Goal: Task Accomplishment & Management: Manage account settings

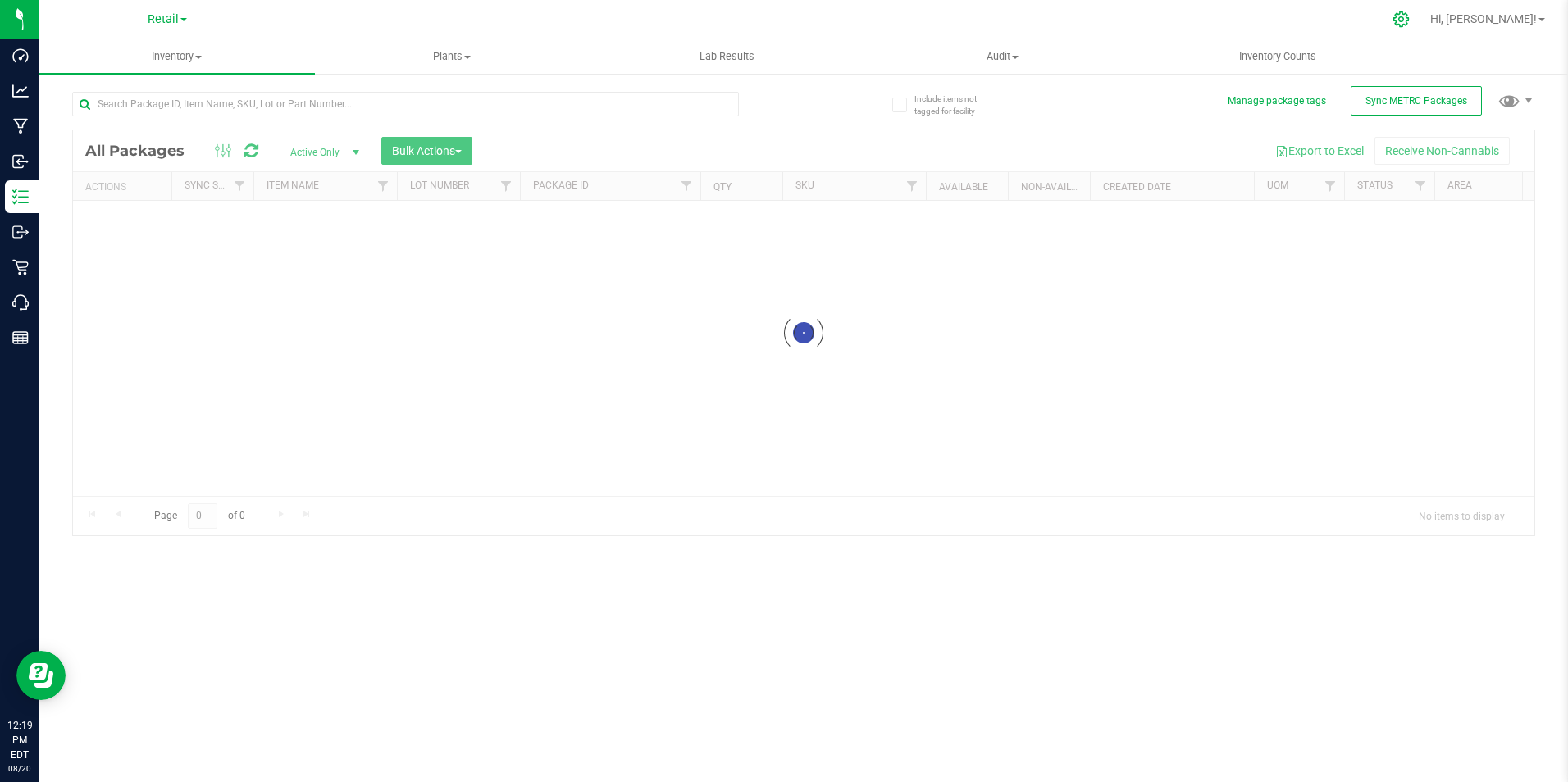
click at [1409, 16] on icon at bounding box center [1401, 19] width 16 height 16
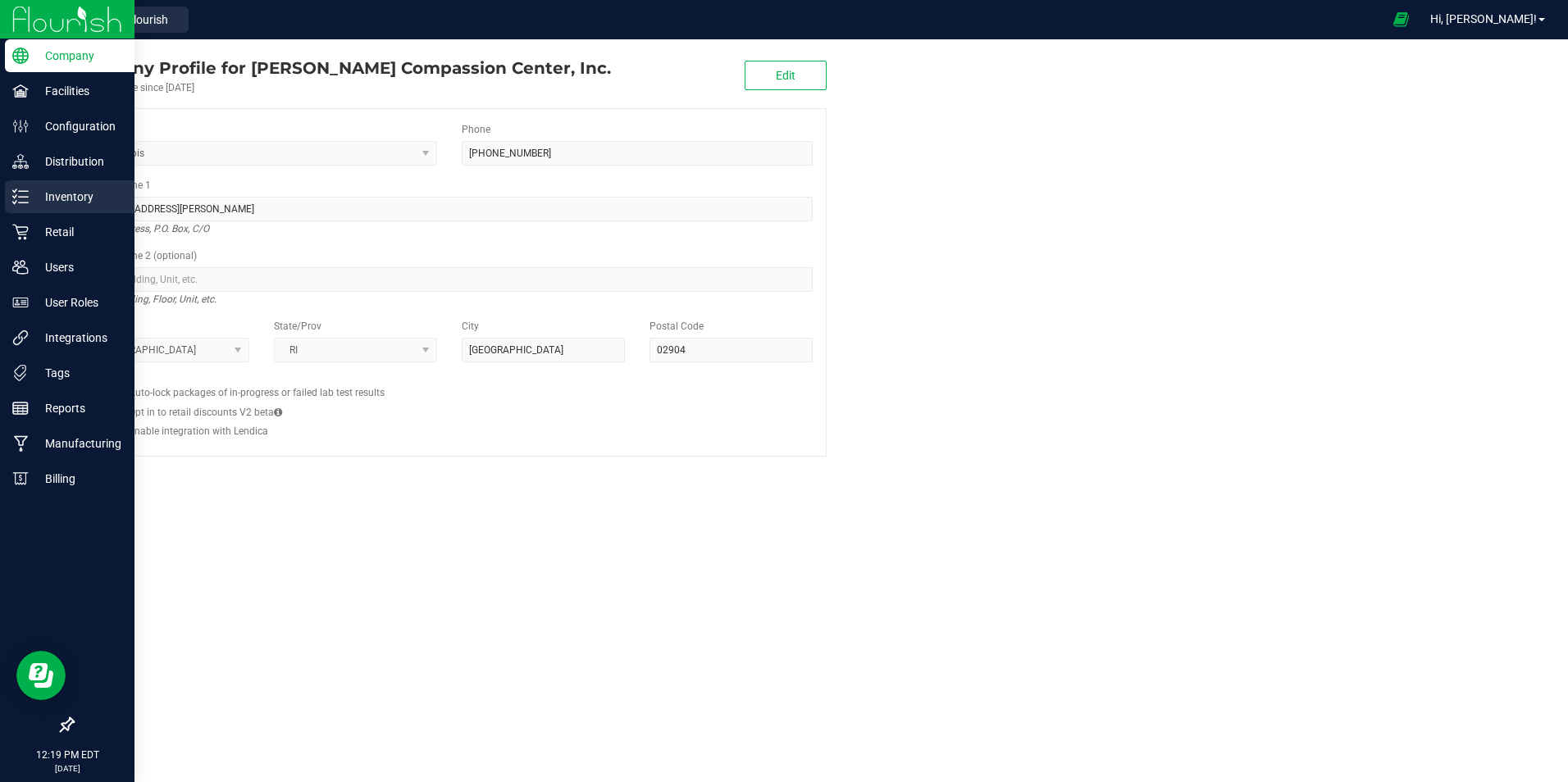
click at [68, 196] on p "Inventory" at bounding box center [77, 197] width 98 height 20
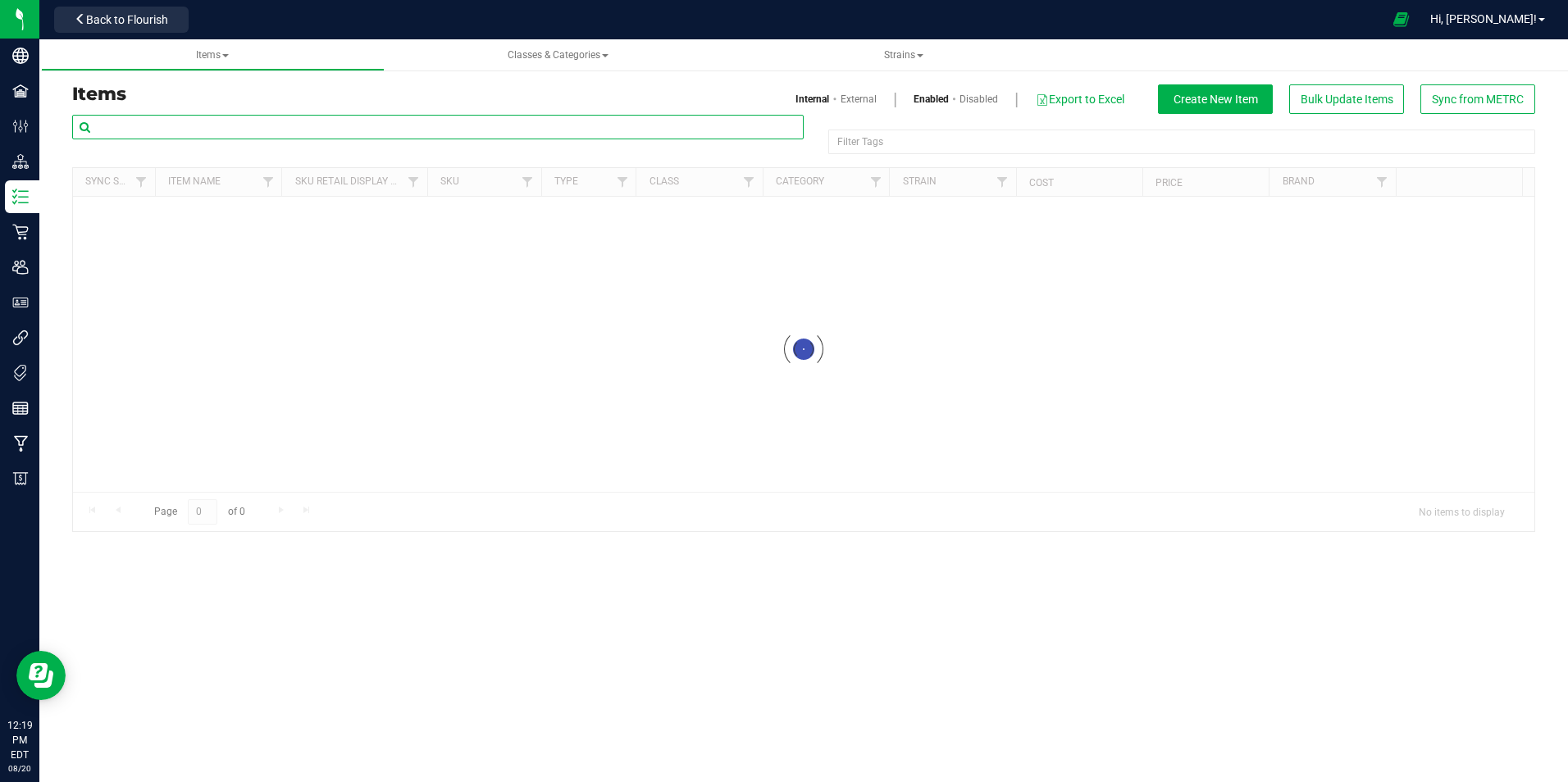
click at [213, 124] on input "text" at bounding box center [437, 127] width 731 height 24
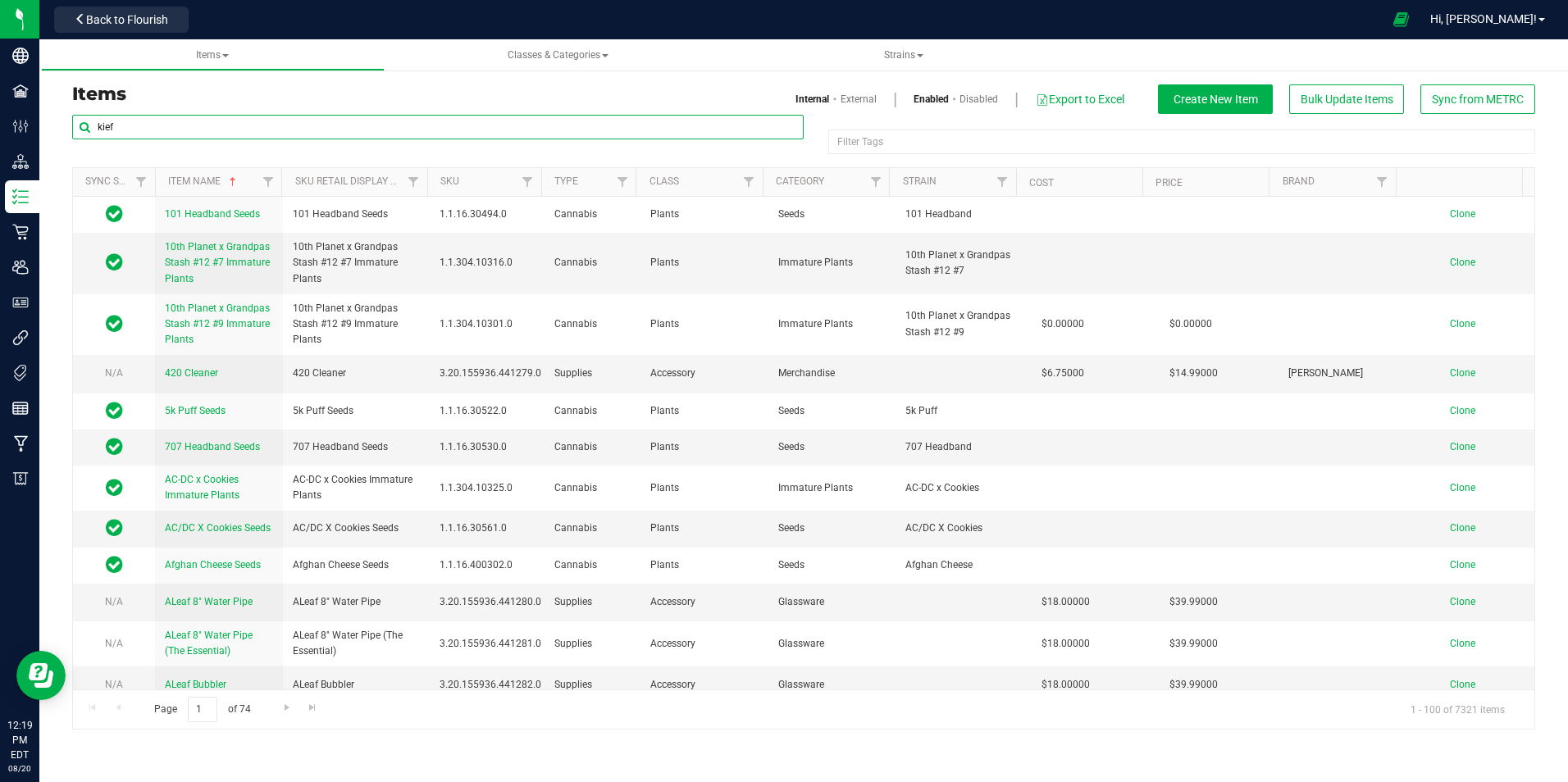
type input "kief"
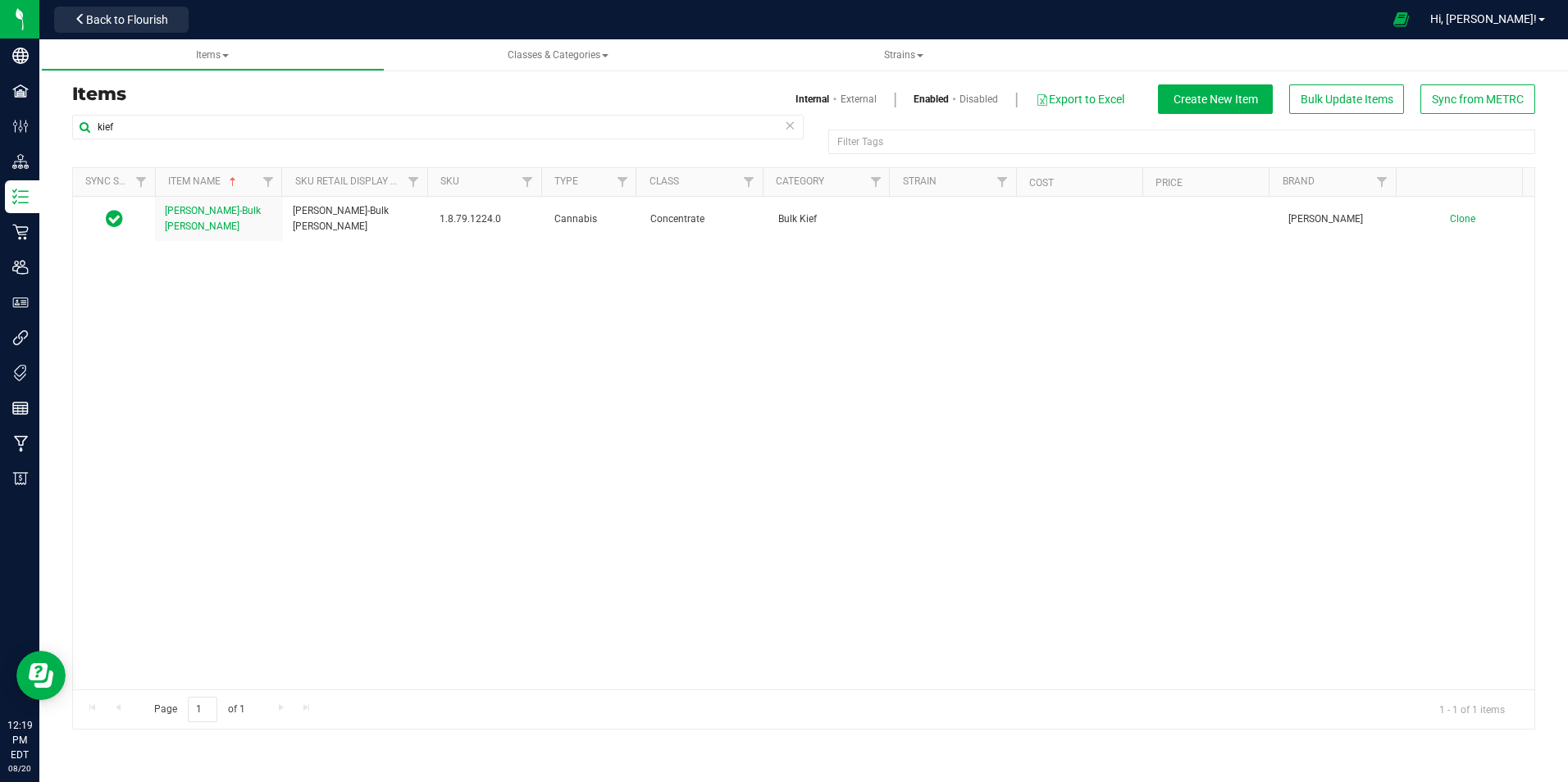
click at [864, 98] on link "External" at bounding box center [859, 99] width 36 height 15
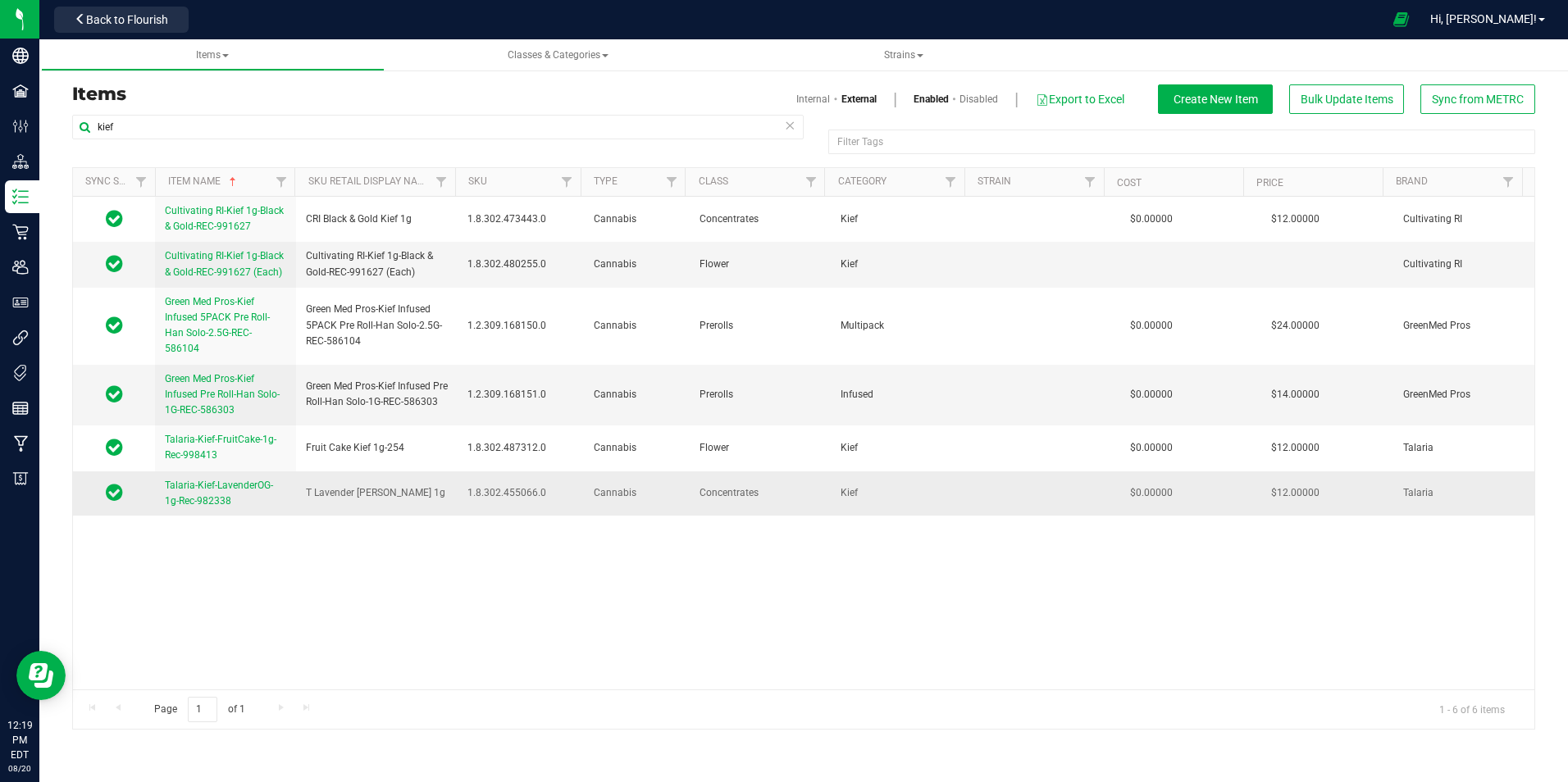
click at [225, 484] on span "Talaria-Kief-LavenderOG-1g-Rec-982338" at bounding box center [219, 492] width 108 height 27
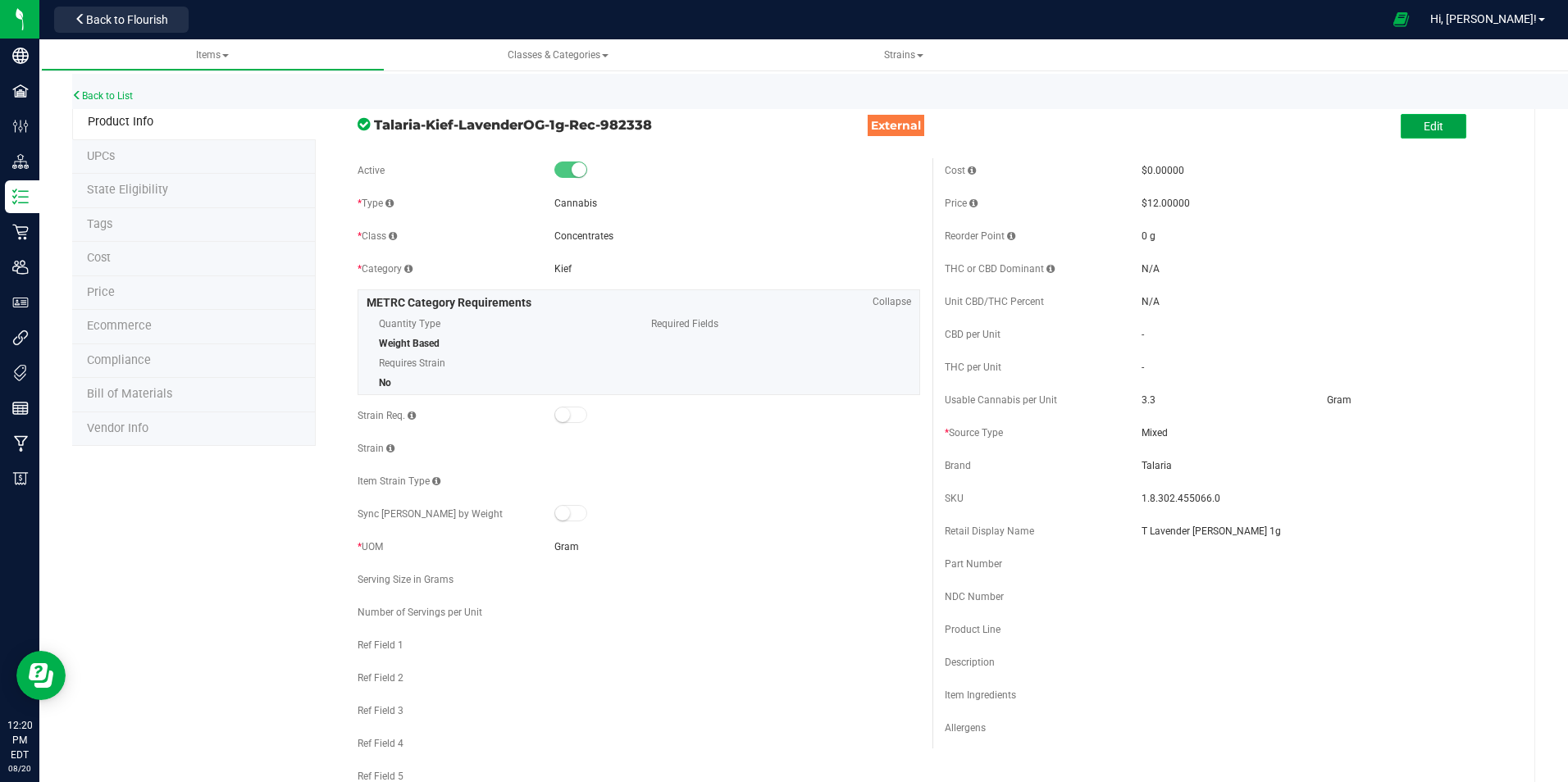
click at [1424, 128] on span "Edit" at bounding box center [1434, 126] width 20 height 13
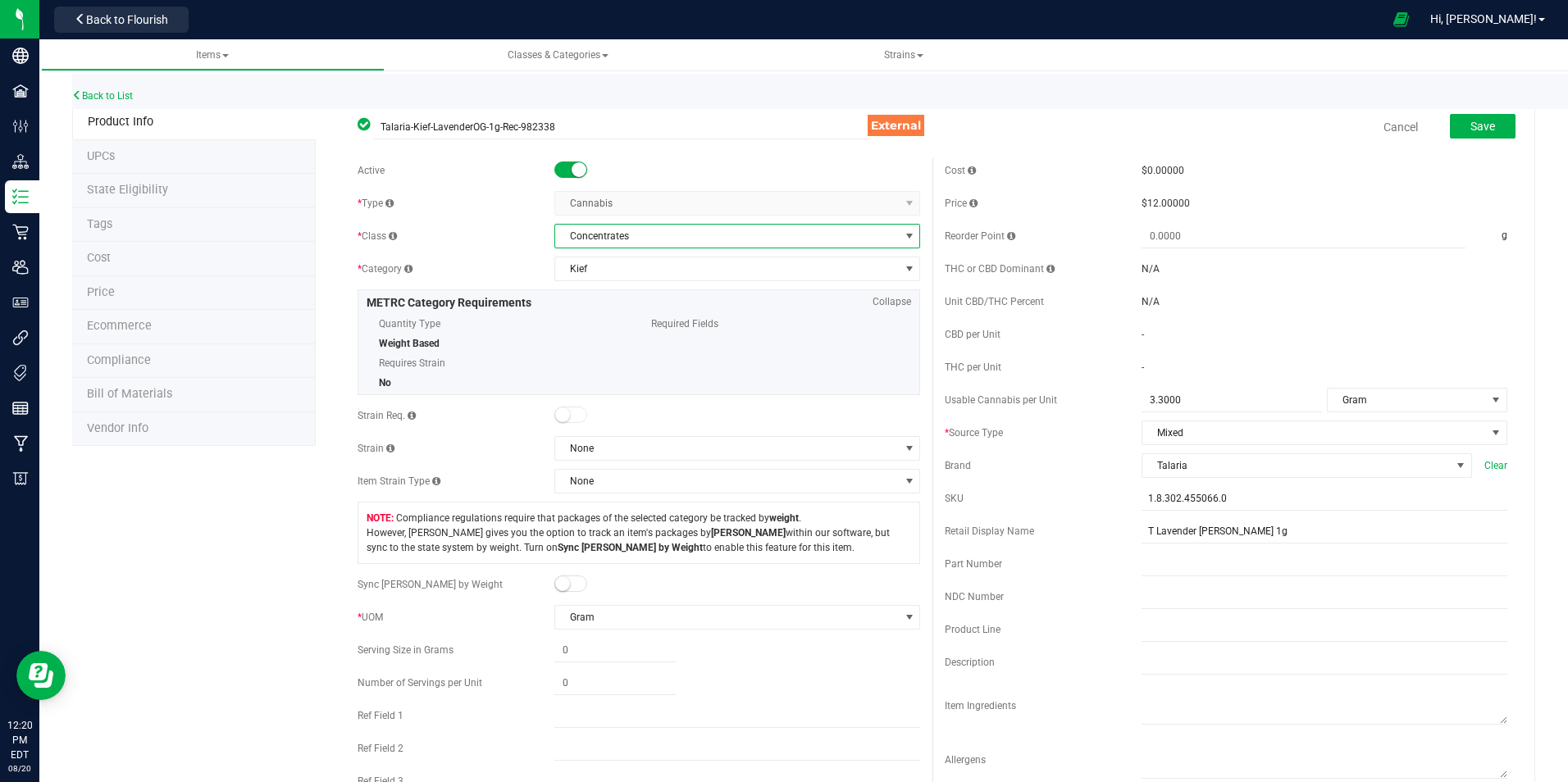
click at [666, 233] on span "Concentrates" at bounding box center [727, 236] width 343 height 23
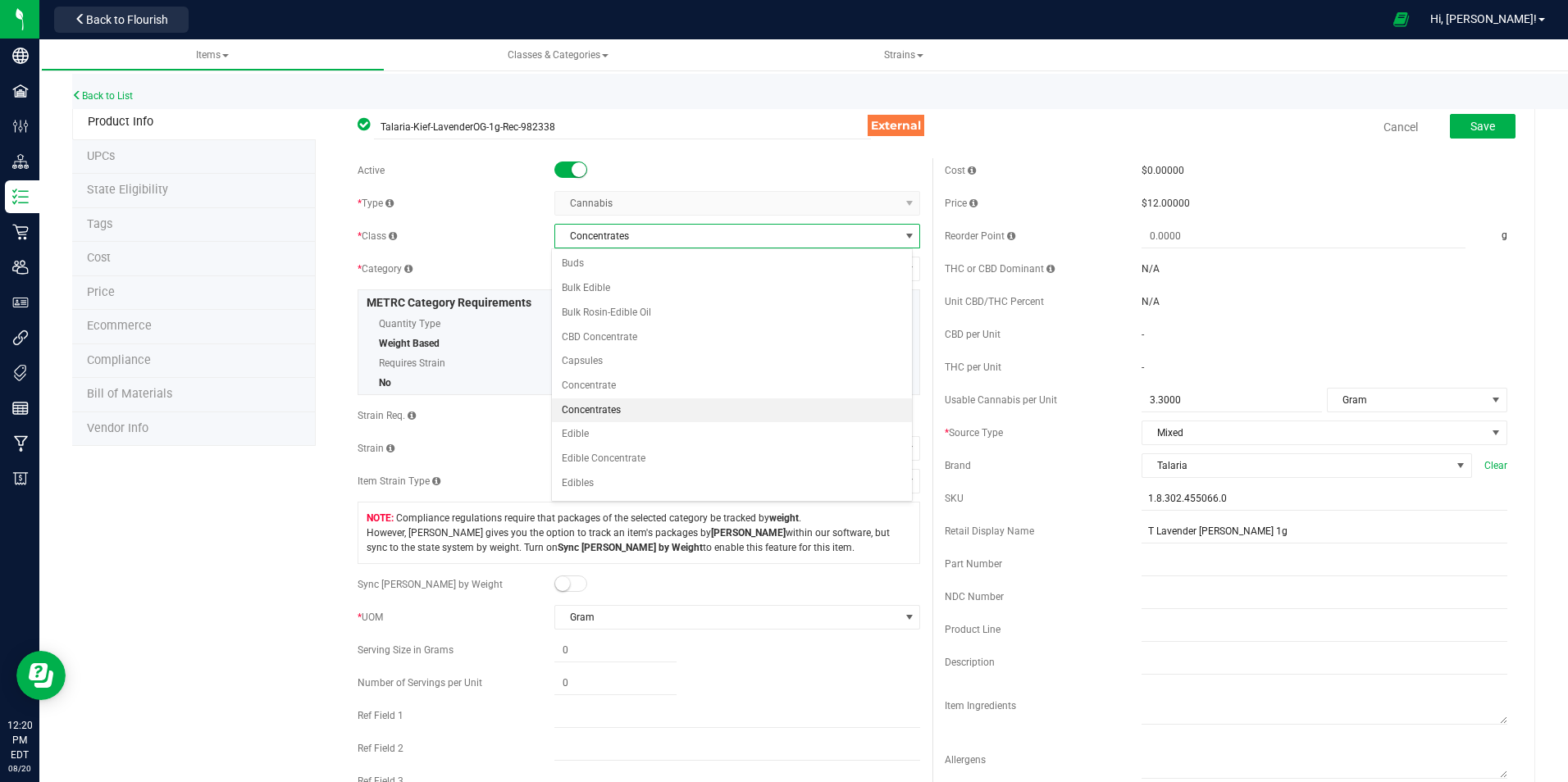
click at [483, 357] on span "Requires Strain" at bounding box center [503, 363] width 248 height 24
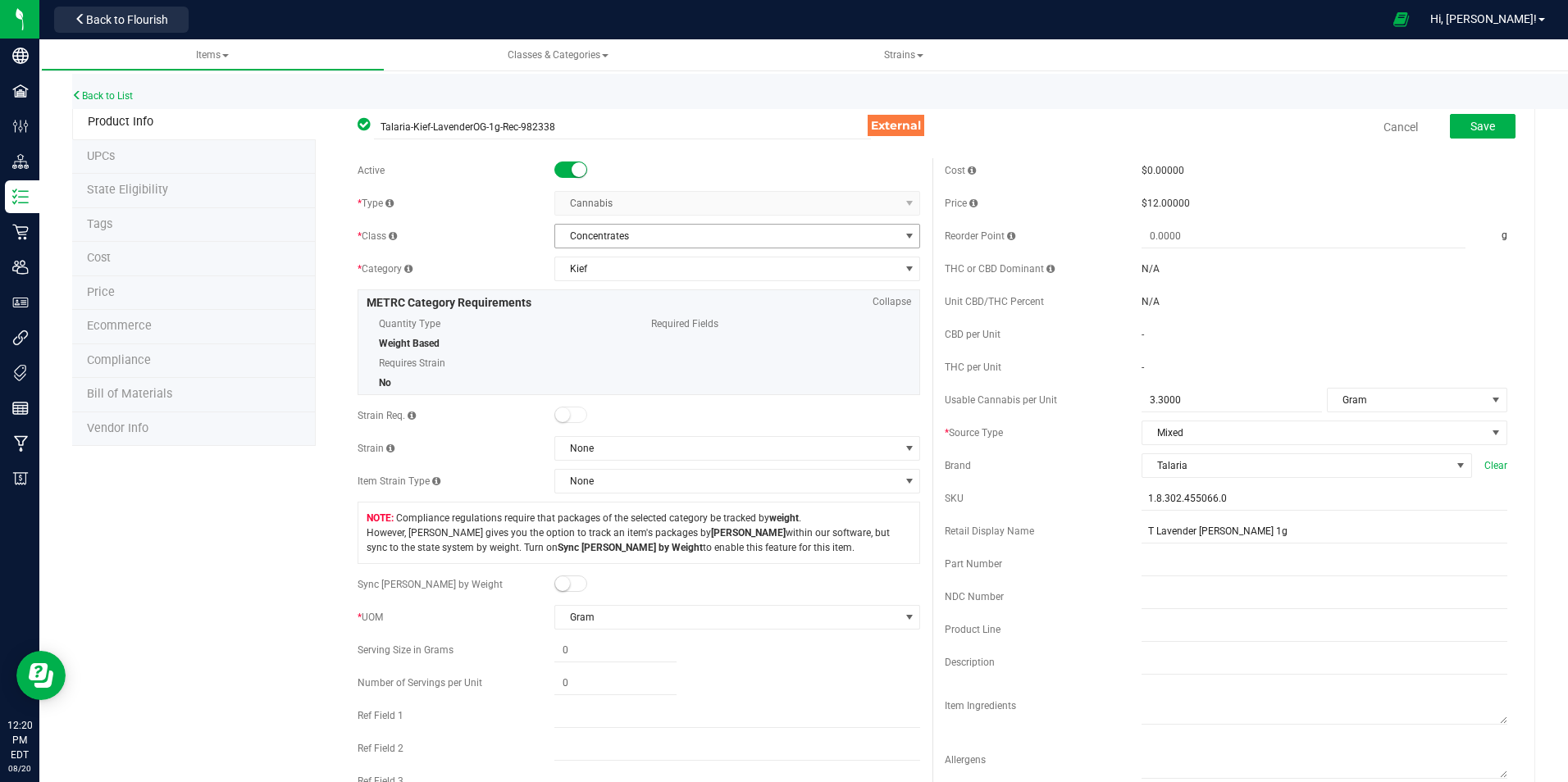
click at [804, 237] on span "Concentrates" at bounding box center [727, 236] width 343 height 23
click at [497, 251] on div "Active * Type Cannabis Select type Cannabis Non-Inventory Raw Materials Supplie…" at bounding box center [638, 513] width 587 height 709
click at [96, 90] on link "Back to List" at bounding box center [102, 95] width 61 height 11
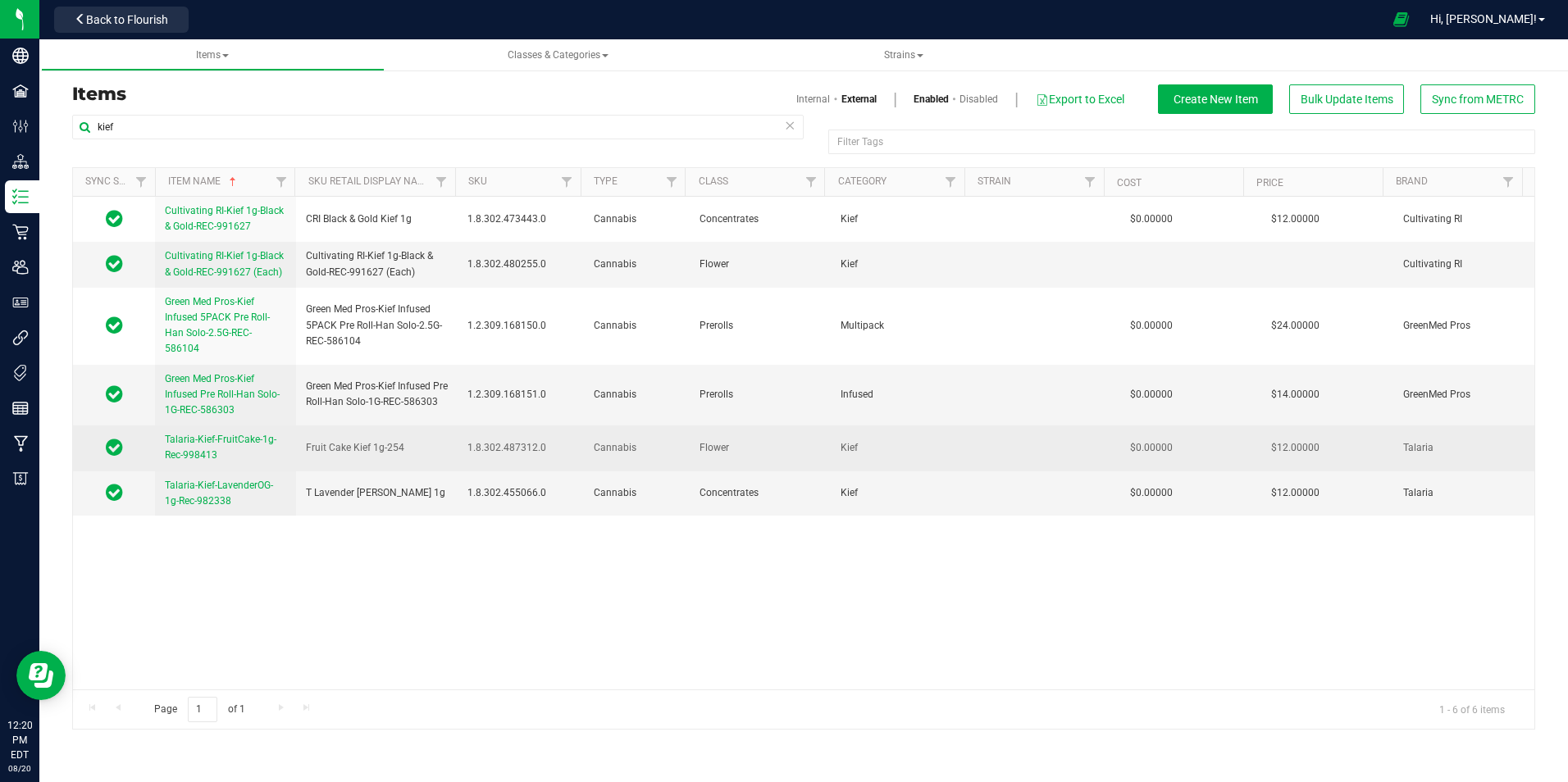
click at [181, 433] on span "Talaria-Kief-FruitCake-1g-Rec-998413" at bounding box center [220, 446] width 112 height 27
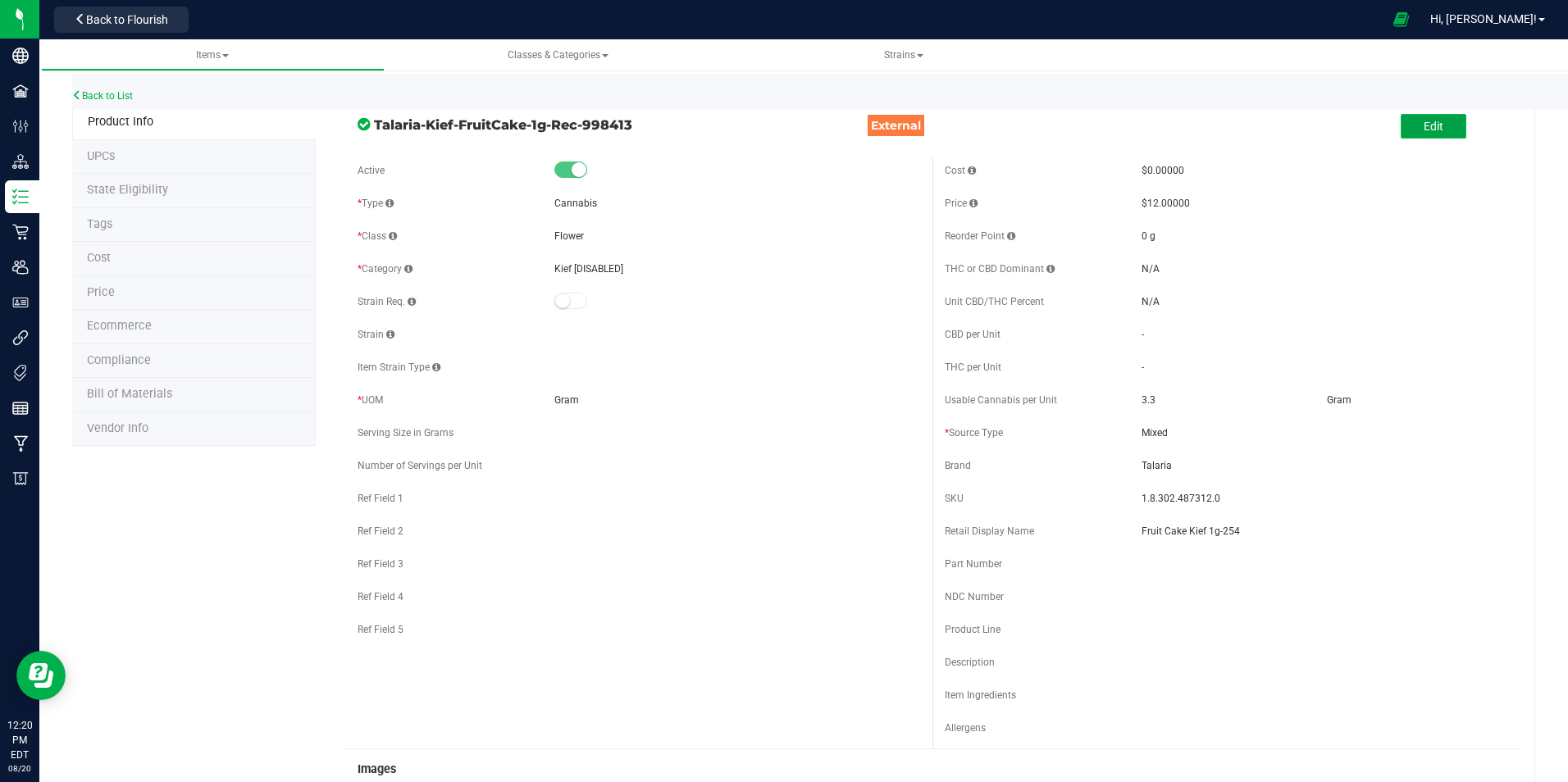
click at [1428, 127] on span "Edit" at bounding box center [1434, 126] width 20 height 13
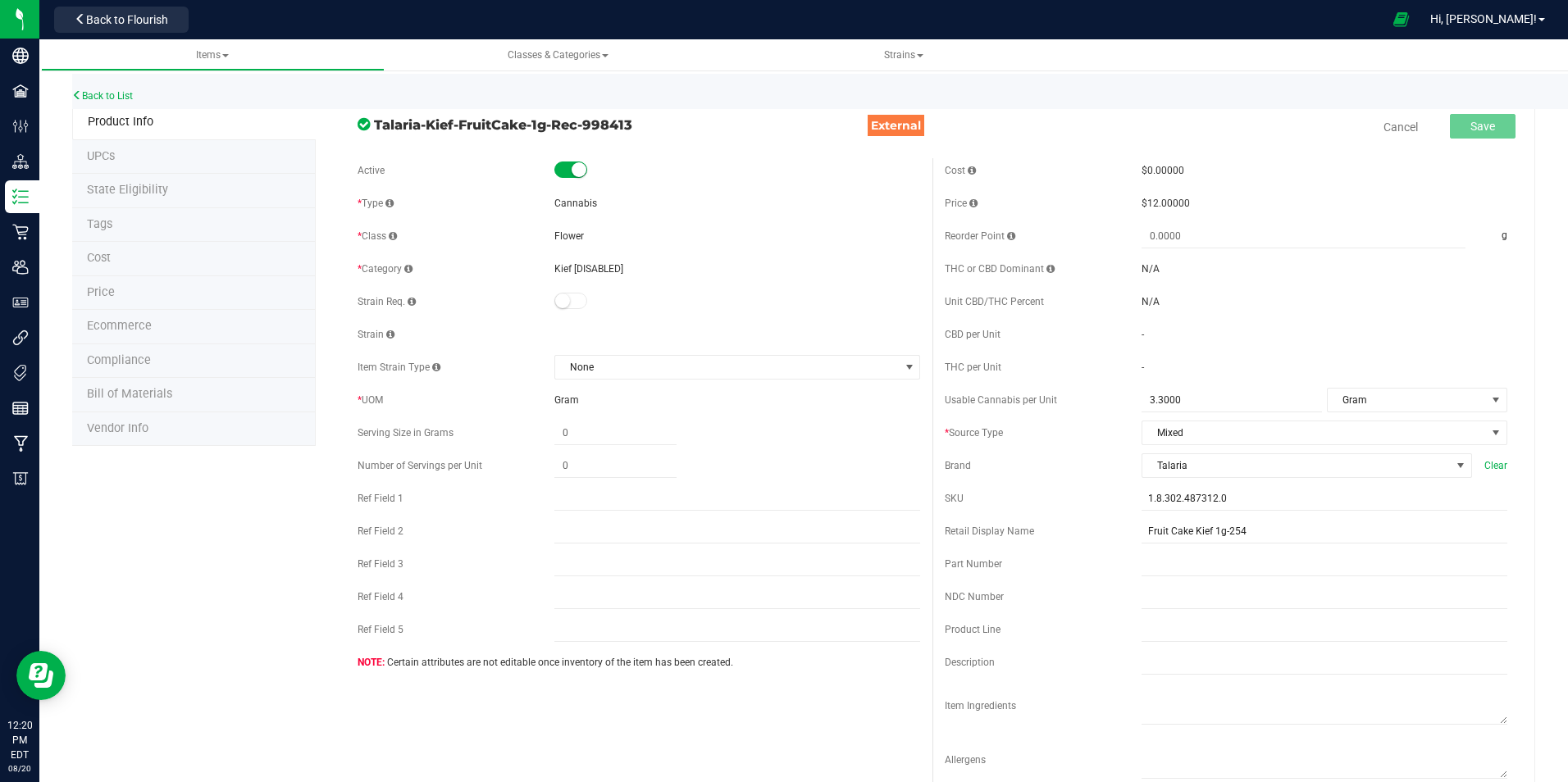
click at [577, 270] on span "Kief [DISABLED]" at bounding box center [588, 269] width 69 height 11
click at [95, 92] on link "Back to List" at bounding box center [102, 95] width 61 height 11
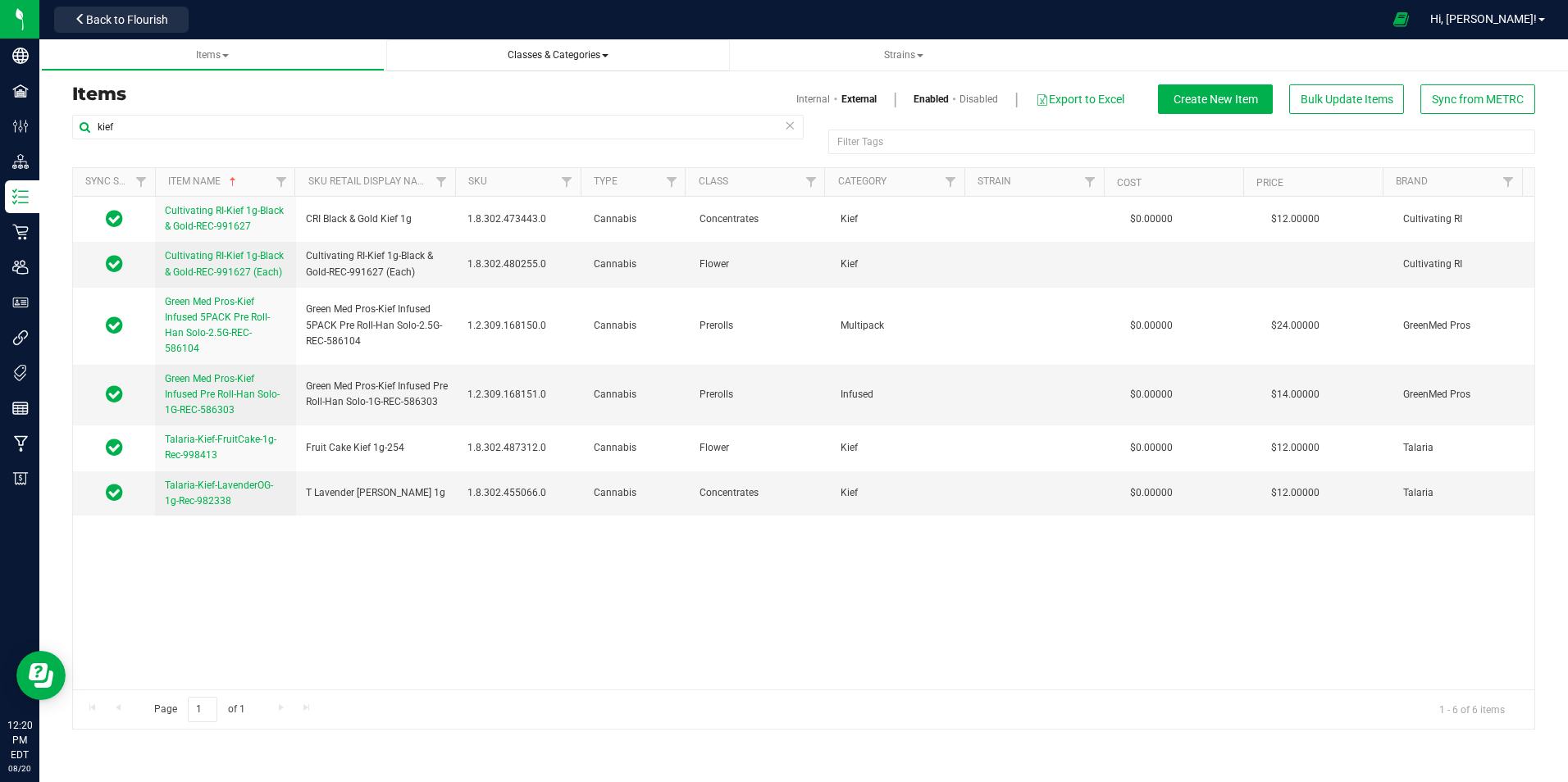
click at [557, 55] on span "Classes & Categories" at bounding box center [558, 55] width 101 height 11
click at [448, 119] on span "All categories" at bounding box center [445, 122] width 68 height 13
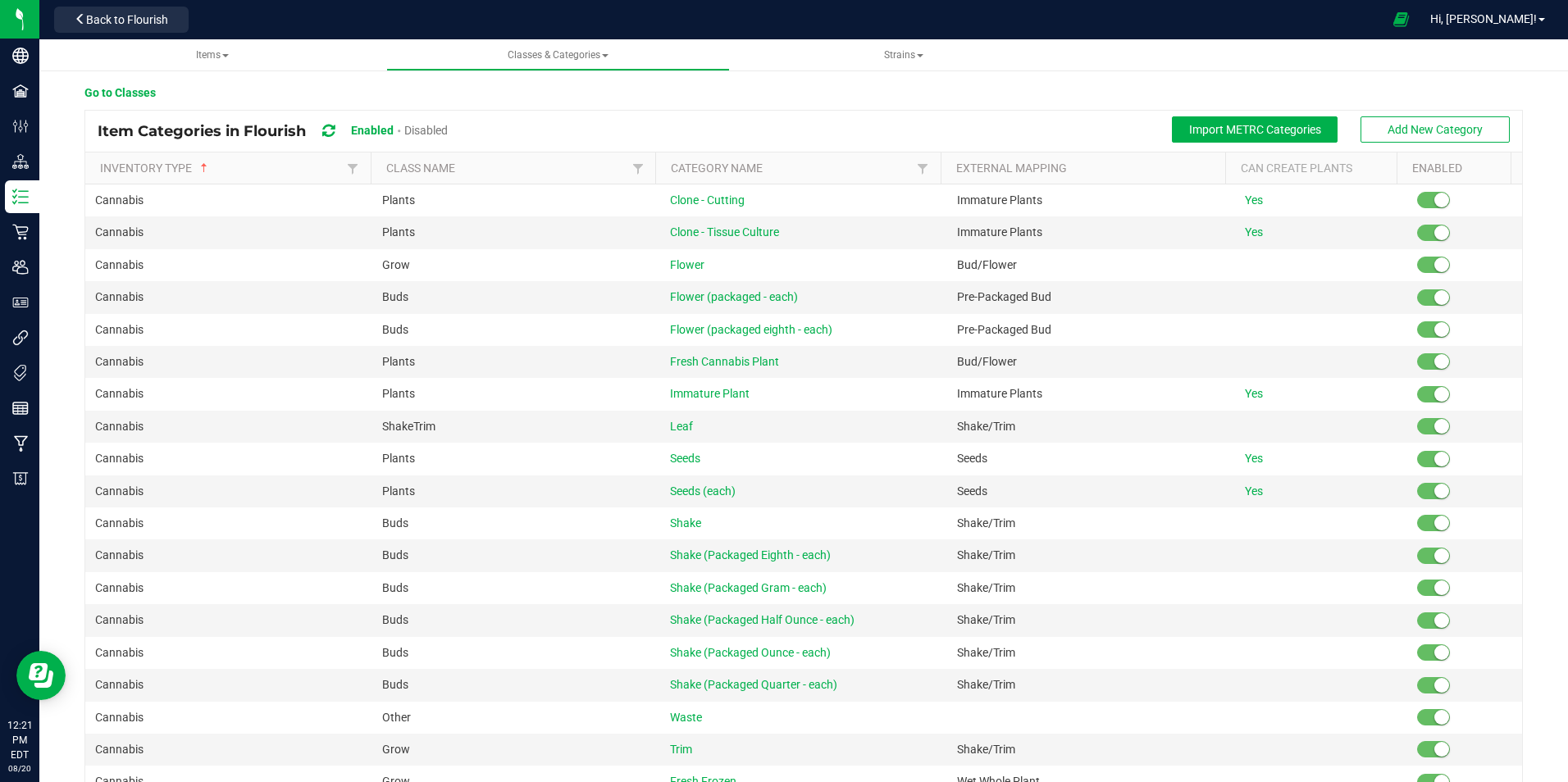
click at [443, 125] on span "Disabled" at bounding box center [426, 130] width 43 height 13
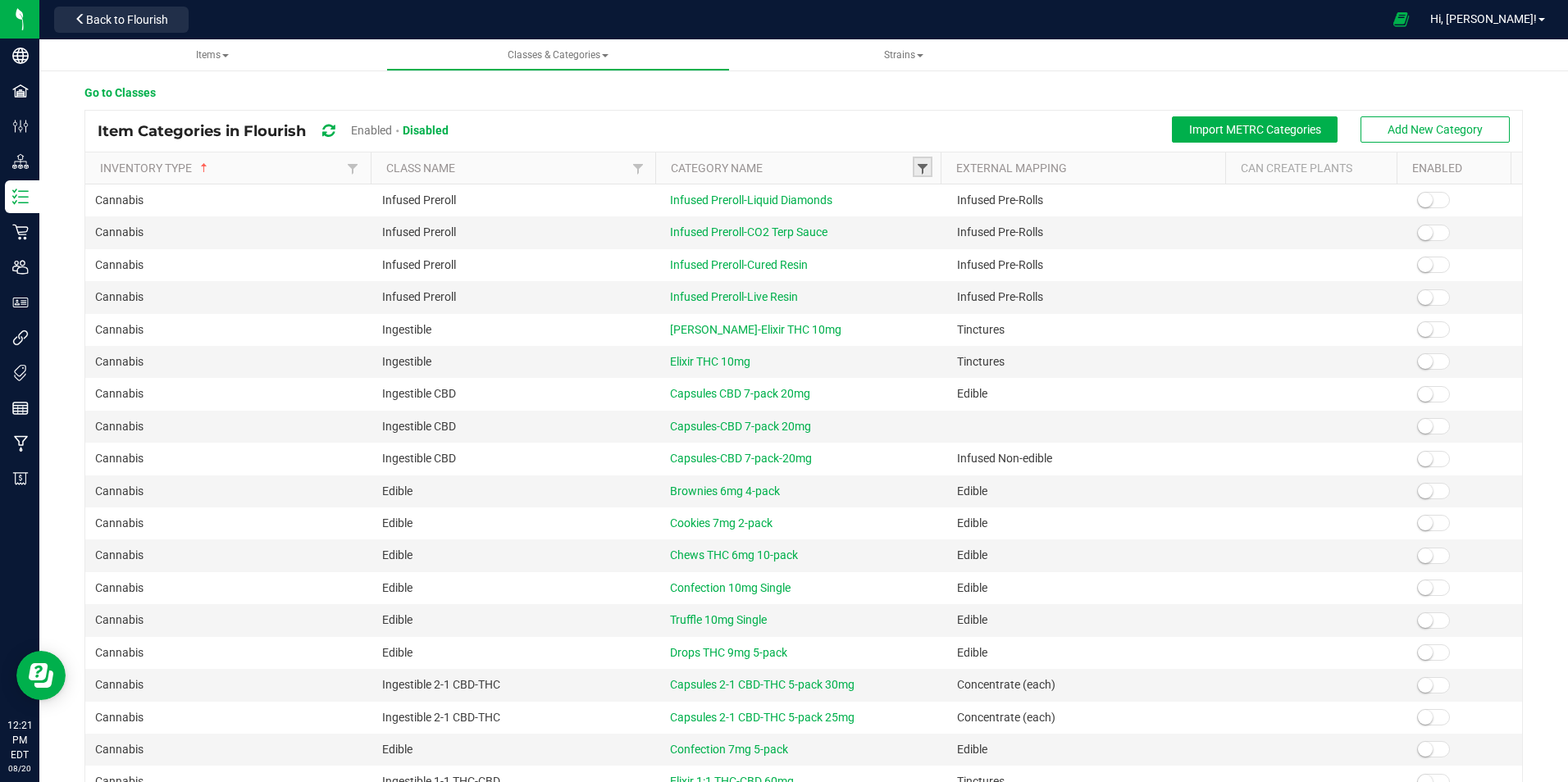
click at [918, 166] on span at bounding box center [922, 168] width 13 height 13
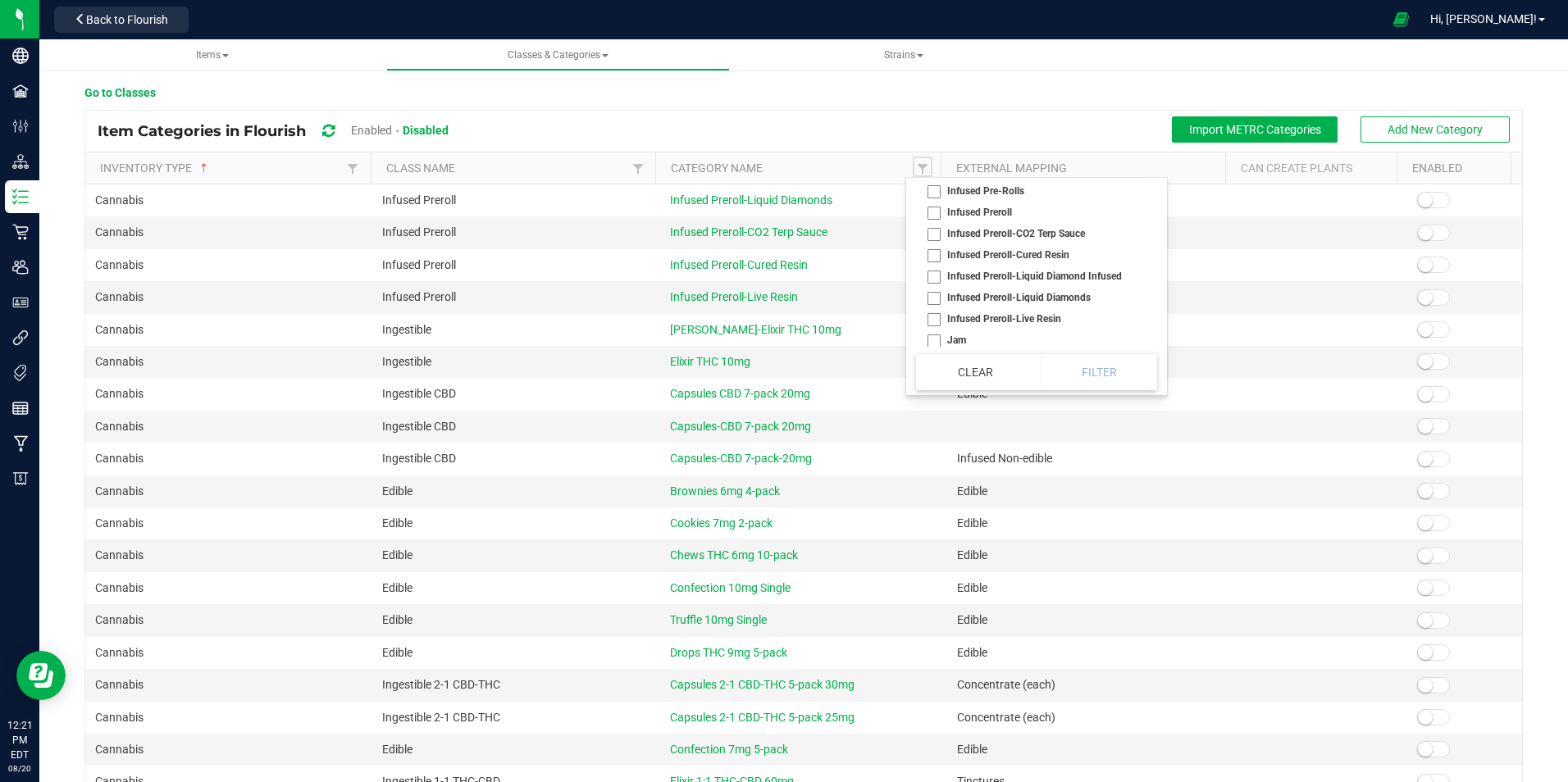
scroll to position [9346, 0]
click at [935, 269] on li "Kief" at bounding box center [1031, 279] width 232 height 22
checkbox input "true"
click at [932, 290] on li "Kief 0.5g" at bounding box center [1031, 301] width 232 height 22
checkbox 0\ "true"
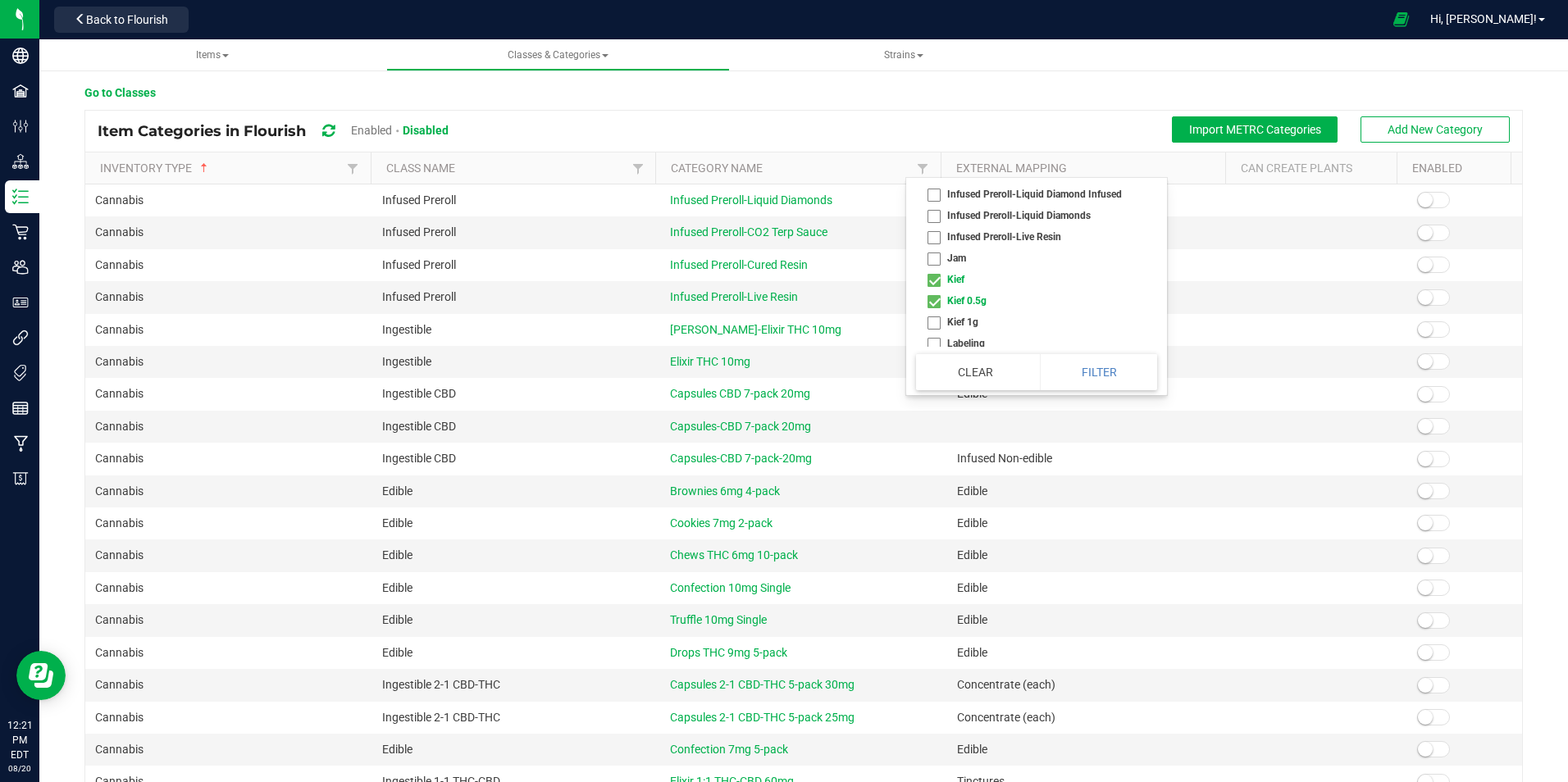
click at [932, 311] on li "Kief 1g" at bounding box center [1031, 322] width 232 height 22
checkbox 1g "true"
click at [1087, 361] on button "Filter" at bounding box center [1099, 373] width 118 height 36
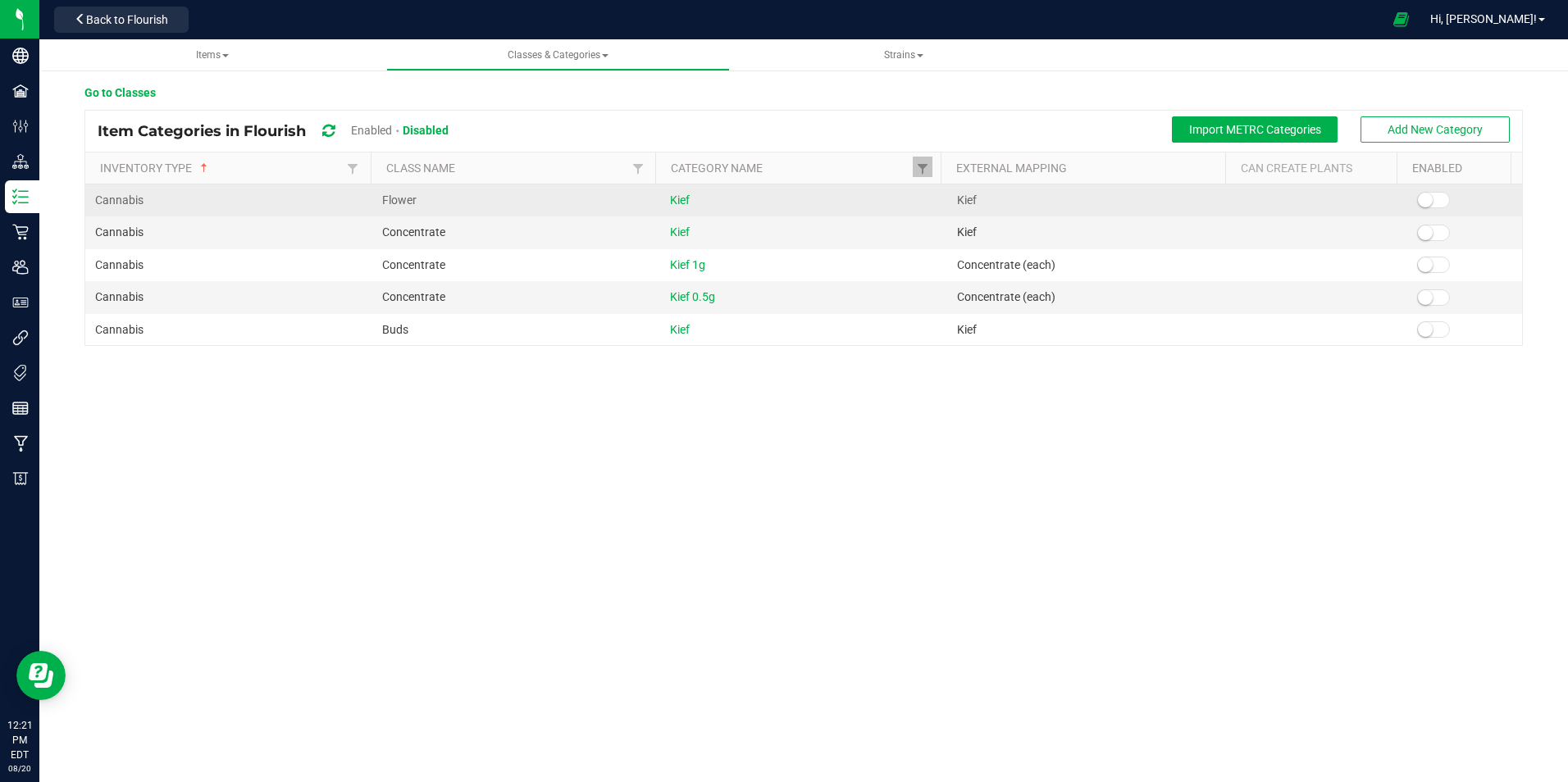
click at [1428, 200] on span at bounding box center [1434, 199] width 33 height 16
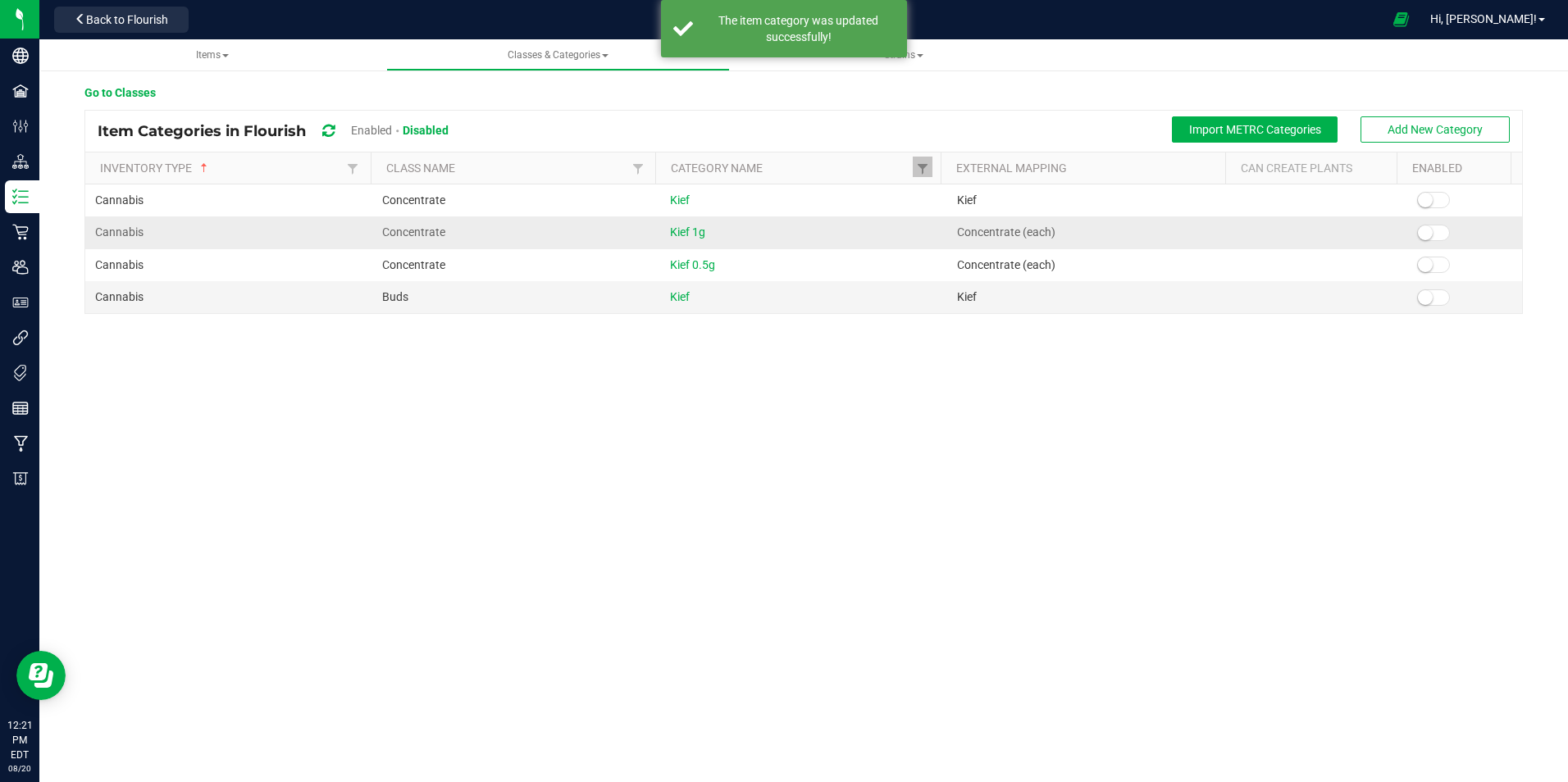
click at [1430, 235] on span at bounding box center [1434, 232] width 33 height 16
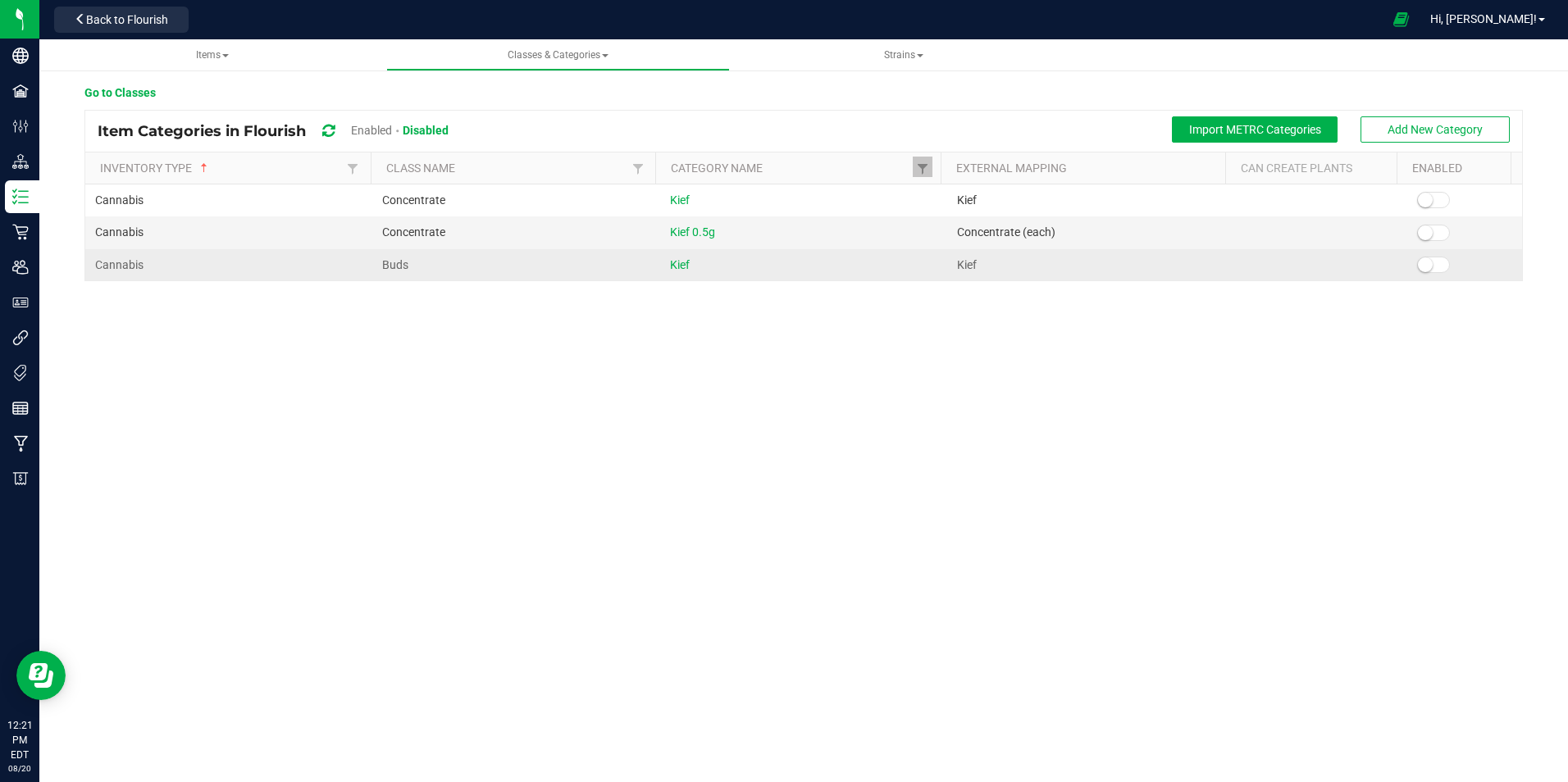
click at [1430, 269] on span at bounding box center [1434, 264] width 33 height 16
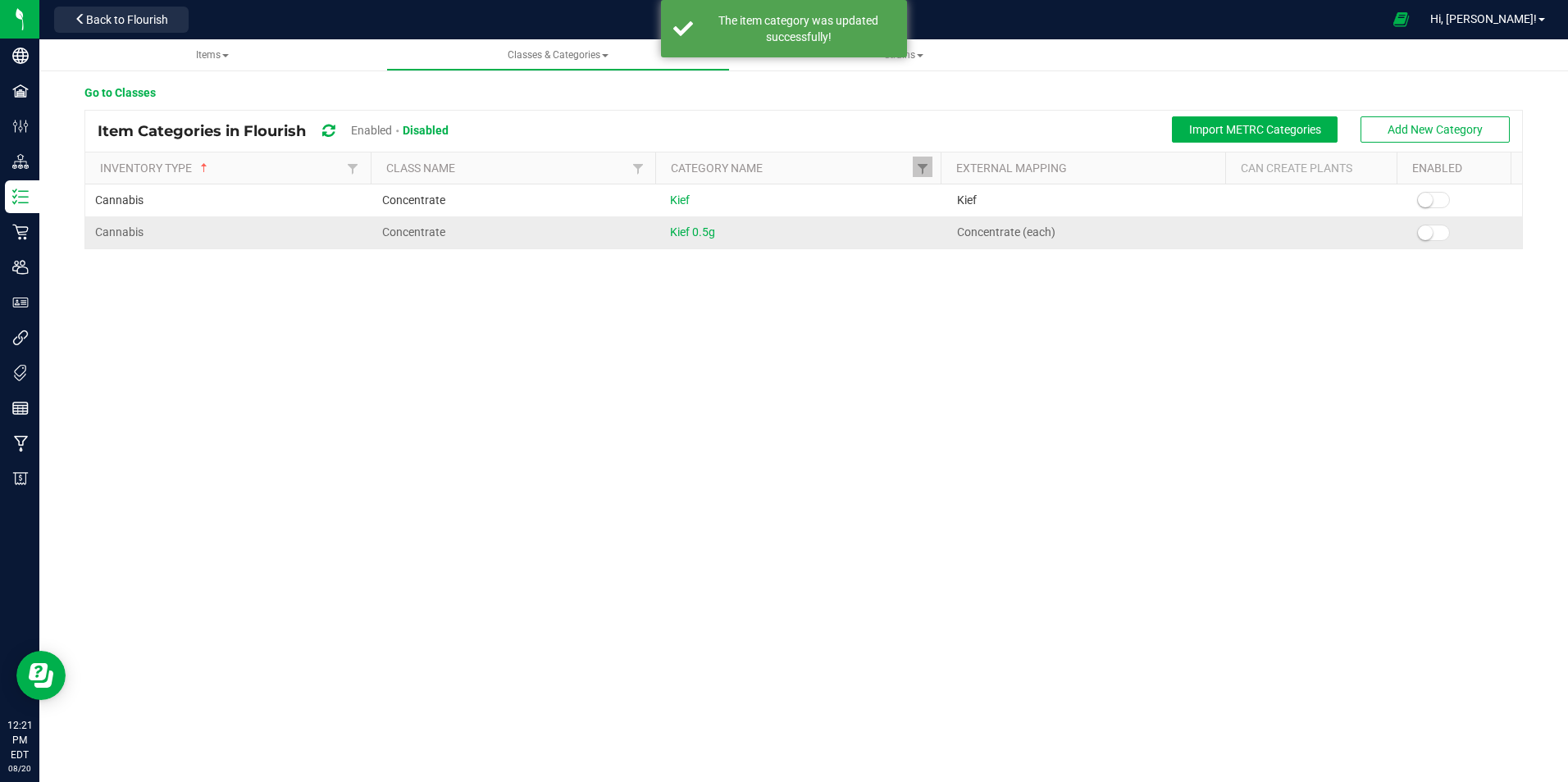
click at [1429, 233] on span at bounding box center [1434, 232] width 33 height 16
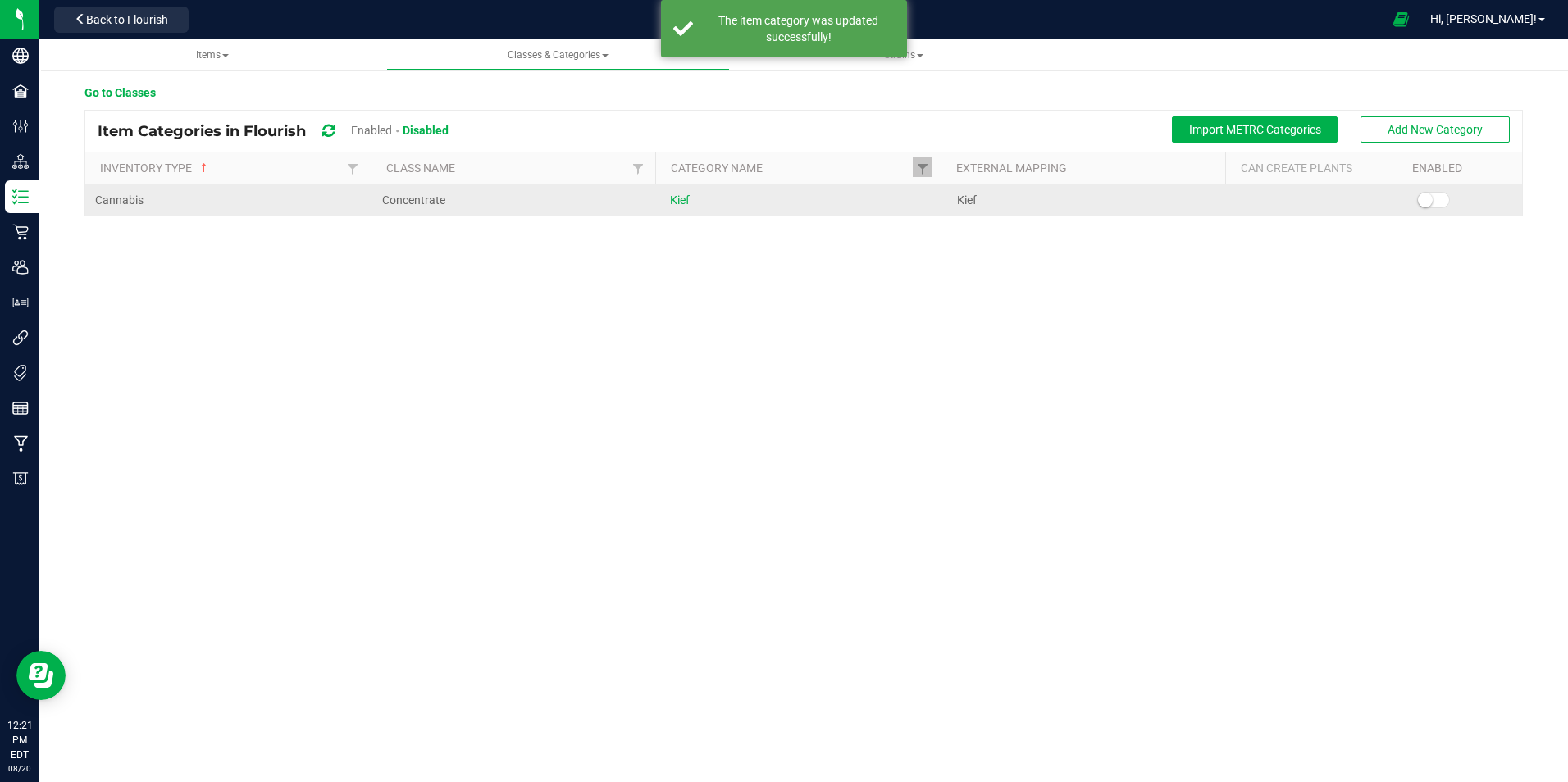
click at [1428, 193] on span at bounding box center [1434, 199] width 33 height 16
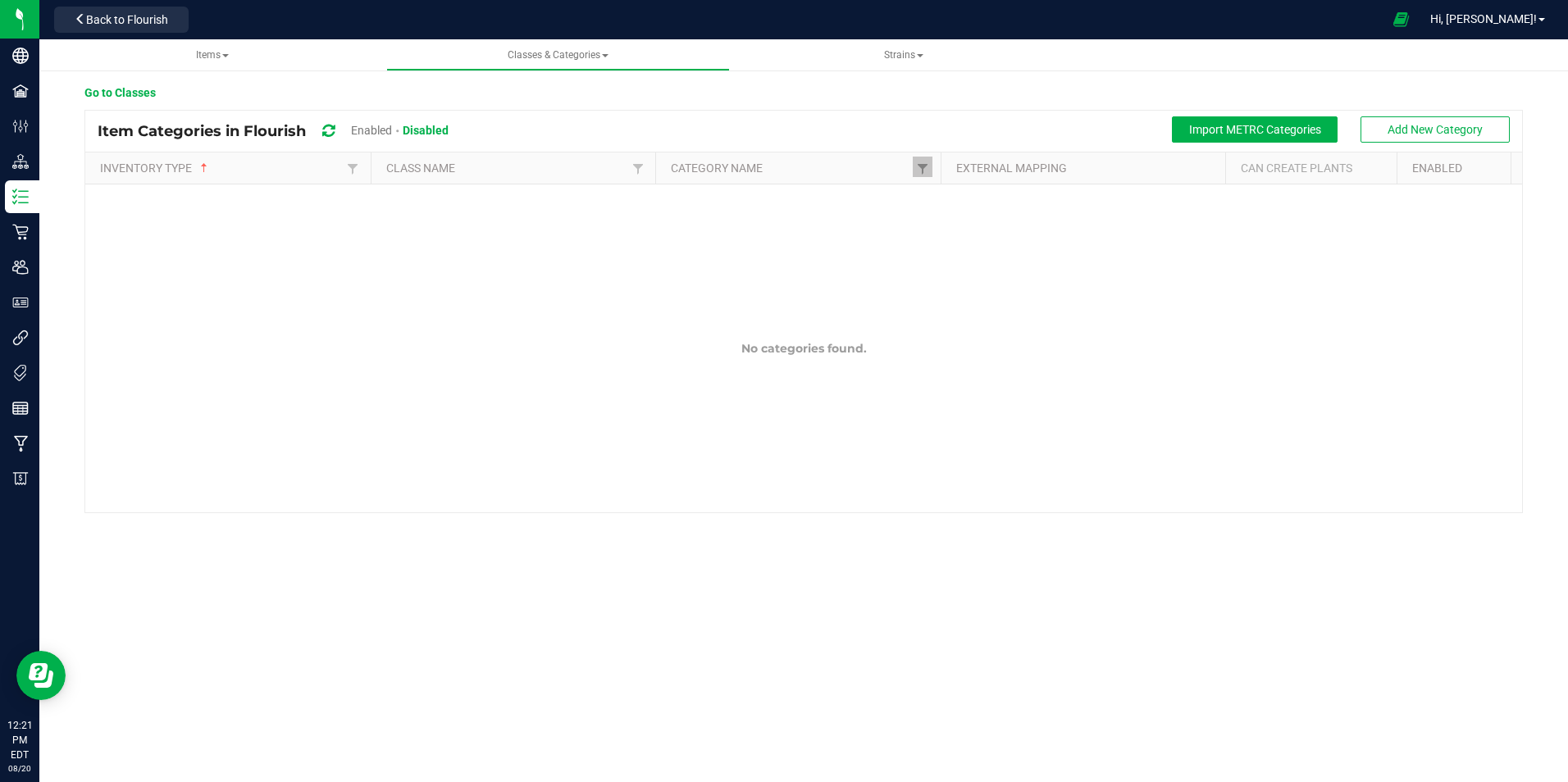
click at [362, 129] on span "Enabled" at bounding box center [371, 130] width 41 height 13
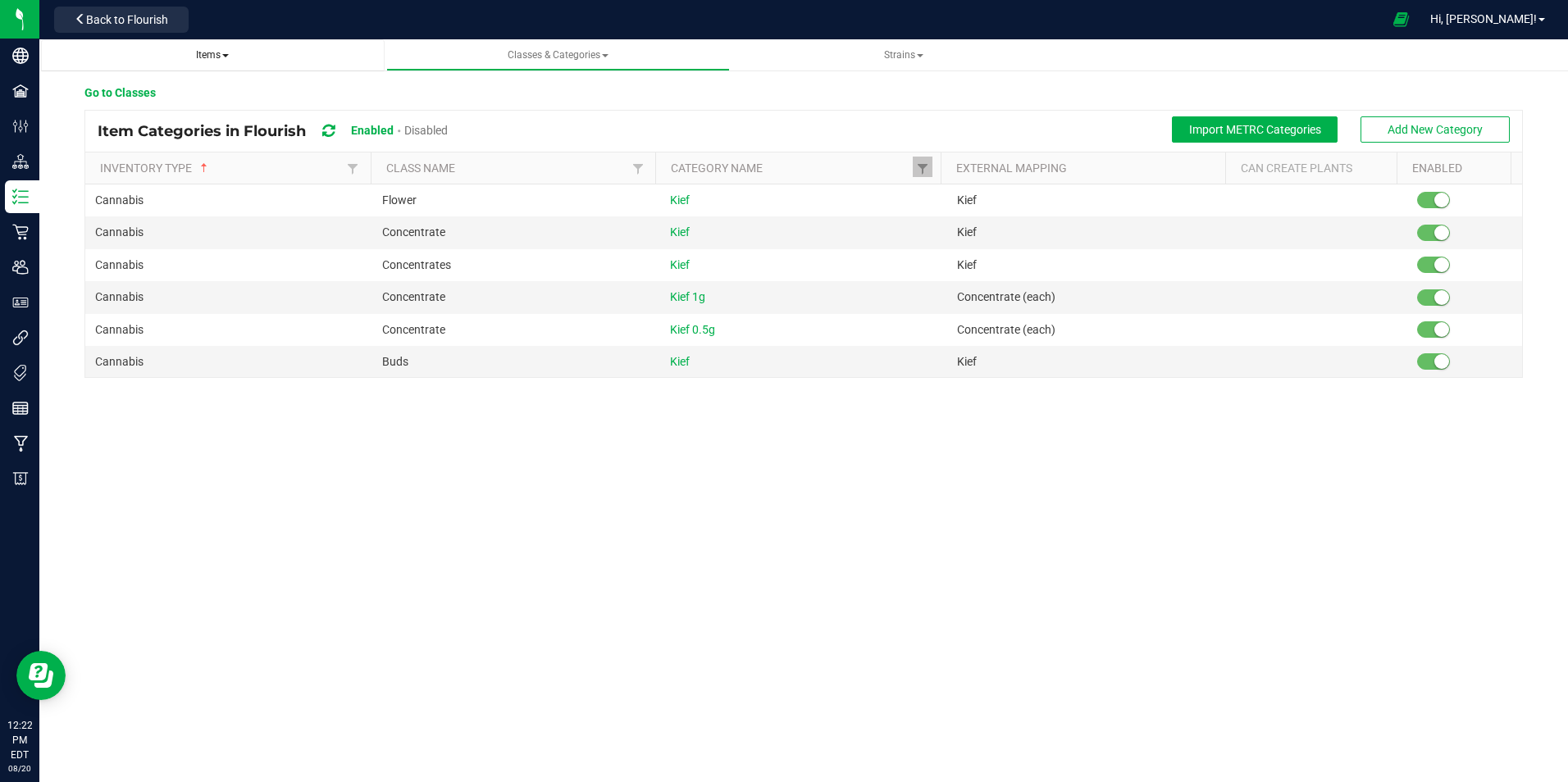
click at [216, 52] on span "Items" at bounding box center [212, 55] width 33 height 11
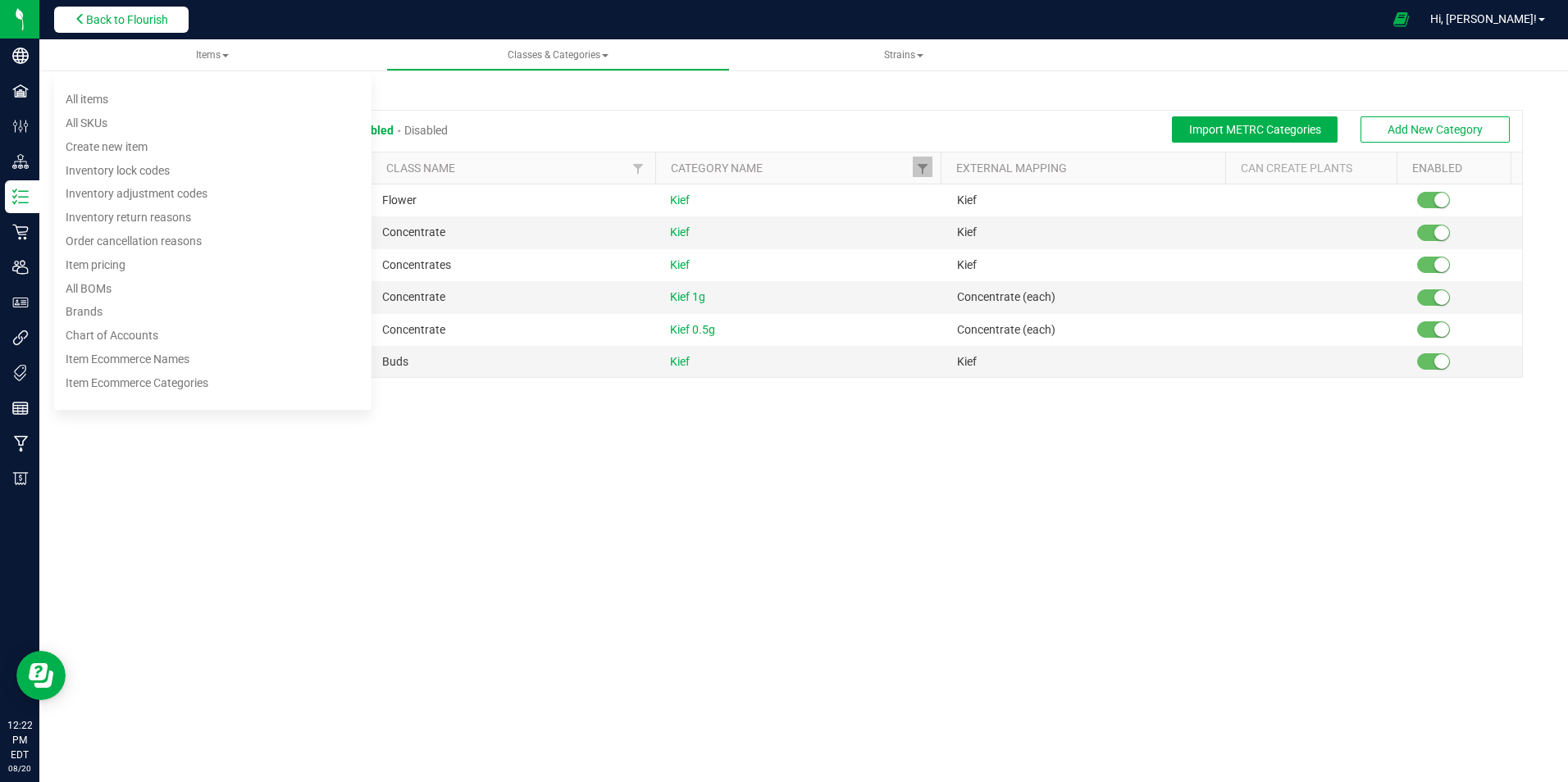
click at [102, 18] on span "Back to Flourish" at bounding box center [127, 19] width 82 height 13
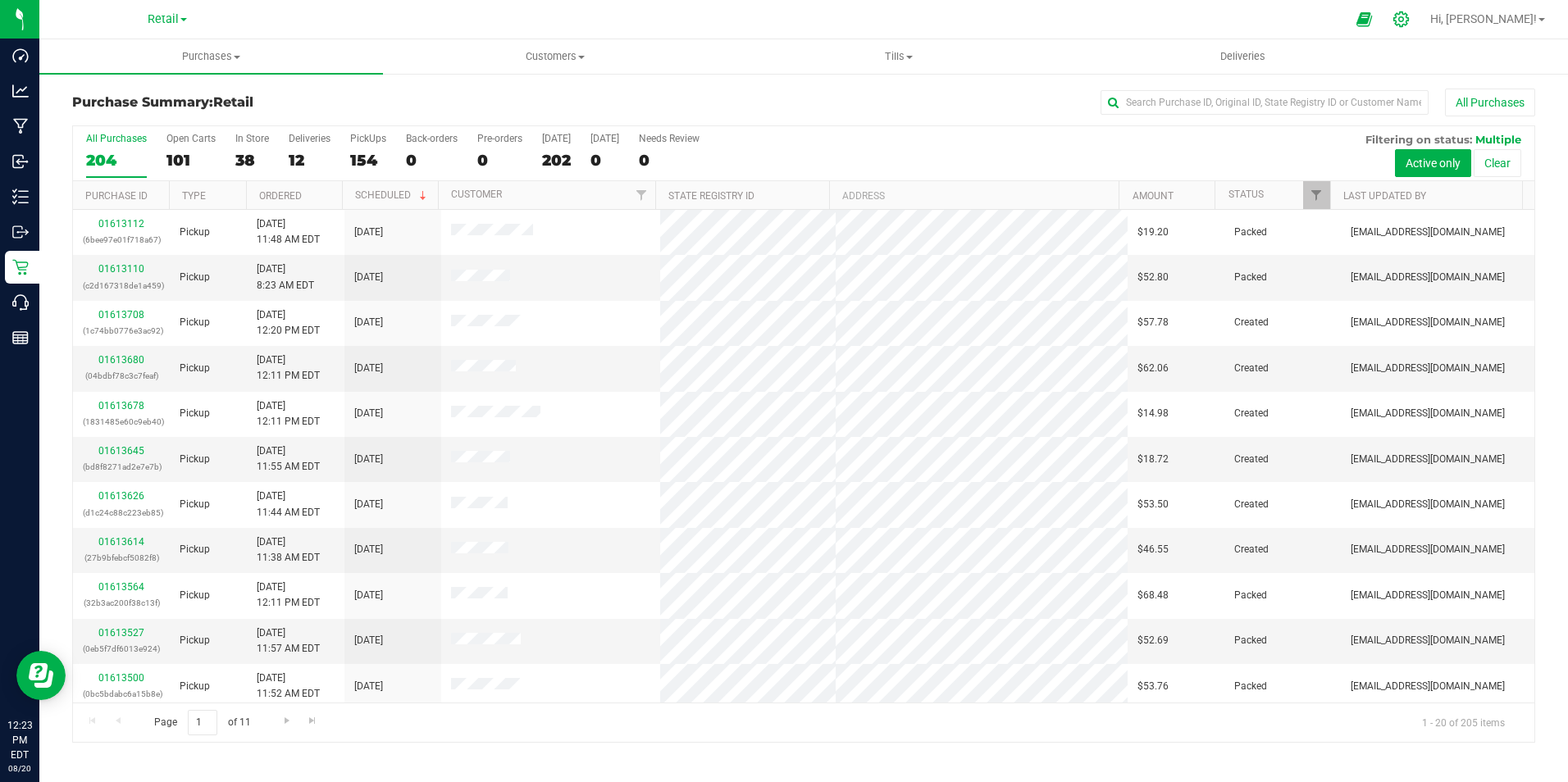
click at [1409, 16] on icon at bounding box center [1401, 19] width 17 height 17
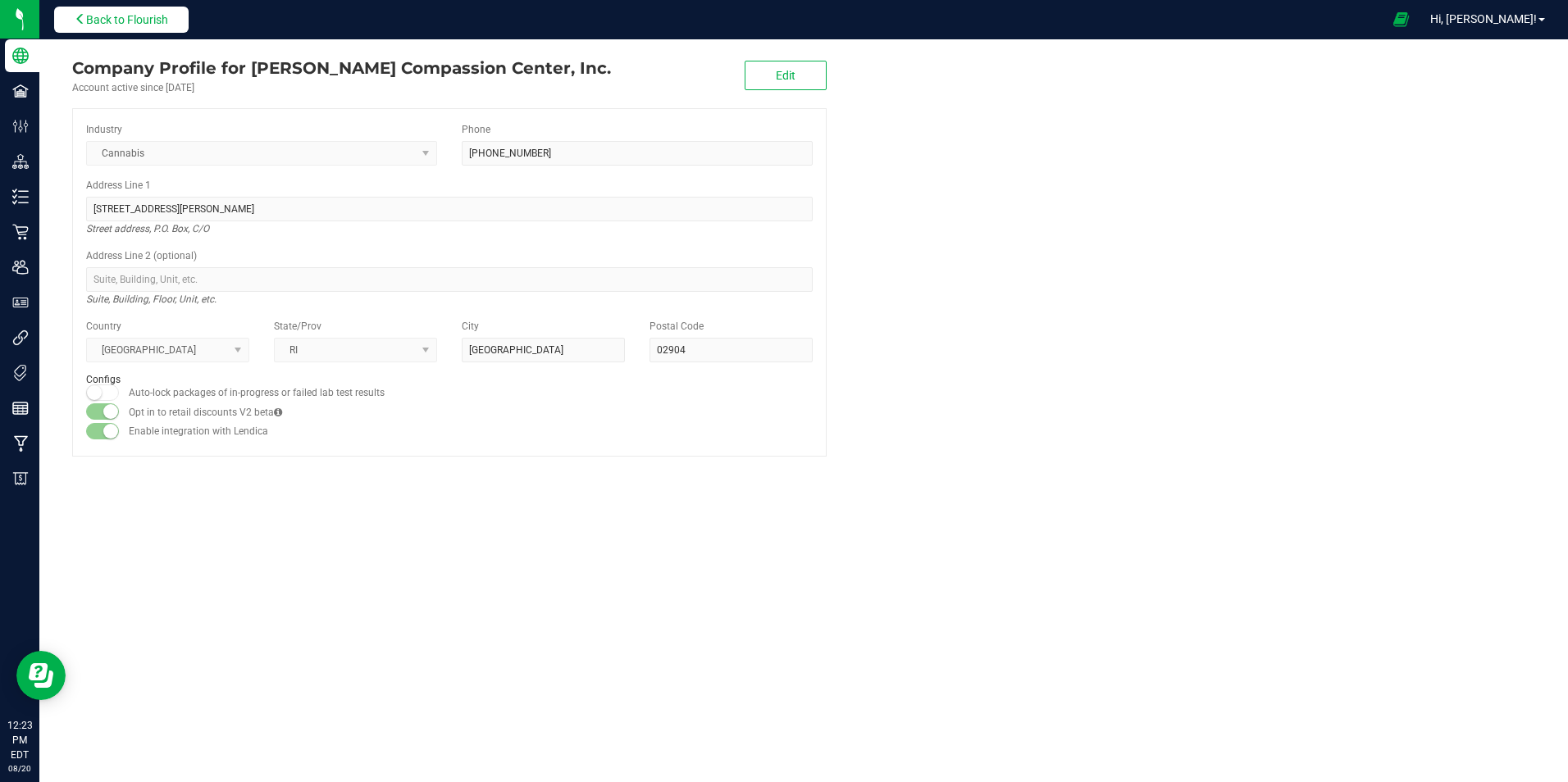
click at [113, 17] on span "Back to Flourish" at bounding box center [127, 19] width 82 height 13
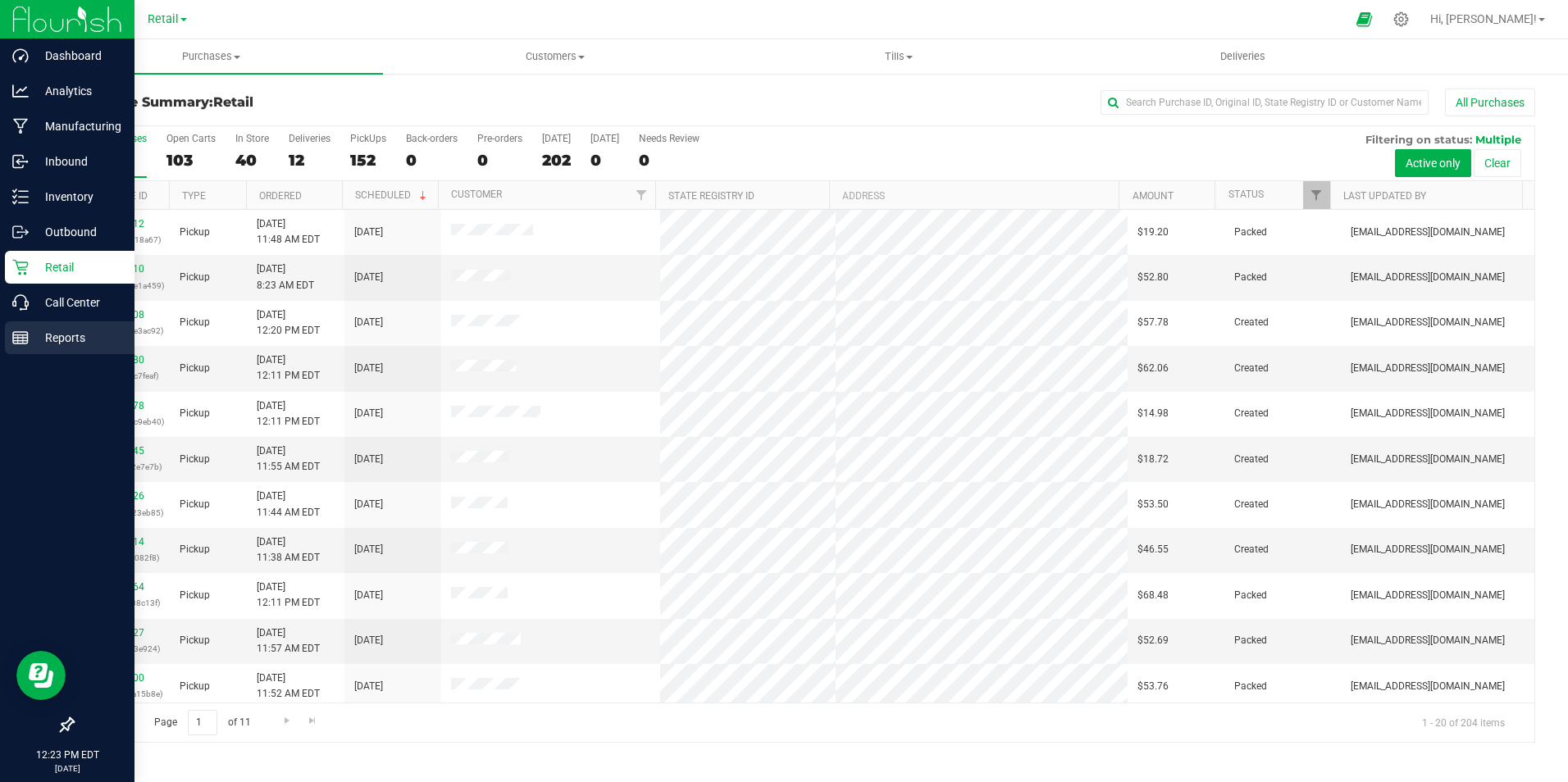
click at [73, 336] on p "Reports" at bounding box center [77, 337] width 98 height 20
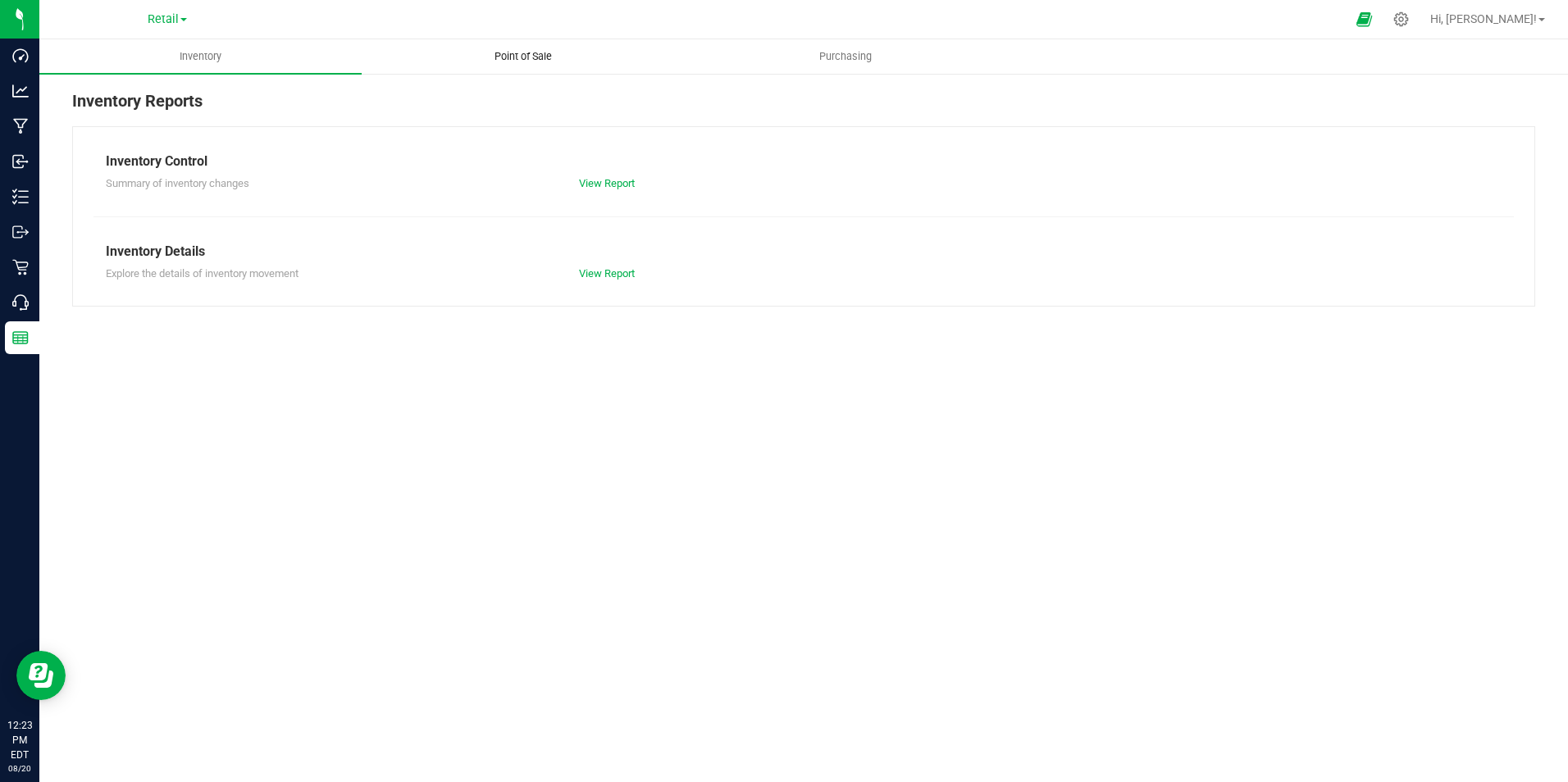
click at [523, 54] on span "Point of Sale" at bounding box center [523, 56] width 101 height 15
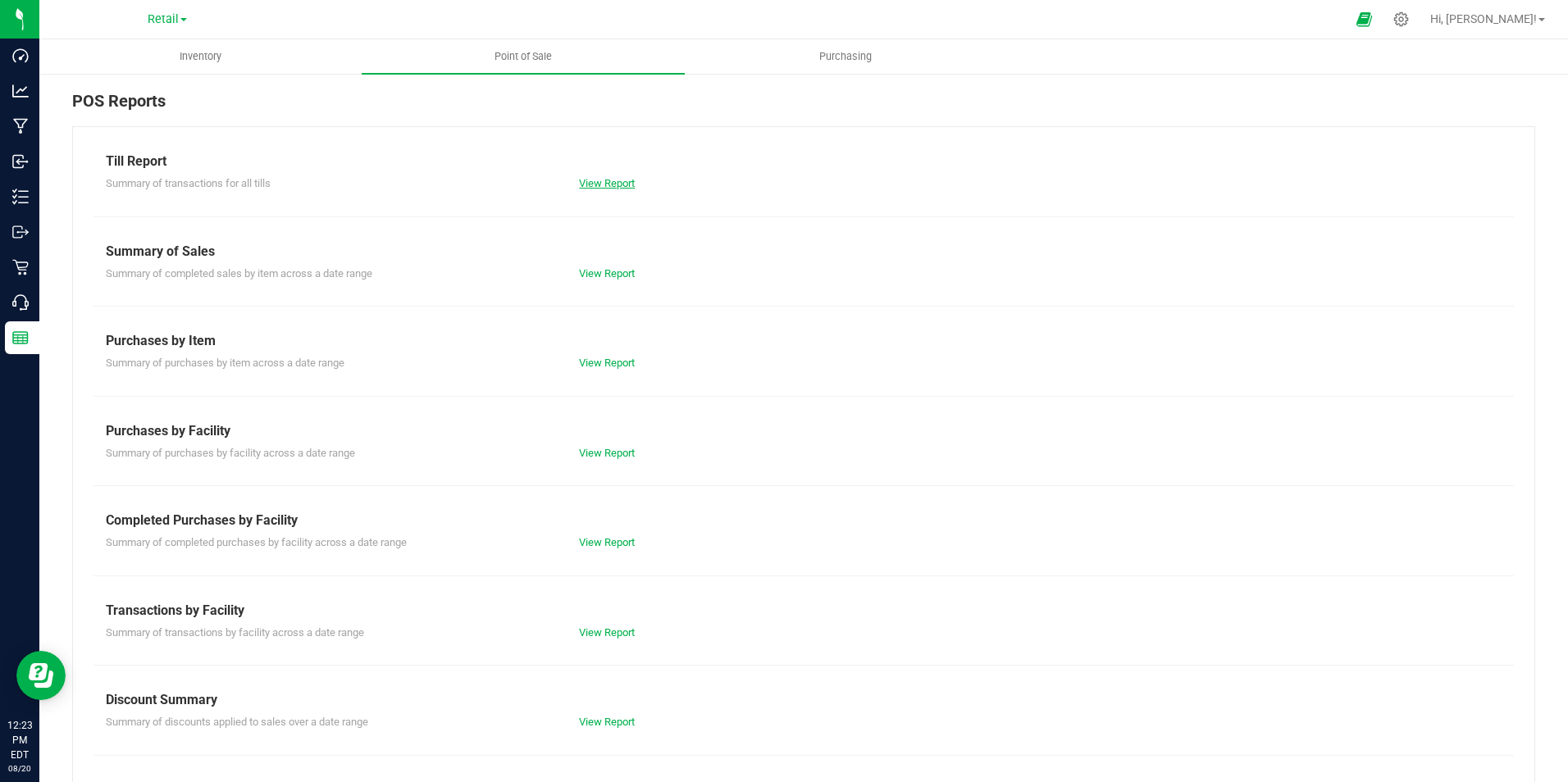
click at [604, 181] on link "View Report" at bounding box center [607, 183] width 56 height 12
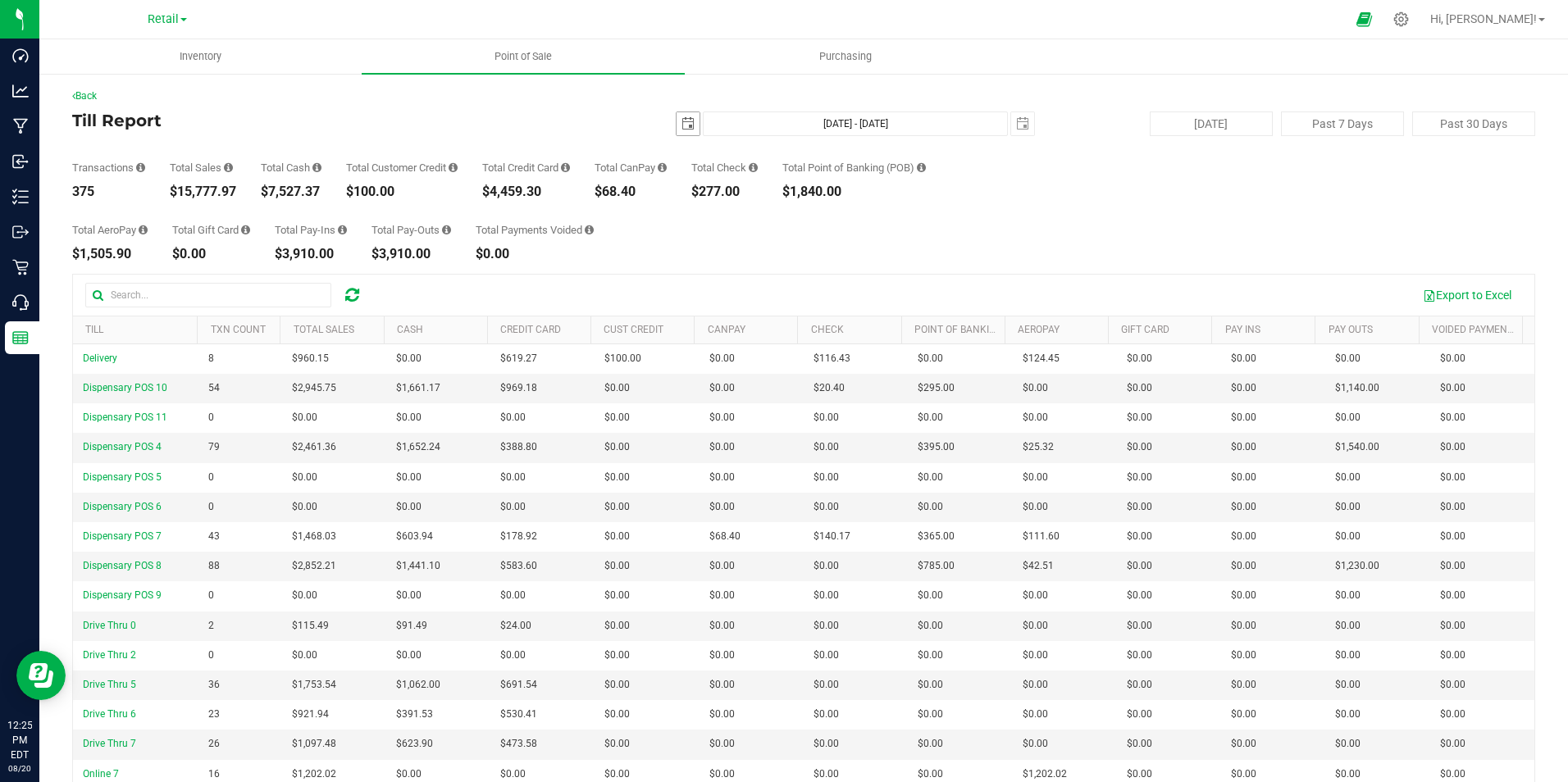
click at [684, 119] on span "select" at bounding box center [688, 123] width 13 height 13
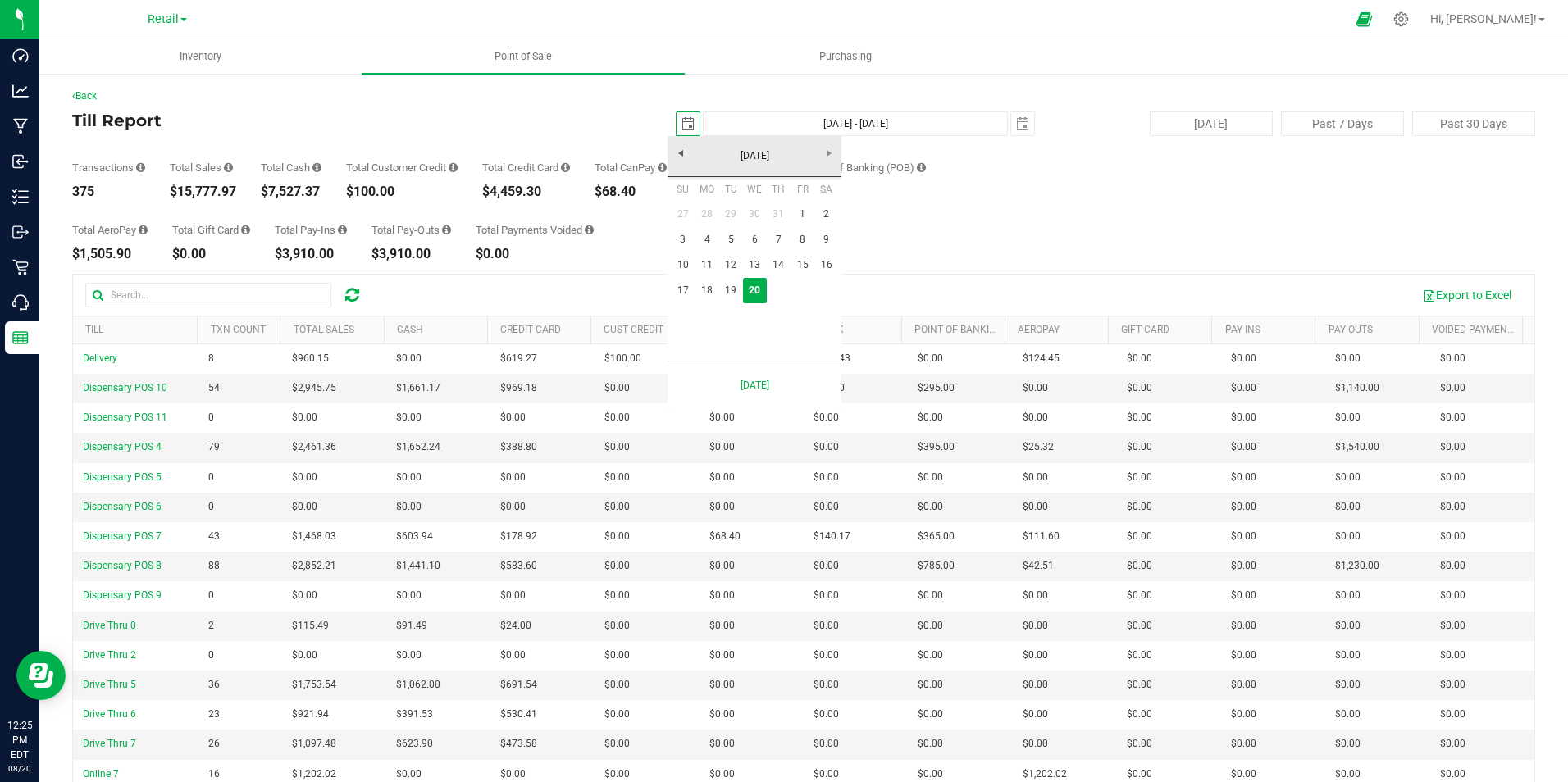
scroll to position [0, 41]
click at [728, 283] on link "19" at bounding box center [730, 290] width 23 height 25
type input "[DATE]"
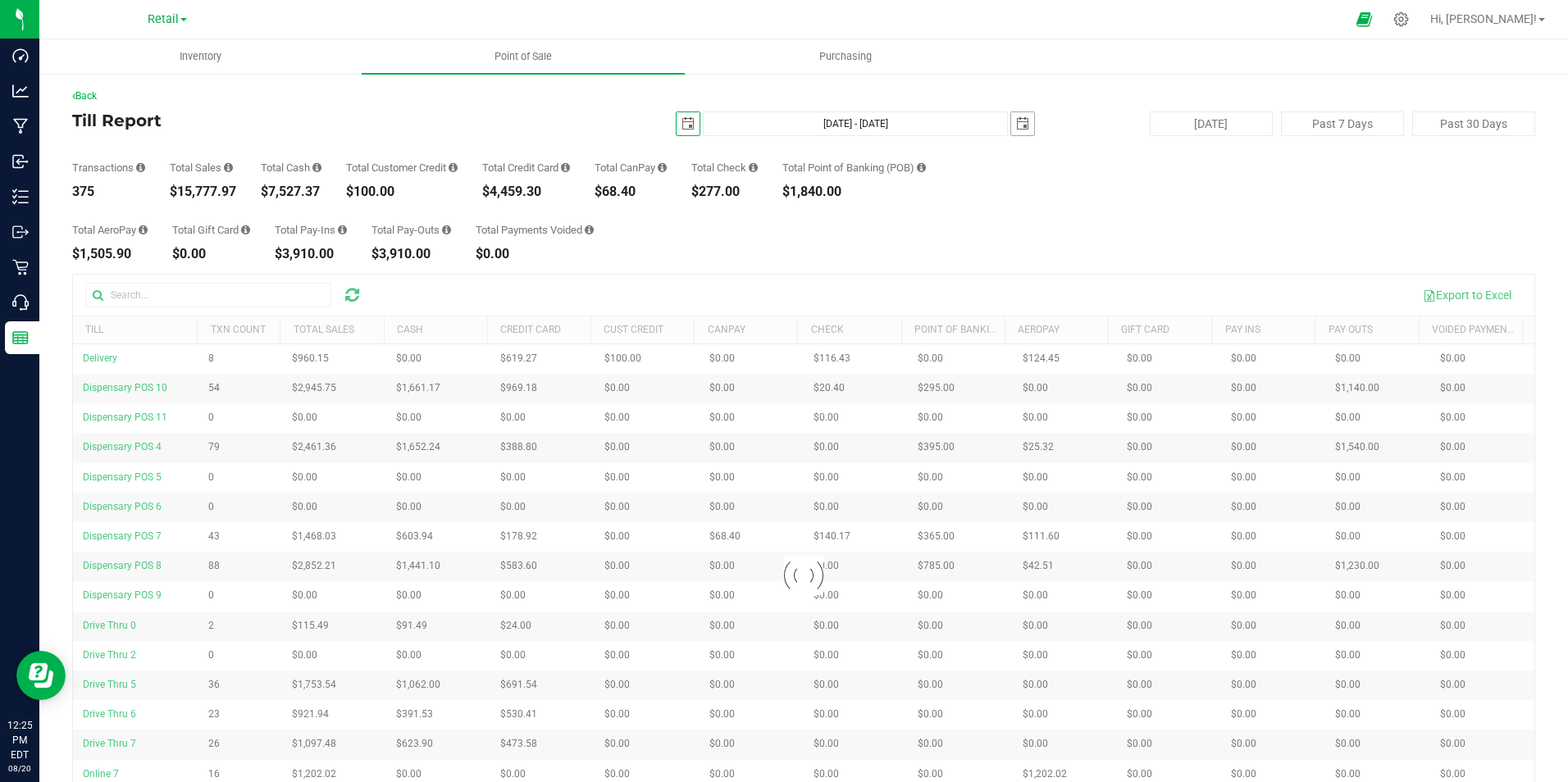
click at [1020, 128] on span "select" at bounding box center [1022, 123] width 13 height 13
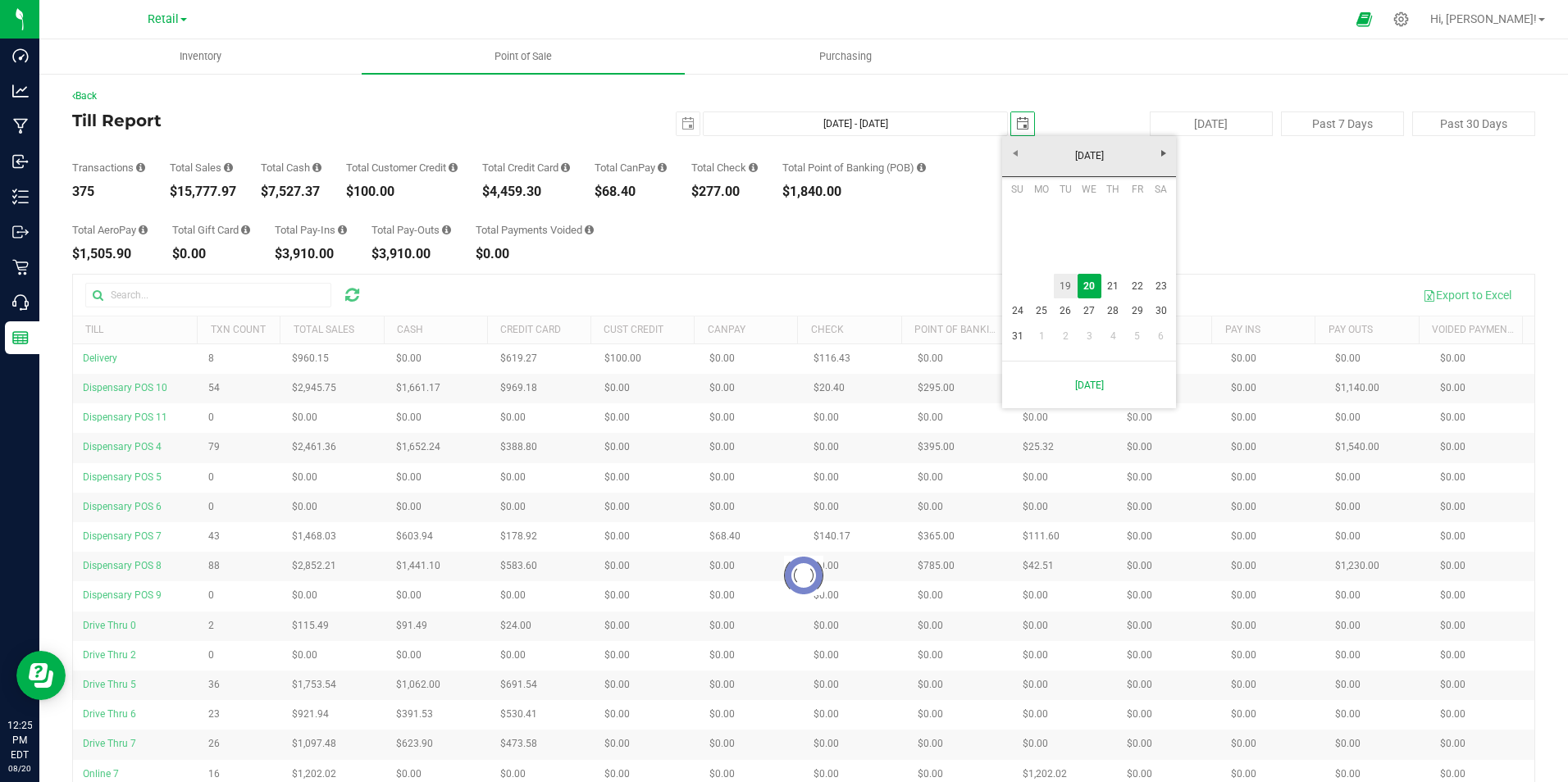
click at [1064, 290] on link "19" at bounding box center [1065, 286] width 23 height 25
type input "[DATE] - [DATE]"
type input "[DATE]"
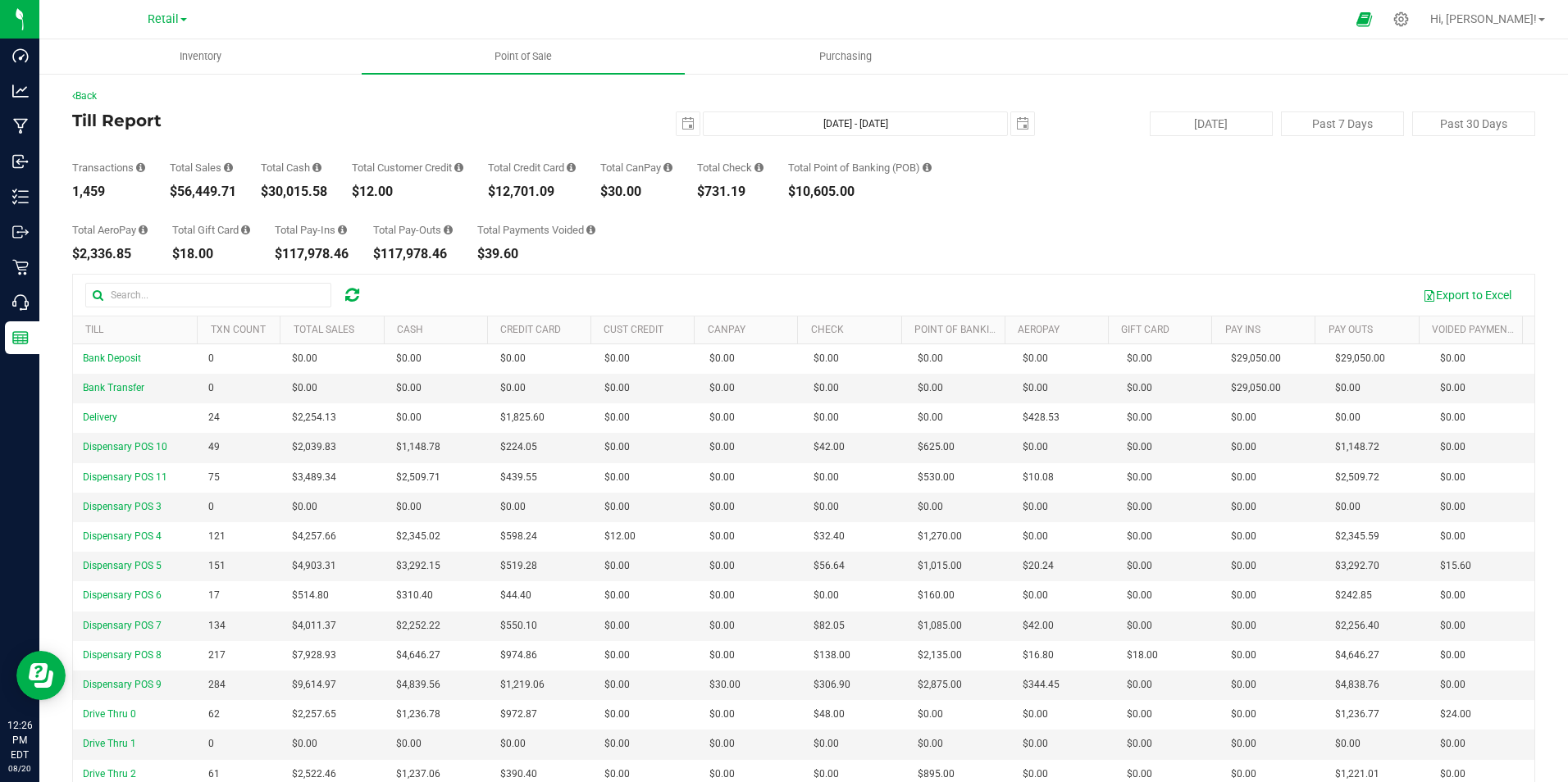
drag, startPoint x: 239, startPoint y: 190, endPoint x: 164, endPoint y: 193, distance: 75.1
click at [164, 193] on div "Transactions 1,459 Total Sales $56,449.71 Total Cash $30,015.58 Total Customer …" at bounding box center [803, 167] width 1463 height 62
drag, startPoint x: 164, startPoint y: 193, endPoint x: 178, endPoint y: 188, distance: 14.9
copy div "$56,449.71"
drag, startPoint x: 565, startPoint y: 189, endPoint x: 493, endPoint y: 190, distance: 72.0
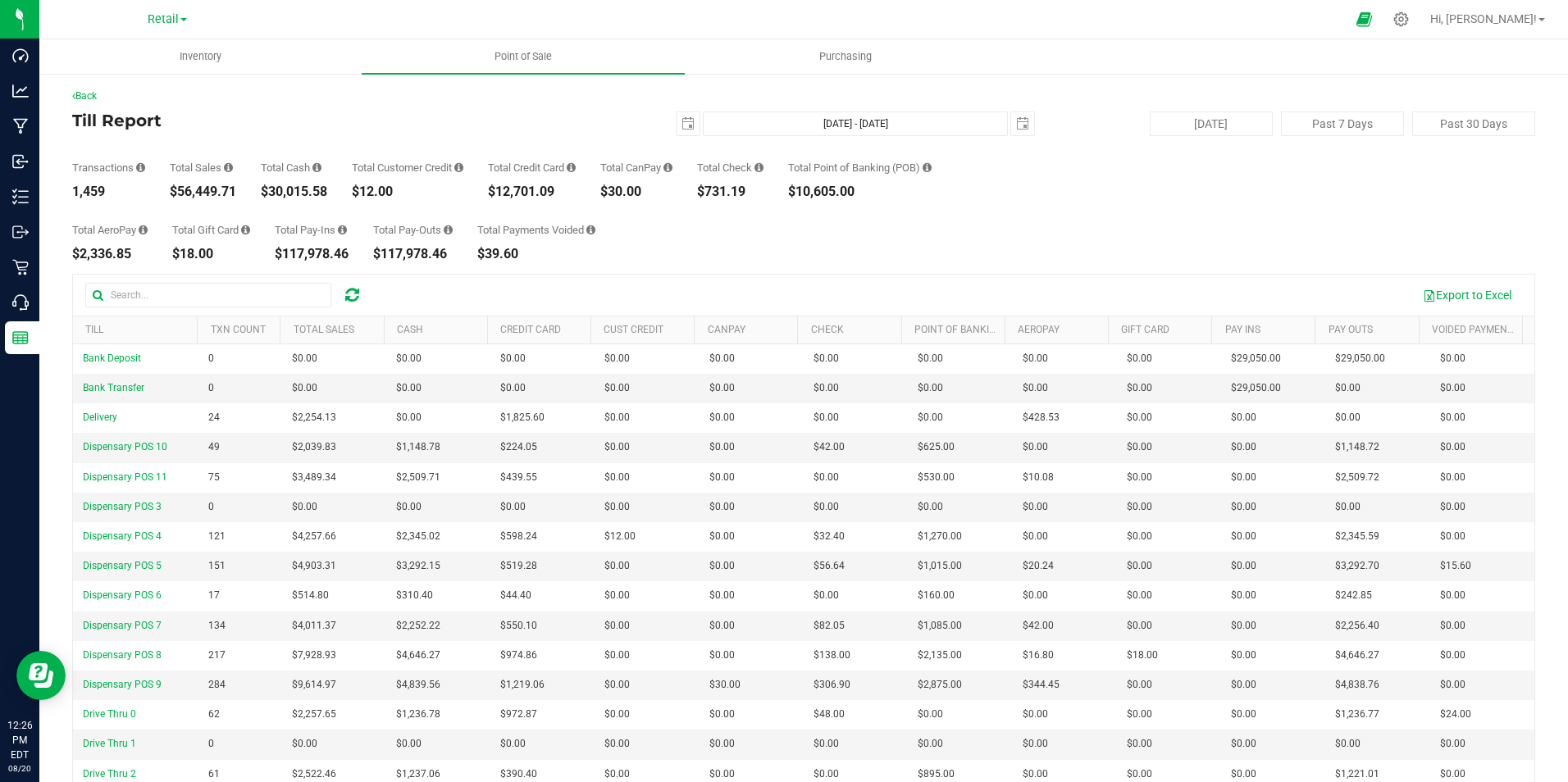
click at [493, 190] on div "Transactions 1,459 Total Sales $56,449.71 Total Cash $30,015.58 Total Customer …" at bounding box center [803, 167] width 1463 height 62
drag, startPoint x: 493, startPoint y: 190, endPoint x: 502, endPoint y: 189, distance: 9.1
copy div "$12,701.09"
drag, startPoint x: 759, startPoint y: 191, endPoint x: 704, endPoint y: 192, distance: 55.0
click at [704, 192] on div "Transactions 1,459 Total Sales $56,449.71 Total Cash $30,015.58 Total Customer …" at bounding box center [803, 167] width 1463 height 62
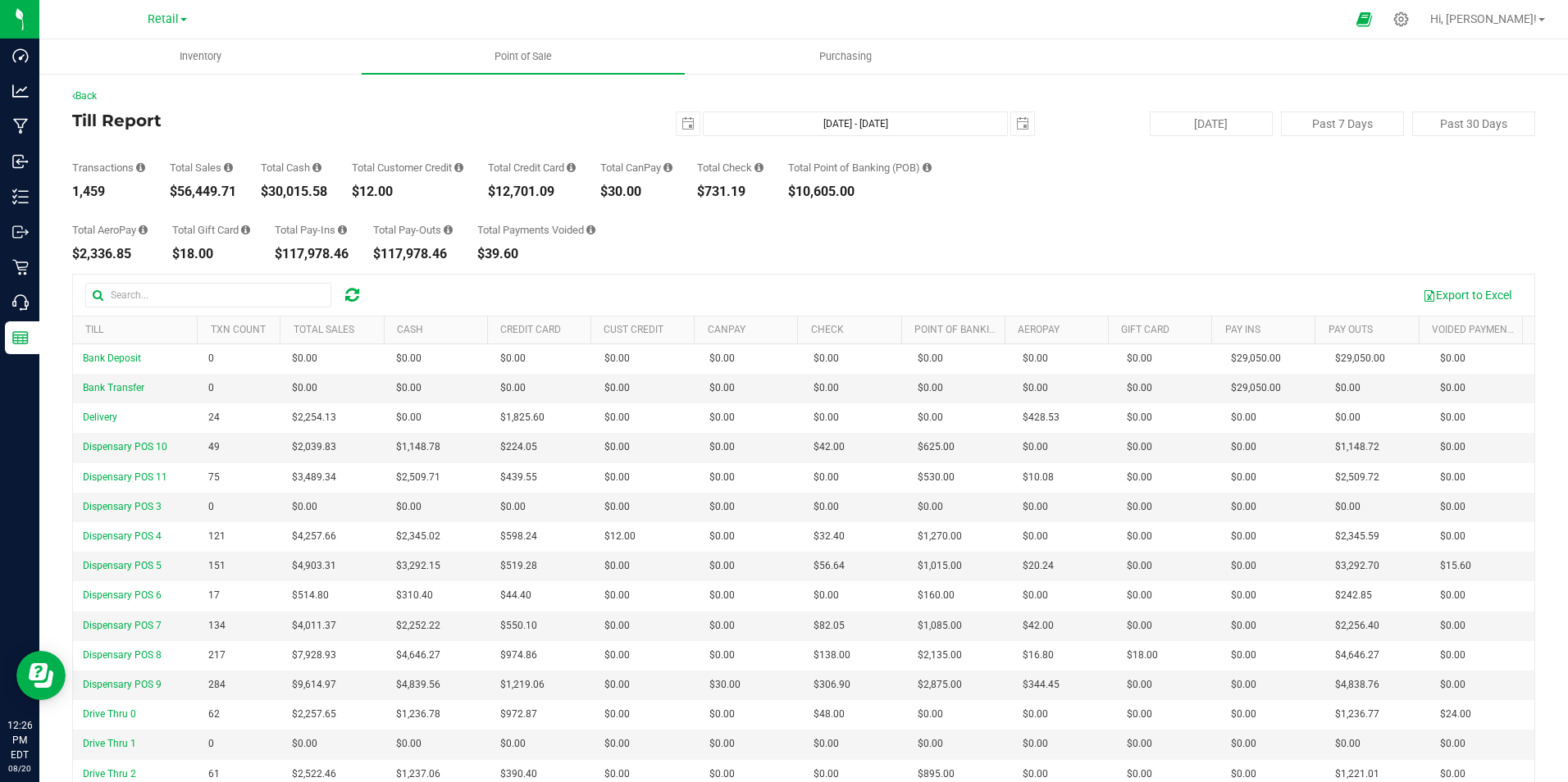
drag, startPoint x: 704, startPoint y: 192, endPoint x: 715, endPoint y: 192, distance: 11.0
copy div "$731.19"
drag, startPoint x: 877, startPoint y: 188, endPoint x: 802, endPoint y: 191, distance: 75.1
click at [802, 191] on div "$10,605.00" at bounding box center [859, 192] width 143 height 13
copy div "$10,605.00"
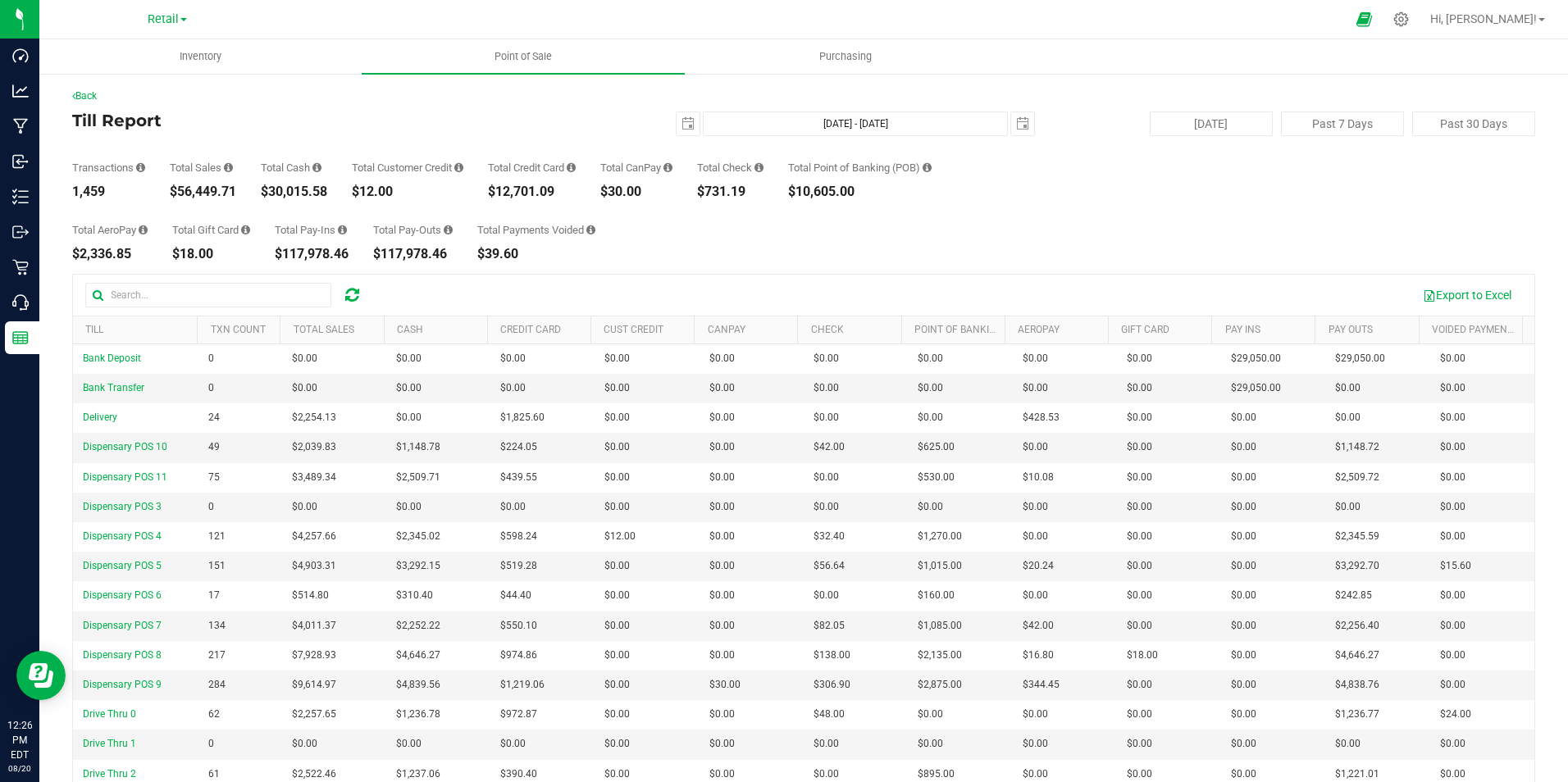
drag, startPoint x: 136, startPoint y: 257, endPoint x: 66, endPoint y: 251, distance: 70.3
click at [66, 251] on div "Back Till Report [DATE] [DATE] - [DATE] [DATE] [DATE] Past 7 Days Past 30 Days …" at bounding box center [803, 482] width 1529 height 821
copy div "$2,336.85"
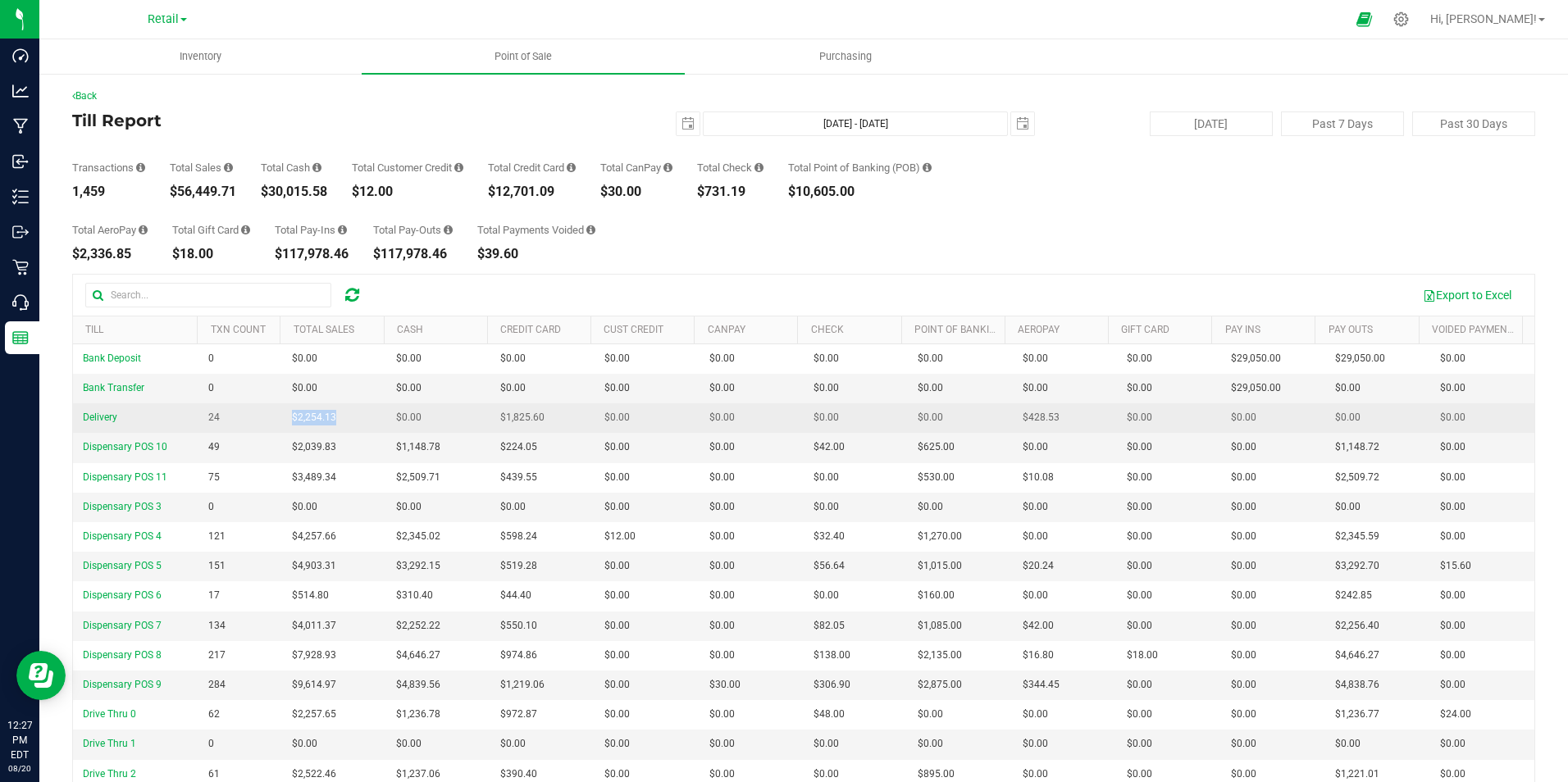
drag, startPoint x: 341, startPoint y: 420, endPoint x: 285, endPoint y: 420, distance: 56.0
click at [285, 420] on td "$2,254.13" at bounding box center [334, 418] width 104 height 29
copy span "$2,254.13"
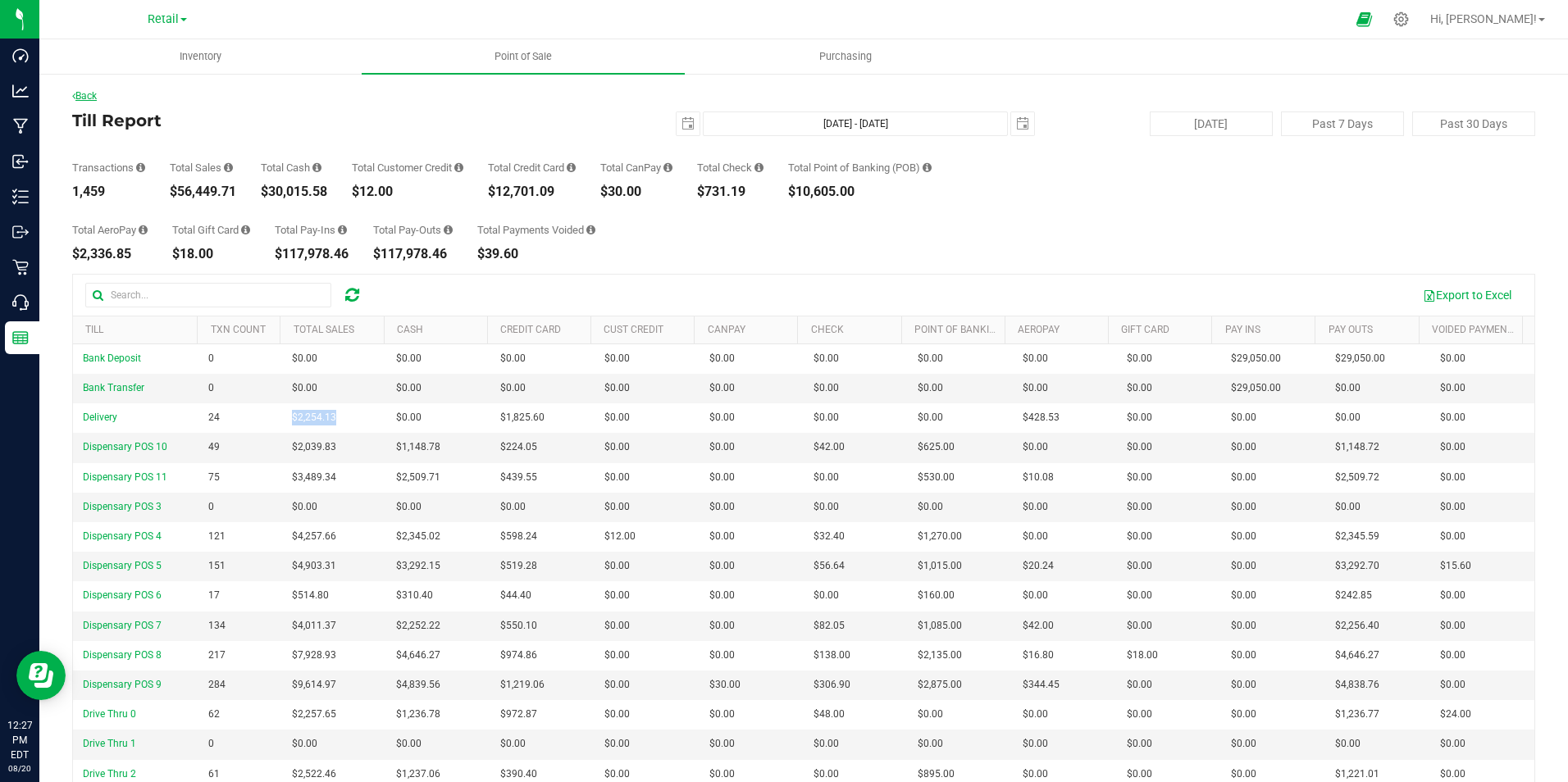
click at [81, 98] on link "Back" at bounding box center [84, 95] width 24 height 11
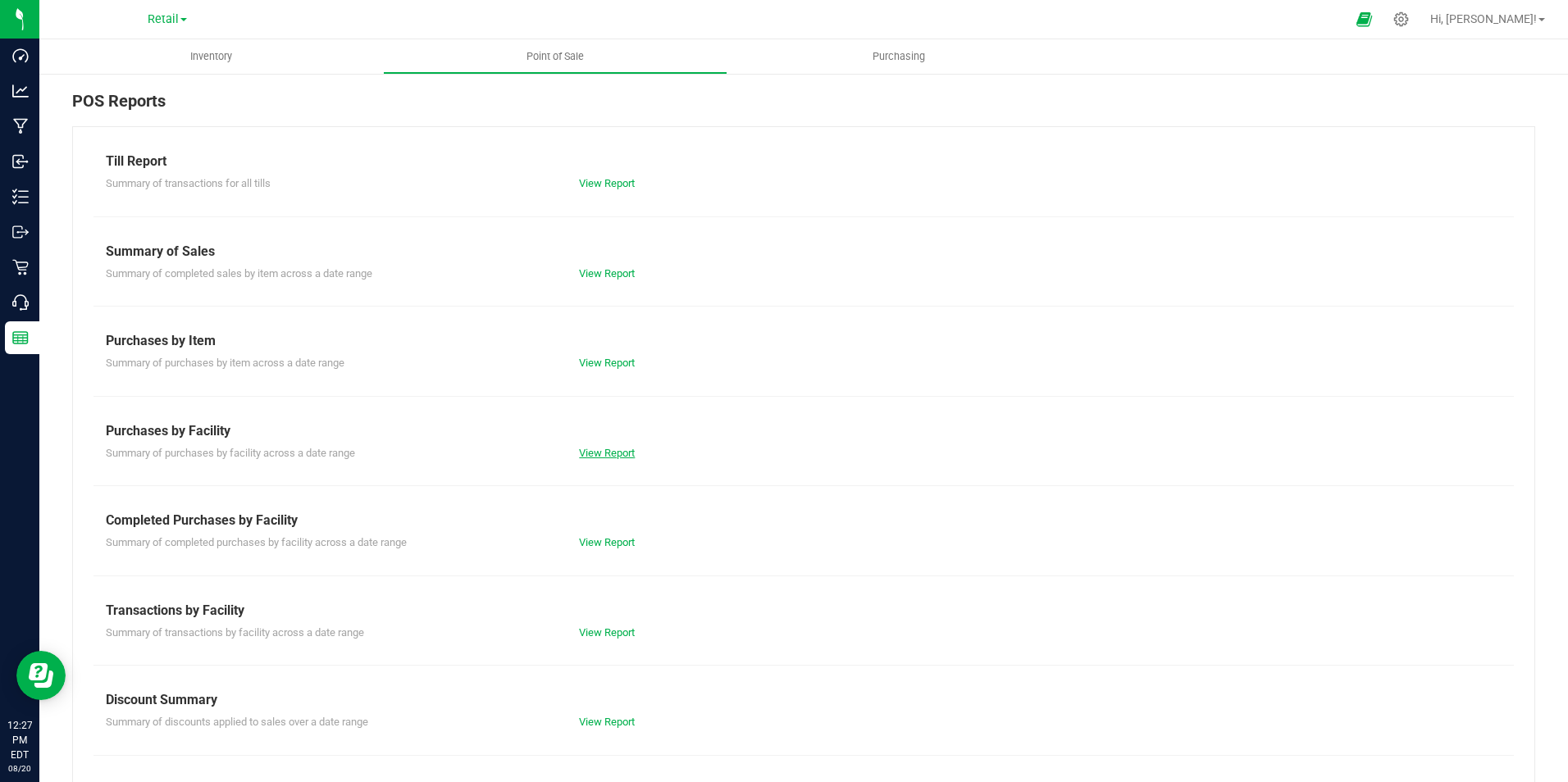
click at [604, 447] on link "View Report" at bounding box center [607, 453] width 56 height 12
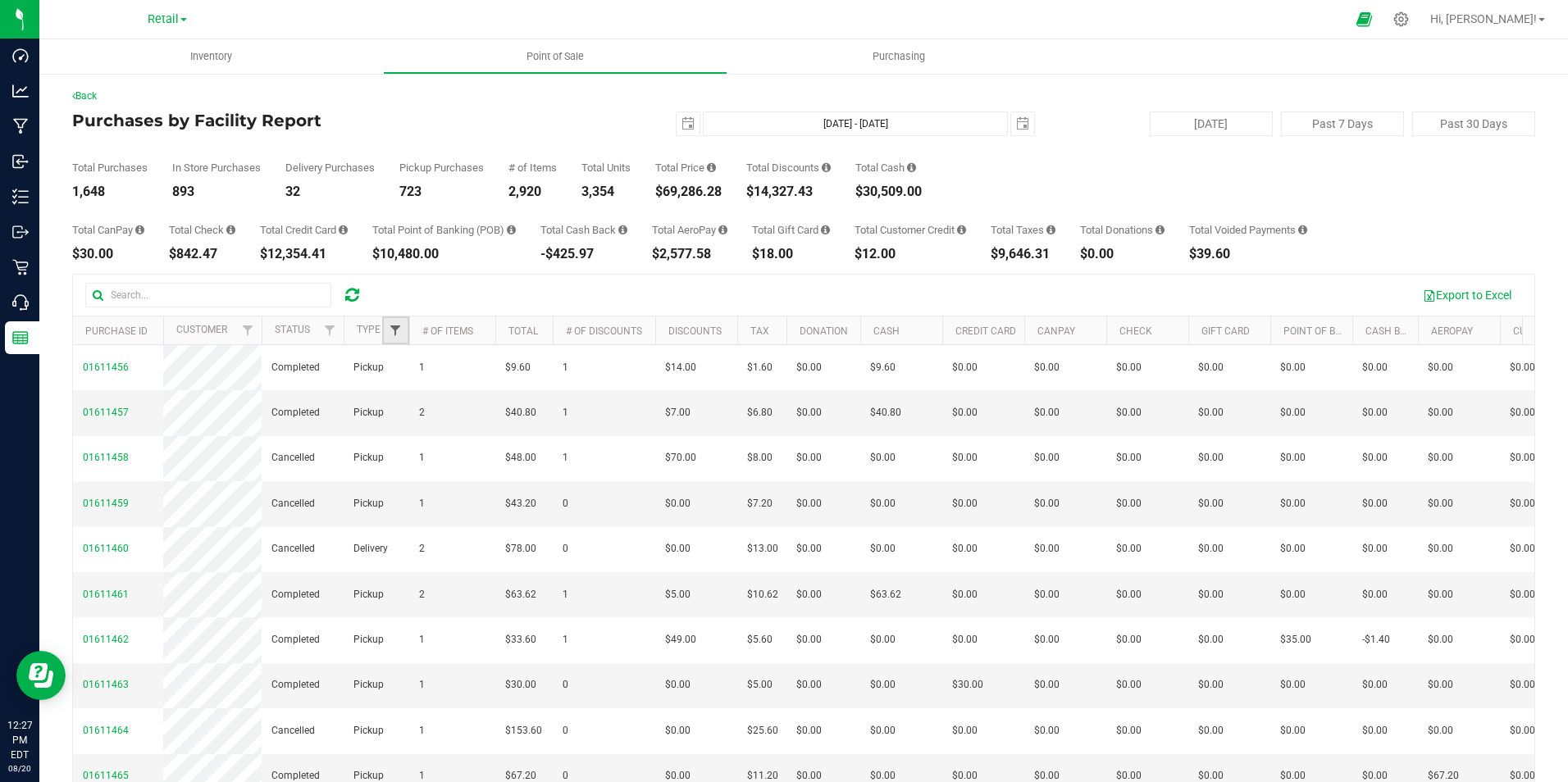
click at [398, 333] on span "Filter" at bounding box center [395, 330] width 13 height 13
click at [402, 418] on input "Delivery" at bounding box center [404, 422] width 10 height 10
checkbox input "true"
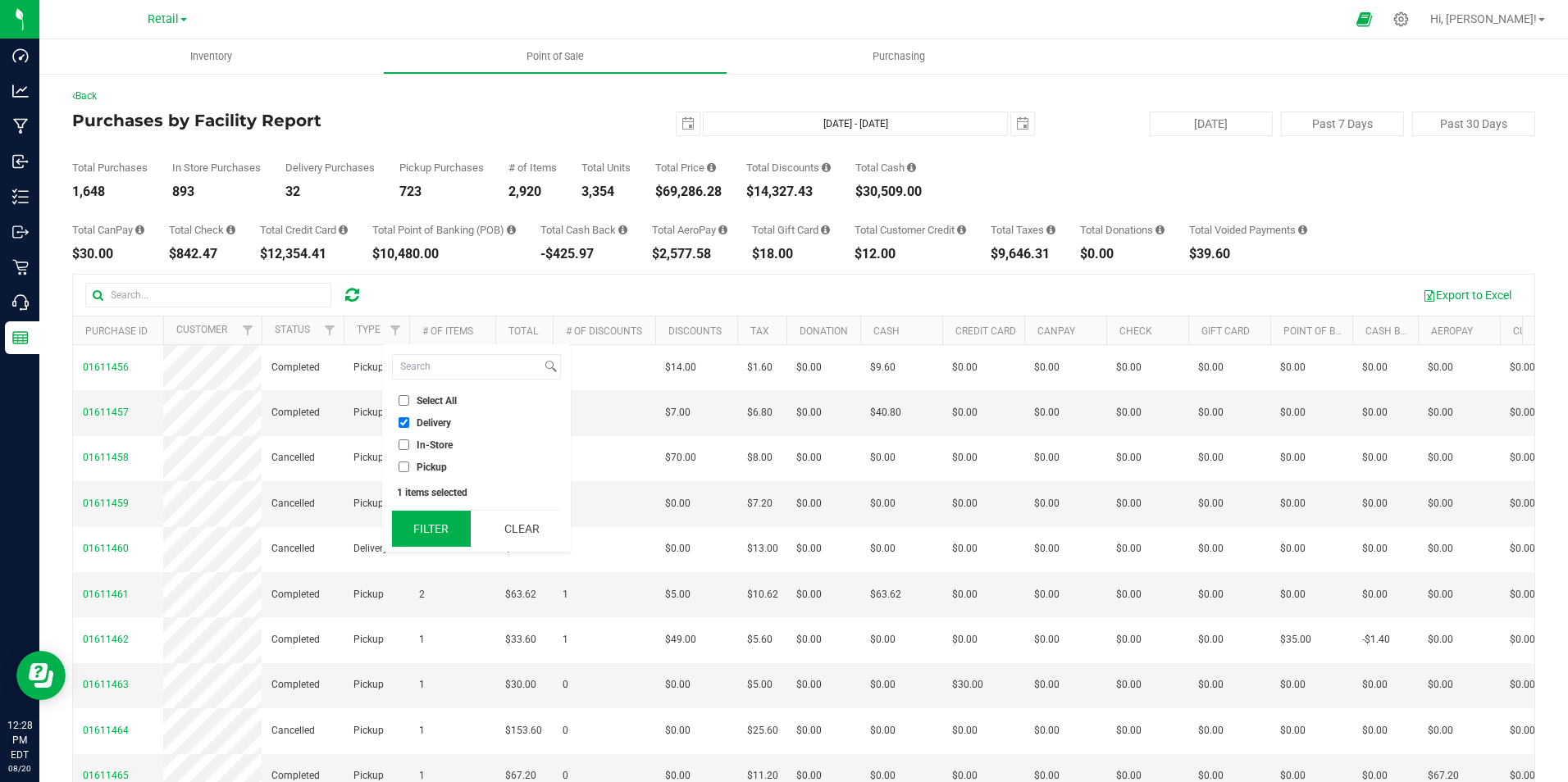
click at [435, 525] on button "Filter" at bounding box center [431, 529] width 79 height 36
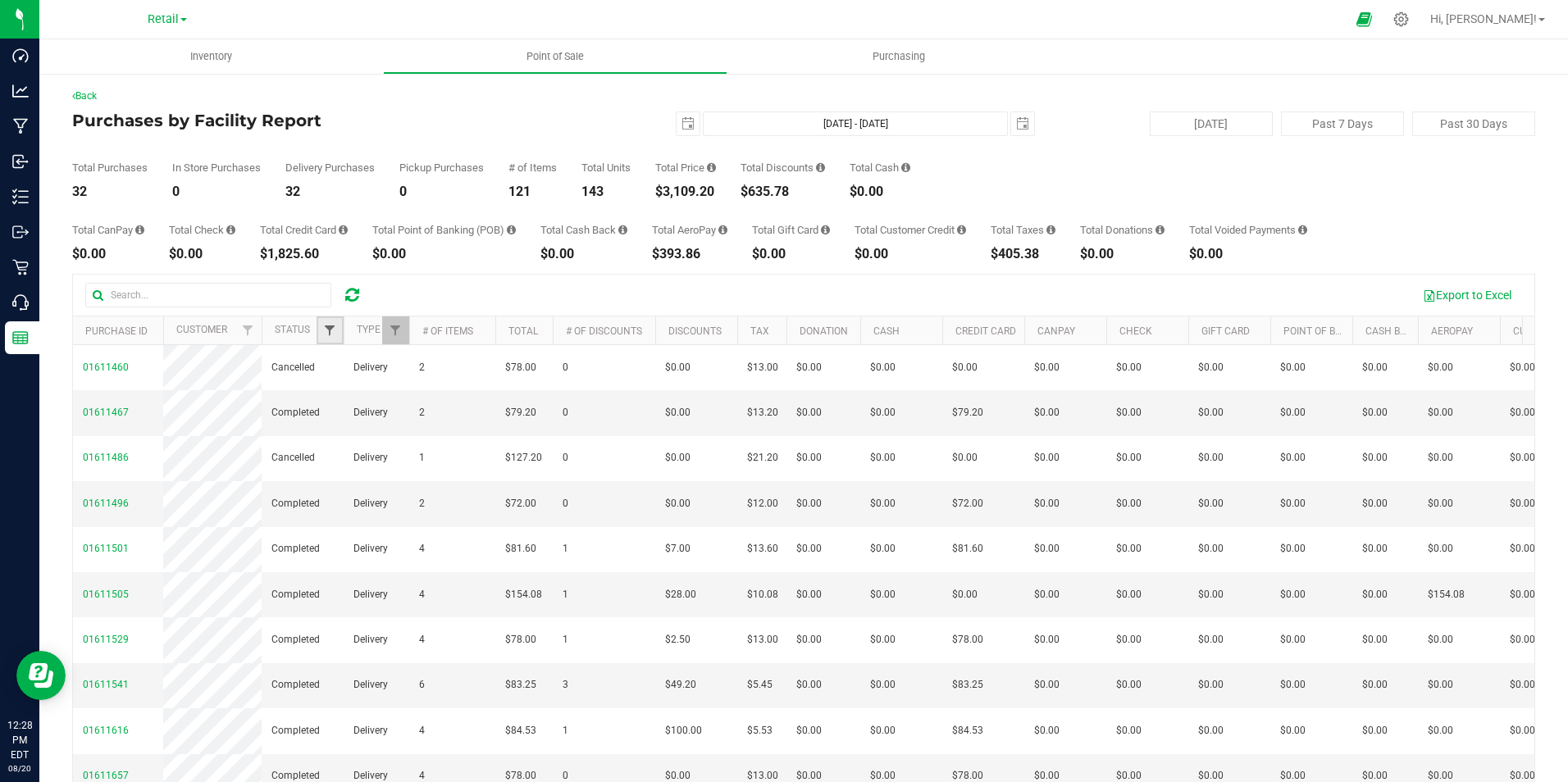
click at [327, 328] on span "Filter" at bounding box center [330, 330] width 13 height 13
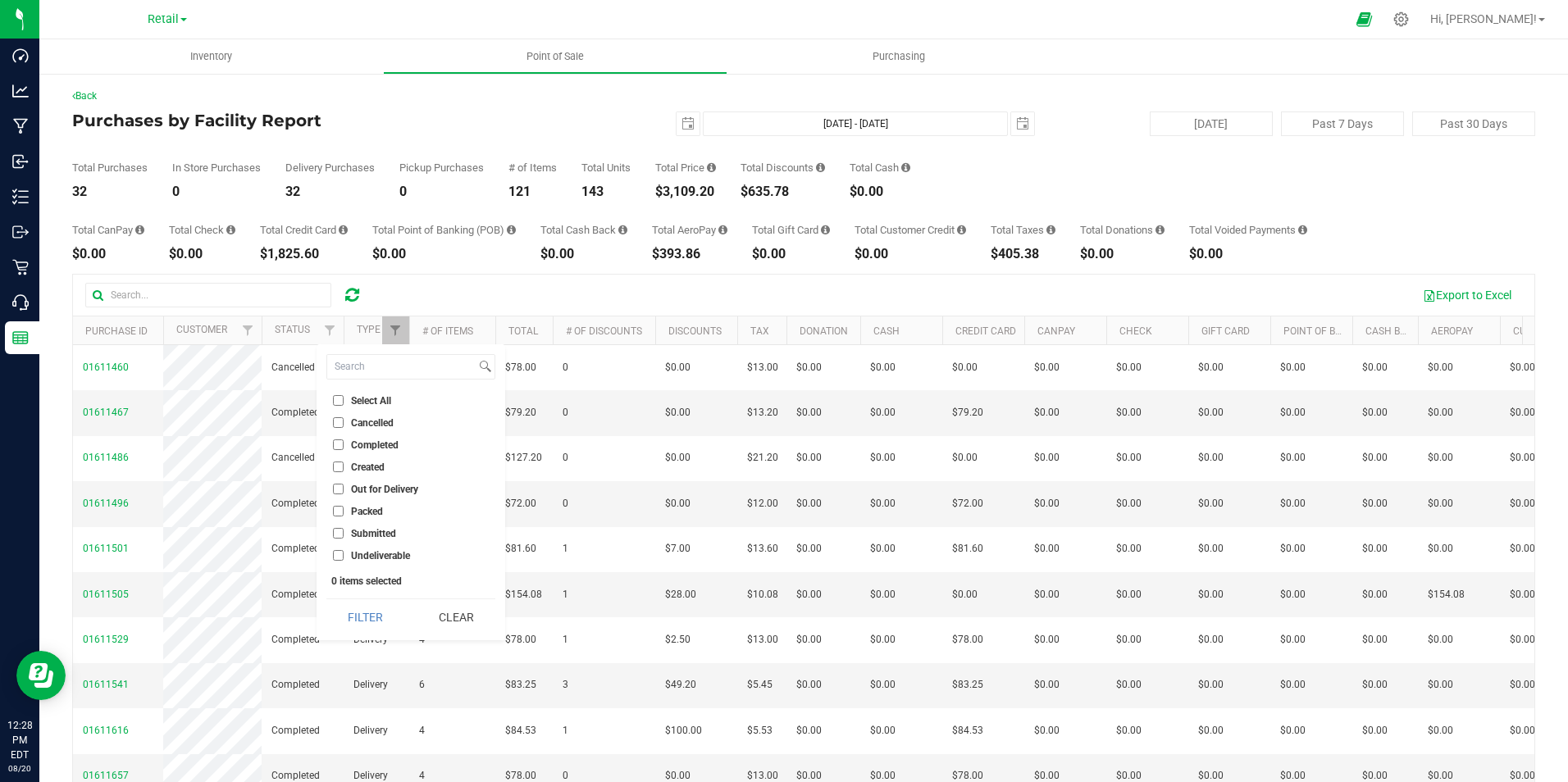
click at [337, 445] on input "Completed" at bounding box center [338, 445] width 10 height 10
checkbox input "true"
click at [373, 618] on button "Filter" at bounding box center [365, 617] width 79 height 36
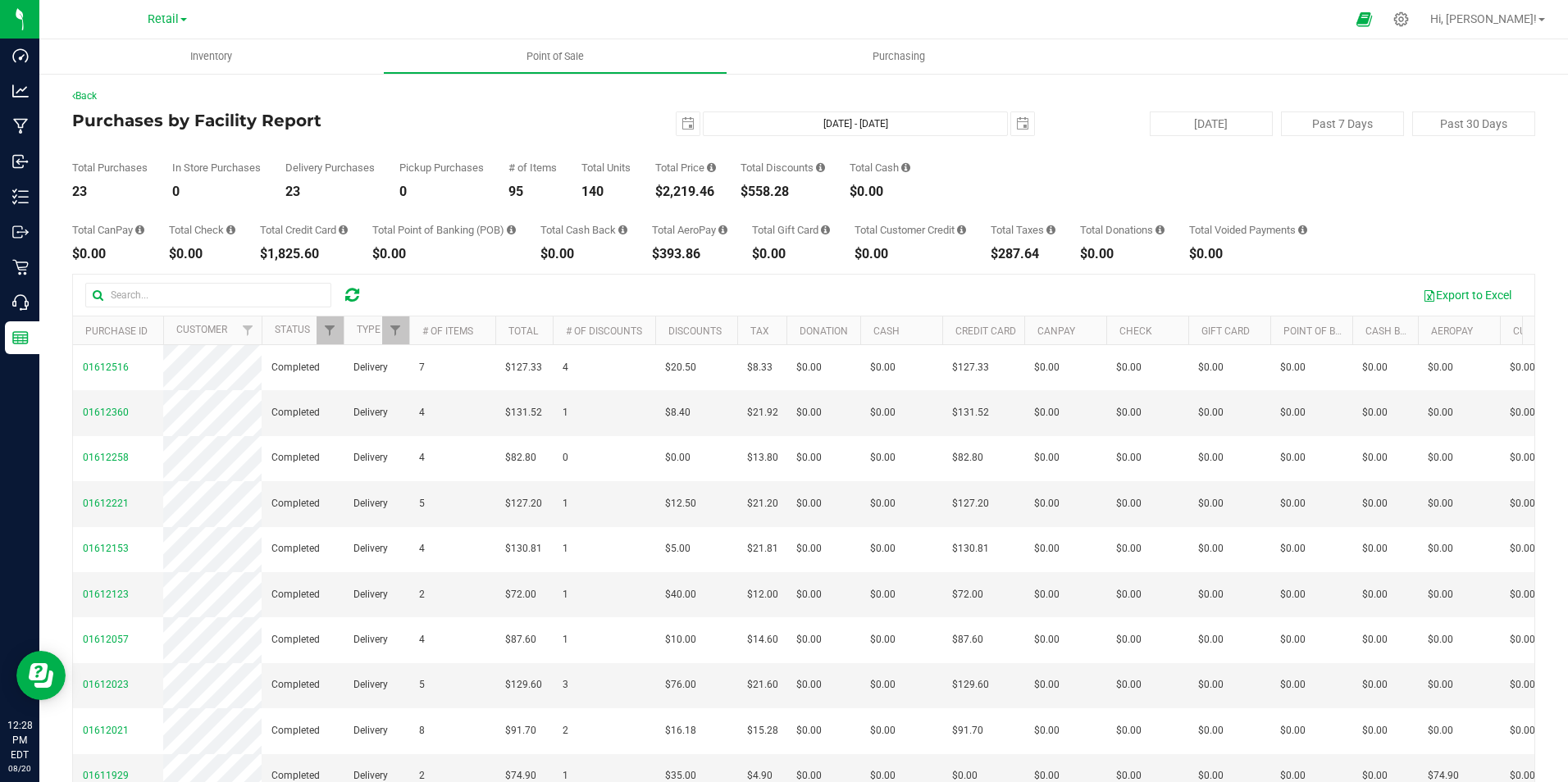
drag, startPoint x: 720, startPoint y: 191, endPoint x: 657, endPoint y: 191, distance: 63.0
click at [657, 191] on div "Total Purchases 23 In Store Purchases 0 Delivery Purchases 23 Pickup Purchases …" at bounding box center [803, 167] width 1463 height 62
copy div "$2,219.46"
click at [95, 94] on link "Back" at bounding box center [84, 95] width 24 height 11
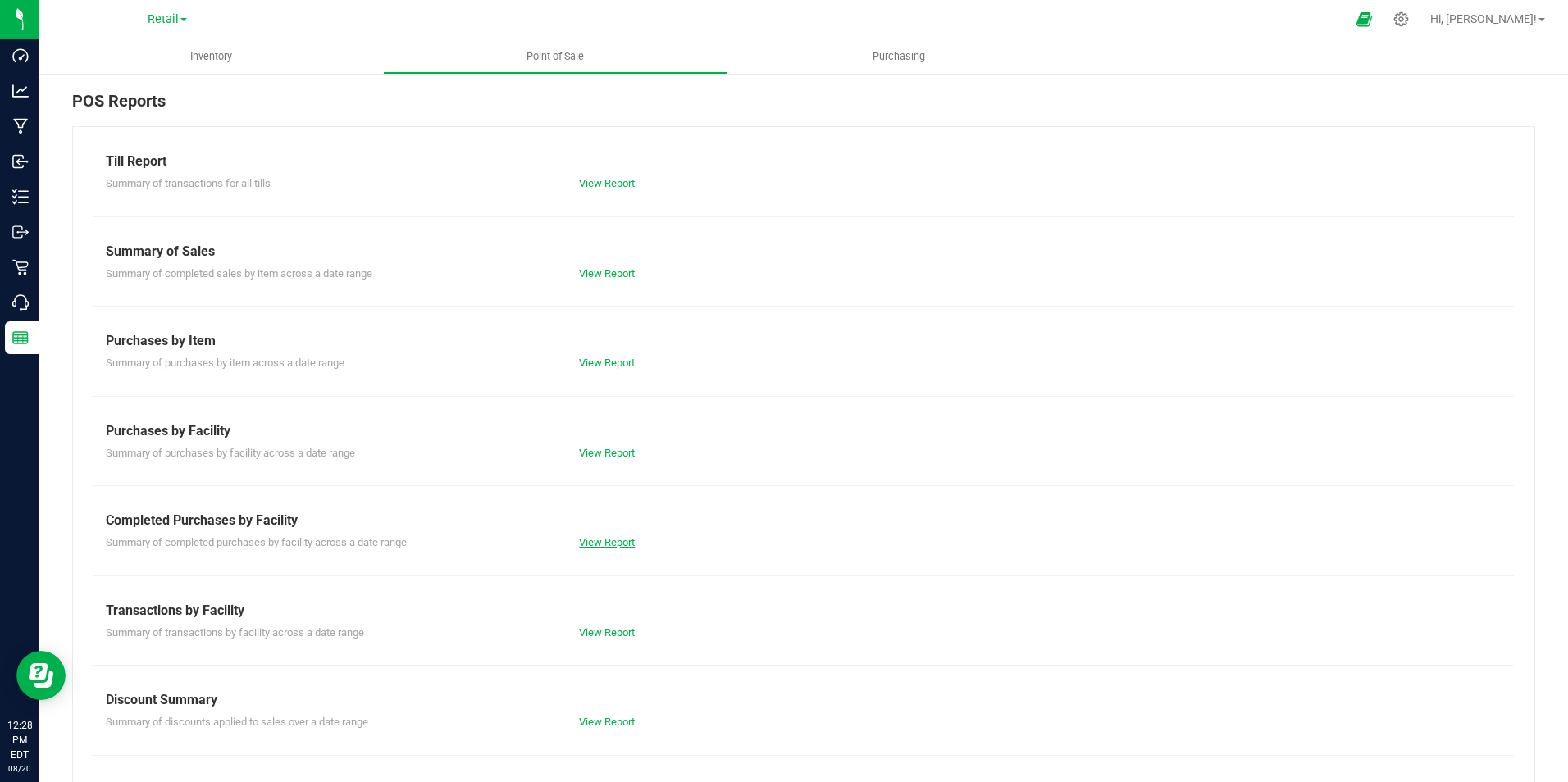
click at [607, 543] on link "View Report" at bounding box center [607, 542] width 56 height 12
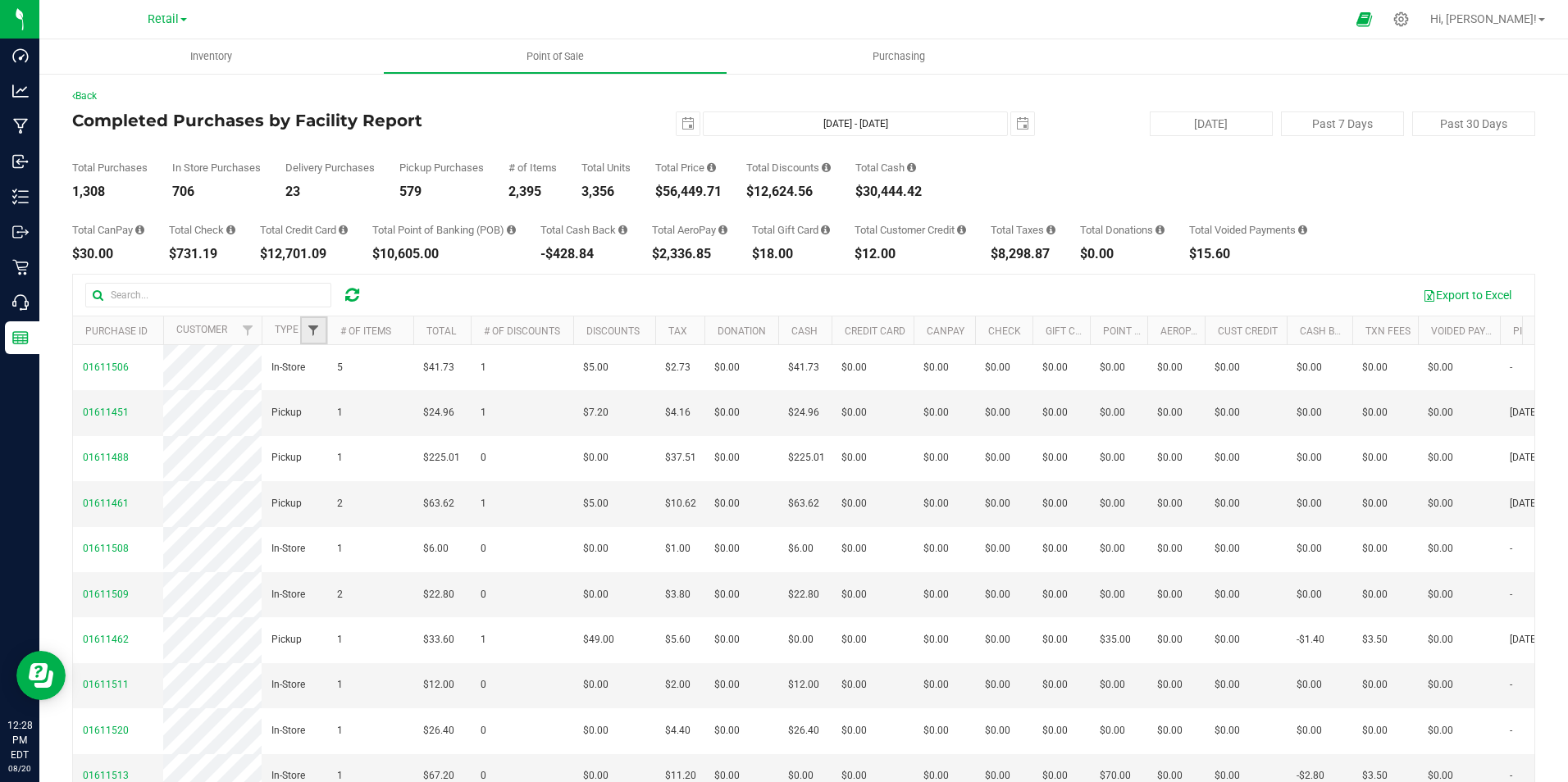
click at [315, 327] on span "Filter" at bounding box center [313, 330] width 13 height 13
click at [325, 429] on li "Delivery" at bounding box center [394, 423] width 169 height 17
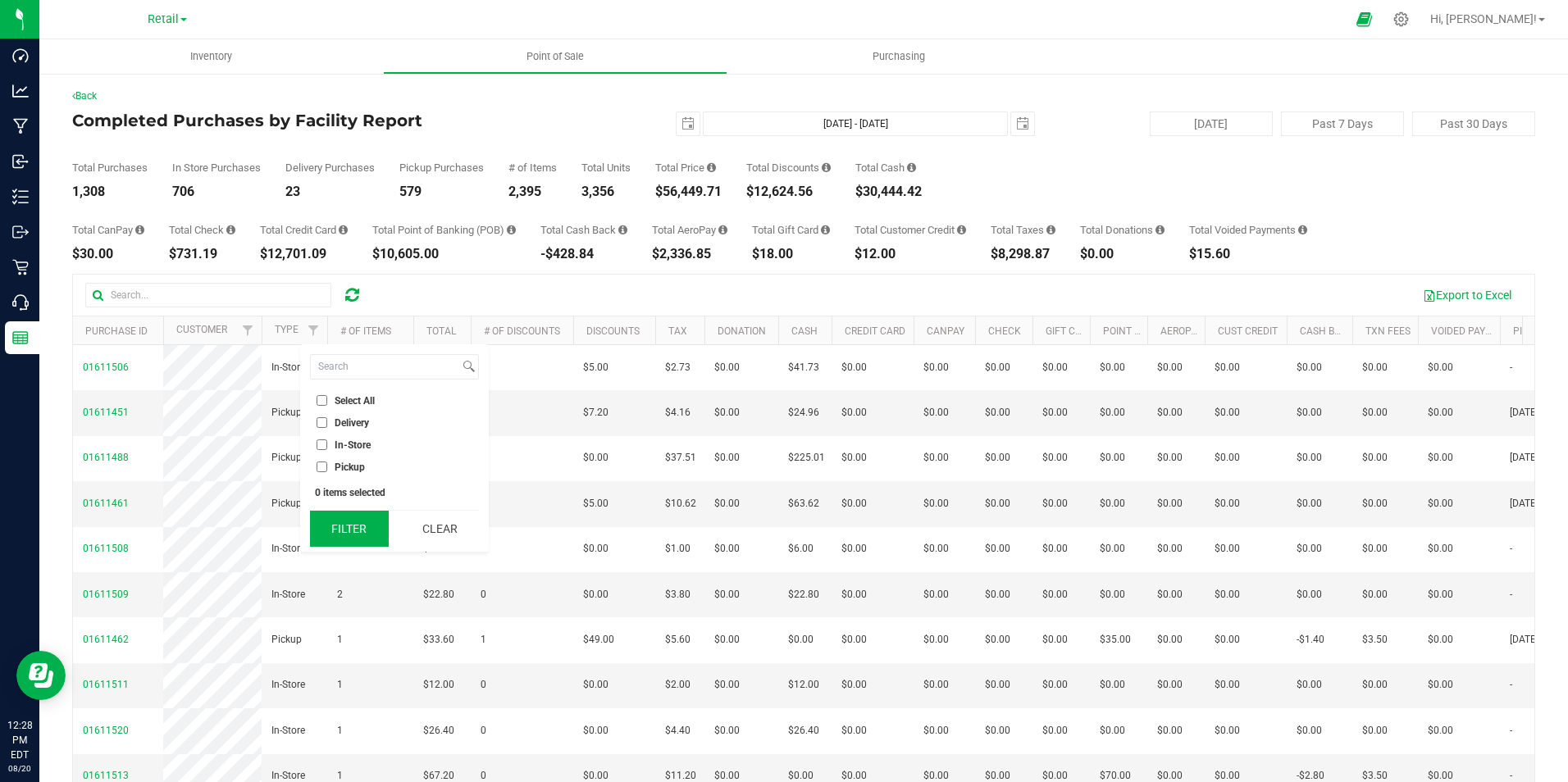
click at [376, 525] on button "Filter" at bounding box center [349, 529] width 79 height 36
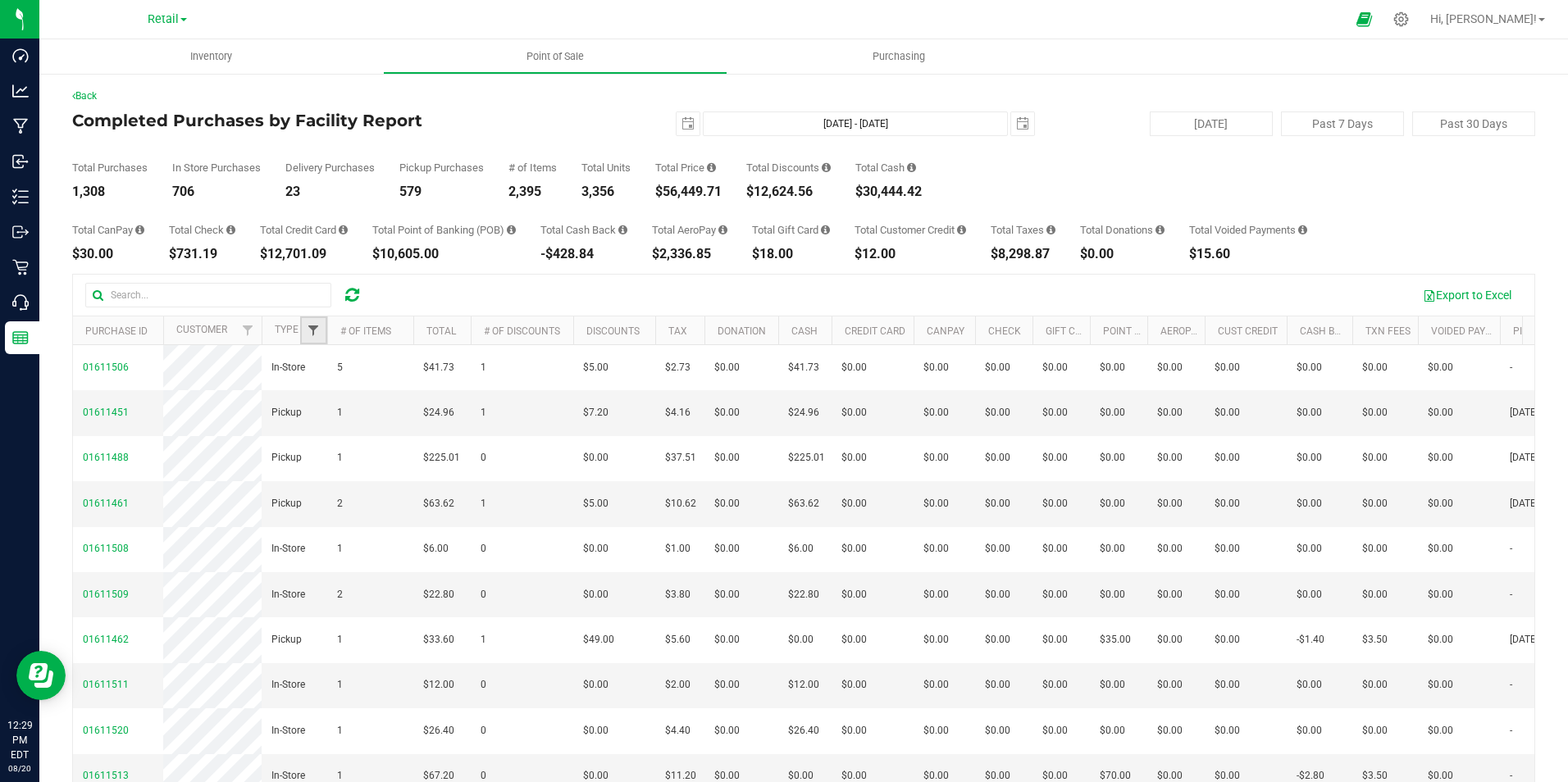
click at [315, 327] on span "Filter" at bounding box center [313, 330] width 13 height 13
click at [323, 420] on input "Delivery" at bounding box center [322, 422] width 10 height 10
checkbox input "true"
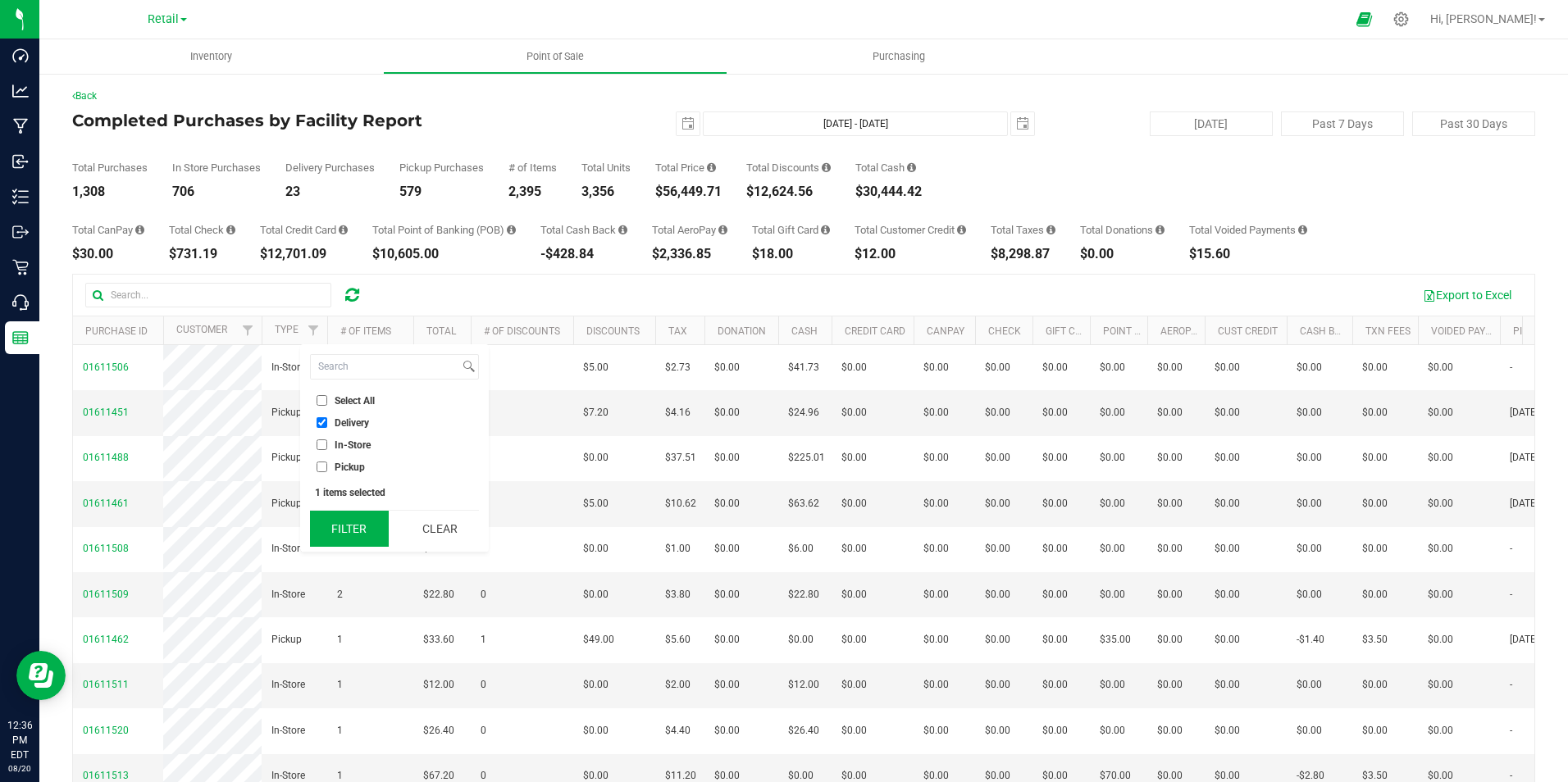
click at [350, 525] on button "Filter" at bounding box center [349, 529] width 79 height 36
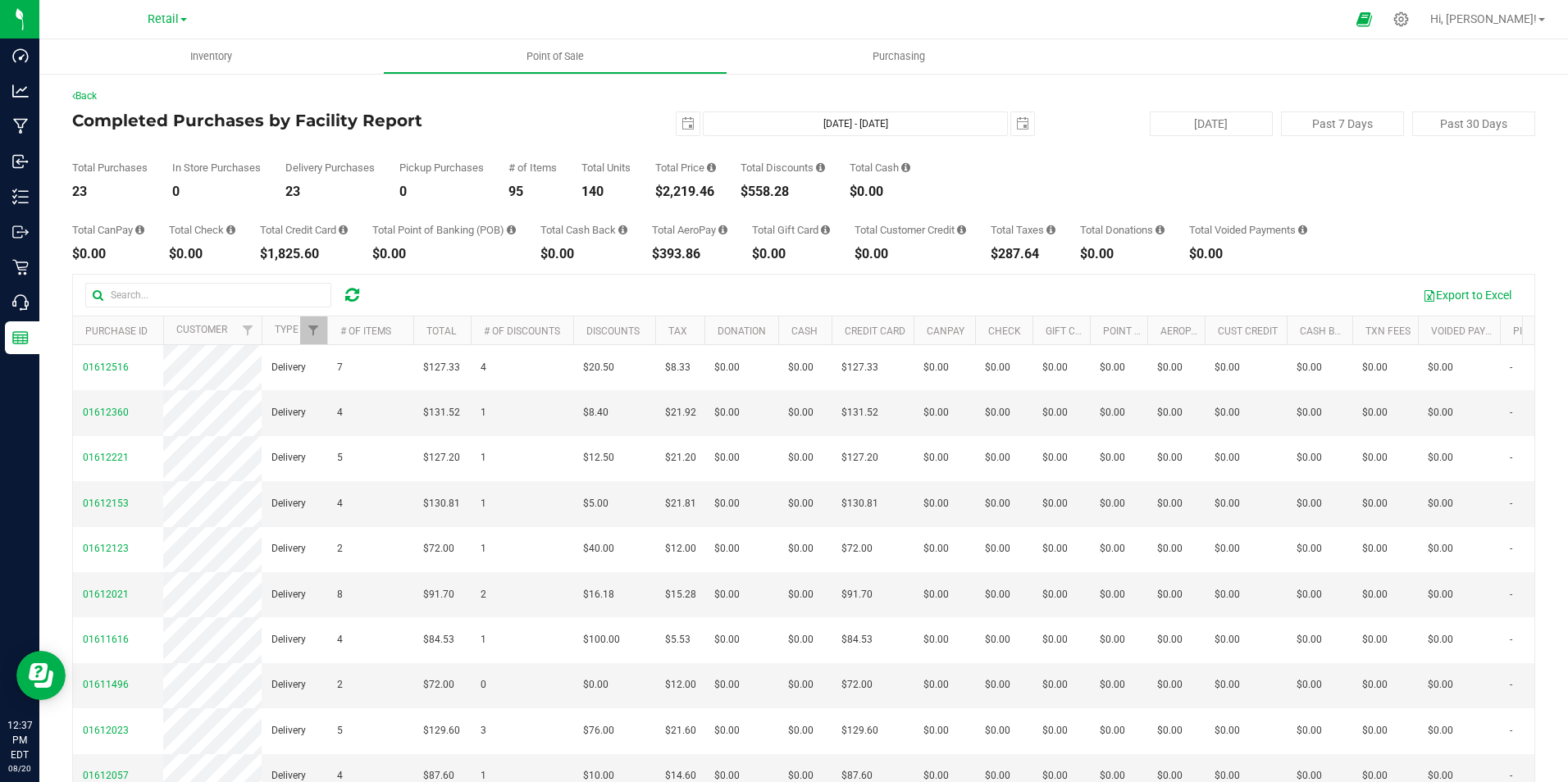
click at [465, 292] on div "Export to Excel" at bounding box center [950, 295] width 1145 height 28
click at [88, 94] on link "Back" at bounding box center [84, 95] width 24 height 11
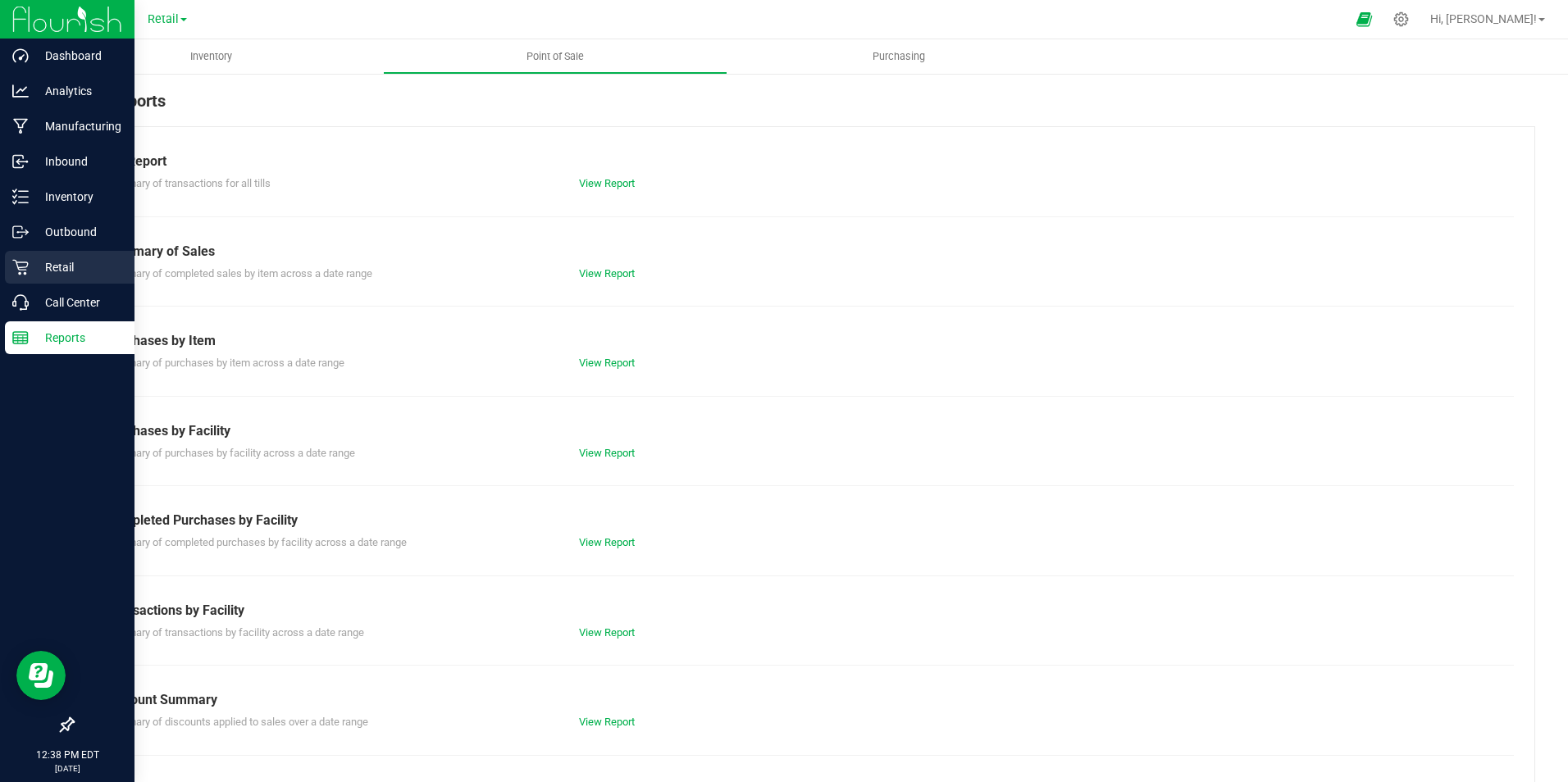
click at [47, 262] on p "Retail" at bounding box center [77, 267] width 98 height 20
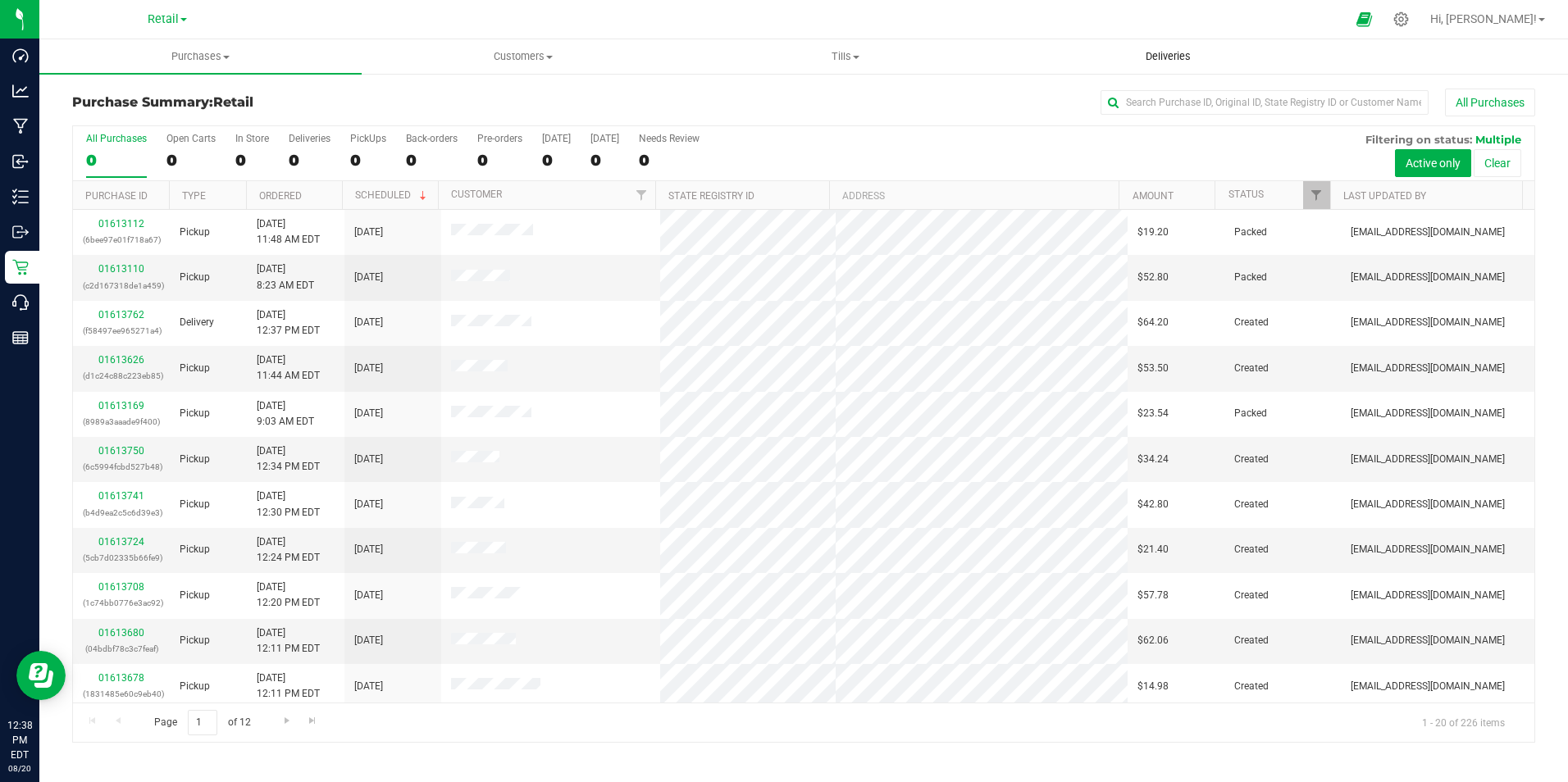
click at [1168, 49] on uib-tab-heading "Deliveries" at bounding box center [1168, 56] width 321 height 33
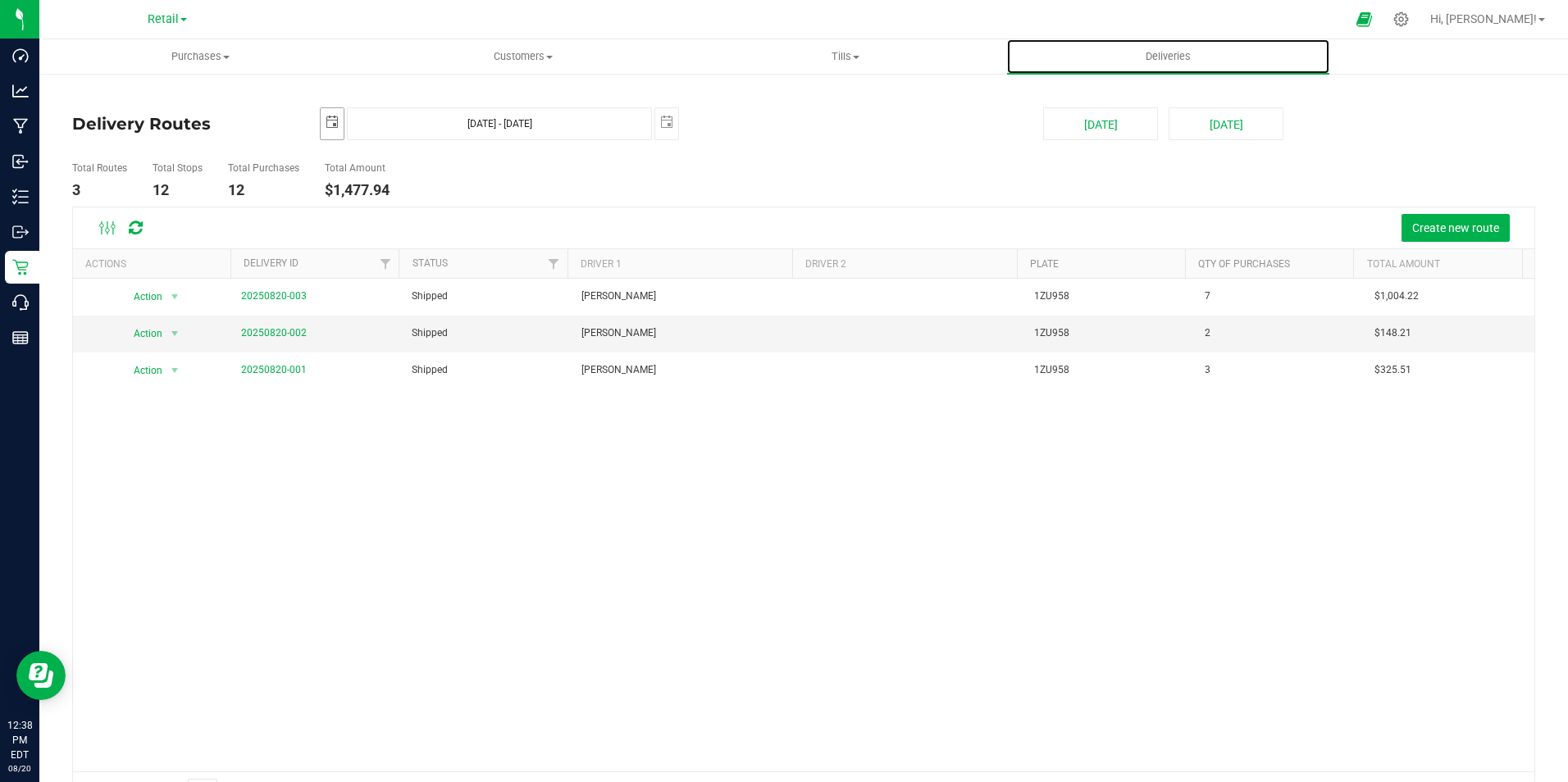
click at [327, 116] on span "select" at bounding box center [331, 121] width 13 height 13
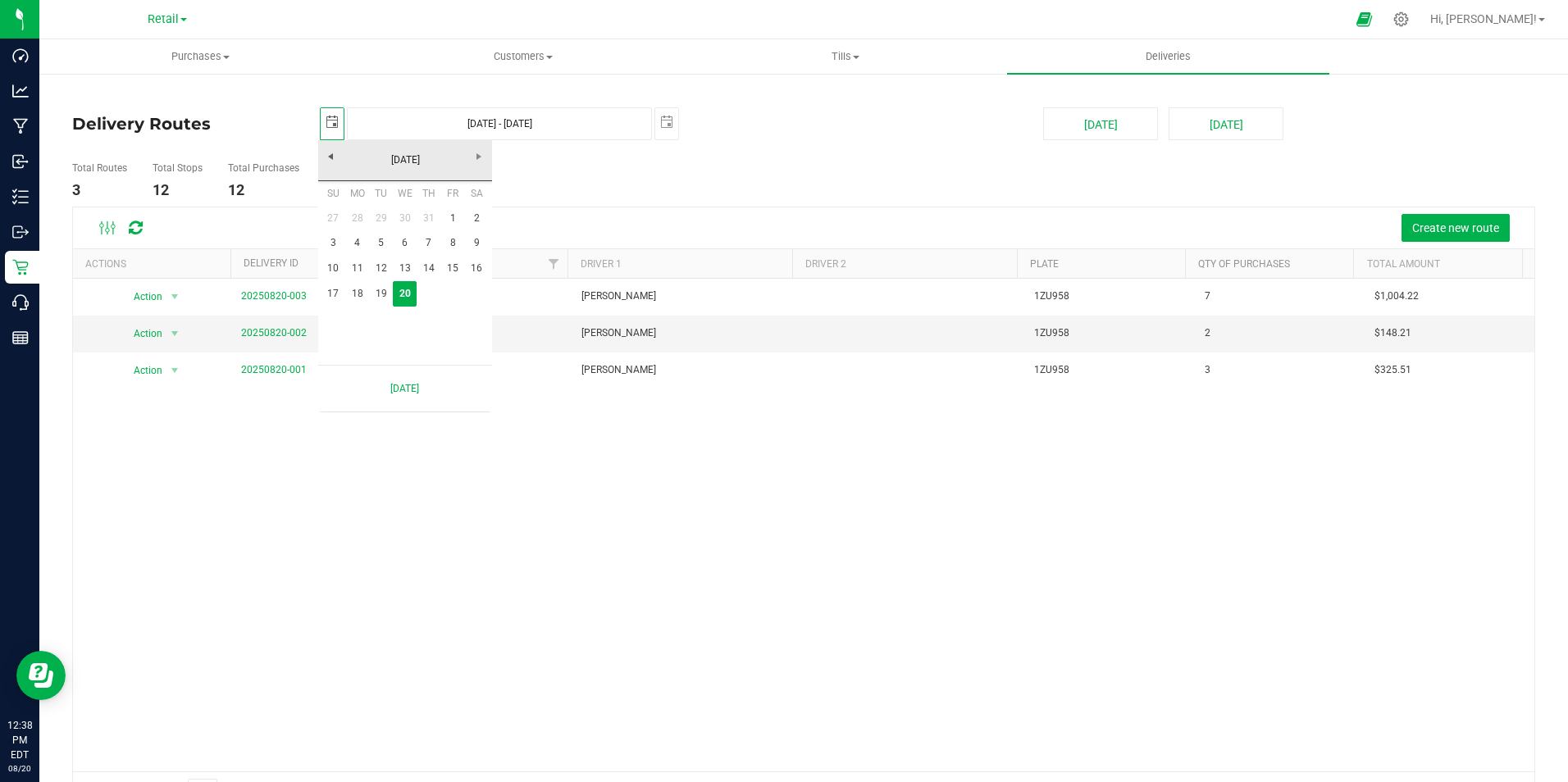
scroll to position [0, 41]
click at [384, 298] on link "19" at bounding box center [381, 293] width 23 height 25
type input "[DATE]"
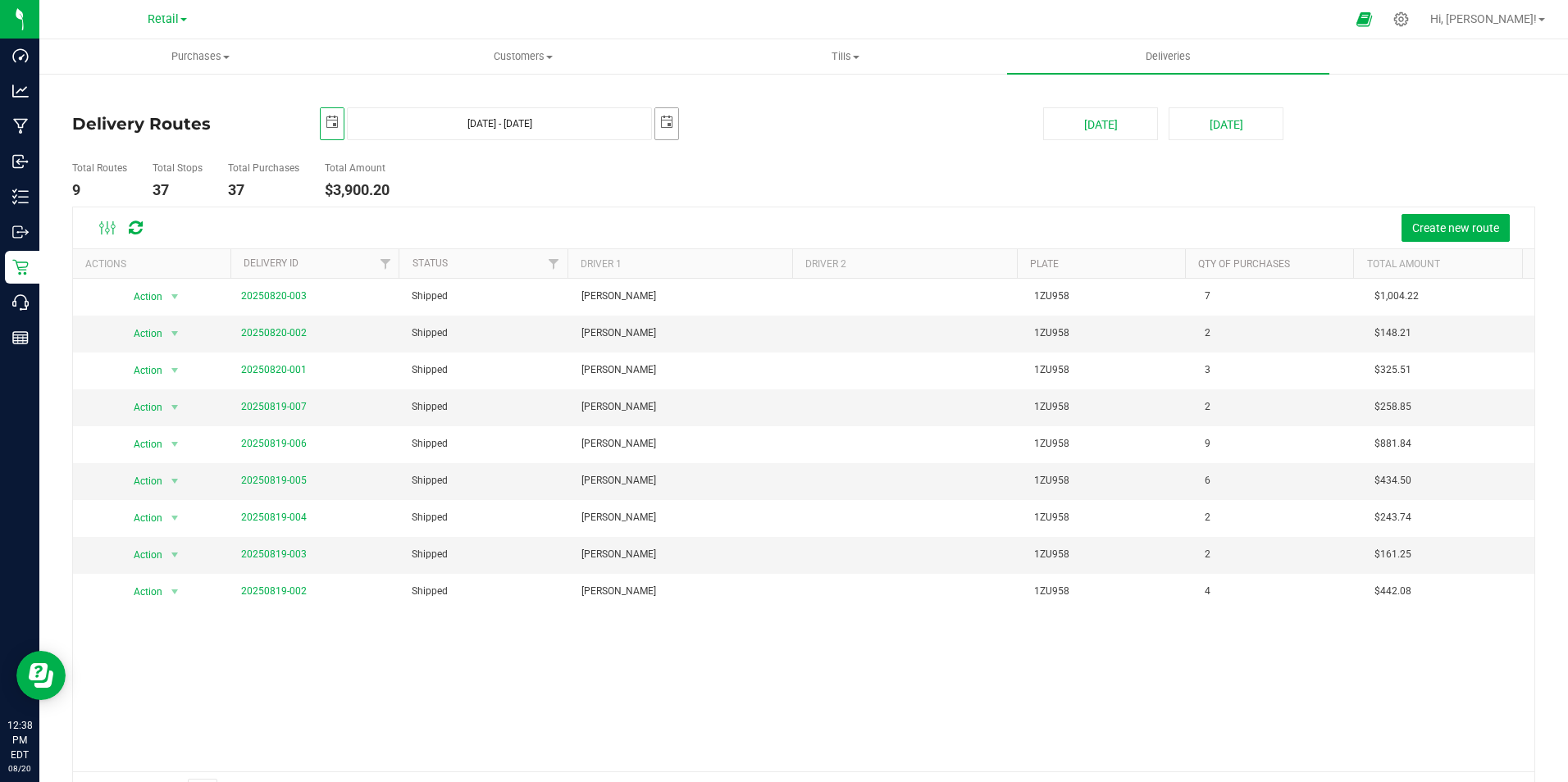
click at [670, 127] on span "select" at bounding box center [666, 121] width 13 height 13
click at [714, 284] on link "19" at bounding box center [715, 290] width 23 height 25
type input "[DATE] - [DATE]"
type input "[DATE]"
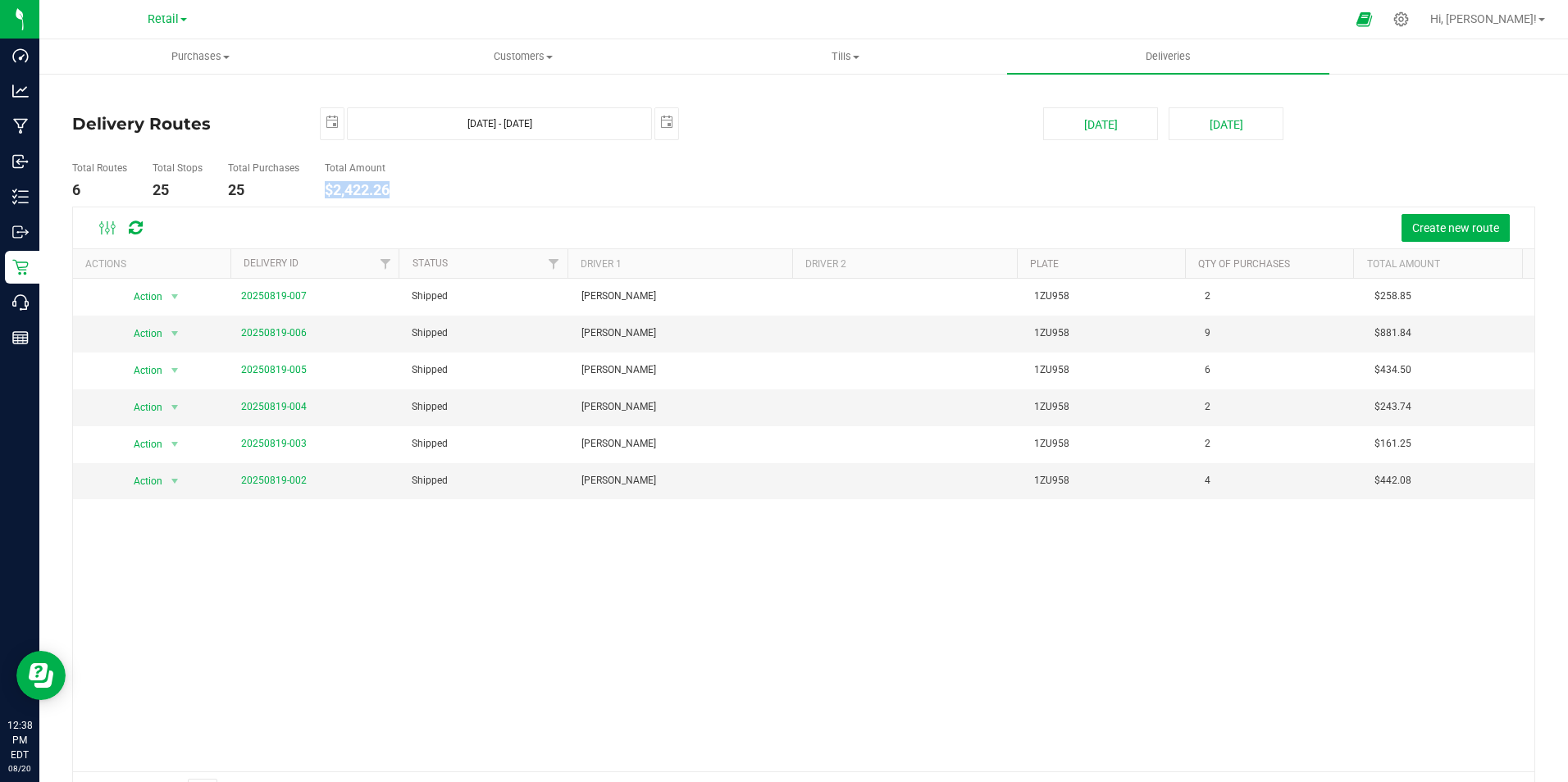
drag, startPoint x: 401, startPoint y: 188, endPoint x: 322, endPoint y: 186, distance: 79.0
click at [322, 186] on ul "Total Routes 6 Total Stops 25 Total Purchases 25 Total Amount $2,422.26" at bounding box center [553, 181] width 971 height 52
drag, startPoint x: 322, startPoint y: 186, endPoint x: 336, endPoint y: 186, distance: 14.0
copy h4 "$2,422.26"
click at [328, 121] on span "select" at bounding box center [331, 121] width 13 height 13
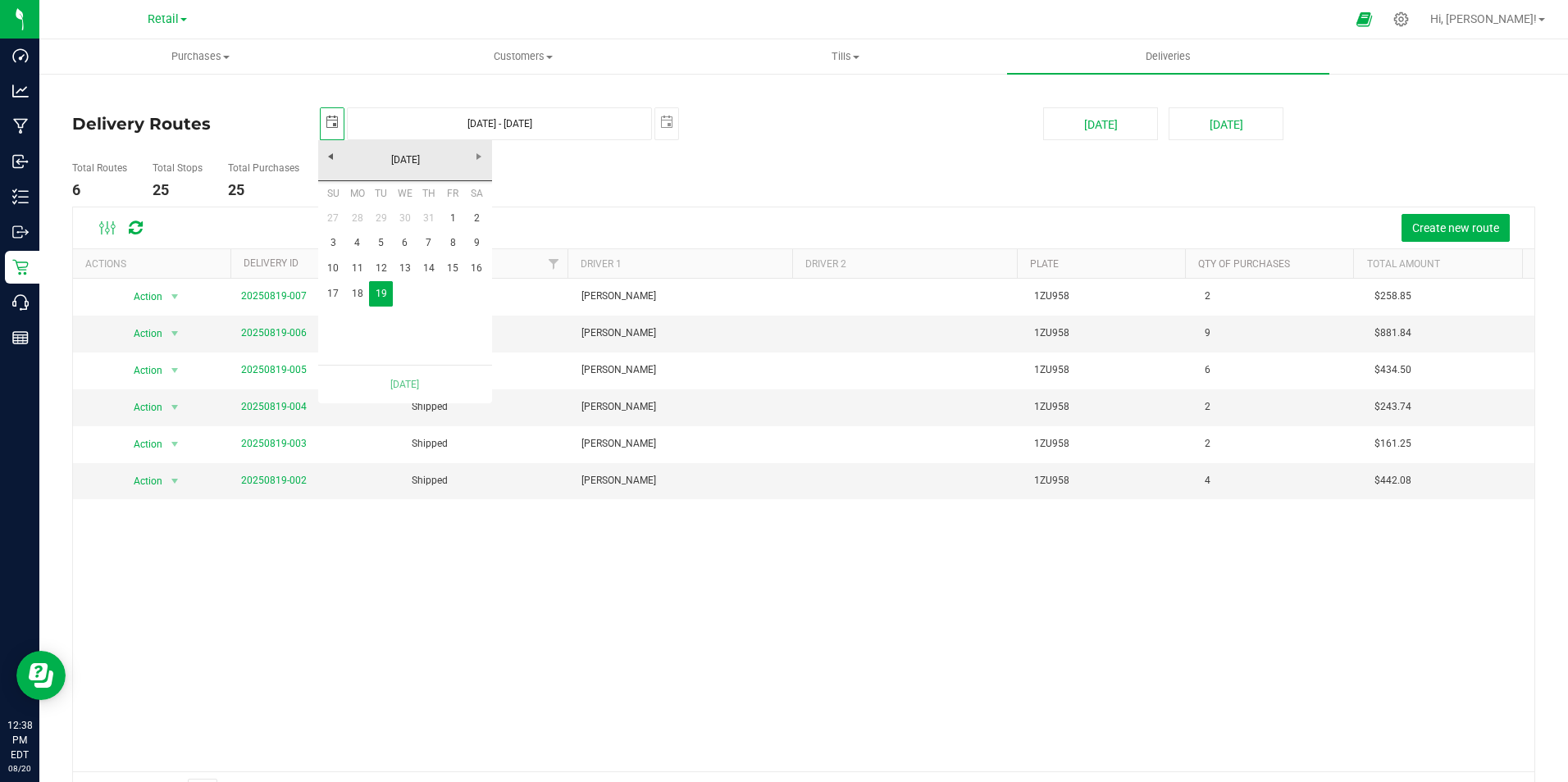
scroll to position [0, 41]
click at [353, 288] on link "18" at bounding box center [356, 293] width 23 height 25
type input "[DATE] - [DATE]"
type input "[DATE]"
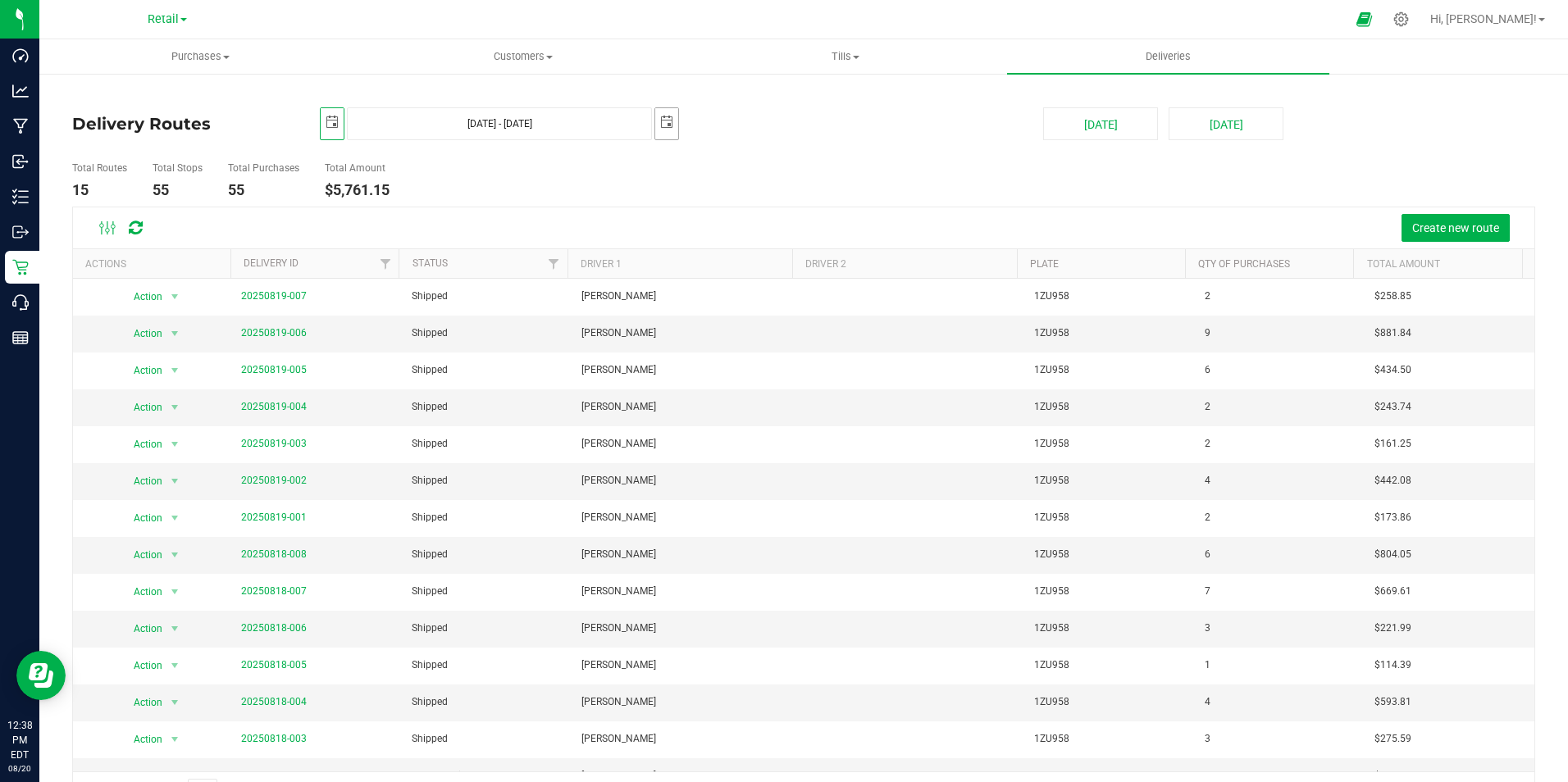
click at [666, 125] on span "select" at bounding box center [666, 121] width 13 height 13
click at [684, 289] on link "18" at bounding box center [691, 290] width 23 height 25
type input "[DATE] - [DATE]"
type input "[DATE]"
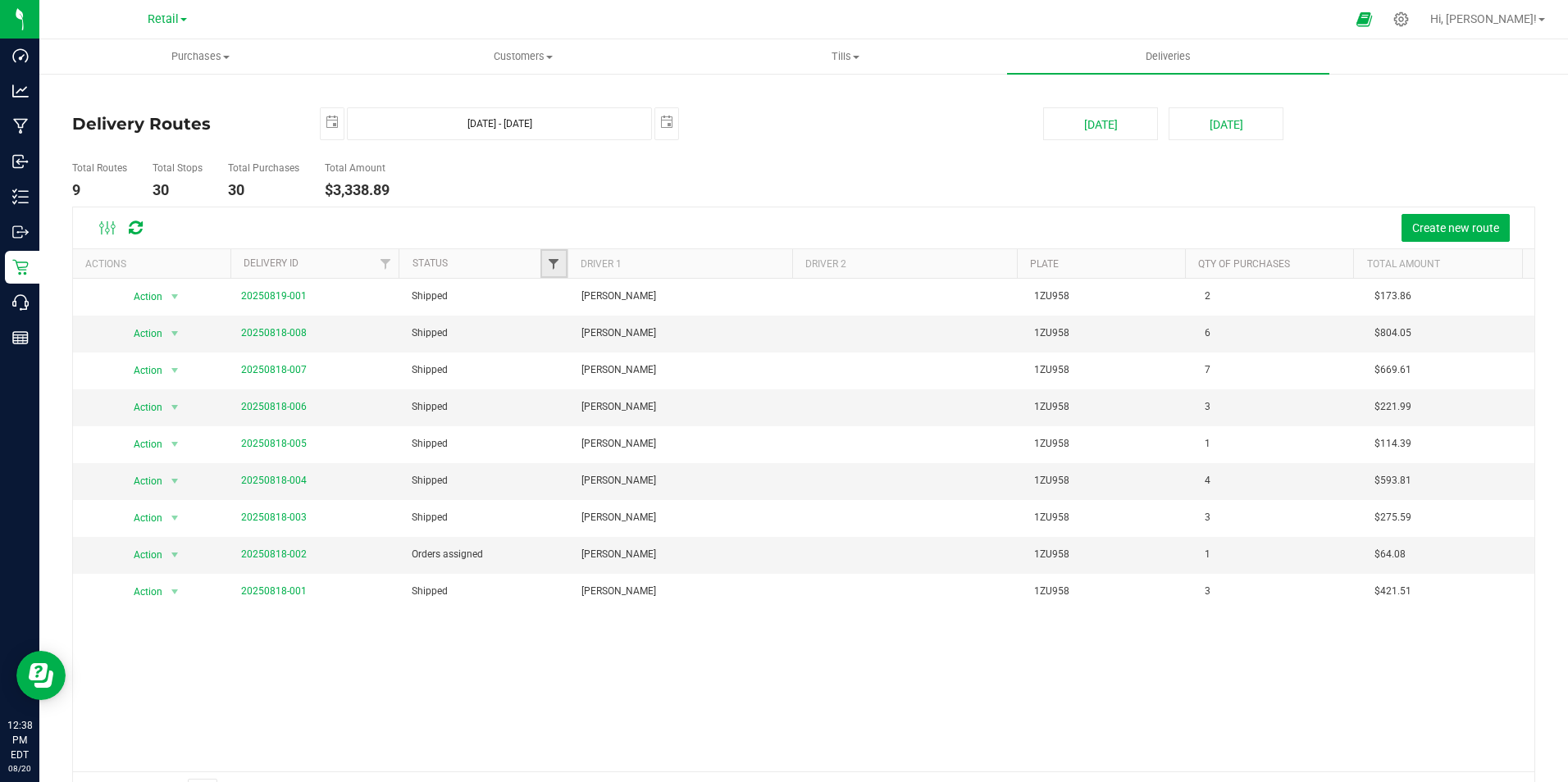
click at [551, 263] on span "Filter" at bounding box center [553, 264] width 13 height 13
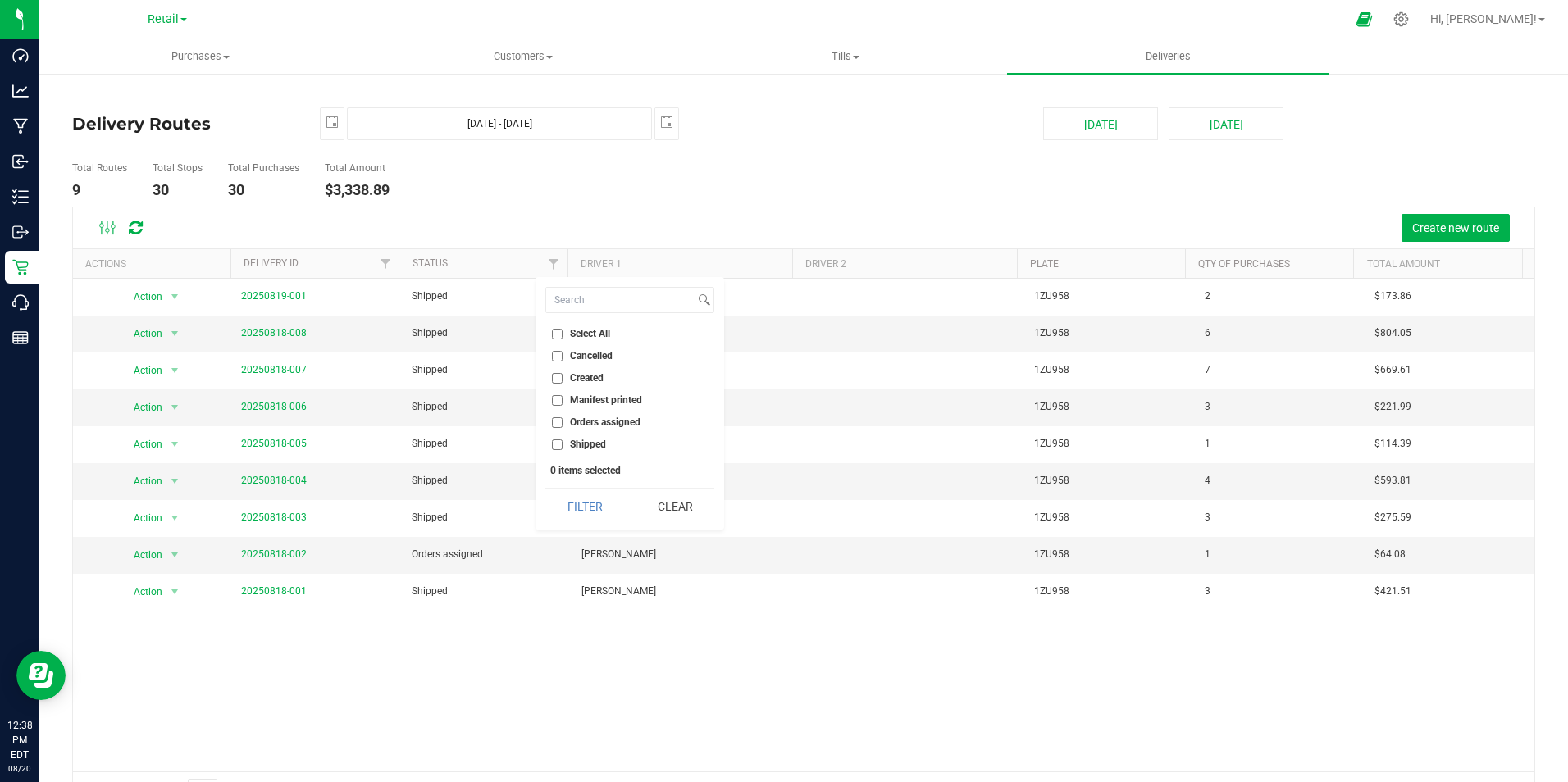
click at [552, 445] on input "Shipped" at bounding box center [557, 445] width 10 height 10
checkbox input "true"
click at [583, 508] on button "Filter" at bounding box center [585, 507] width 79 height 36
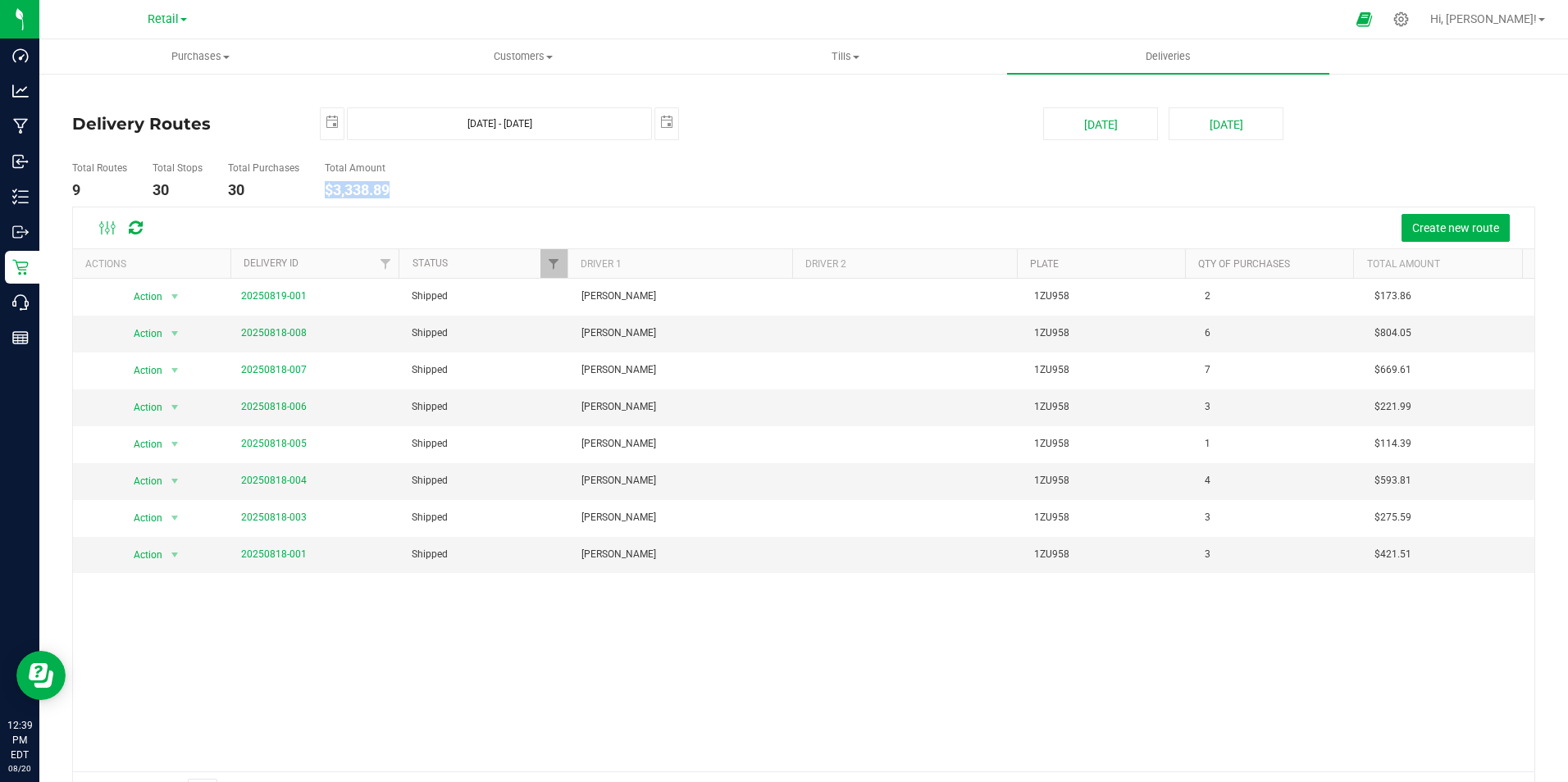
drag, startPoint x: 394, startPoint y: 186, endPoint x: 323, endPoint y: 188, distance: 71.0
click at [323, 188] on li "Total Amount $3,338.89" at bounding box center [357, 181] width 73 height 52
copy h4 "$3,338.89"
click at [329, 119] on span "select" at bounding box center [331, 121] width 13 height 13
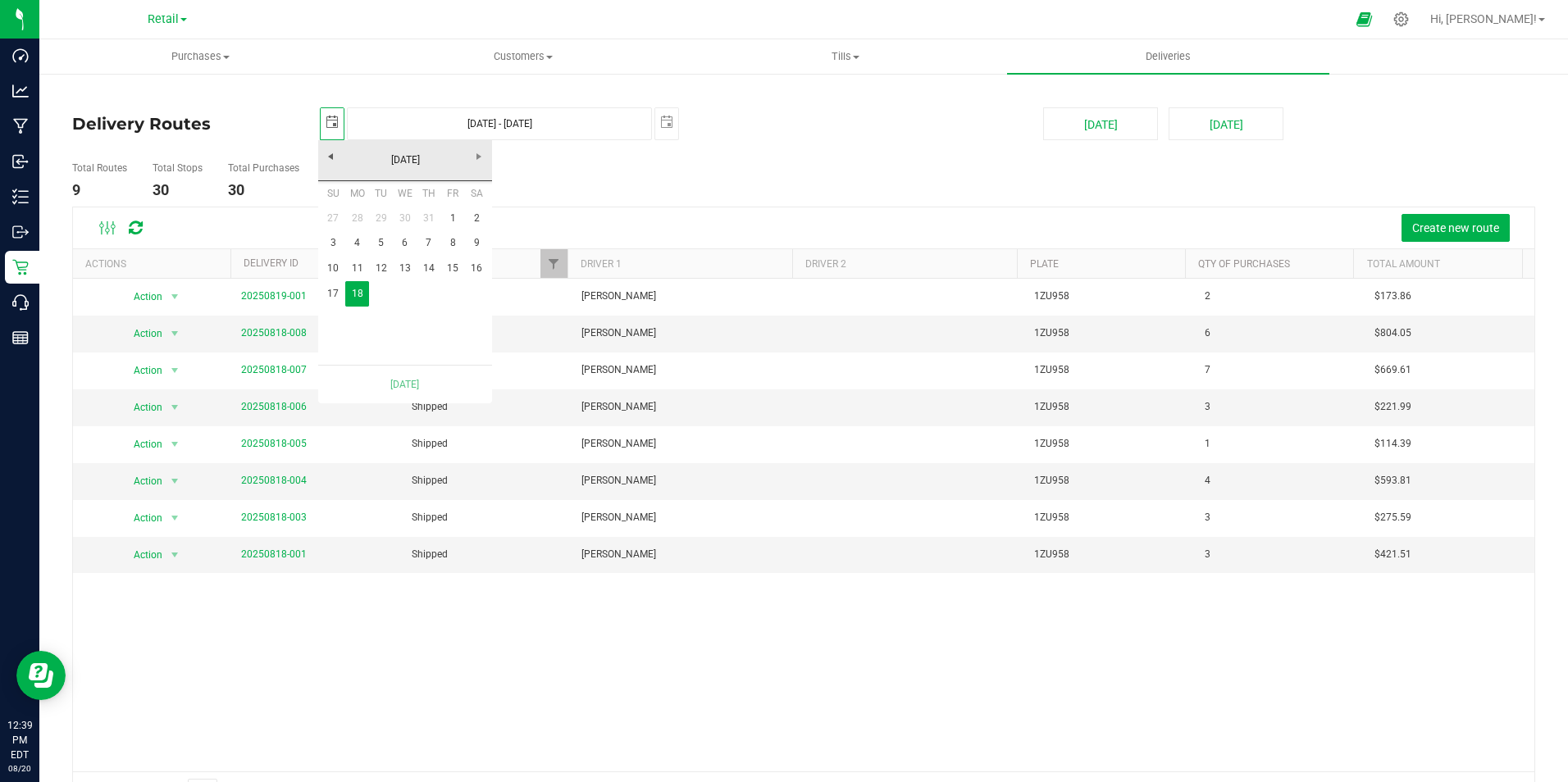
scroll to position [0, 41]
click at [337, 297] on link "17" at bounding box center [333, 293] width 23 height 25
type input "[DATE] - [DATE]"
type input "[DATE]"
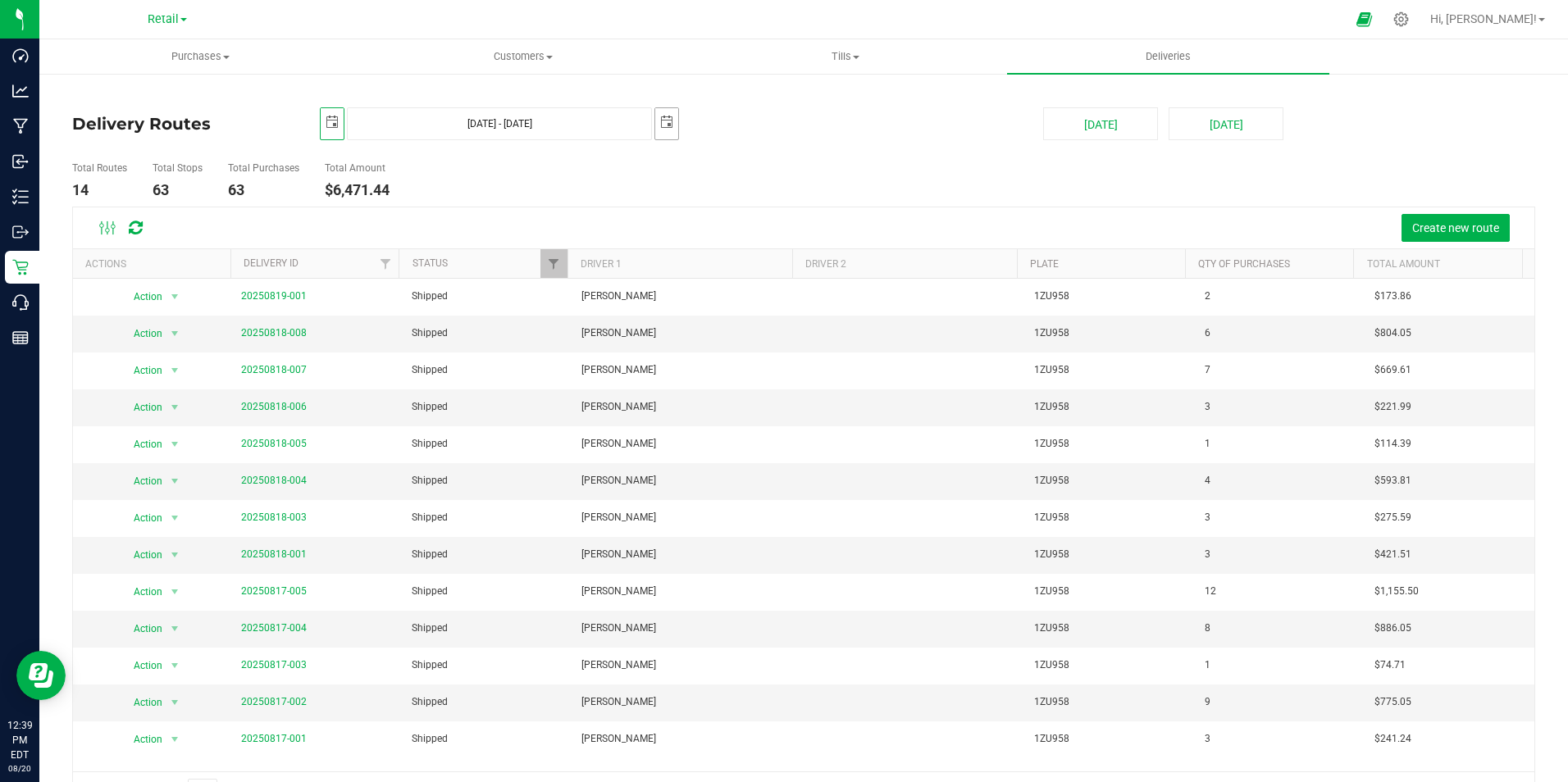
click at [660, 121] on span "select" at bounding box center [666, 121] width 13 height 13
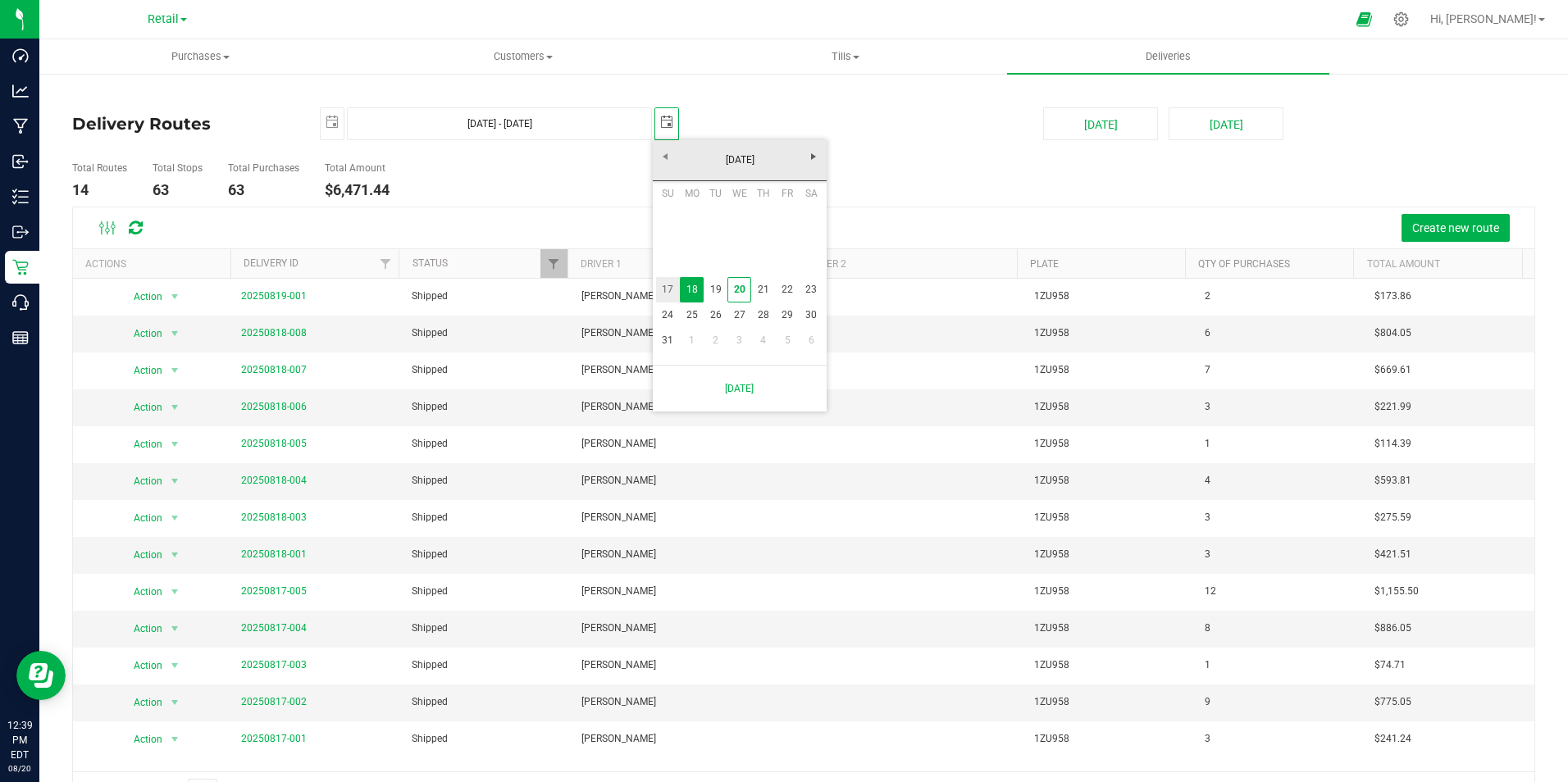
click at [670, 283] on link "17" at bounding box center [667, 290] width 23 height 25
type input "[DATE] - [DATE]"
type input "[DATE]"
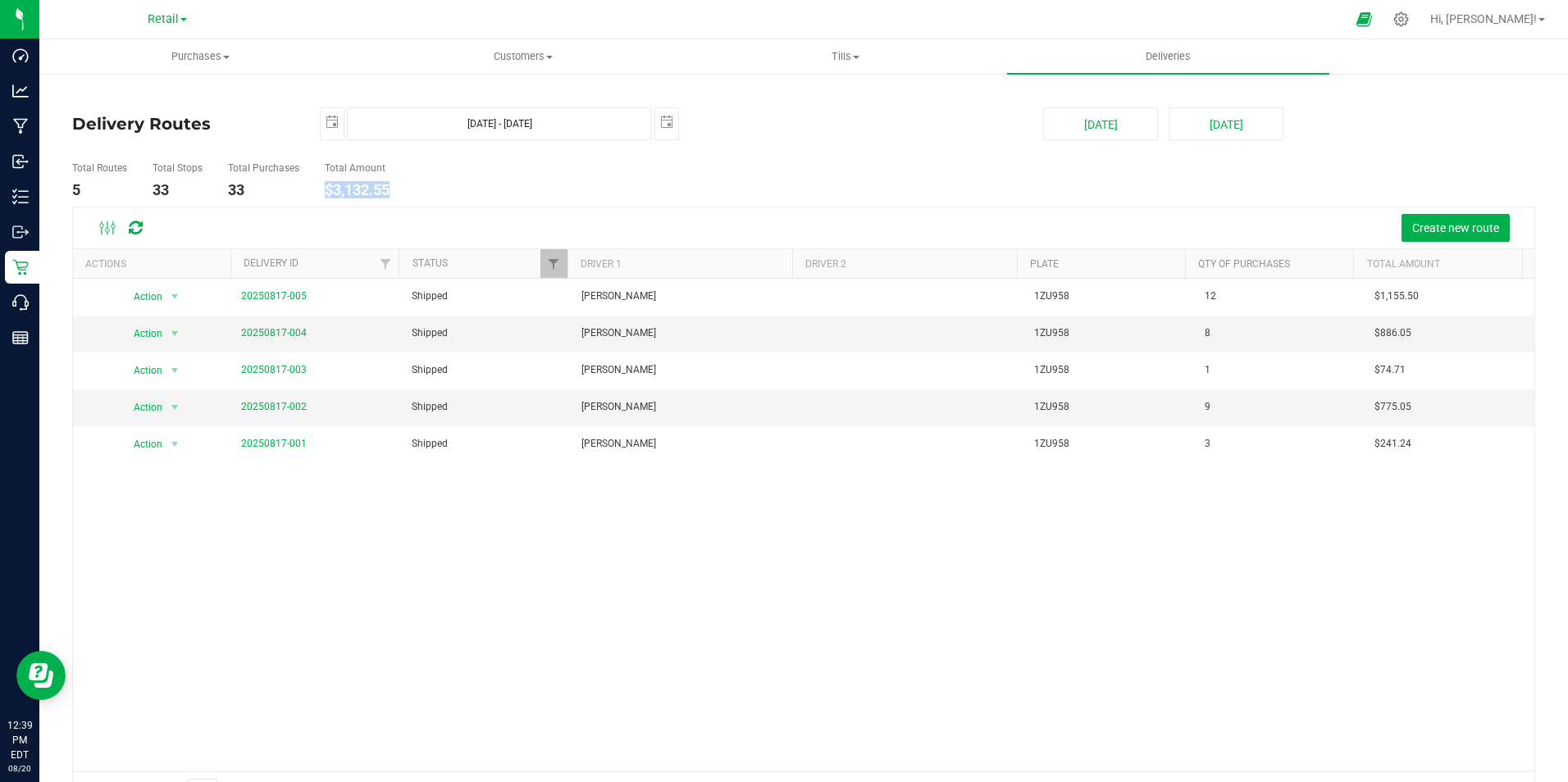
drag, startPoint x: 399, startPoint y: 196, endPoint x: 324, endPoint y: 192, distance: 75.1
click at [324, 192] on ul "Total Routes 5 Total Stops 33 Total Purchases 33 Total Amount $3,132.55" at bounding box center [553, 181] width 971 height 52
copy h4 "$3,132.55"
click at [326, 118] on span "select" at bounding box center [331, 121] width 13 height 13
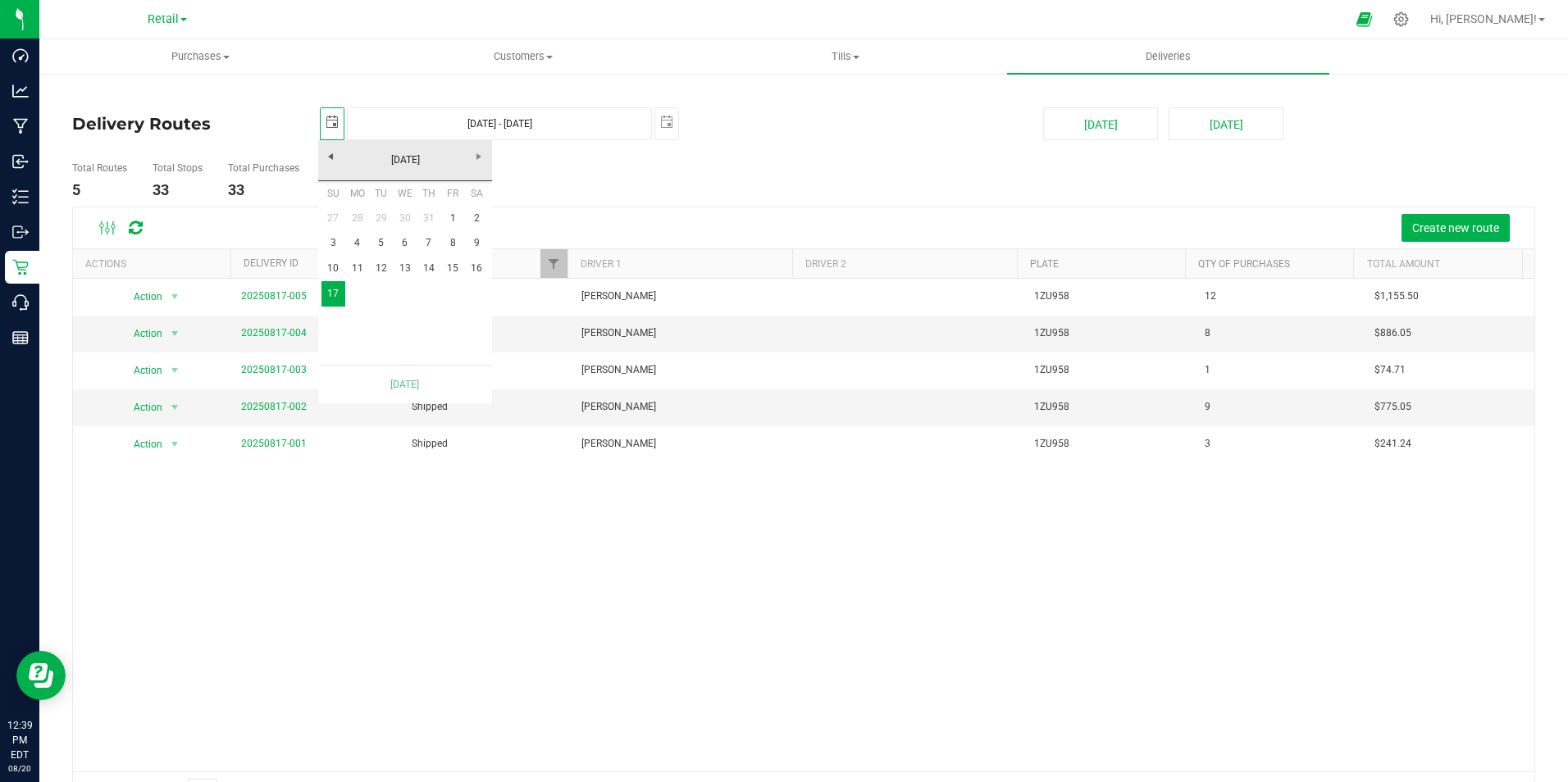
scroll to position [0, 41]
click at [478, 267] on link "16" at bounding box center [476, 268] width 23 height 25
type input "[DATE] - [DATE]"
type input "[DATE]"
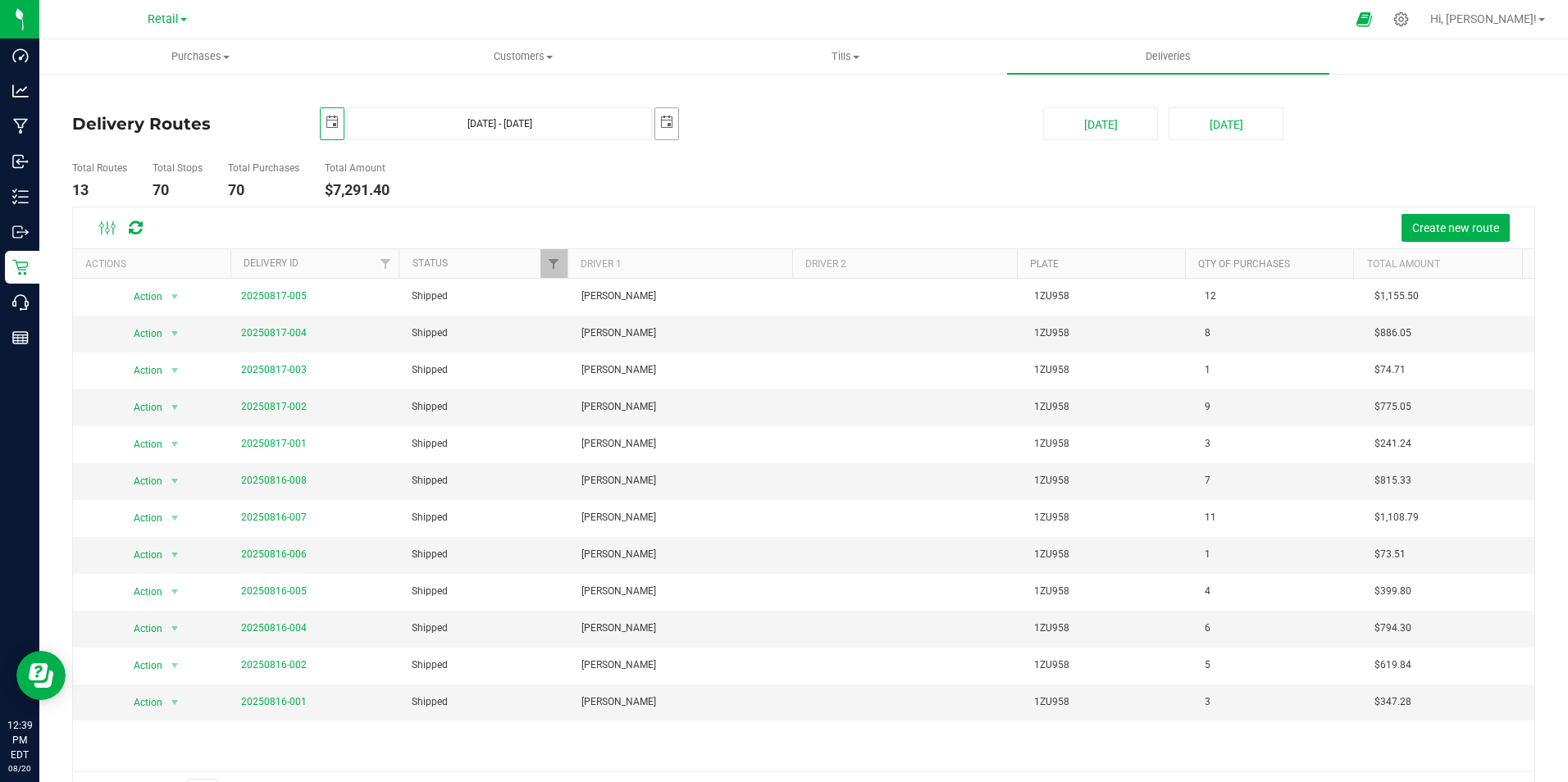
click at [661, 121] on span "select" at bounding box center [666, 121] width 13 height 13
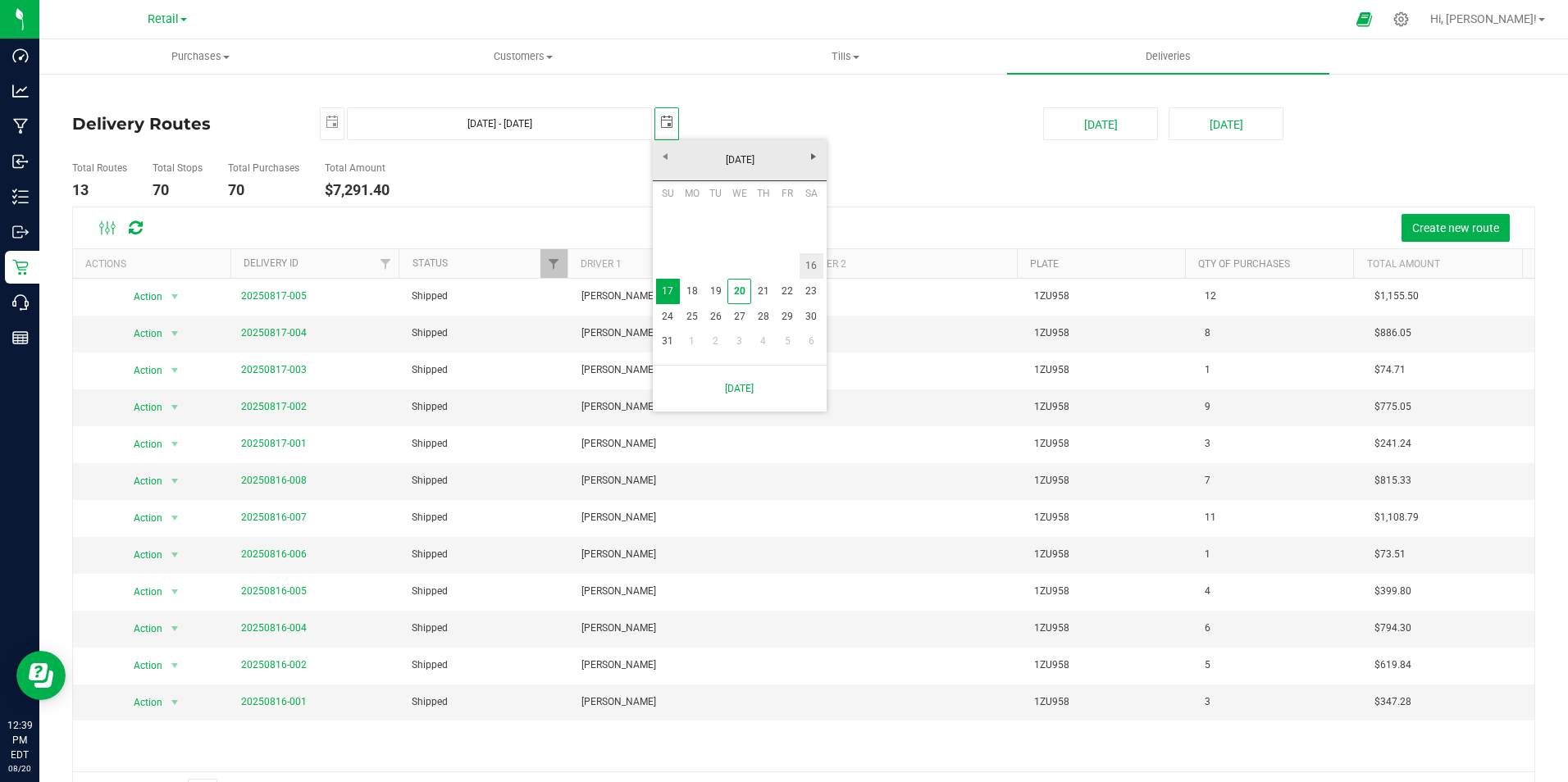
click at [809, 264] on link "16" at bounding box center [811, 265] width 23 height 25
type input "[DATE] - [DATE]"
type input "[DATE]"
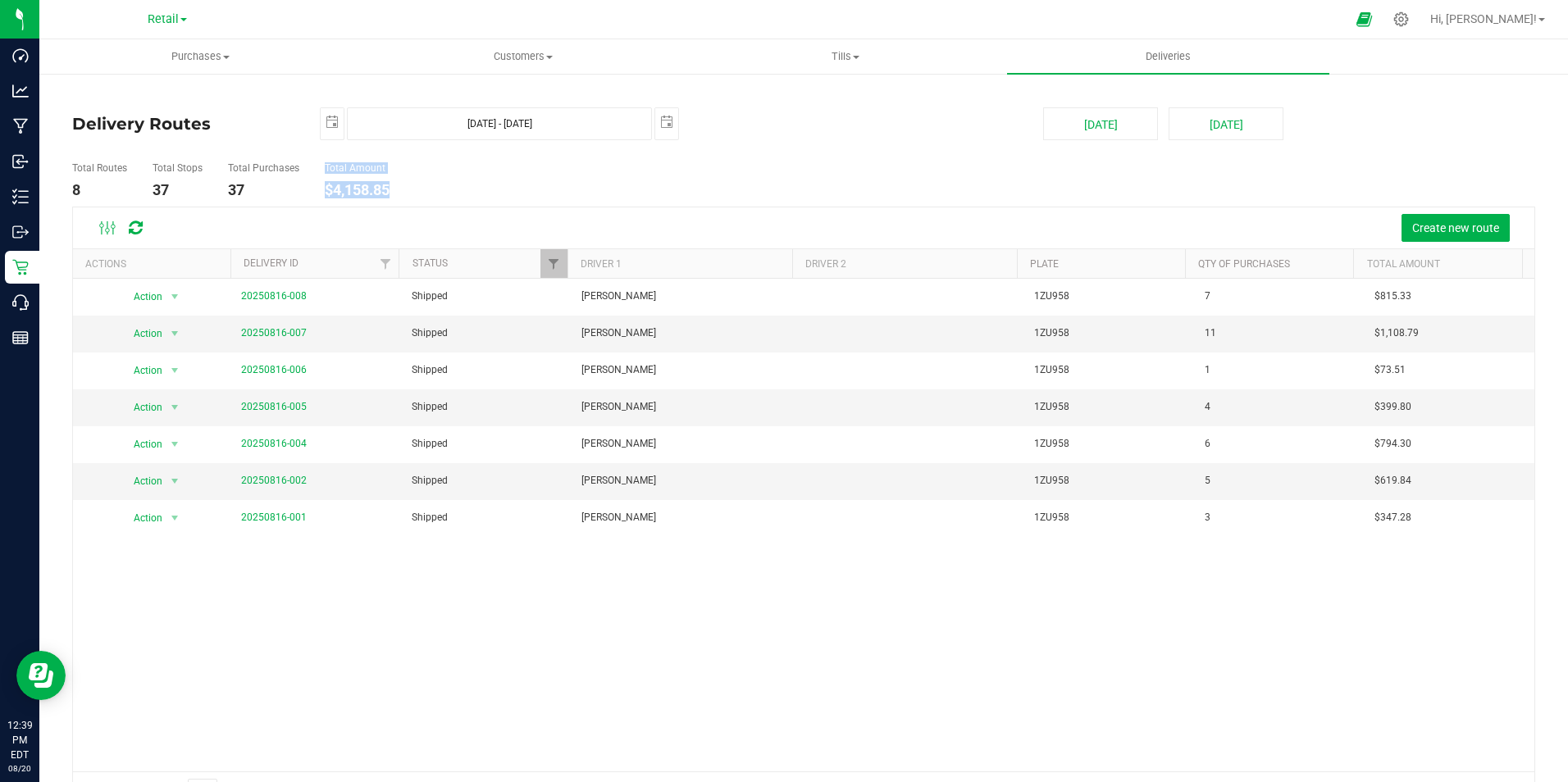
drag, startPoint x: 391, startPoint y: 192, endPoint x: 311, endPoint y: 187, distance: 80.2
click at [311, 187] on ul "Total Routes 8 Total Stops 37 Total Purchases 37 Total Amount $4,158.85" at bounding box center [553, 181] width 971 height 52
drag, startPoint x: 311, startPoint y: 186, endPoint x: 382, endPoint y: 186, distance: 71.0
click at [382, 186] on h4 "$4,158.85" at bounding box center [356, 190] width 65 height 16
drag, startPoint x: 398, startPoint y: 187, endPoint x: 320, endPoint y: 188, distance: 78.0
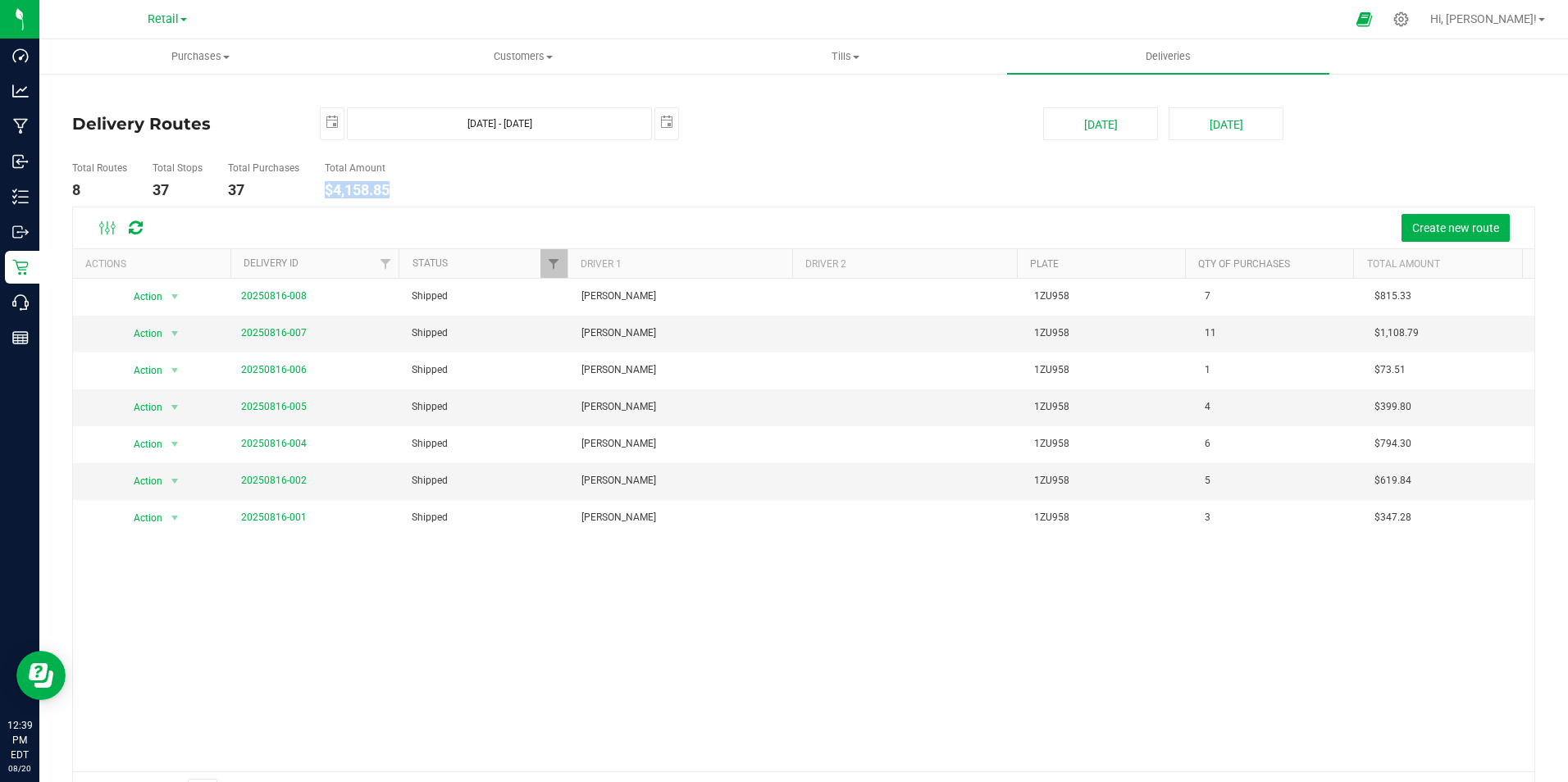
click at [320, 188] on ul "Total Routes 8 Total Stops 37 Total Purchases 37 Total Amount $4,158.85" at bounding box center [553, 181] width 971 height 52
drag, startPoint x: 320, startPoint y: 188, endPoint x: 329, endPoint y: 188, distance: 9.0
click at [332, 121] on span "select" at bounding box center [331, 121] width 13 height 13
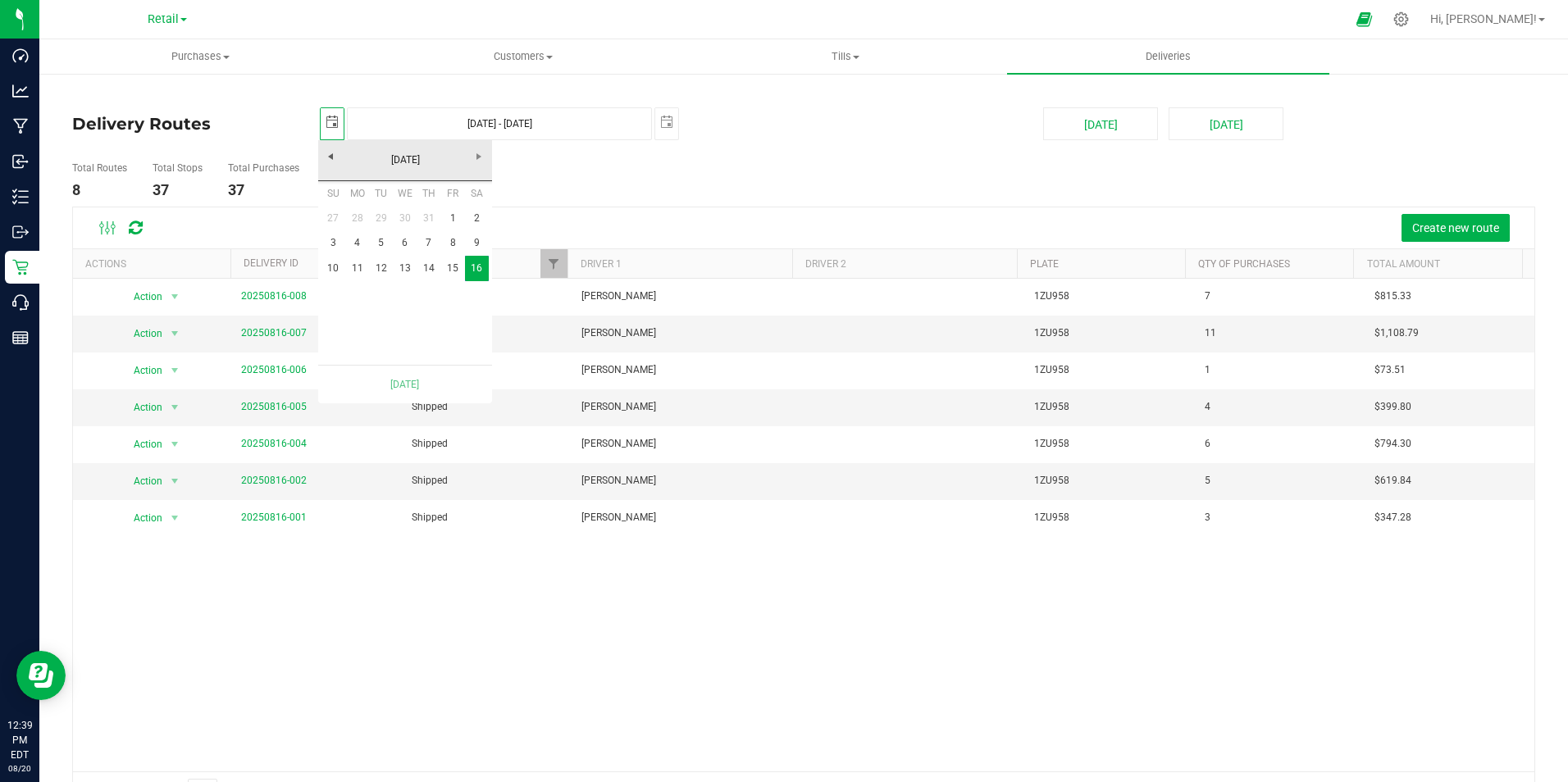
scroll to position [0, 41]
drag, startPoint x: 454, startPoint y: 270, endPoint x: 481, endPoint y: 256, distance: 30.4
click at [454, 270] on link "15" at bounding box center [453, 268] width 23 height 25
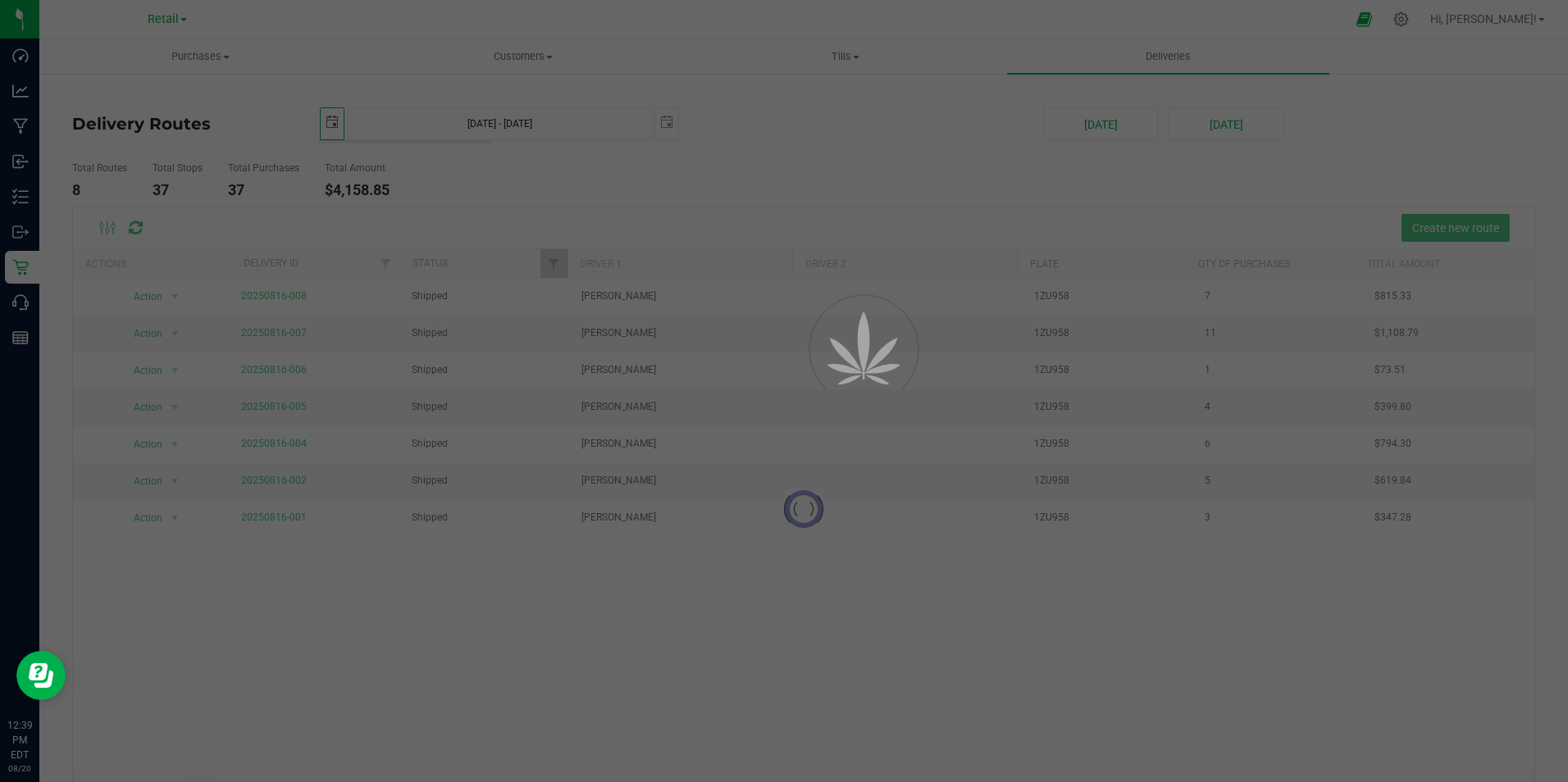
type input "[DATE] - [DATE]"
type input "[DATE]"
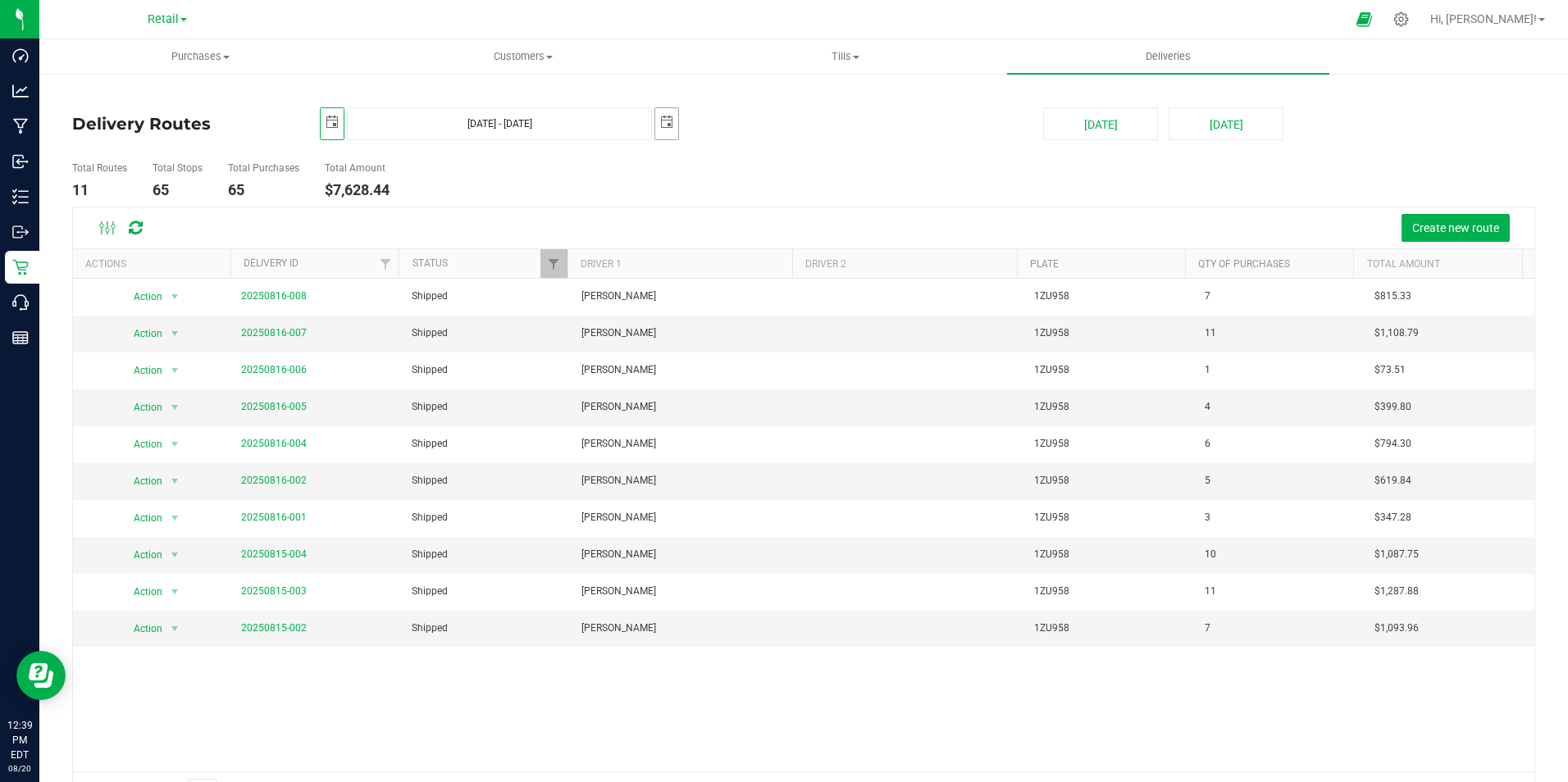
click at [671, 127] on span "select" at bounding box center [666, 121] width 13 height 13
click at [784, 270] on link "15" at bounding box center [787, 265] width 23 height 25
type input "[DATE] - [DATE]"
type input "[DATE]"
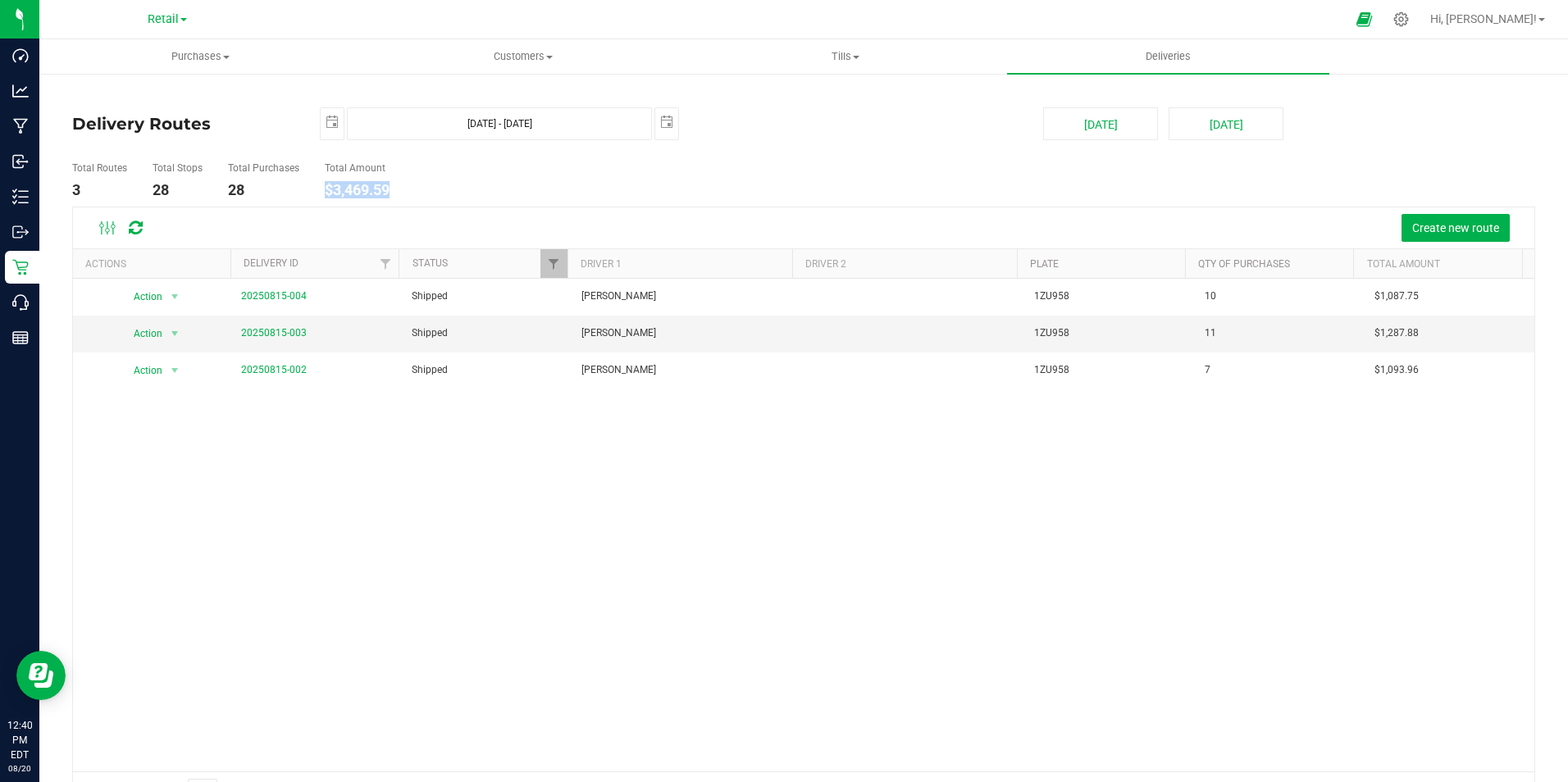
drag, startPoint x: 395, startPoint y: 192, endPoint x: 327, endPoint y: 192, distance: 68.0
click at [327, 192] on li "Total Amount $3,469.59" at bounding box center [357, 181] width 73 height 52
drag, startPoint x: 327, startPoint y: 192, endPoint x: 336, endPoint y: 187, distance: 10.3
click at [329, 117] on span "select" at bounding box center [331, 121] width 13 height 13
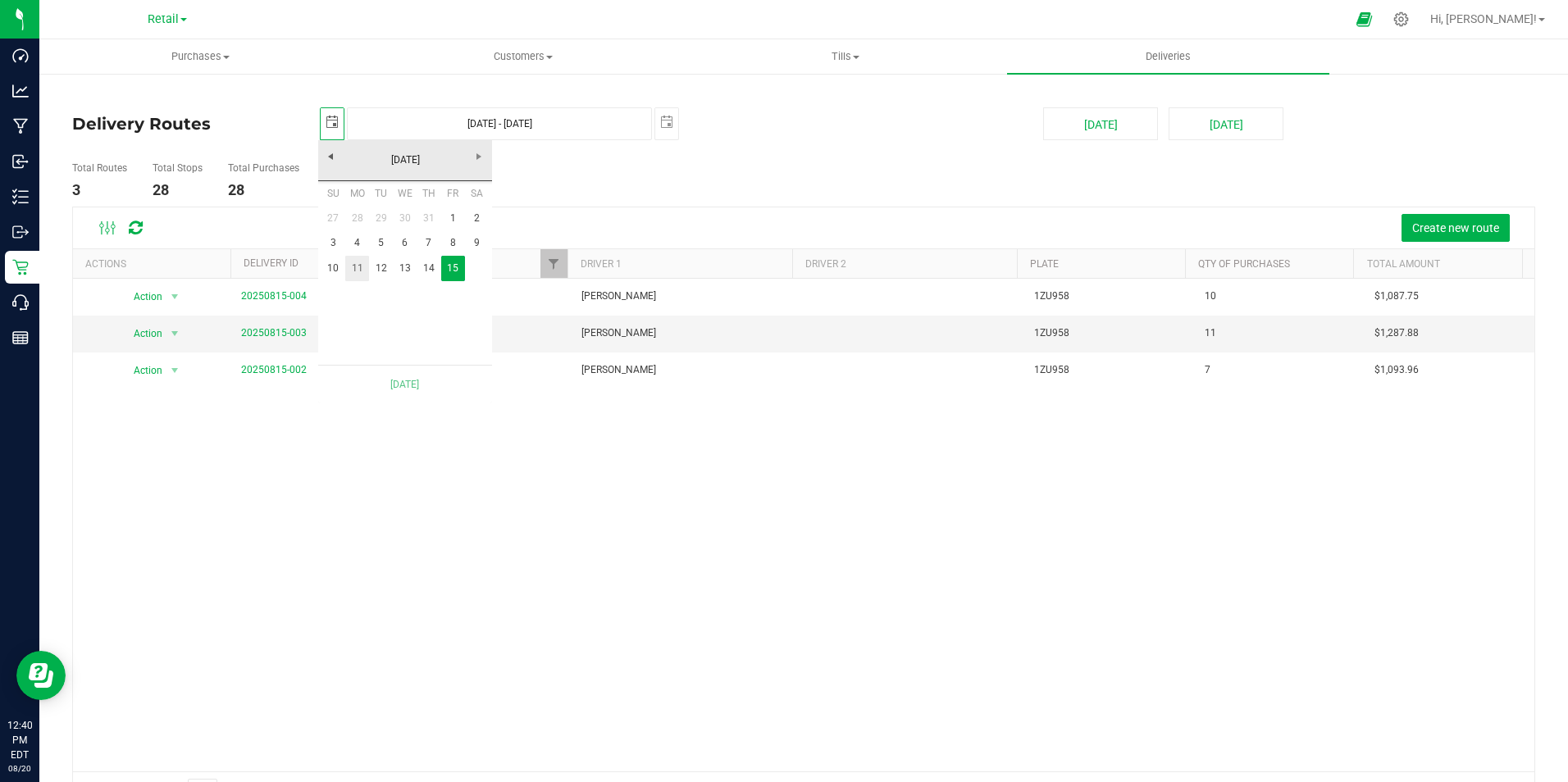
scroll to position [0, 41]
click at [430, 266] on link "14" at bounding box center [428, 268] width 23 height 25
type input "[DATE] - [DATE]"
type input "[DATE]"
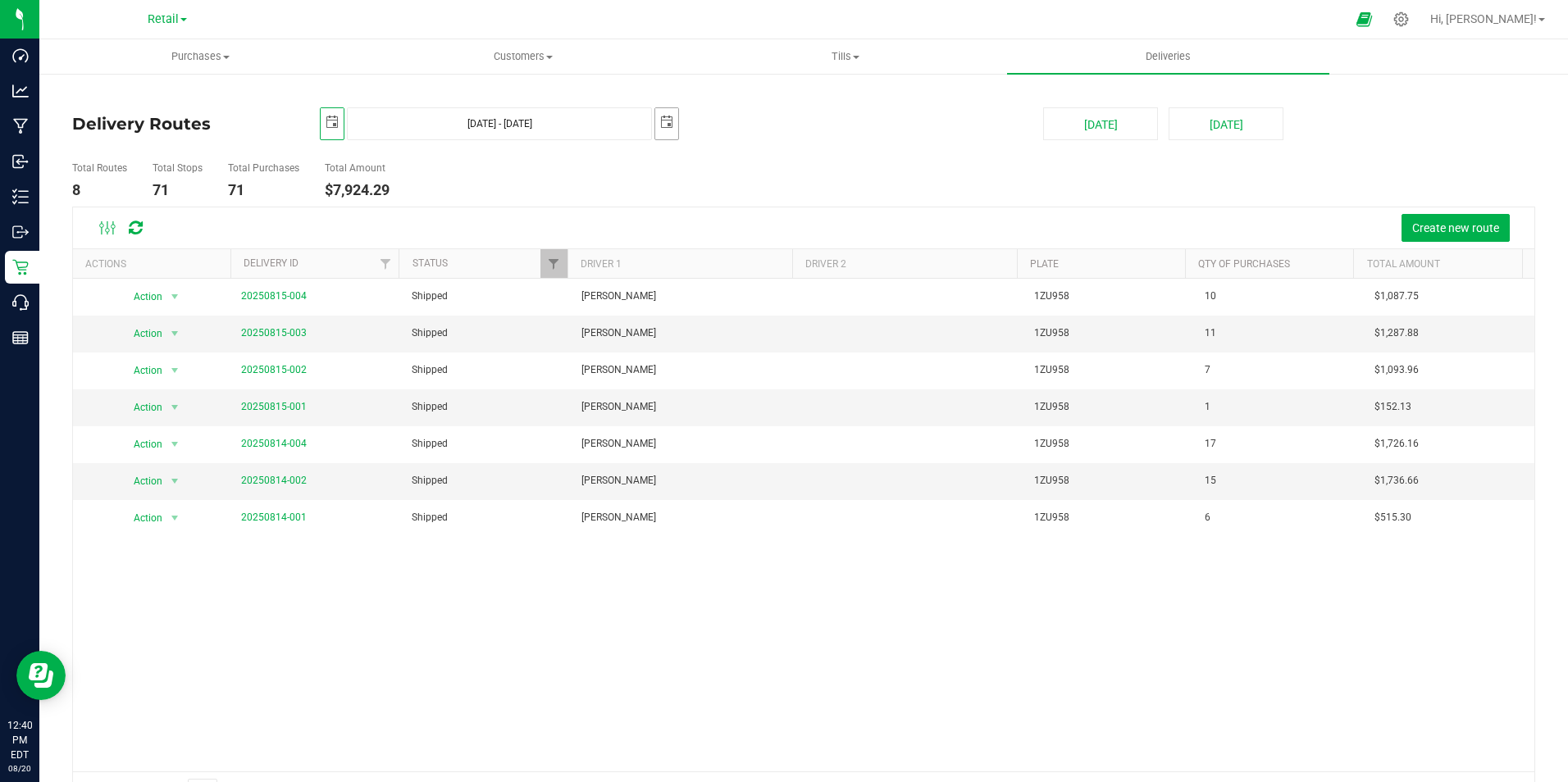
click at [660, 122] on span "select" at bounding box center [666, 121] width 13 height 13
click at [761, 264] on link "14" at bounding box center [762, 265] width 23 height 25
type input "[DATE] - [DATE]"
type input "[DATE]"
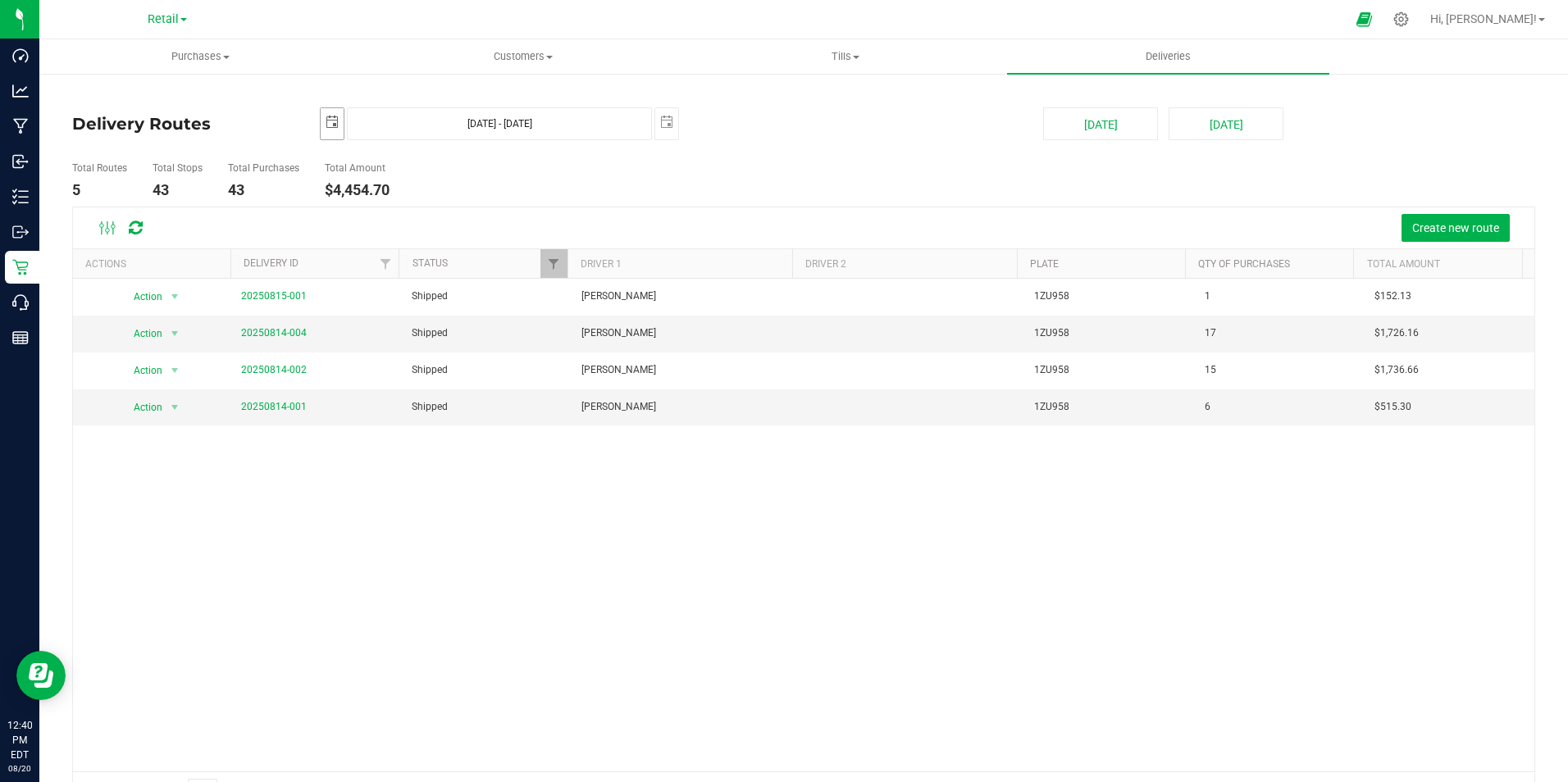
click at [331, 123] on span "select" at bounding box center [331, 121] width 13 height 13
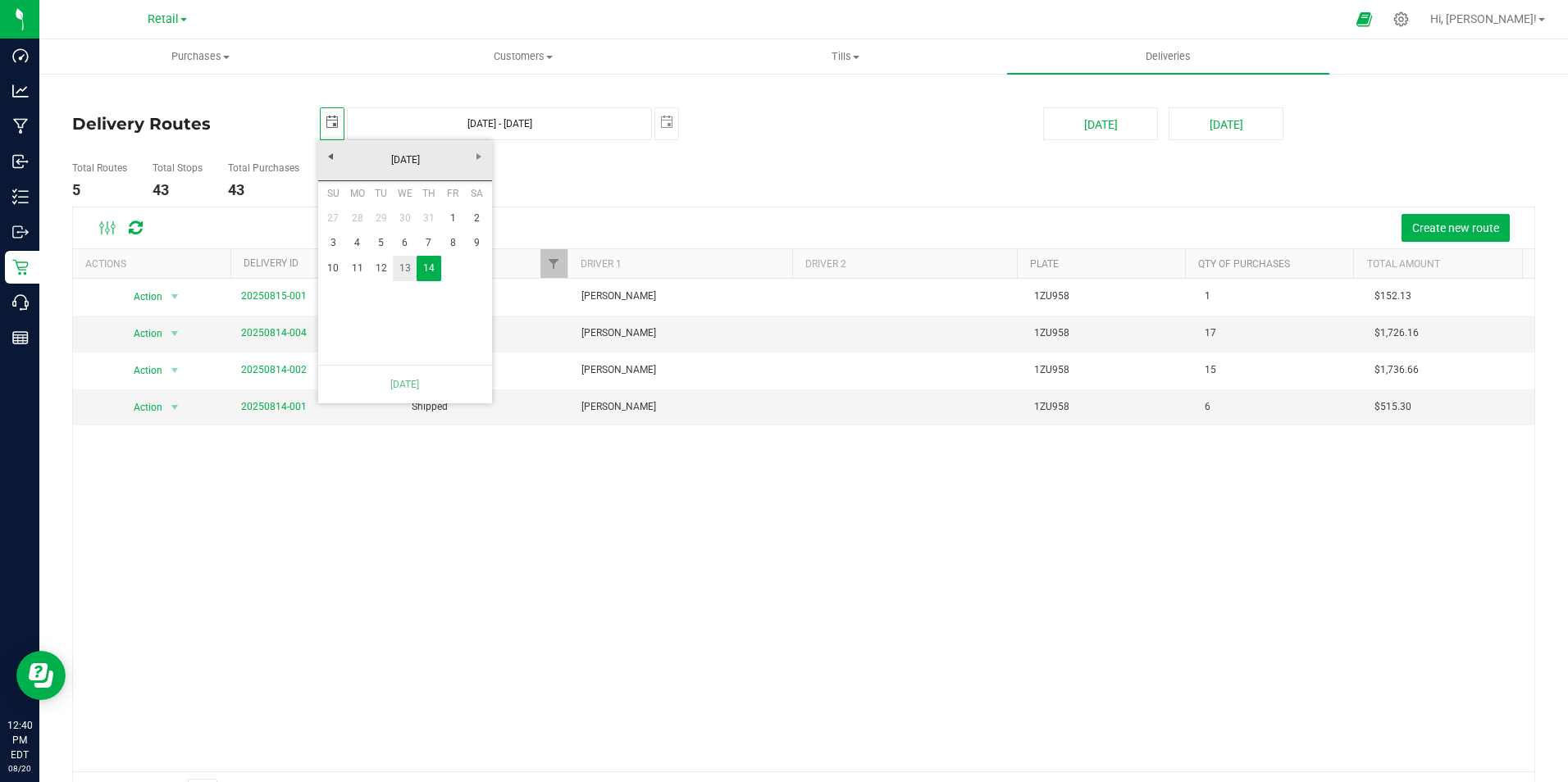
click at [400, 265] on link "13" at bounding box center [404, 268] width 23 height 25
type input "[DATE] - [DATE]"
type input "[DATE]"
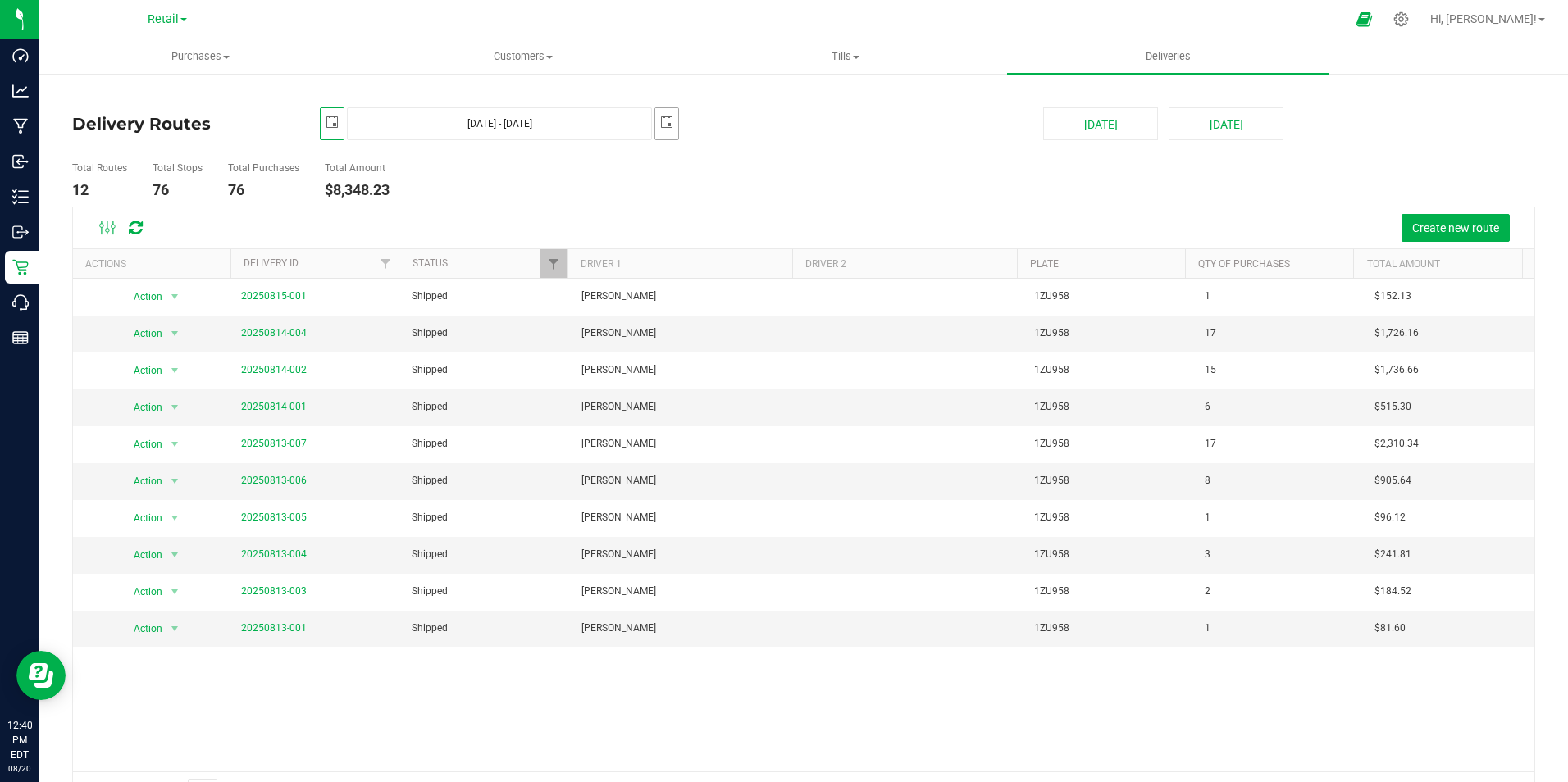
click at [665, 128] on span "select" at bounding box center [667, 122] width 23 height 29
click at [742, 264] on link "13" at bounding box center [739, 265] width 23 height 25
type input "[DATE] - [DATE]"
type input "[DATE]"
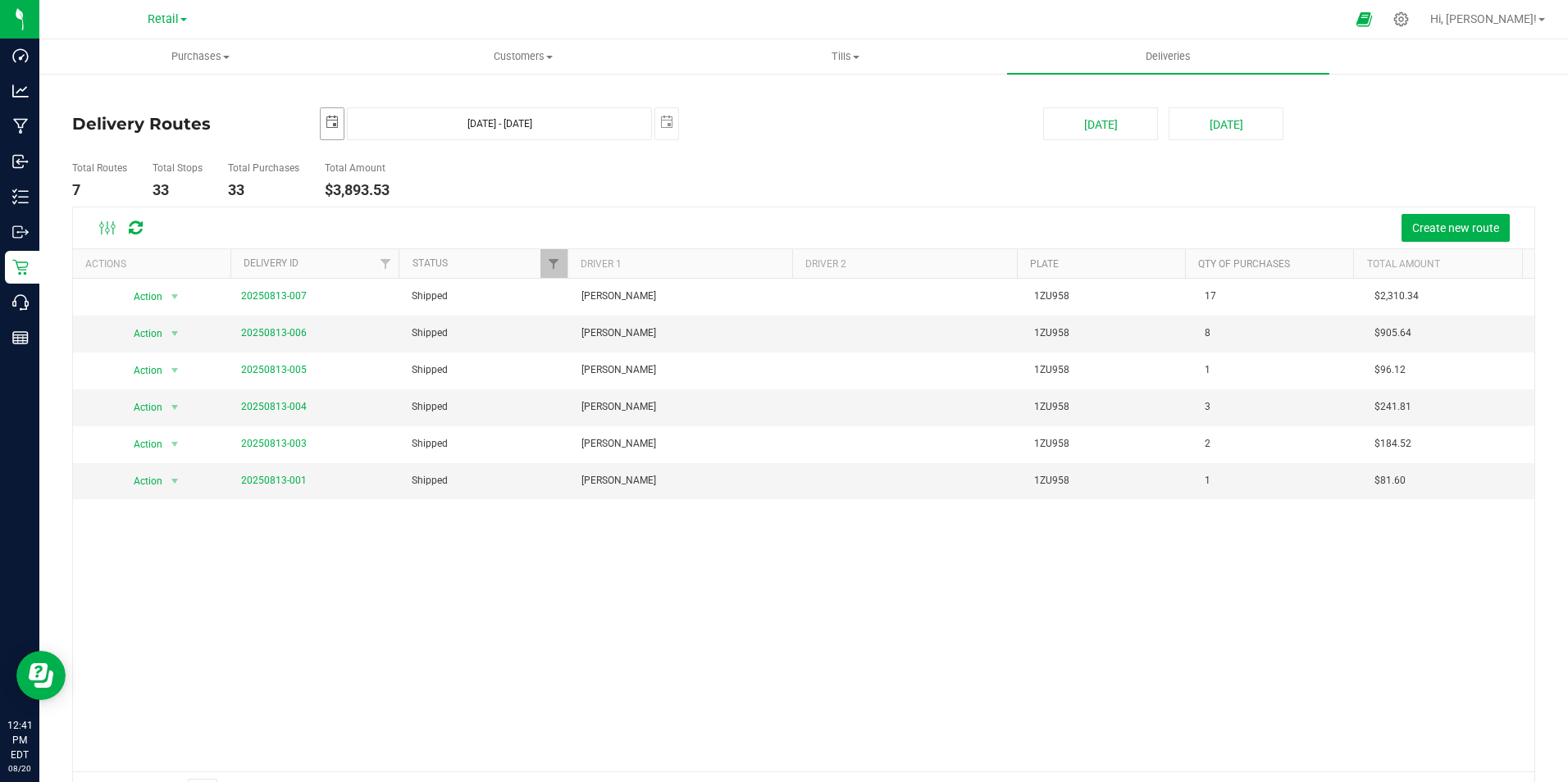
click at [330, 117] on span "select" at bounding box center [331, 121] width 13 height 13
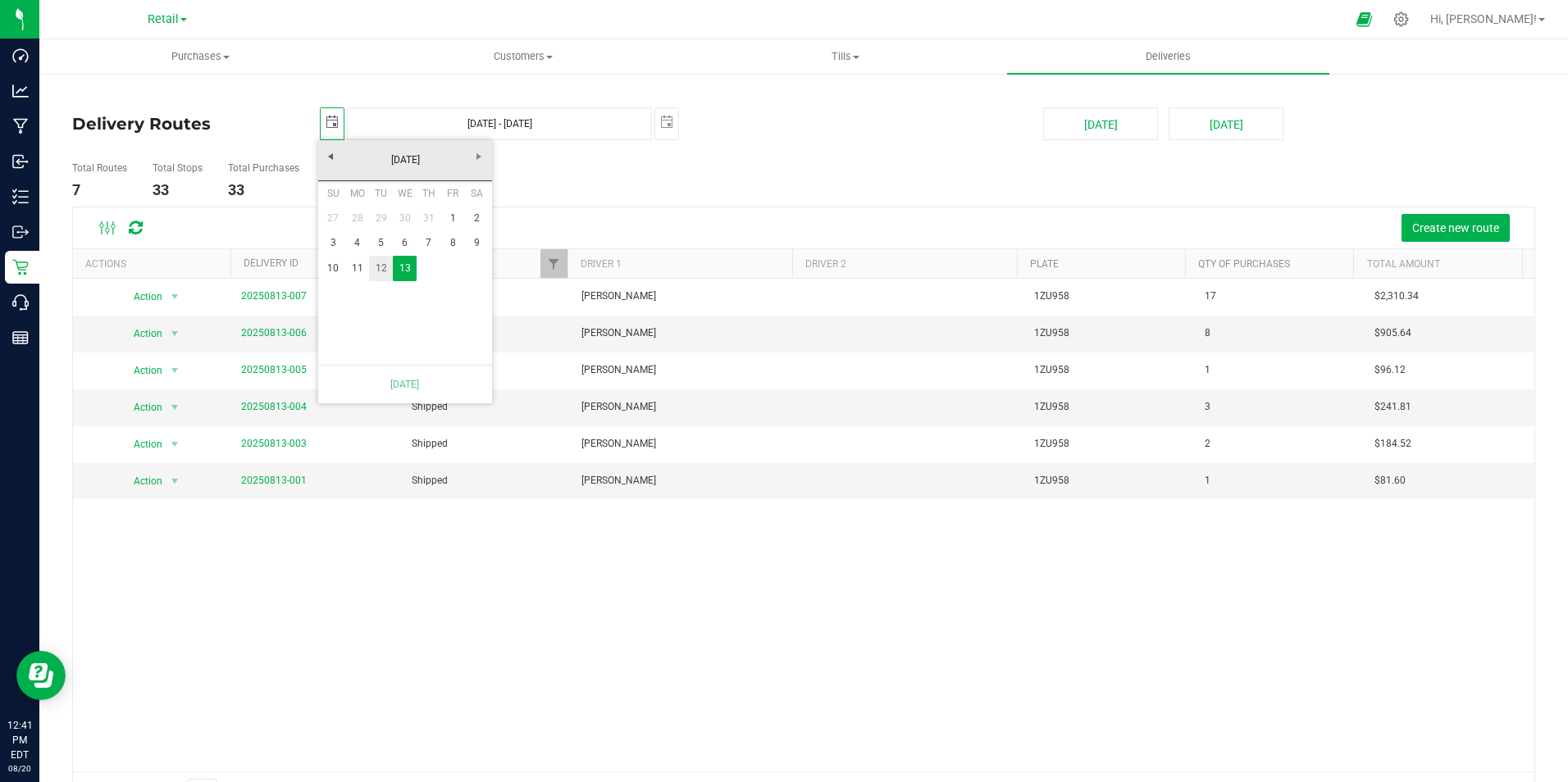
drag, startPoint x: 379, startPoint y: 260, endPoint x: 407, endPoint y: 231, distance: 40.3
click at [380, 260] on link "12" at bounding box center [381, 268] width 23 height 25
type input "[DATE] - [DATE]"
type input "[DATE]"
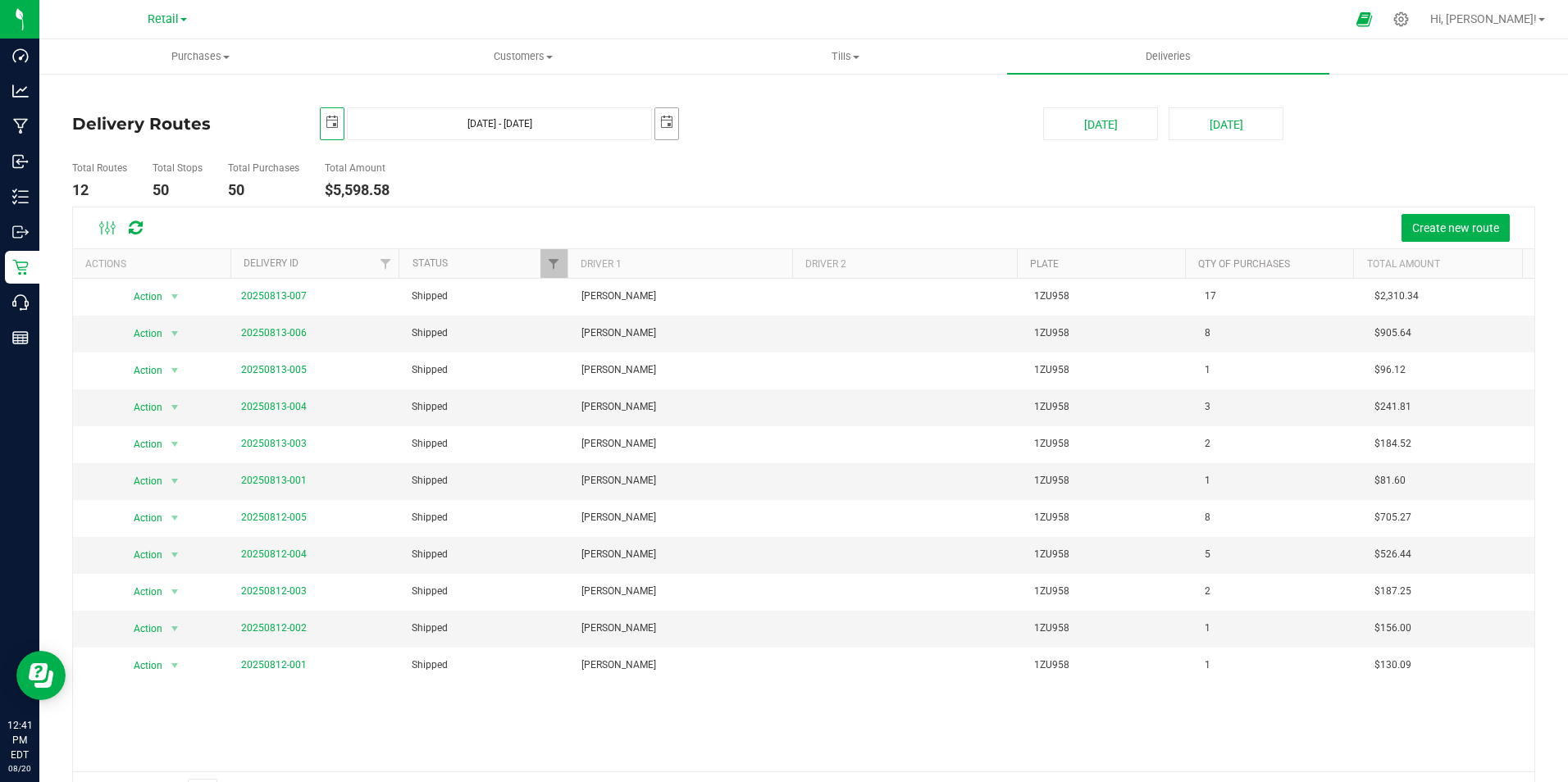
click at [666, 119] on span "select" at bounding box center [666, 121] width 13 height 13
click at [718, 262] on link "12" at bounding box center [715, 265] width 23 height 25
type input "[DATE] - [DATE]"
type input "[DATE]"
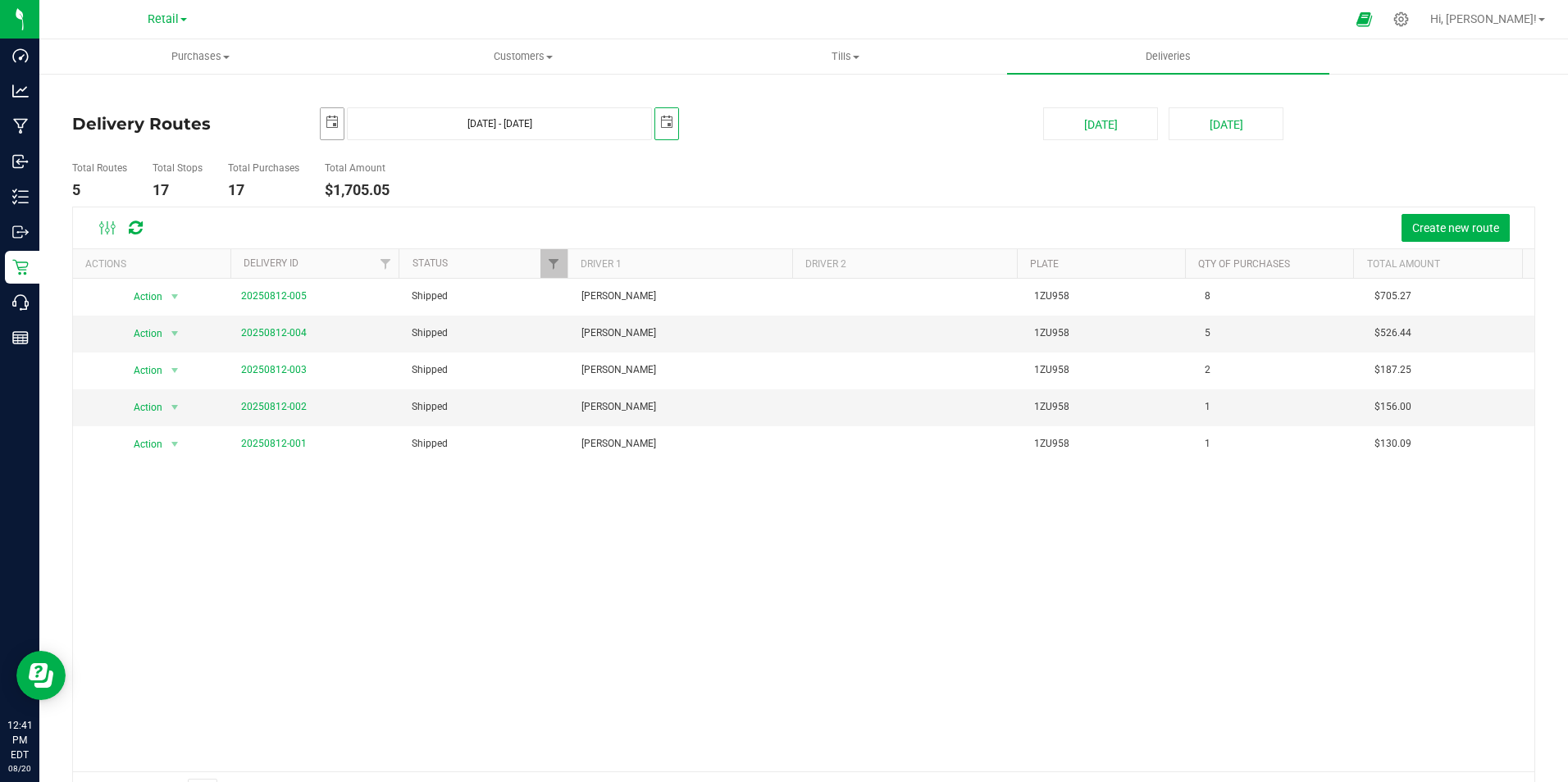
click at [334, 119] on span "select" at bounding box center [331, 121] width 13 height 13
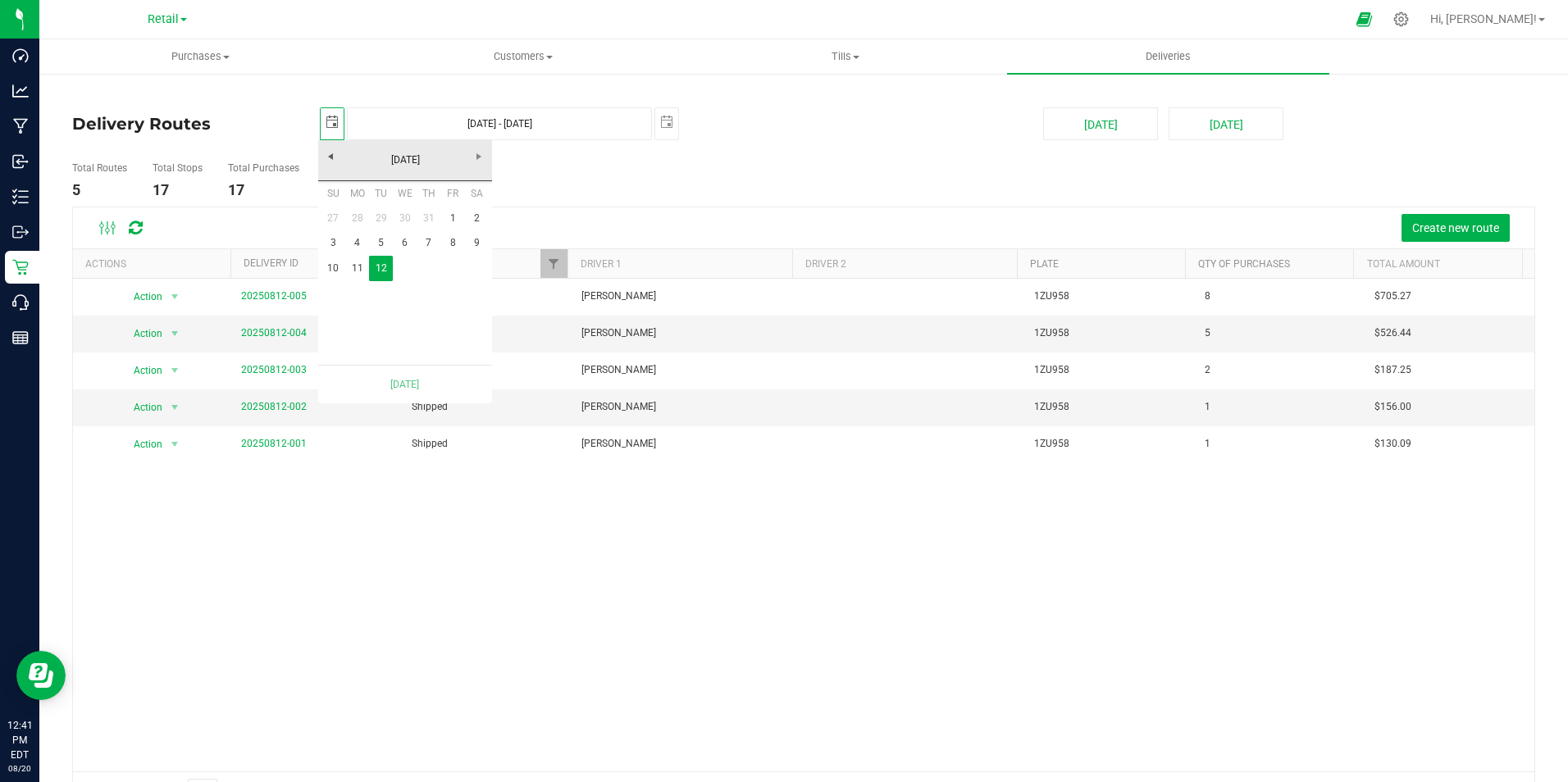
scroll to position [0, 41]
click at [356, 270] on link "11" at bounding box center [356, 268] width 23 height 25
type input "[DATE] - [DATE]"
type input "[DATE]"
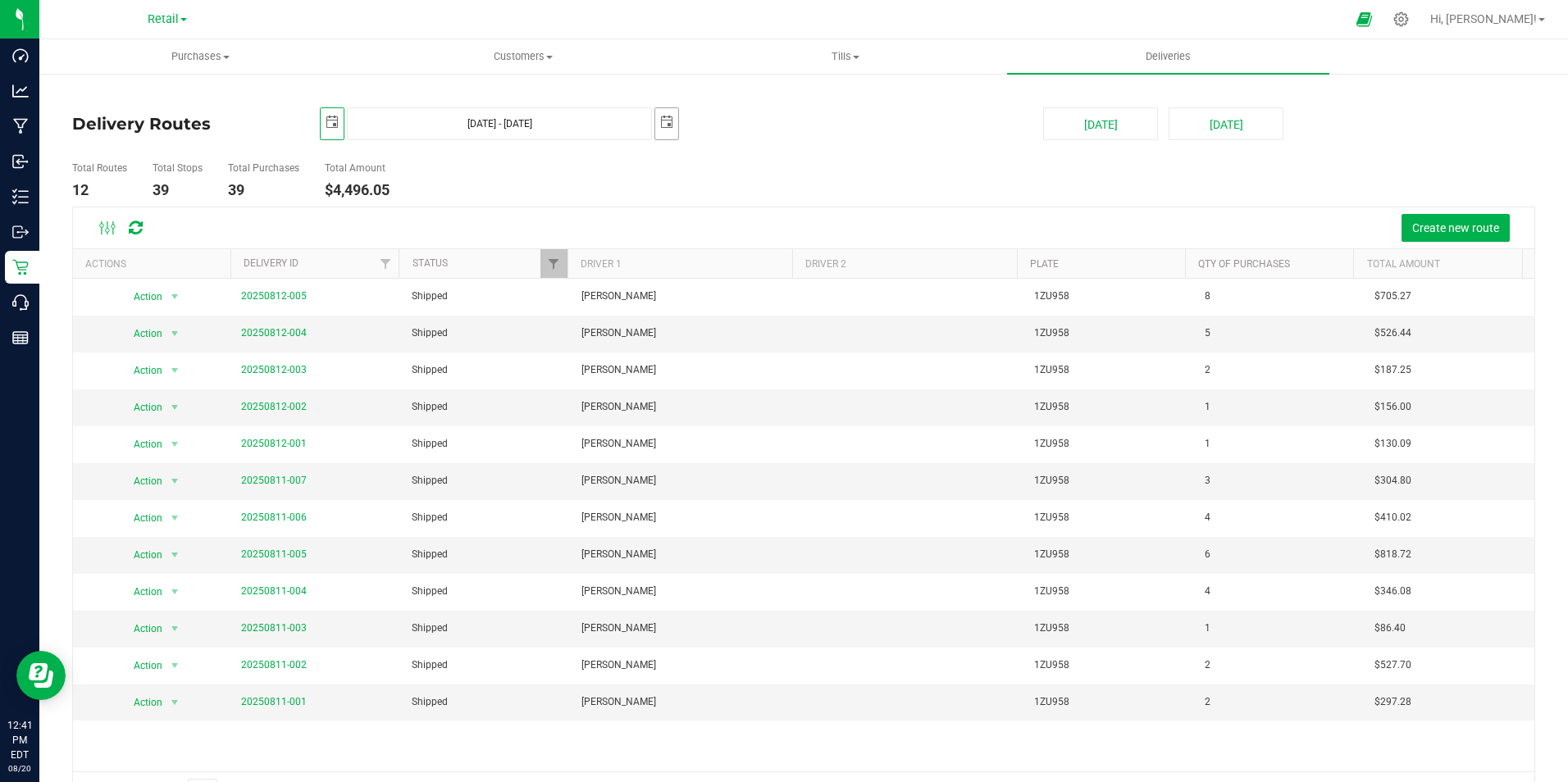
click at [656, 121] on span "select" at bounding box center [667, 122] width 23 height 29
click at [688, 265] on link "11" at bounding box center [691, 265] width 23 height 25
type input "[DATE] - [DATE]"
type input "[DATE]"
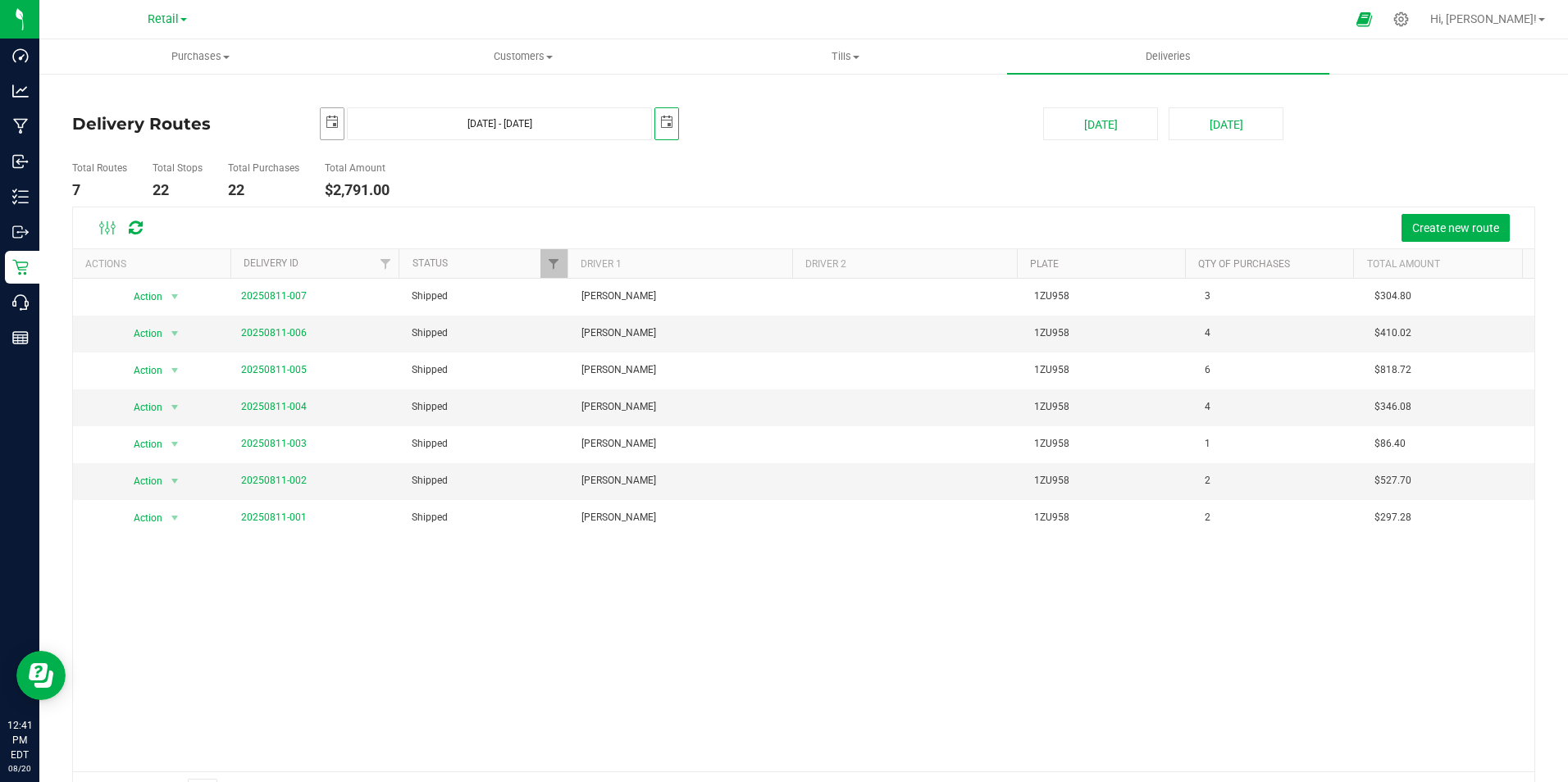
click at [332, 125] on span "select" at bounding box center [331, 121] width 13 height 13
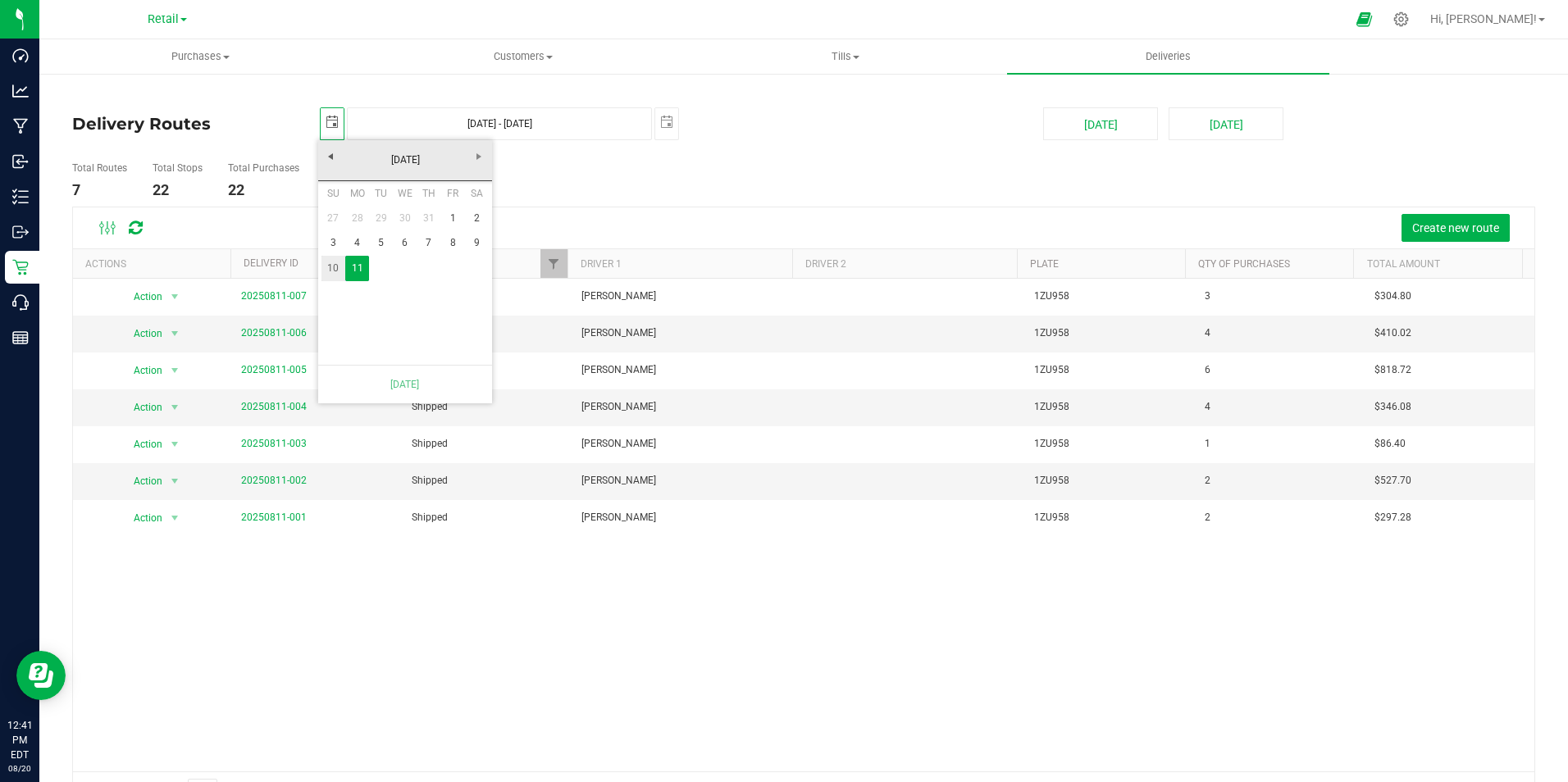
click at [336, 273] on link "10" at bounding box center [333, 268] width 23 height 25
type input "[DATE] - [DATE]"
type input "[DATE]"
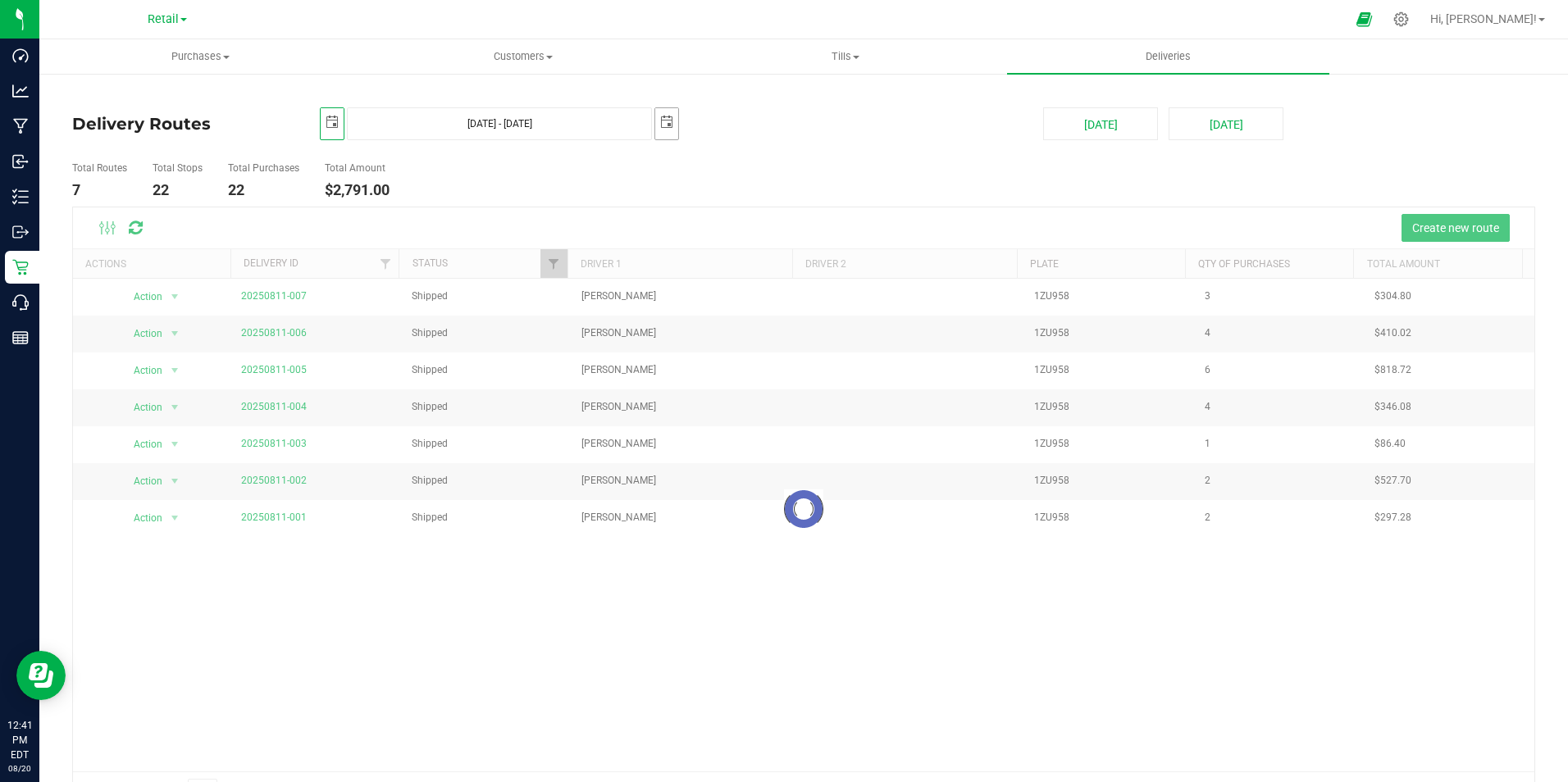
click at [668, 126] on span "select" at bounding box center [666, 121] width 13 height 13
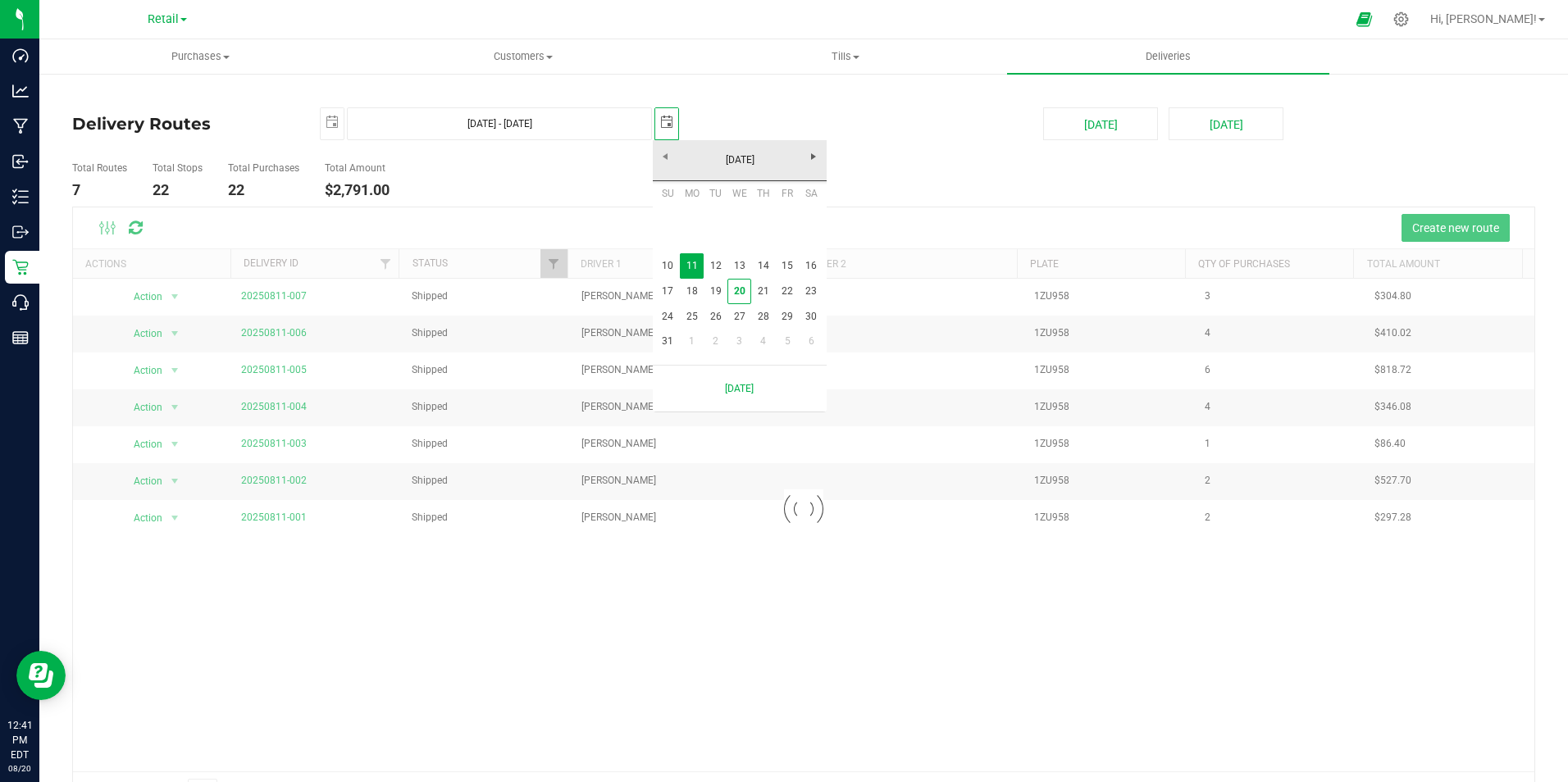
scroll to position [0, 41]
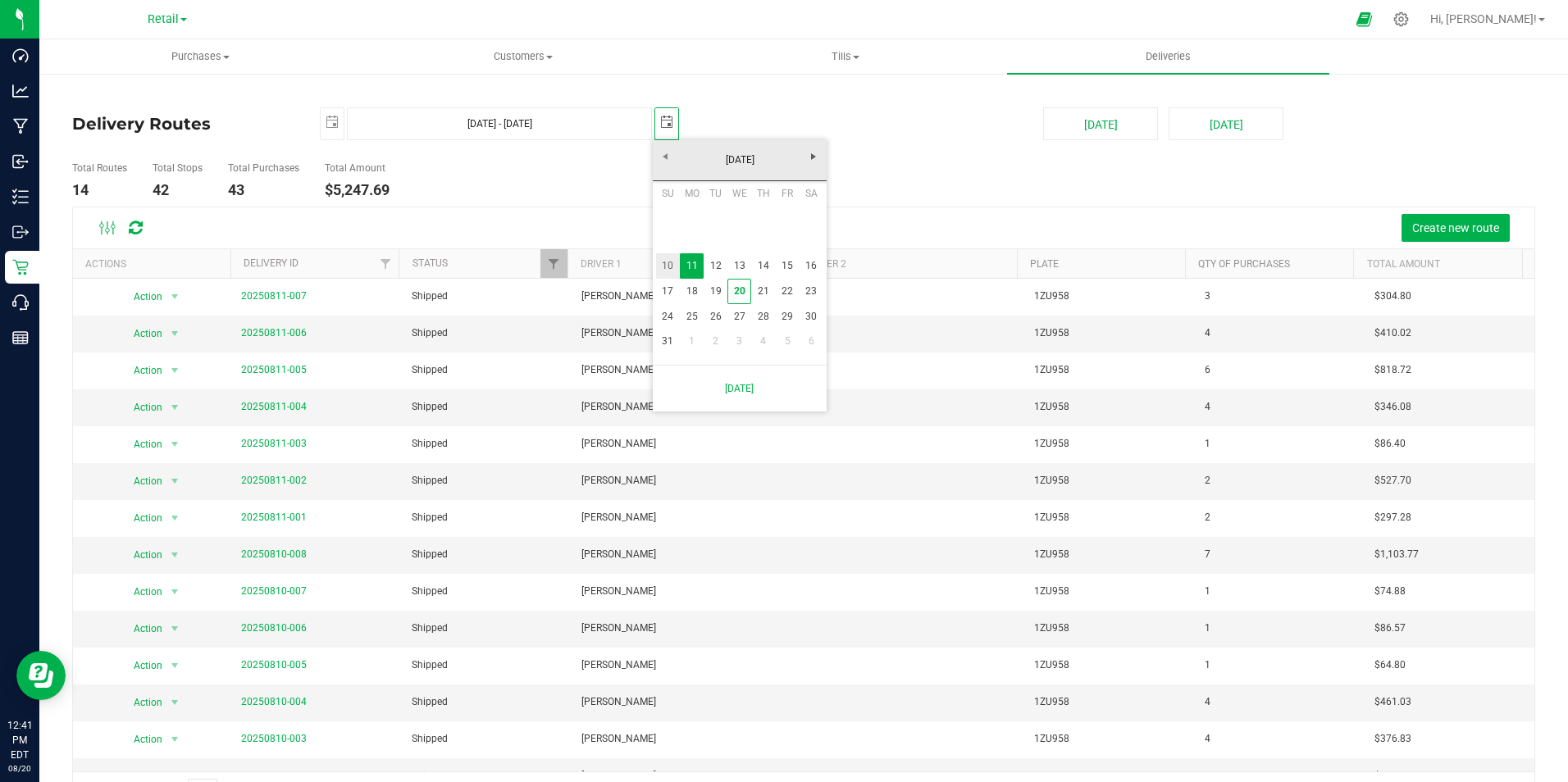
click at [664, 263] on link "10" at bounding box center [667, 265] width 23 height 25
type input "[DATE] - [DATE]"
type input "[DATE]"
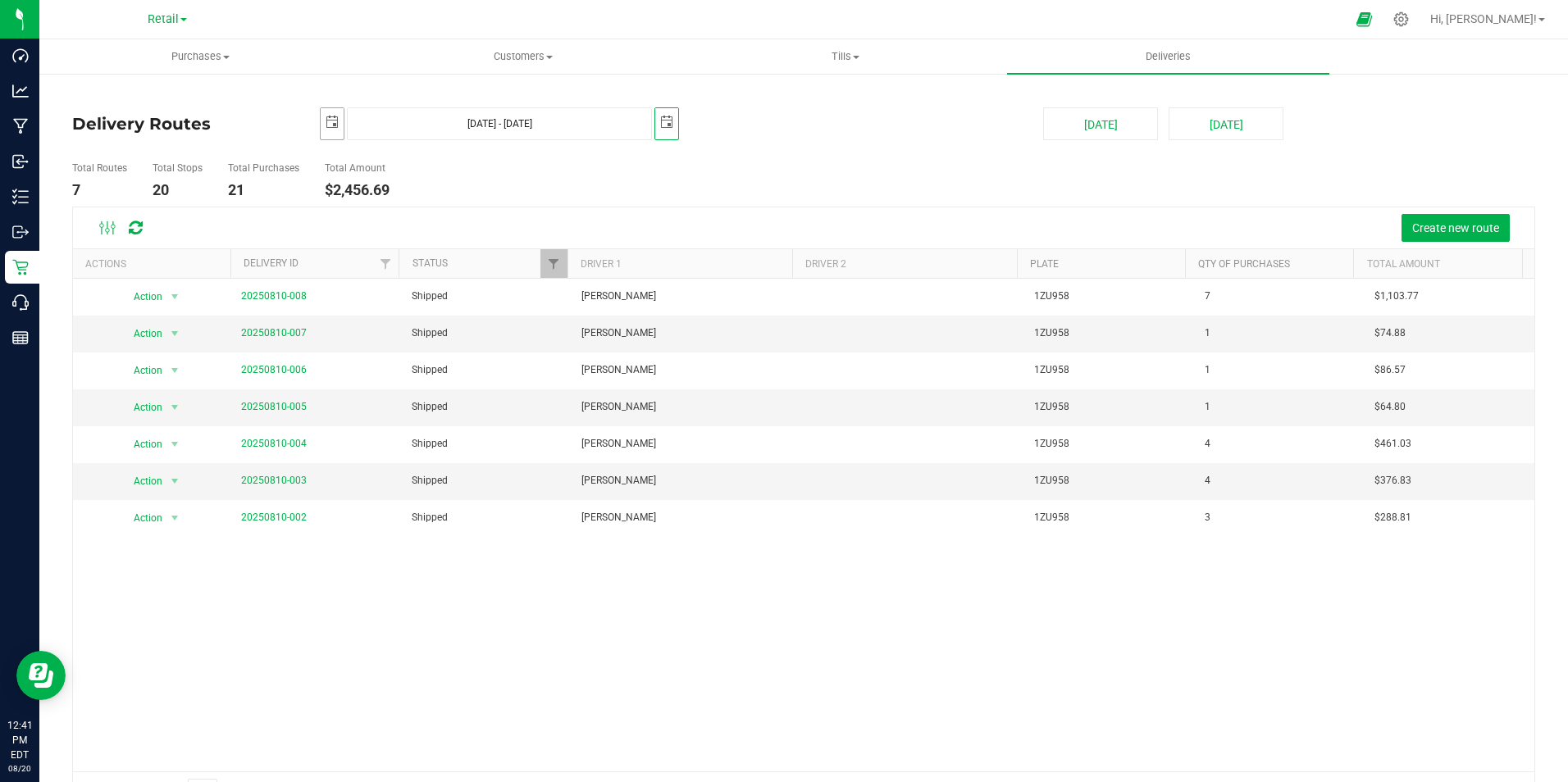
click at [330, 125] on span "select" at bounding box center [331, 121] width 13 height 13
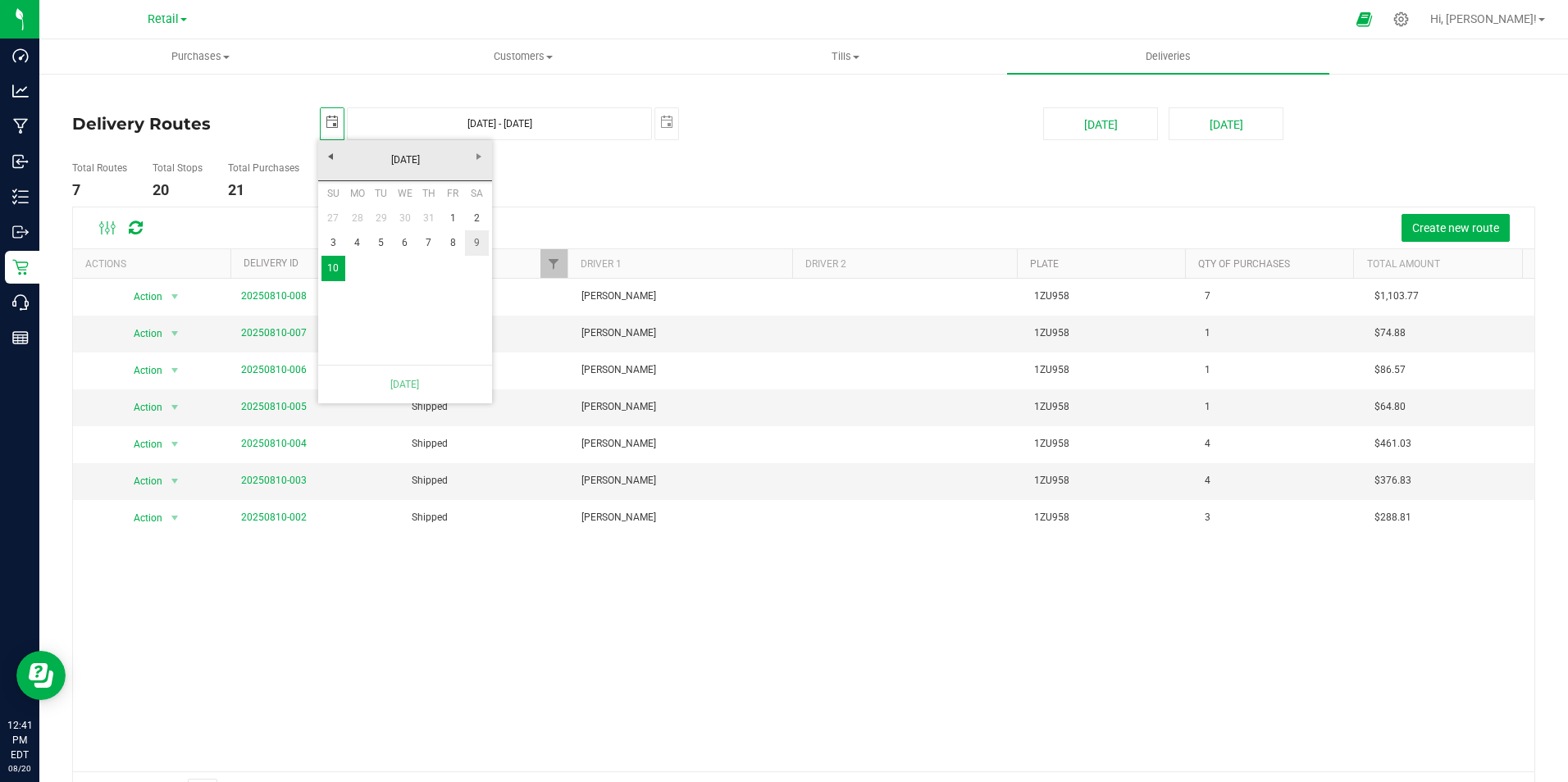
click at [473, 241] on link "9" at bounding box center [476, 243] width 23 height 25
type input "[DATE] - [DATE]"
type input "[DATE]"
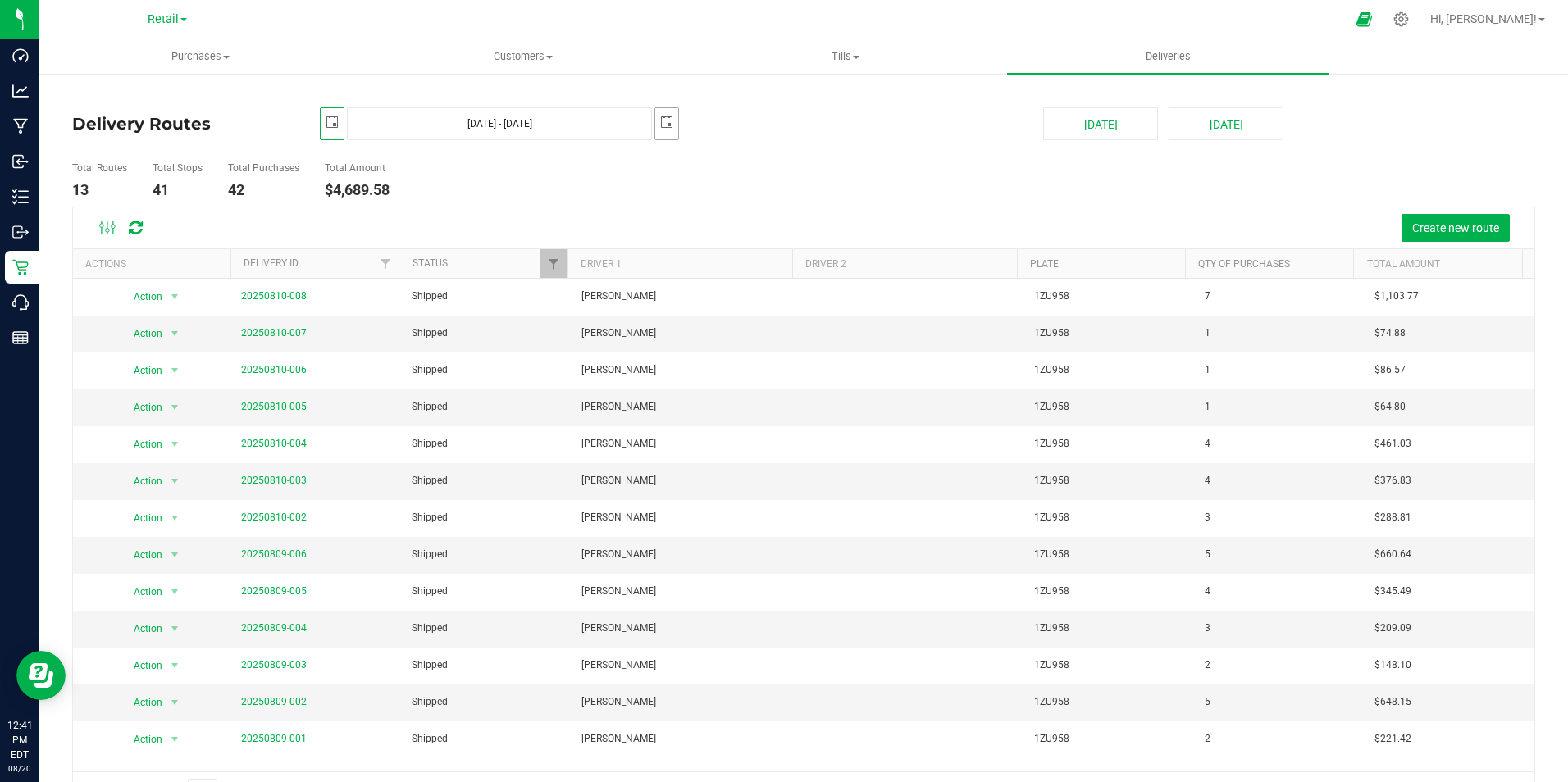
click at [663, 124] on span "select" at bounding box center [666, 121] width 13 height 13
click at [805, 239] on link "9" at bounding box center [811, 242] width 23 height 25
type input "[DATE] - [DATE]"
type input "[DATE]"
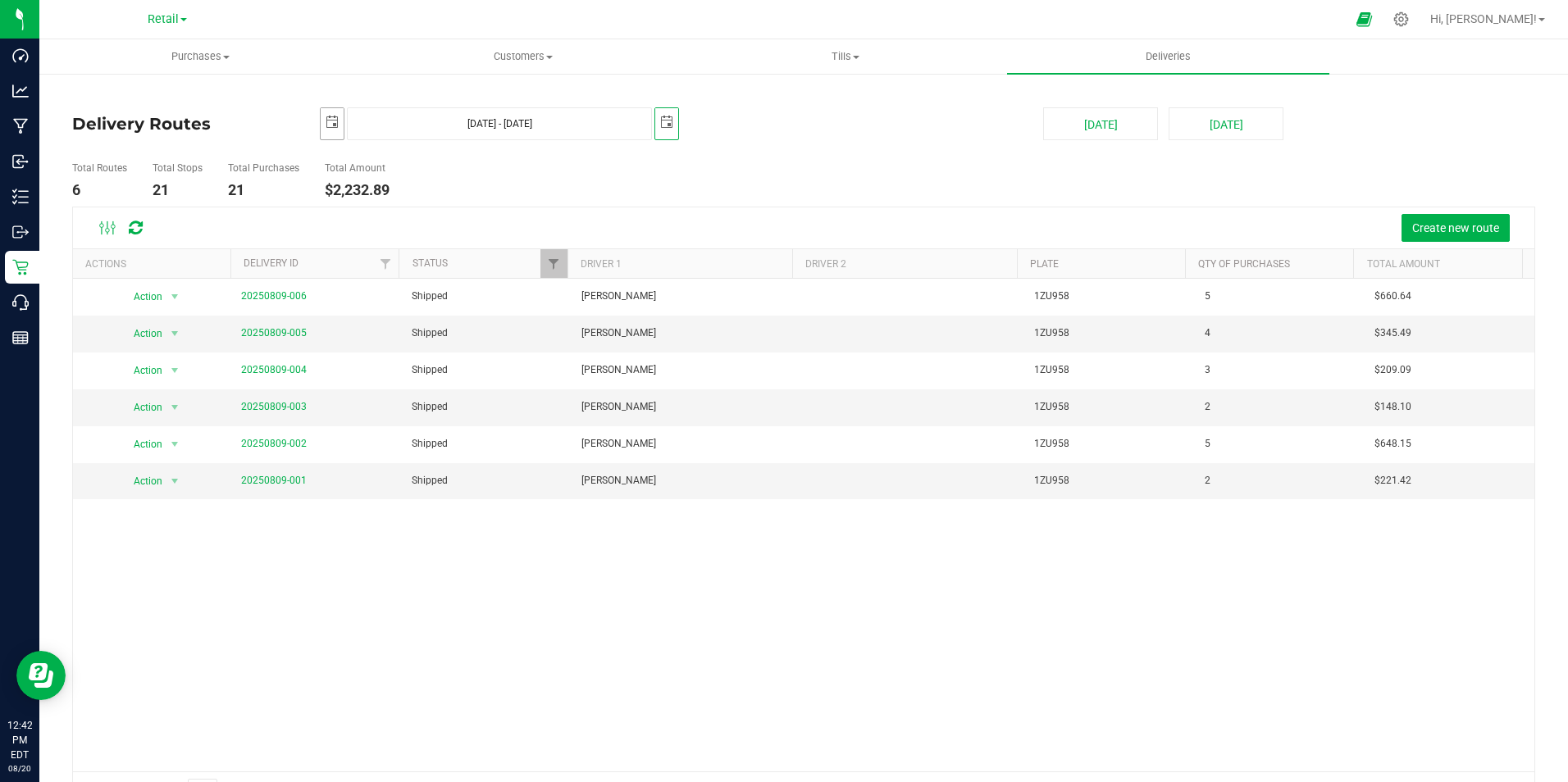
click at [326, 120] on span "select" at bounding box center [331, 121] width 13 height 13
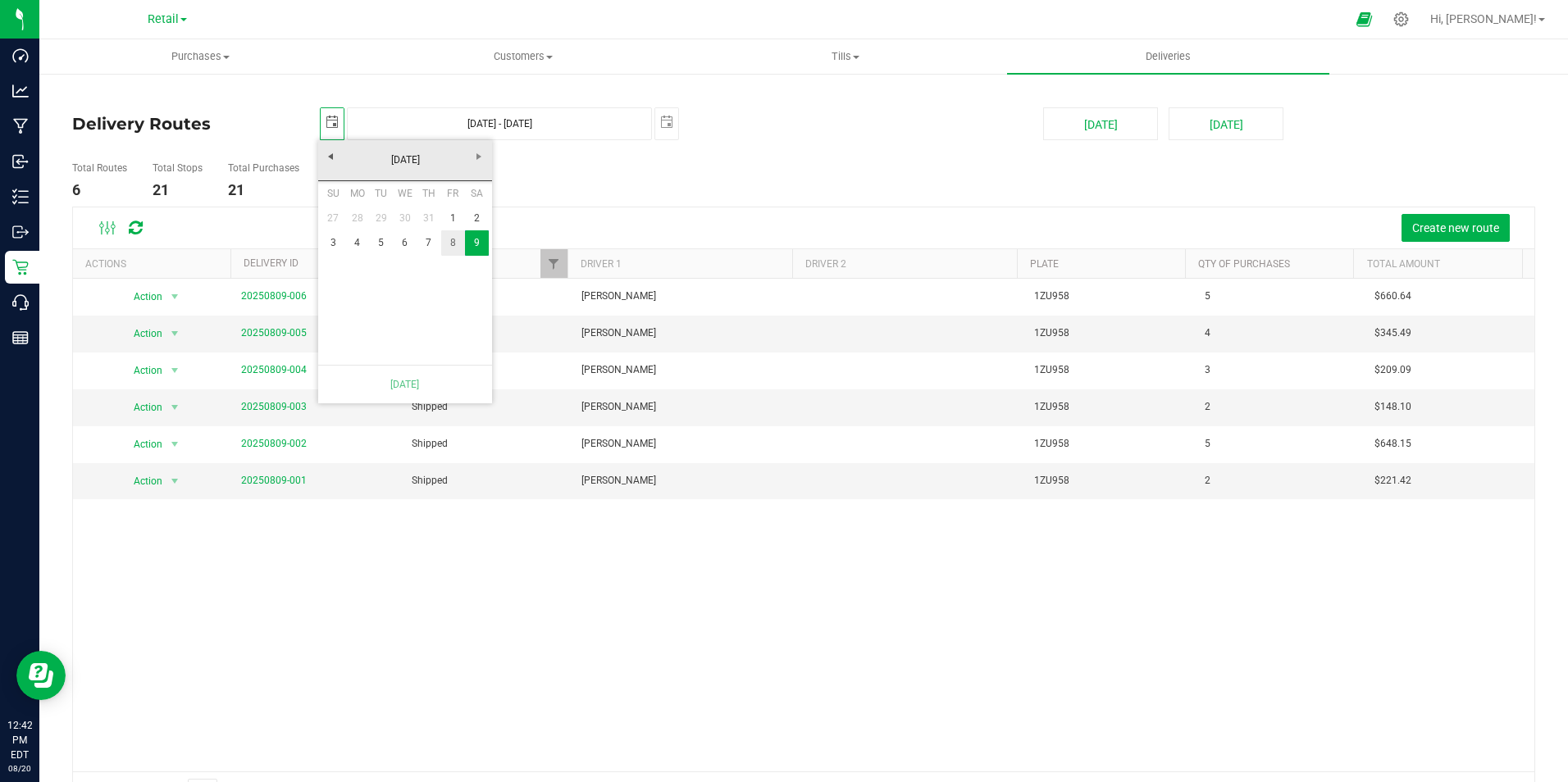
click at [451, 239] on link "8" at bounding box center [453, 243] width 23 height 25
type input "[DATE] - [DATE]"
type input "[DATE]"
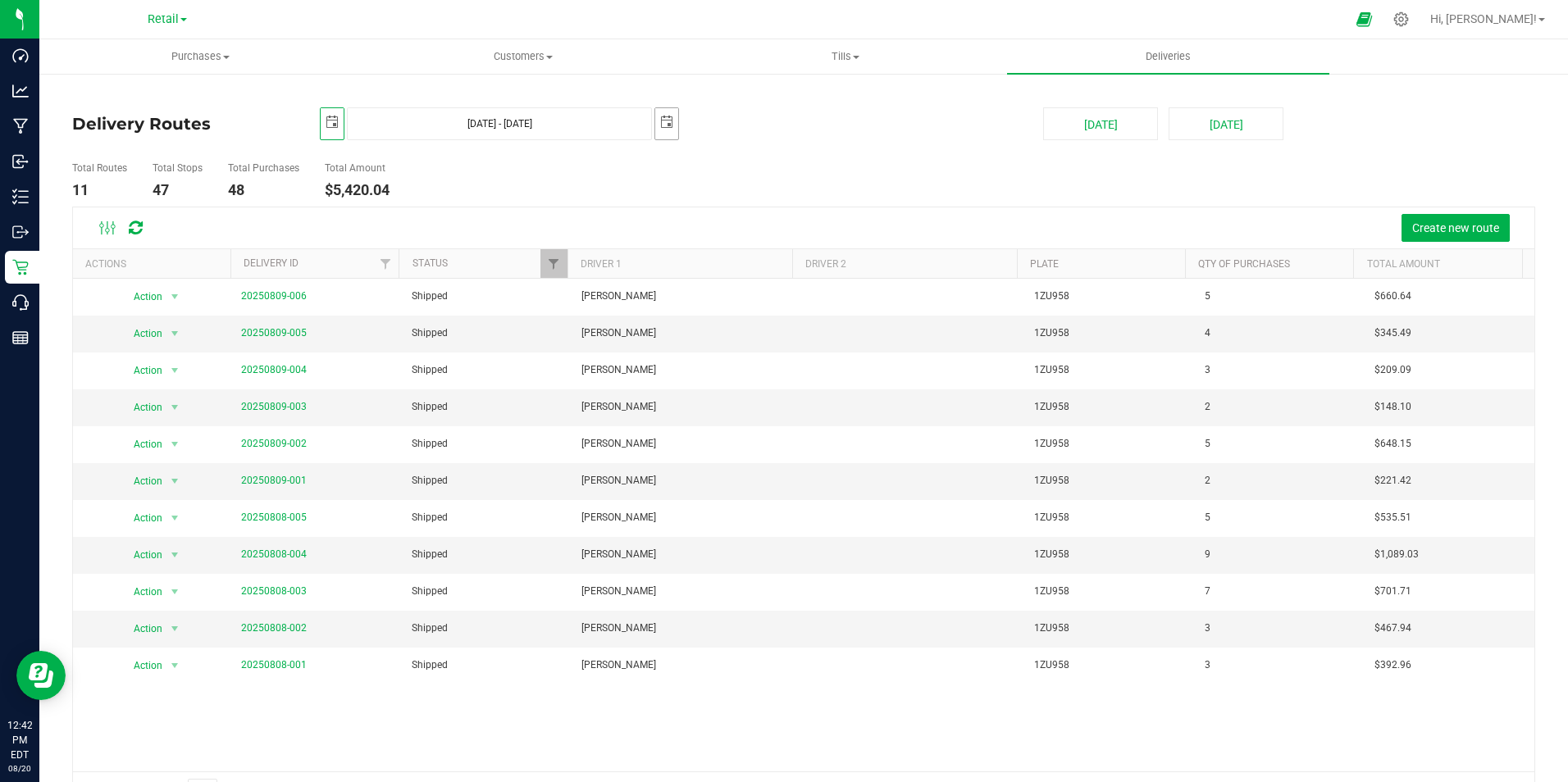
click at [671, 120] on span "select" at bounding box center [666, 121] width 13 height 13
click at [792, 239] on link "8" at bounding box center [787, 242] width 23 height 25
type input "[DATE] - [DATE]"
type input "[DATE]"
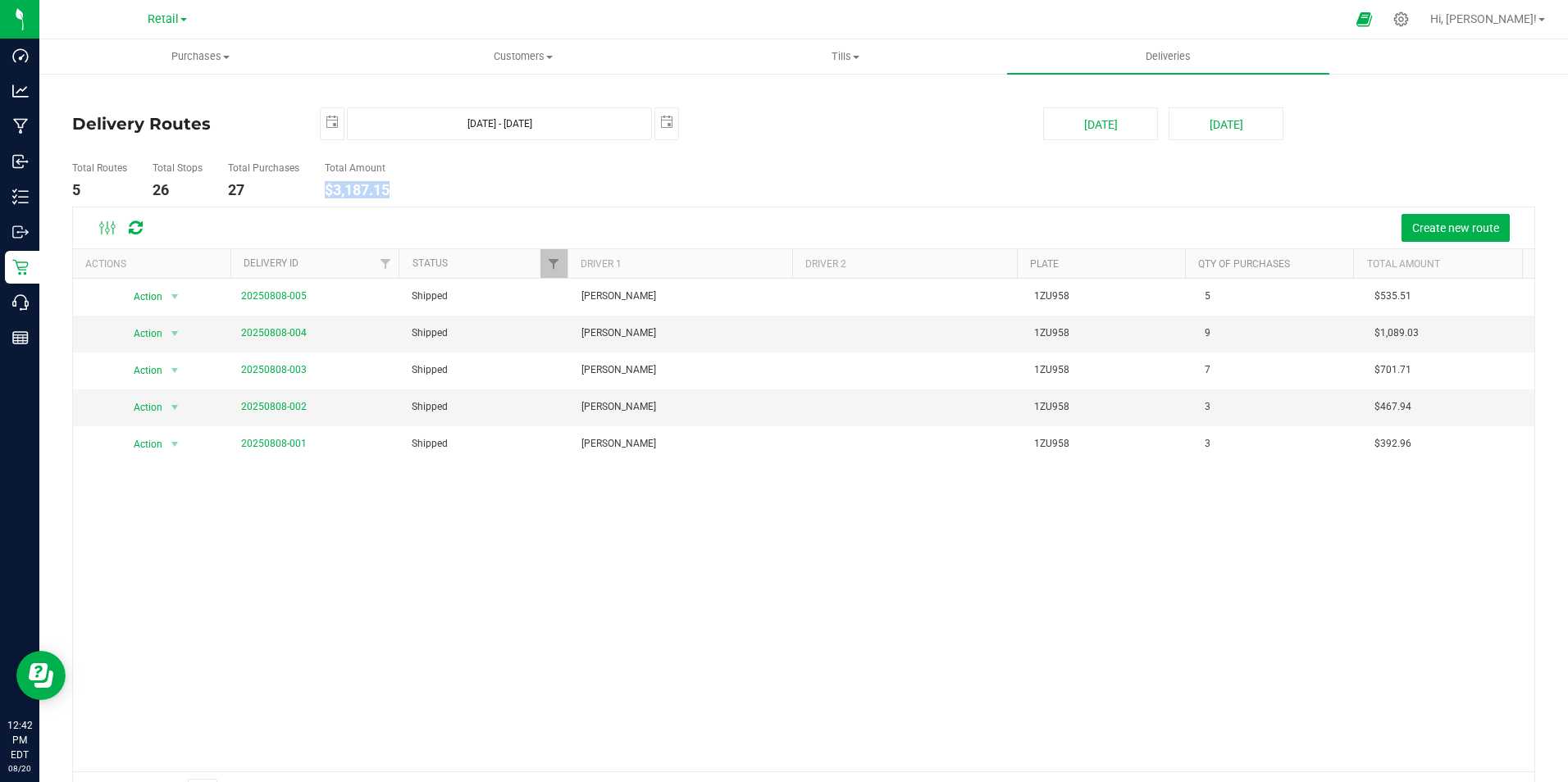
drag, startPoint x: 403, startPoint y: 188, endPoint x: 326, endPoint y: 191, distance: 77.1
click at [326, 191] on ul "Total Routes 5 Total Stops 26 Total Purchases 27 Total Amount $3,187.15" at bounding box center [553, 181] width 971 height 52
drag, startPoint x: 326, startPoint y: 191, endPoint x: 336, endPoint y: 188, distance: 10.4
click at [336, 121] on span "select" at bounding box center [331, 121] width 13 height 13
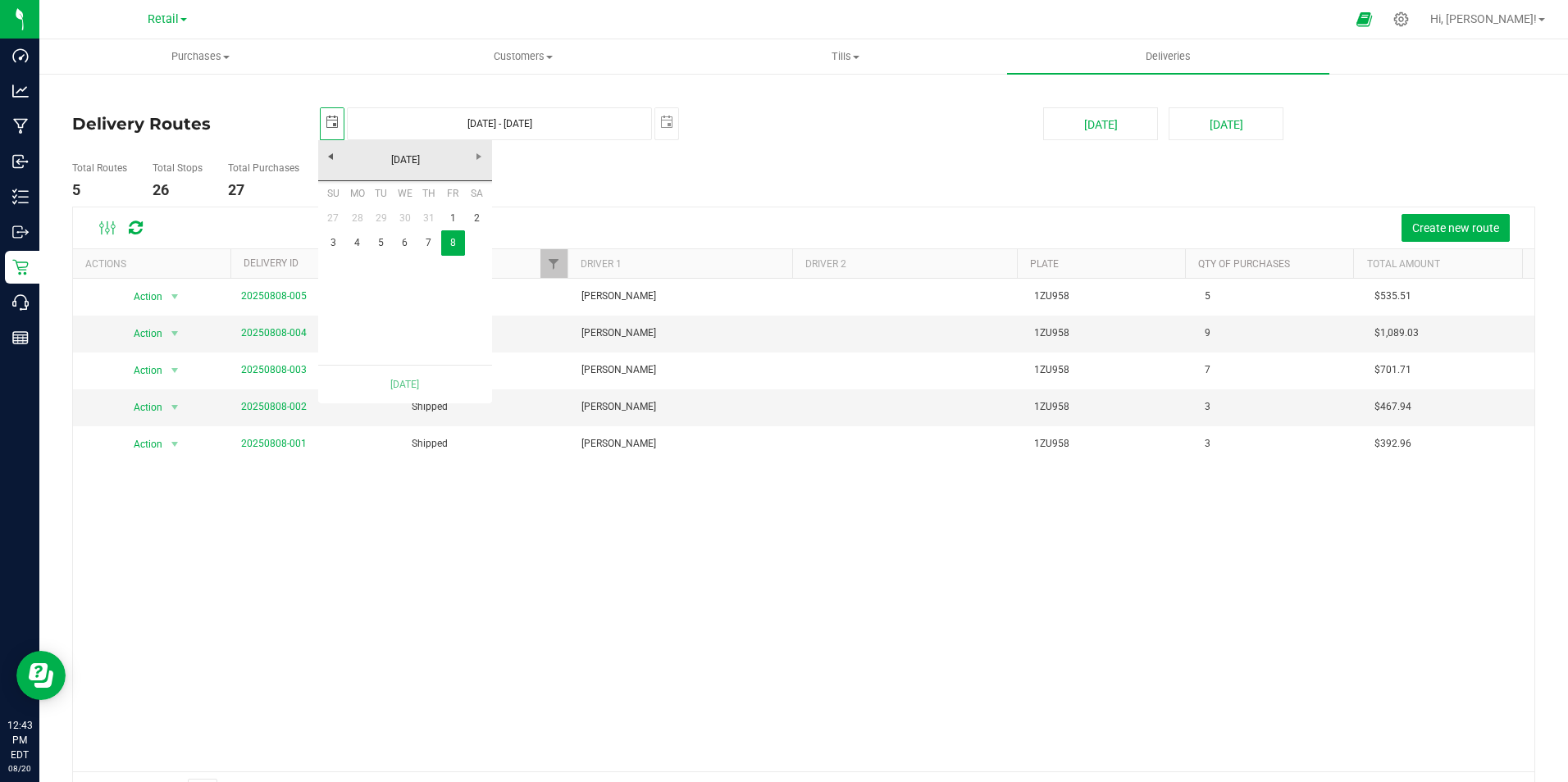
scroll to position [0, 41]
drag, startPoint x: 432, startPoint y: 244, endPoint x: 454, endPoint y: 224, distance: 29.7
click at [432, 244] on link "7" at bounding box center [428, 243] width 23 height 25
type input "[DATE] - [DATE]"
type input "[DATE]"
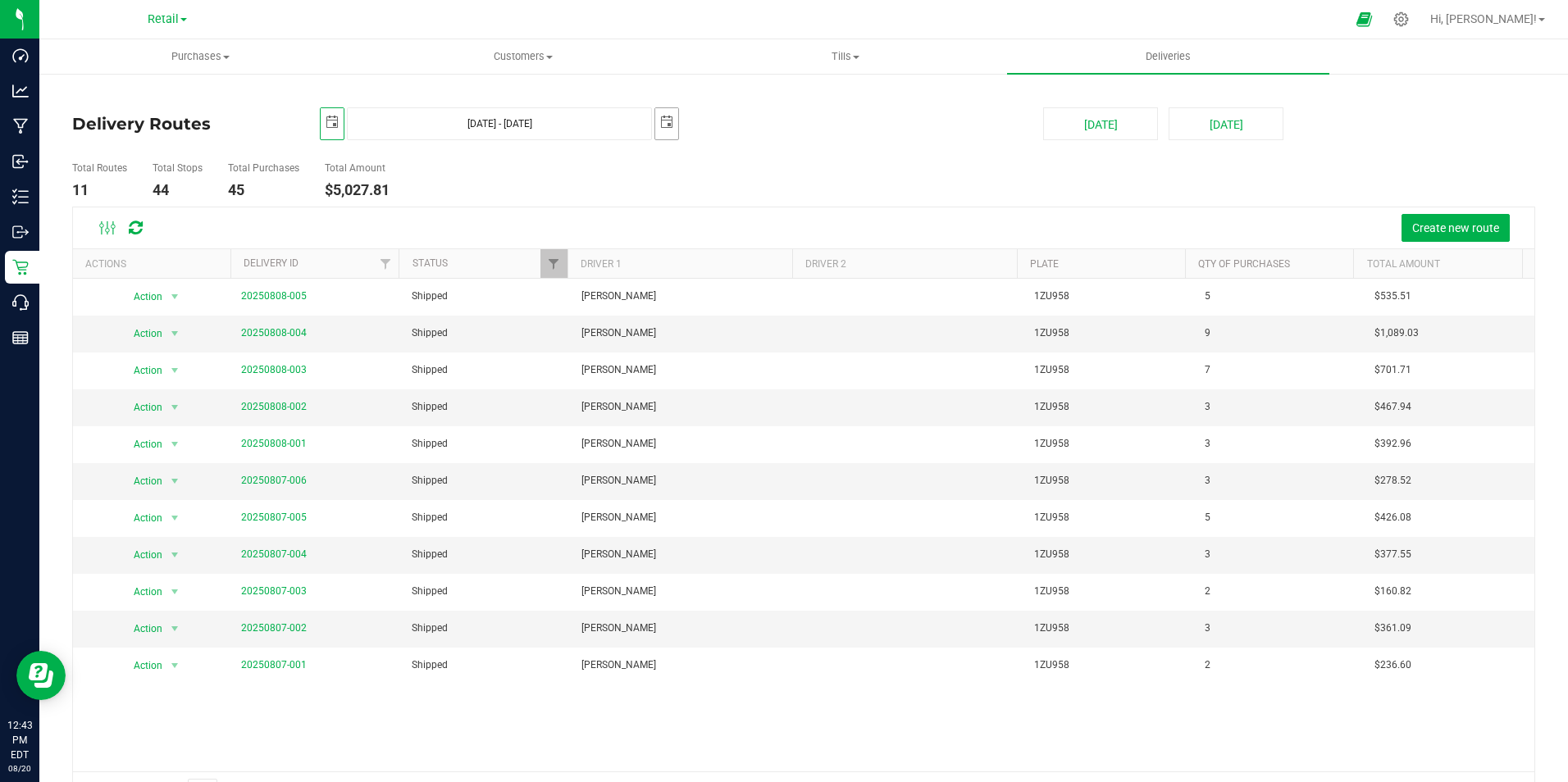
click at [668, 121] on span "select" at bounding box center [666, 121] width 13 height 13
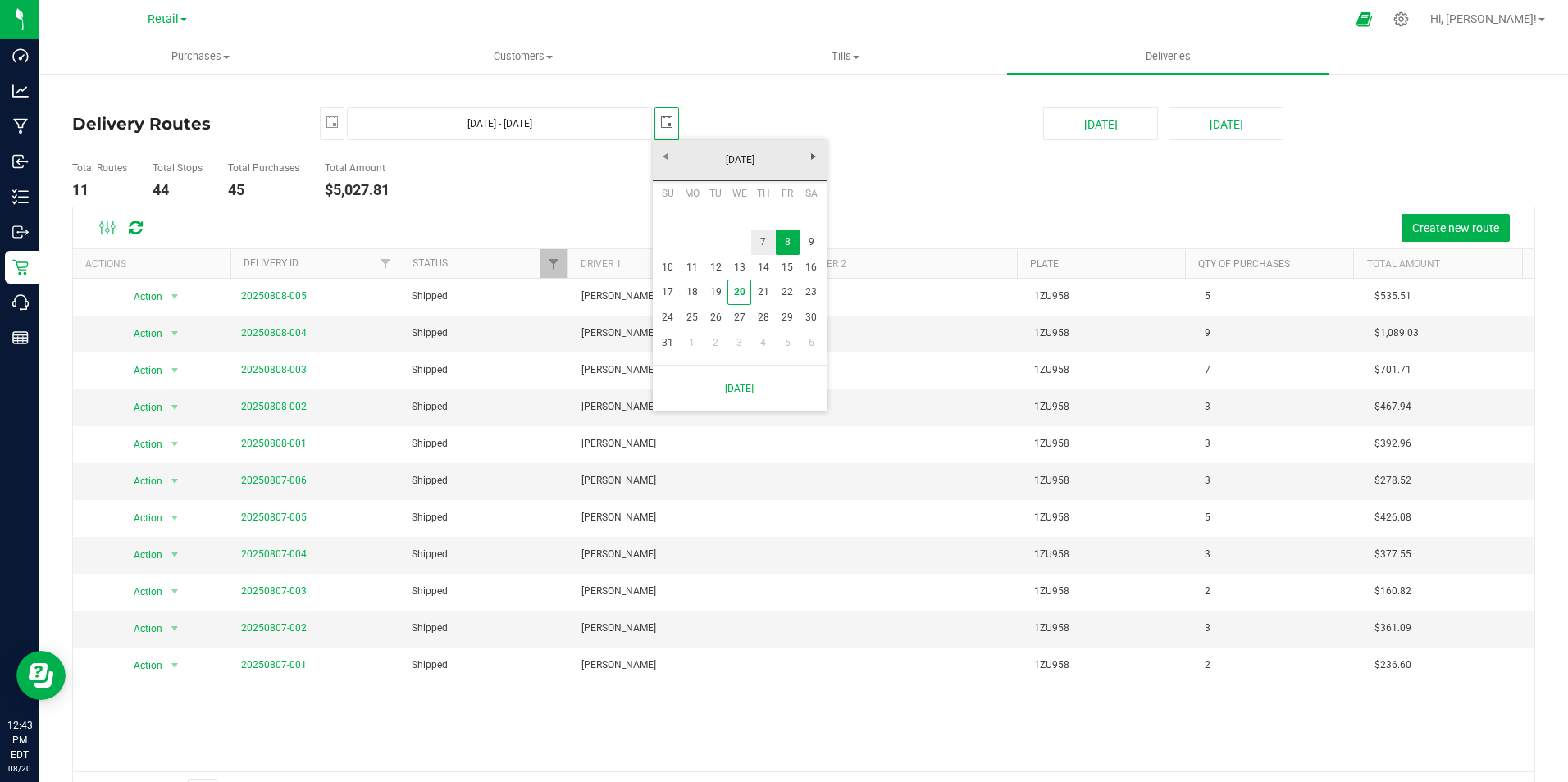
click at [762, 242] on link "7" at bounding box center [762, 242] width 23 height 25
type input "[DATE] - [DATE]"
type input "[DATE]"
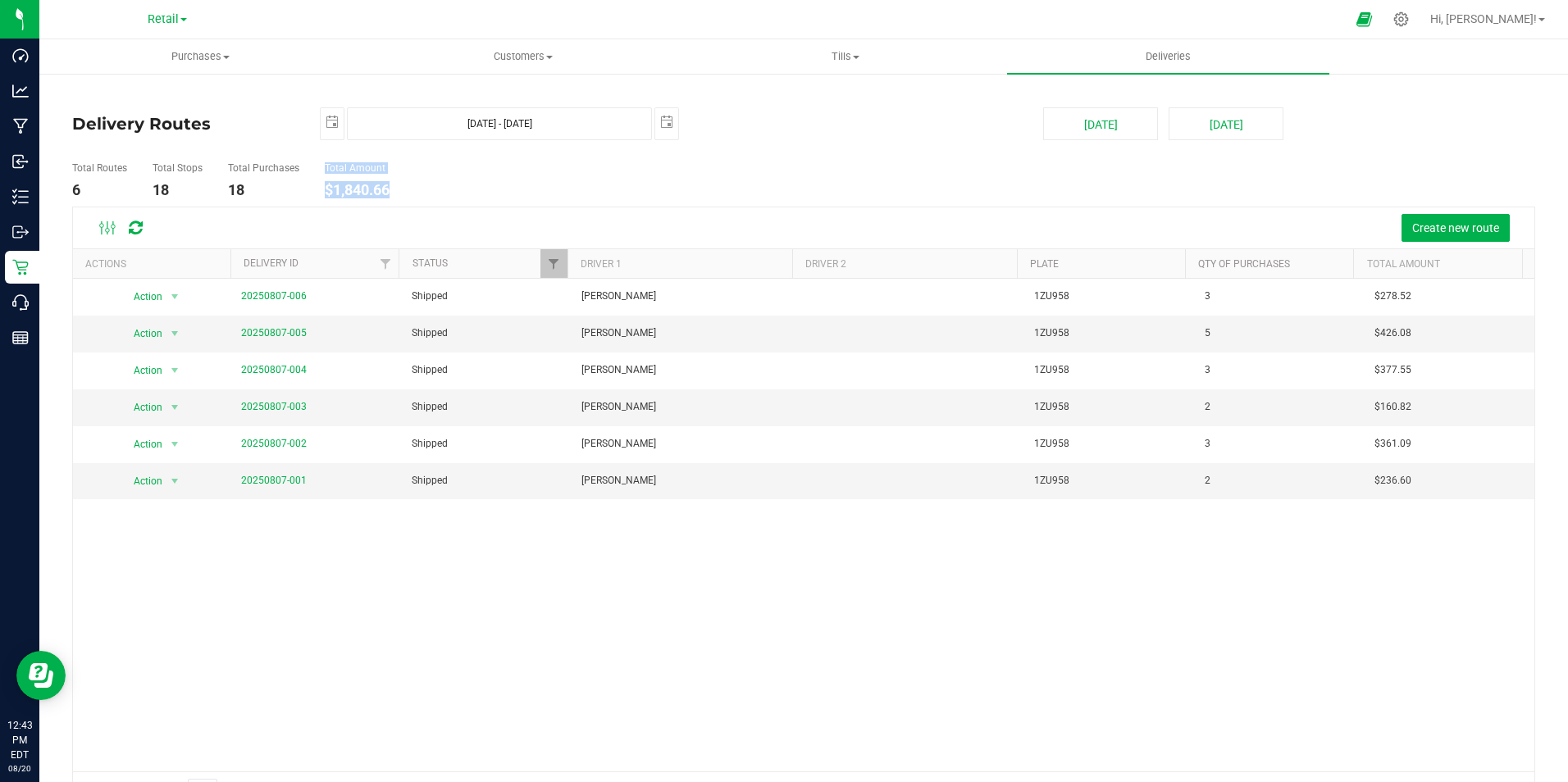
drag, startPoint x: 404, startPoint y: 198, endPoint x: 318, endPoint y: 192, distance: 86.2
click at [318, 192] on ul "Total Routes 6 Total Stops 18 Total Purchases 18 Total Amount $1,840.66" at bounding box center [553, 181] width 971 height 52
drag, startPoint x: 318, startPoint y: 192, endPoint x: 420, endPoint y: 189, distance: 102.0
click at [424, 189] on ul "Total Routes 6 Total Stops 18 Total Purchases 18 Total Amount $1,840.66" at bounding box center [553, 181] width 971 height 52
drag, startPoint x: 359, startPoint y: 191, endPoint x: 323, endPoint y: 190, distance: 36.0
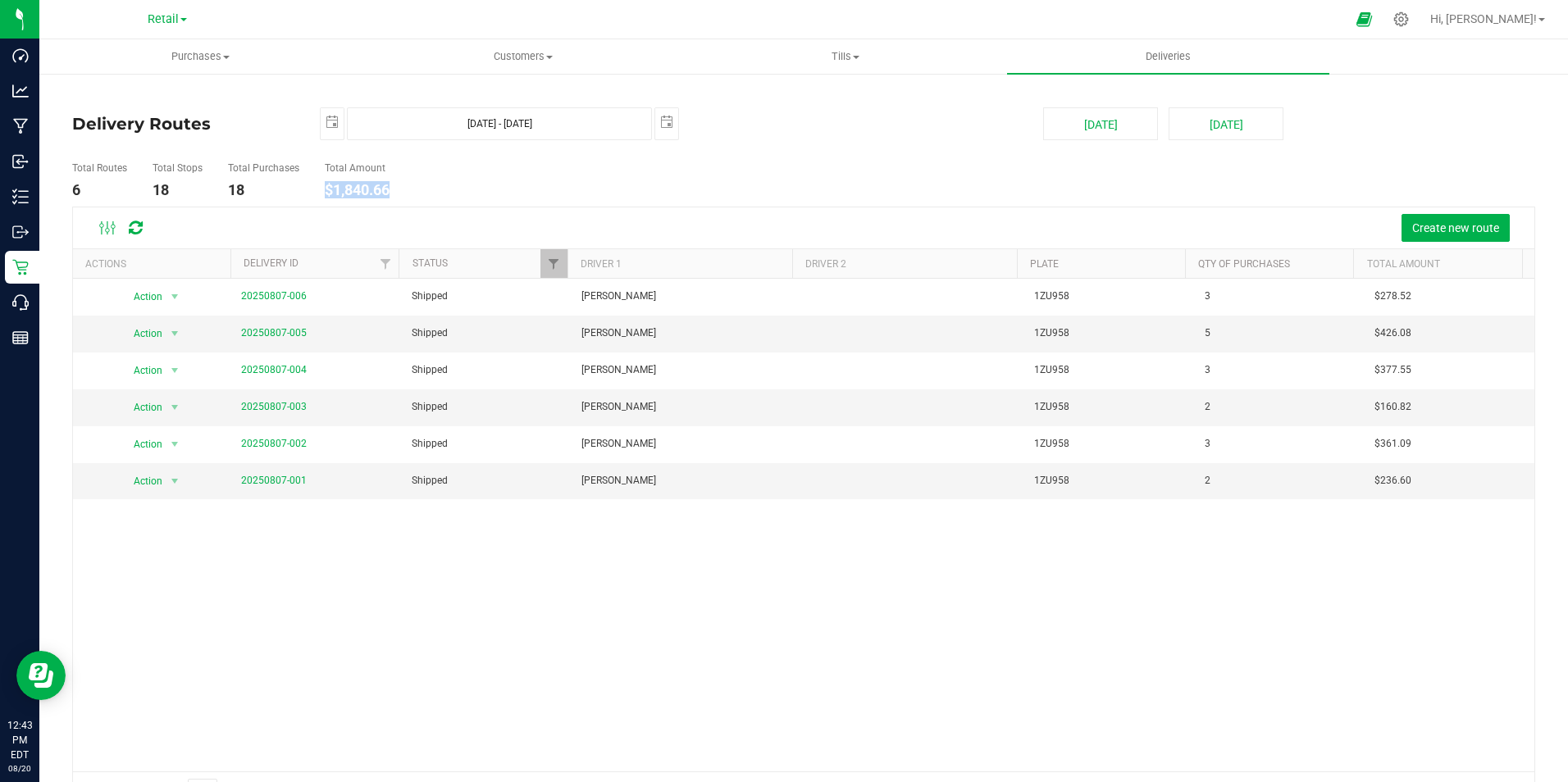
click at [323, 190] on ul "Total Routes 6 Total Stops 18 Total Purchases 18 Total Amount $1,840.66" at bounding box center [553, 181] width 971 height 52
click at [332, 123] on span "select" at bounding box center [331, 121] width 13 height 13
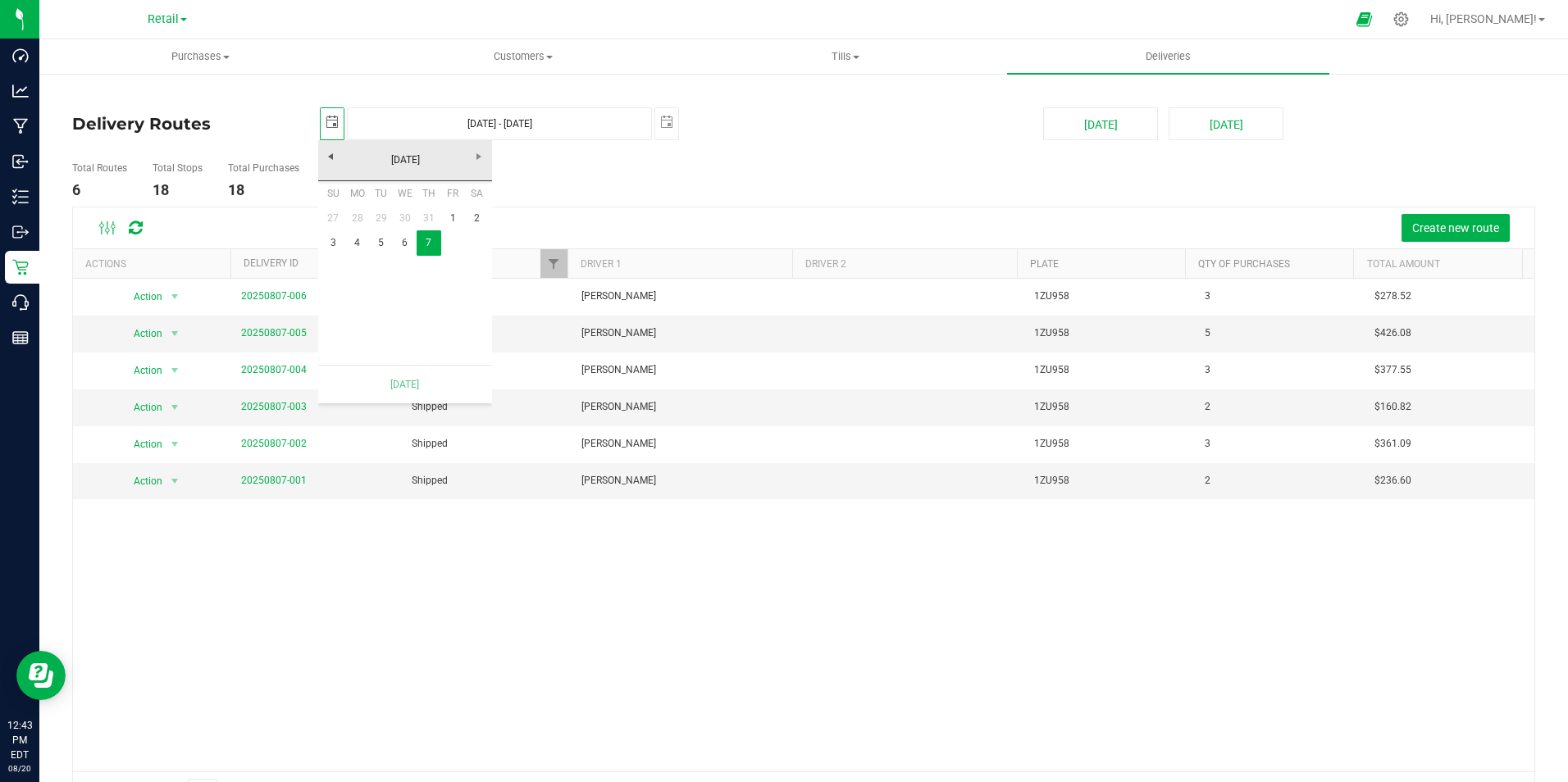
scroll to position [0, 41]
click at [401, 244] on link "6" at bounding box center [404, 243] width 23 height 25
type input "[DATE] - [DATE]"
type input "[DATE]"
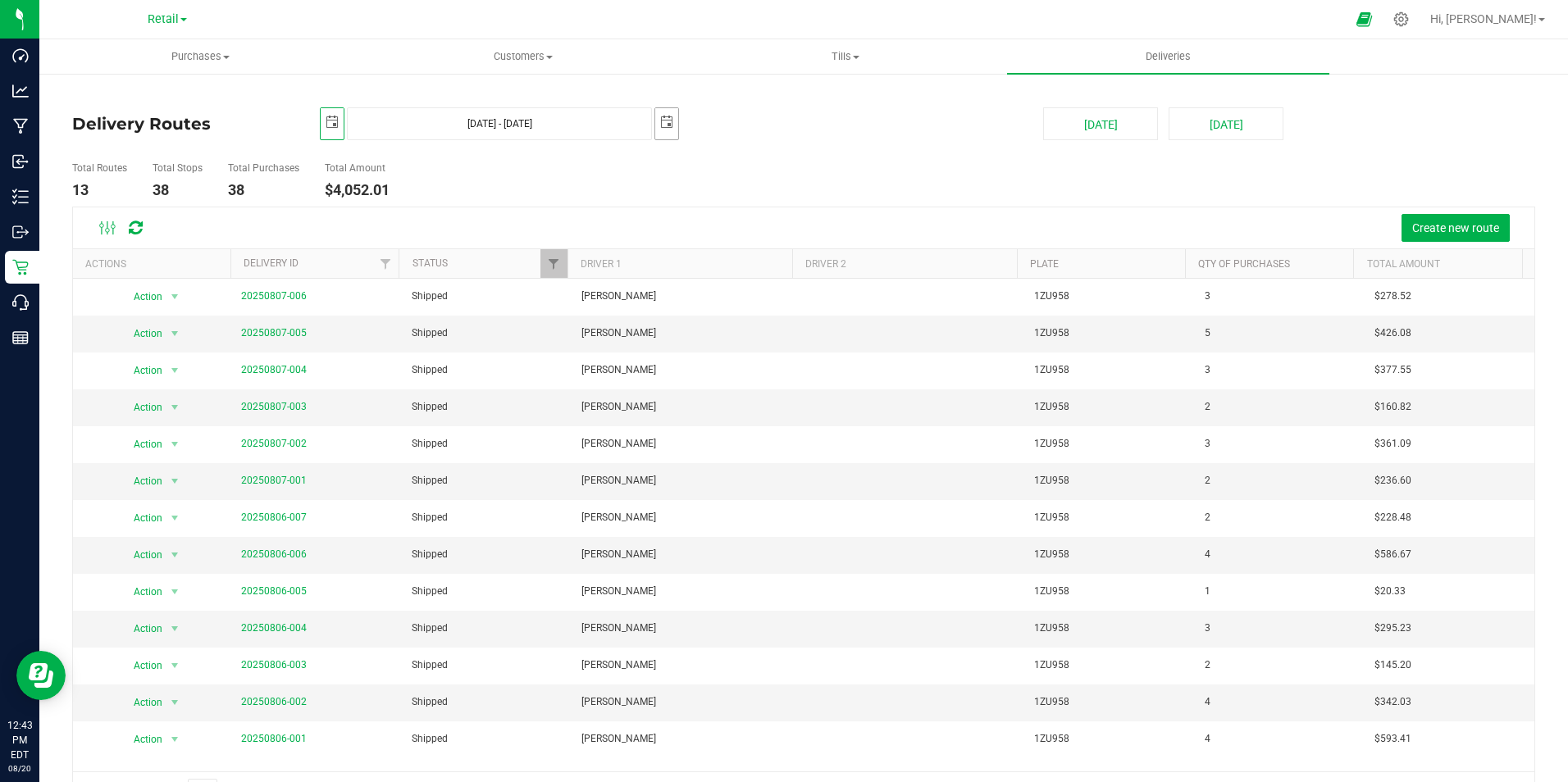
click at [663, 124] on span "select" at bounding box center [666, 121] width 13 height 13
click at [738, 243] on link "6" at bounding box center [739, 242] width 23 height 25
type input "[DATE] - [DATE]"
type input "[DATE]"
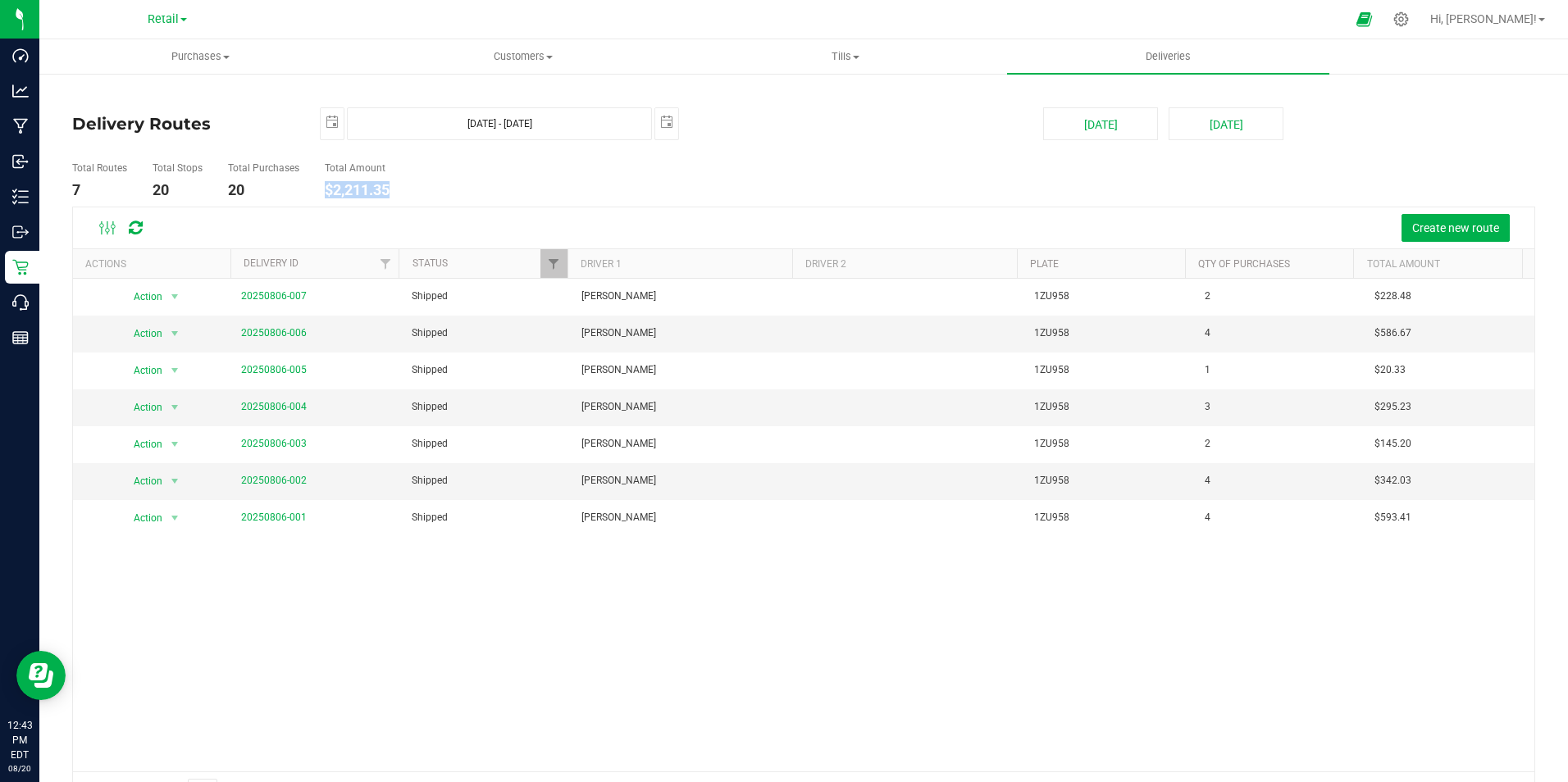
drag, startPoint x: 398, startPoint y: 191, endPoint x: 324, endPoint y: 187, distance: 74.1
click at [324, 187] on ul "Total Routes 7 Total Stops 20 Total Purchases 20 Total Amount $2,211.35" at bounding box center [553, 181] width 971 height 52
drag, startPoint x: 324, startPoint y: 187, endPoint x: 341, endPoint y: 184, distance: 17.3
click at [329, 119] on span "select" at bounding box center [331, 121] width 13 height 13
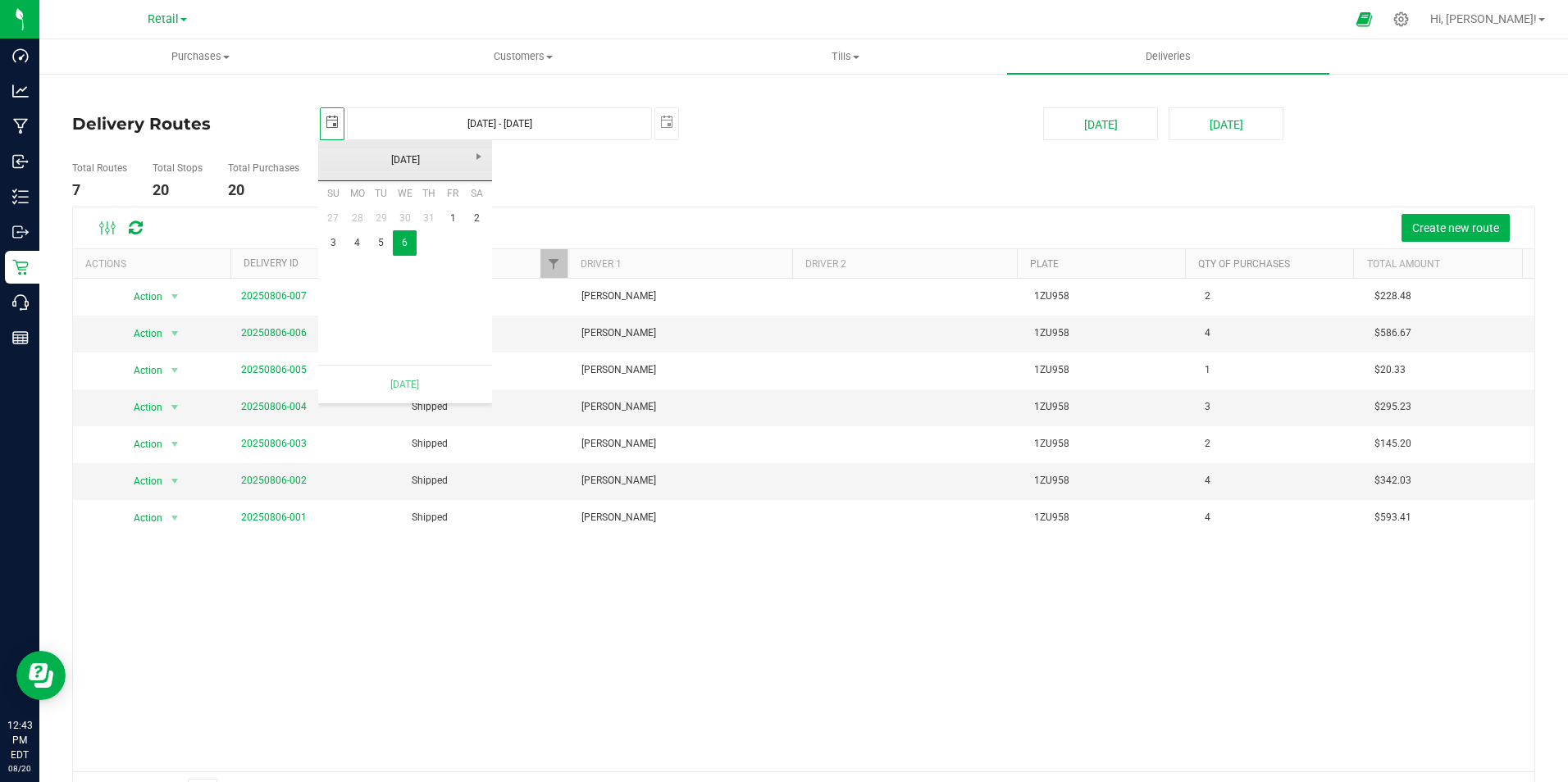
scroll to position [0, 41]
click at [382, 244] on link "5" at bounding box center [381, 243] width 23 height 25
type input "[DATE] - [DATE]"
type input "[DATE]"
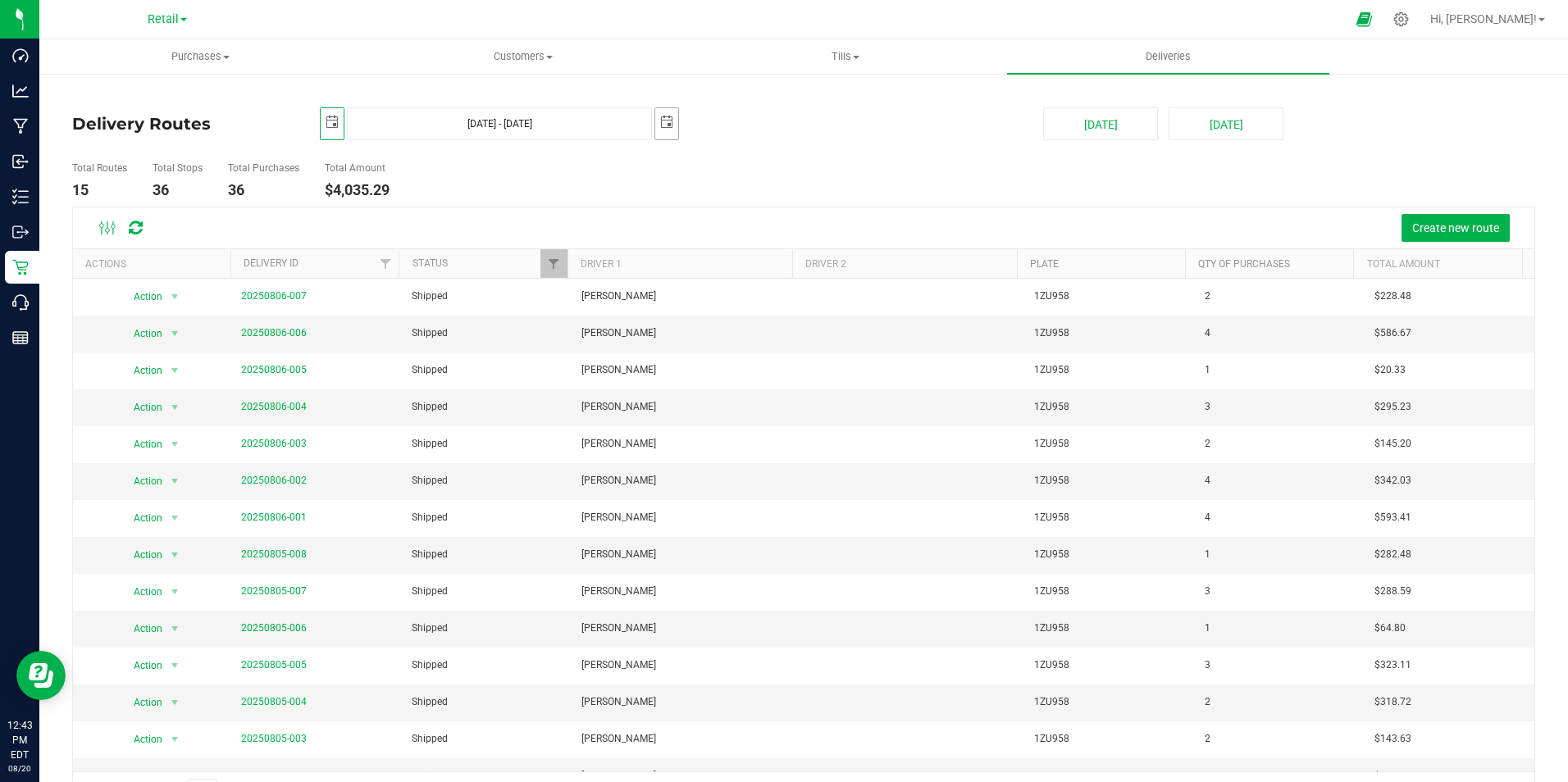
click at [670, 124] on span "select" at bounding box center [666, 121] width 13 height 13
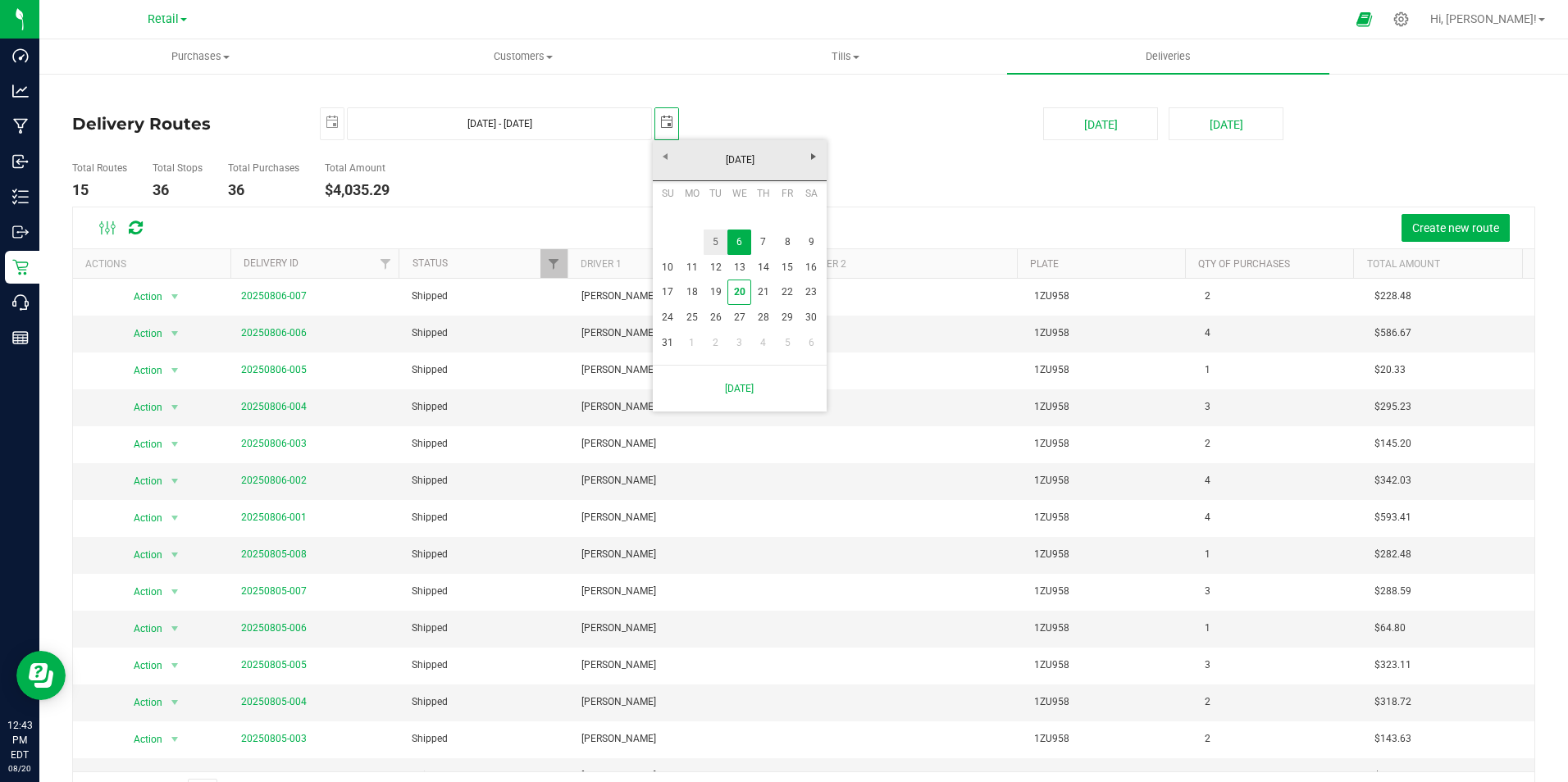
click at [716, 238] on link "5" at bounding box center [715, 242] width 23 height 25
type input "[DATE] - [DATE]"
type input "[DATE]"
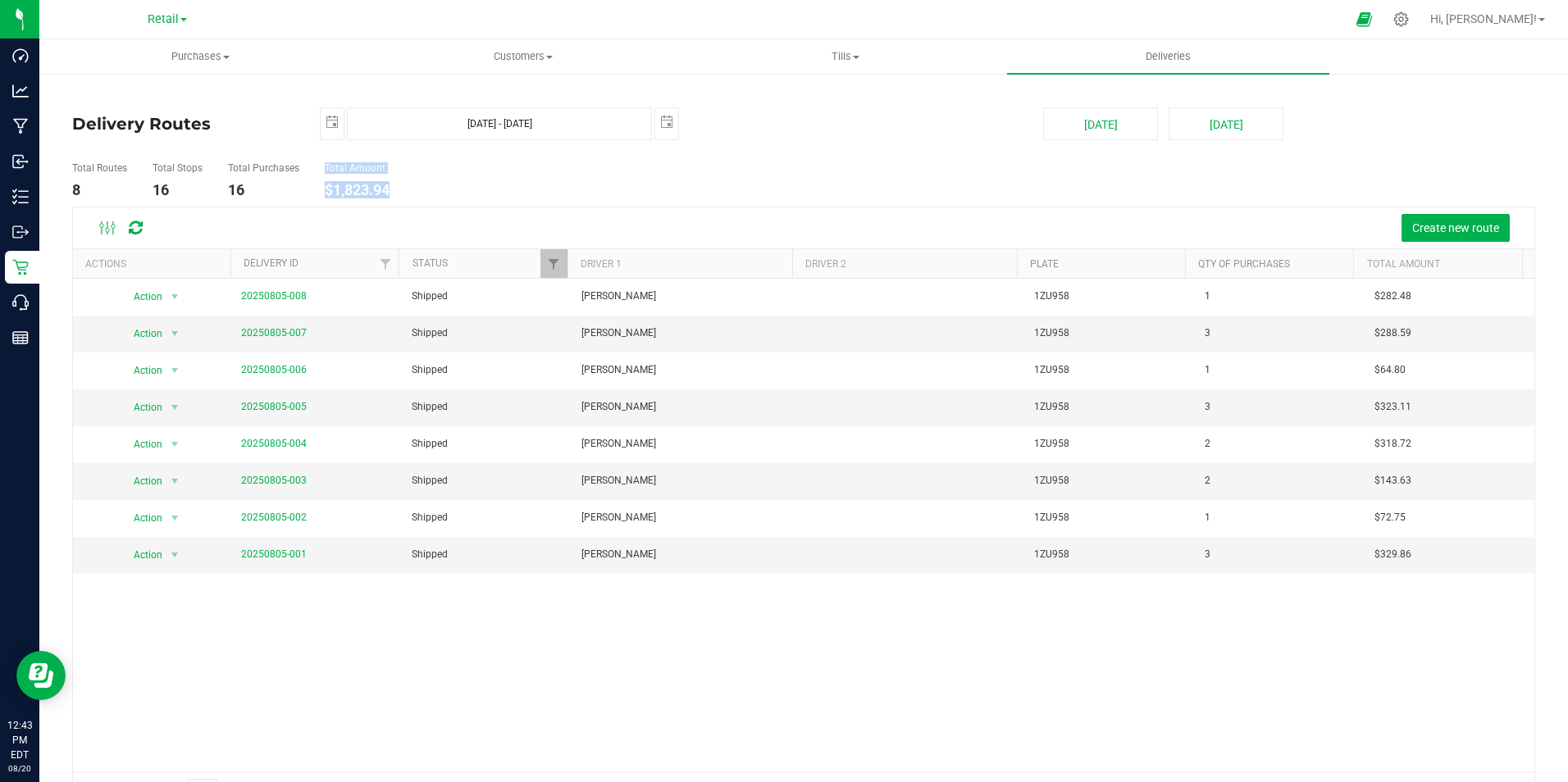
drag, startPoint x: 401, startPoint y: 192, endPoint x: 318, endPoint y: 186, distance: 83.2
click at [318, 186] on ul "Total Routes 8 Total Stops 16 Total Purchases 16 Total Amount $1,823.94" at bounding box center [553, 181] width 971 height 52
drag, startPoint x: 318, startPoint y: 186, endPoint x: 414, endPoint y: 195, distance: 96.4
click at [417, 194] on ul "Total Routes 8 Total Stops 16 Total Purchases 16 Total Amount $1,823.94" at bounding box center [553, 181] width 971 height 52
drag, startPoint x: 399, startPoint y: 193, endPoint x: 325, endPoint y: 197, distance: 74.1
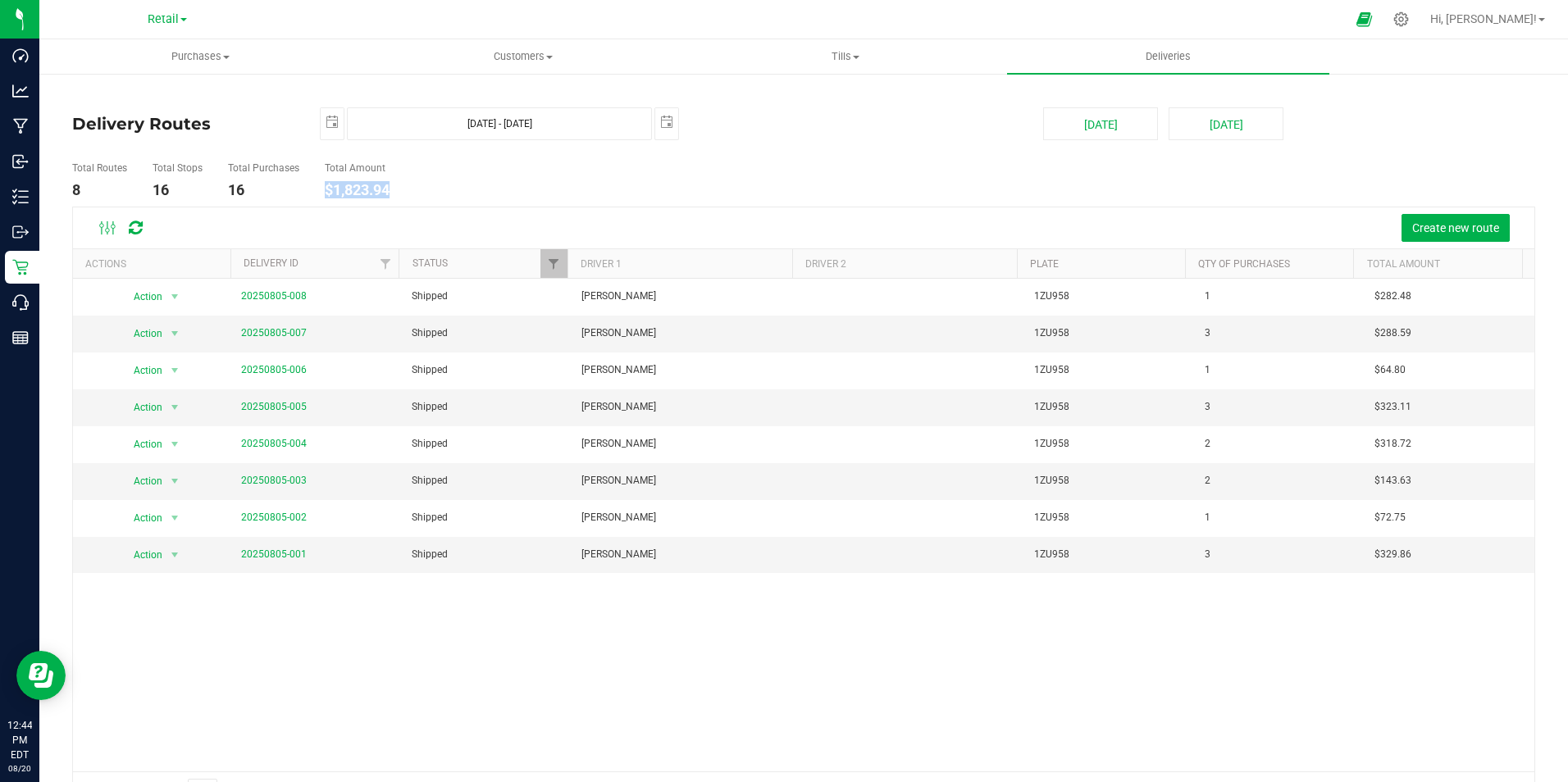
click at [325, 197] on ul "Total Routes 8 Total Stops 16 Total Purchases 16 Total Amount $1,823.94" at bounding box center [553, 181] width 971 height 52
drag, startPoint x: 325, startPoint y: 197, endPoint x: 348, endPoint y: 192, distance: 23.5
click at [332, 122] on span "select" at bounding box center [331, 121] width 13 height 13
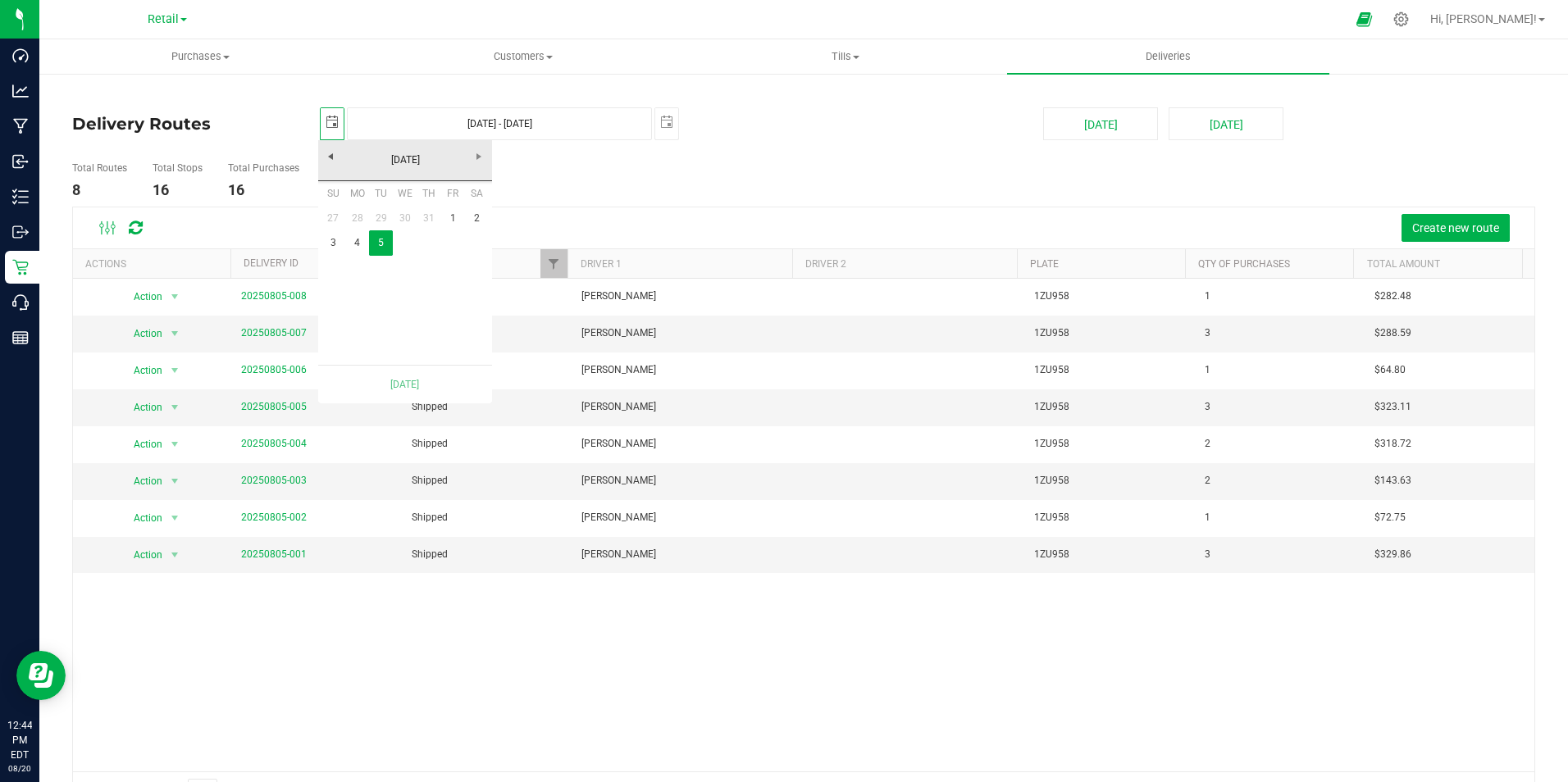
scroll to position [0, 41]
click at [361, 251] on link "4" at bounding box center [356, 243] width 23 height 25
type input "[DATE] - [DATE]"
type input "[DATE]"
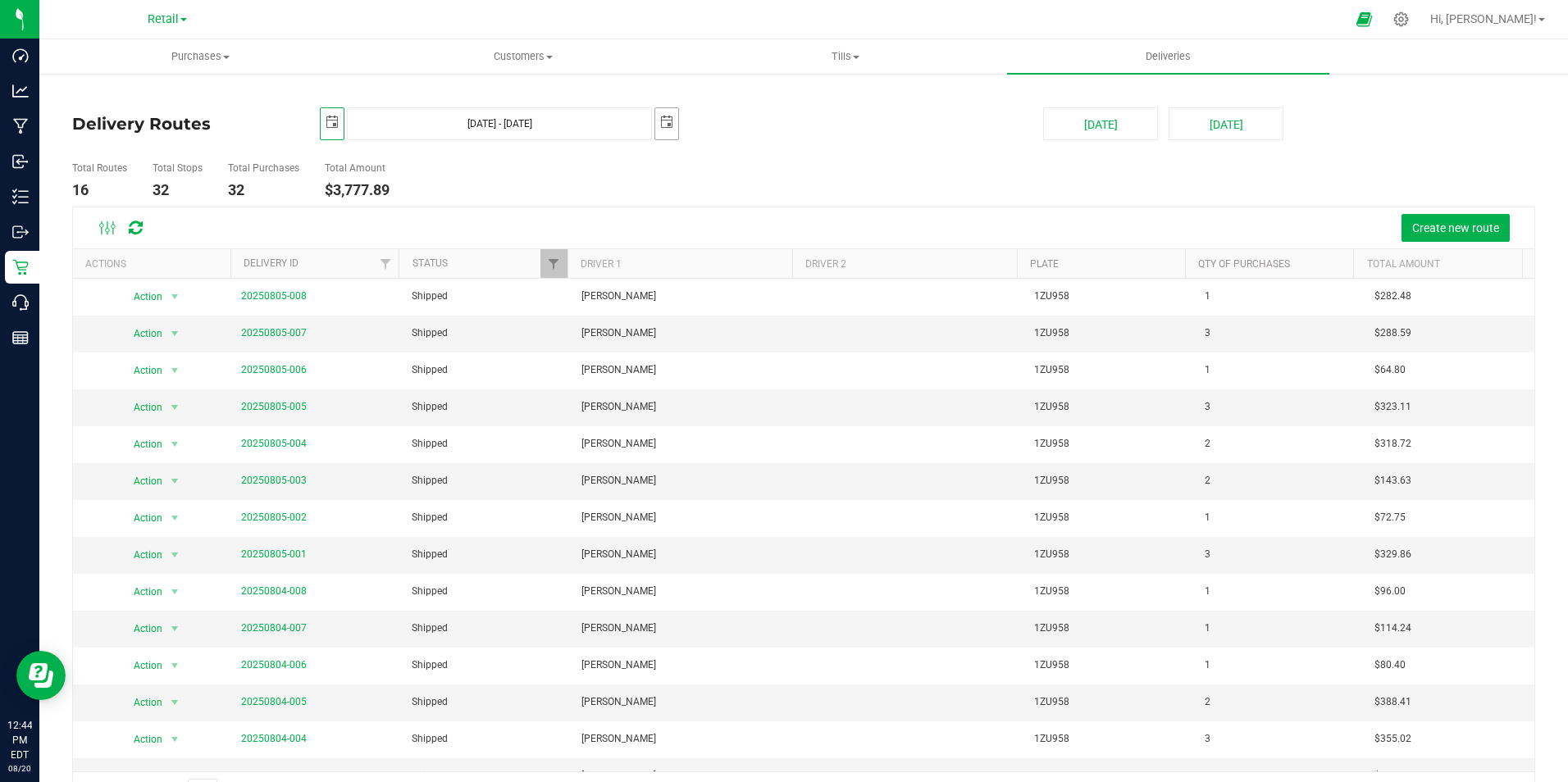
click at [668, 121] on span "select" at bounding box center [666, 121] width 13 height 13
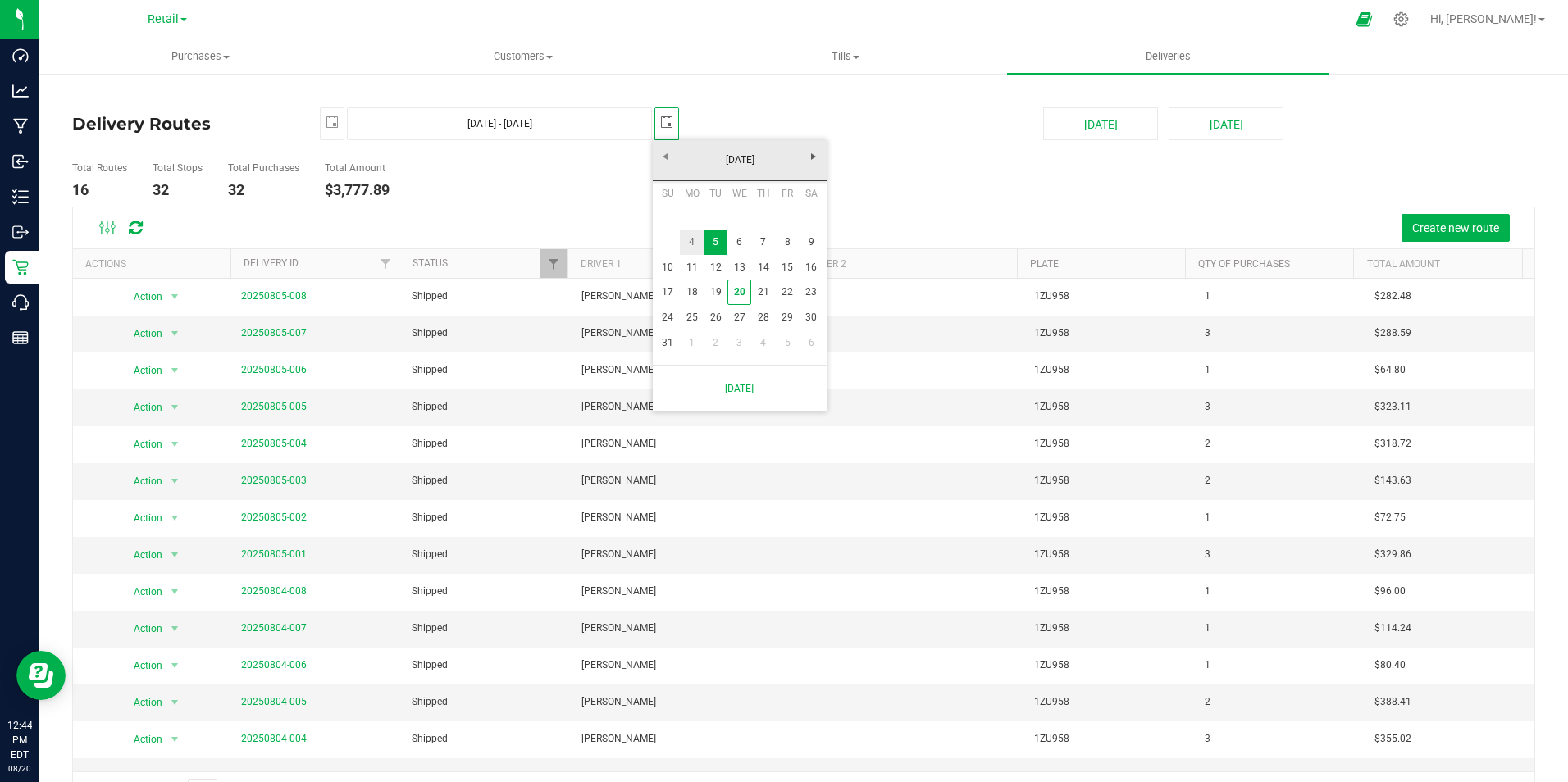
click at [682, 235] on link "4" at bounding box center [691, 242] width 23 height 25
type input "[DATE] - [DATE]"
type input "[DATE]"
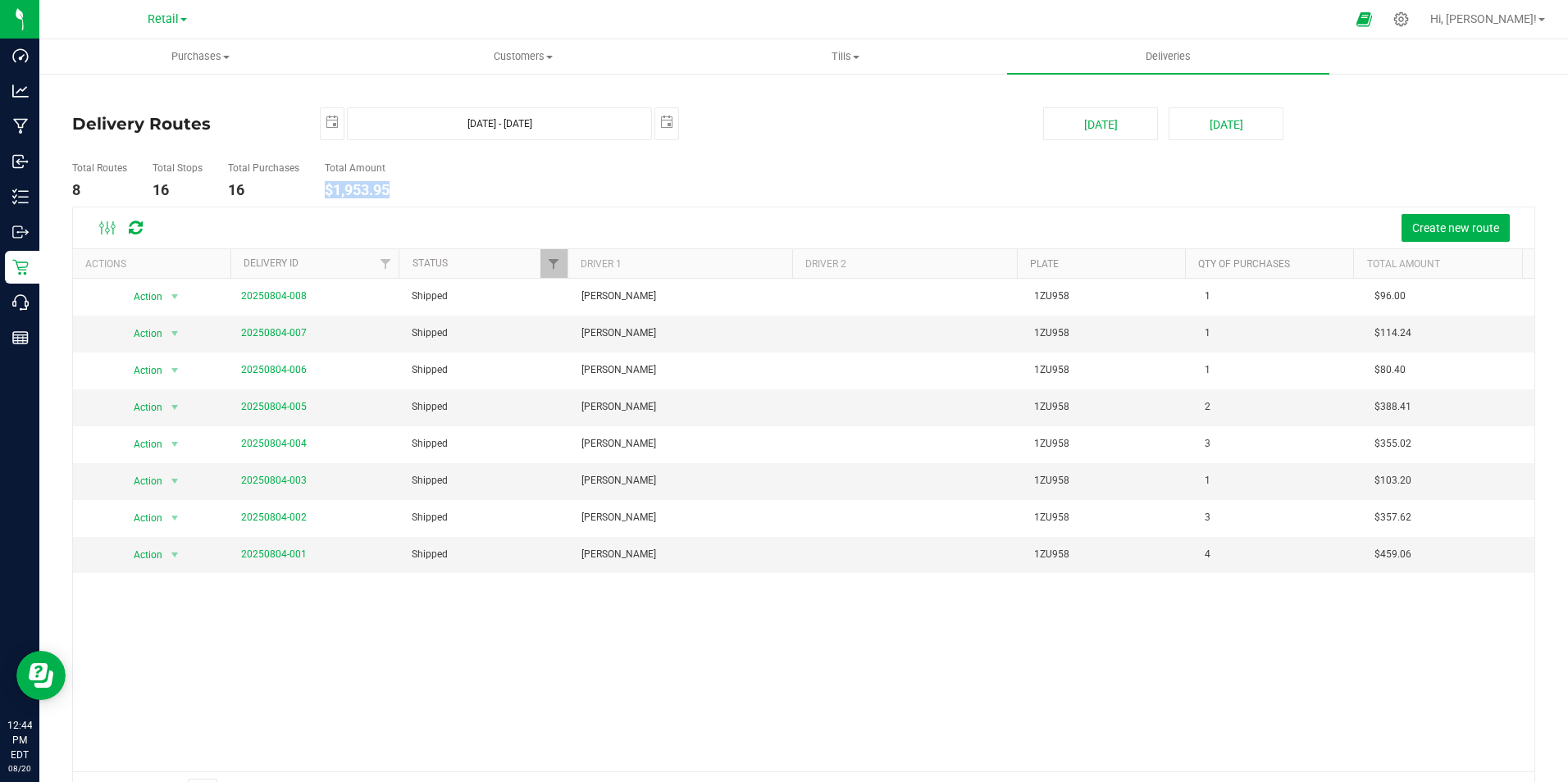
drag, startPoint x: 396, startPoint y: 188, endPoint x: 324, endPoint y: 192, distance: 72.1
click at [324, 192] on ul "Total Routes 8 Total Stops 16 Total Purchases 16 Total Amount $1,953.95" at bounding box center [553, 181] width 971 height 52
drag, startPoint x: 324, startPoint y: 192, endPoint x: 337, endPoint y: 191, distance: 13.0
click at [671, 119] on span "select" at bounding box center [666, 121] width 13 height 13
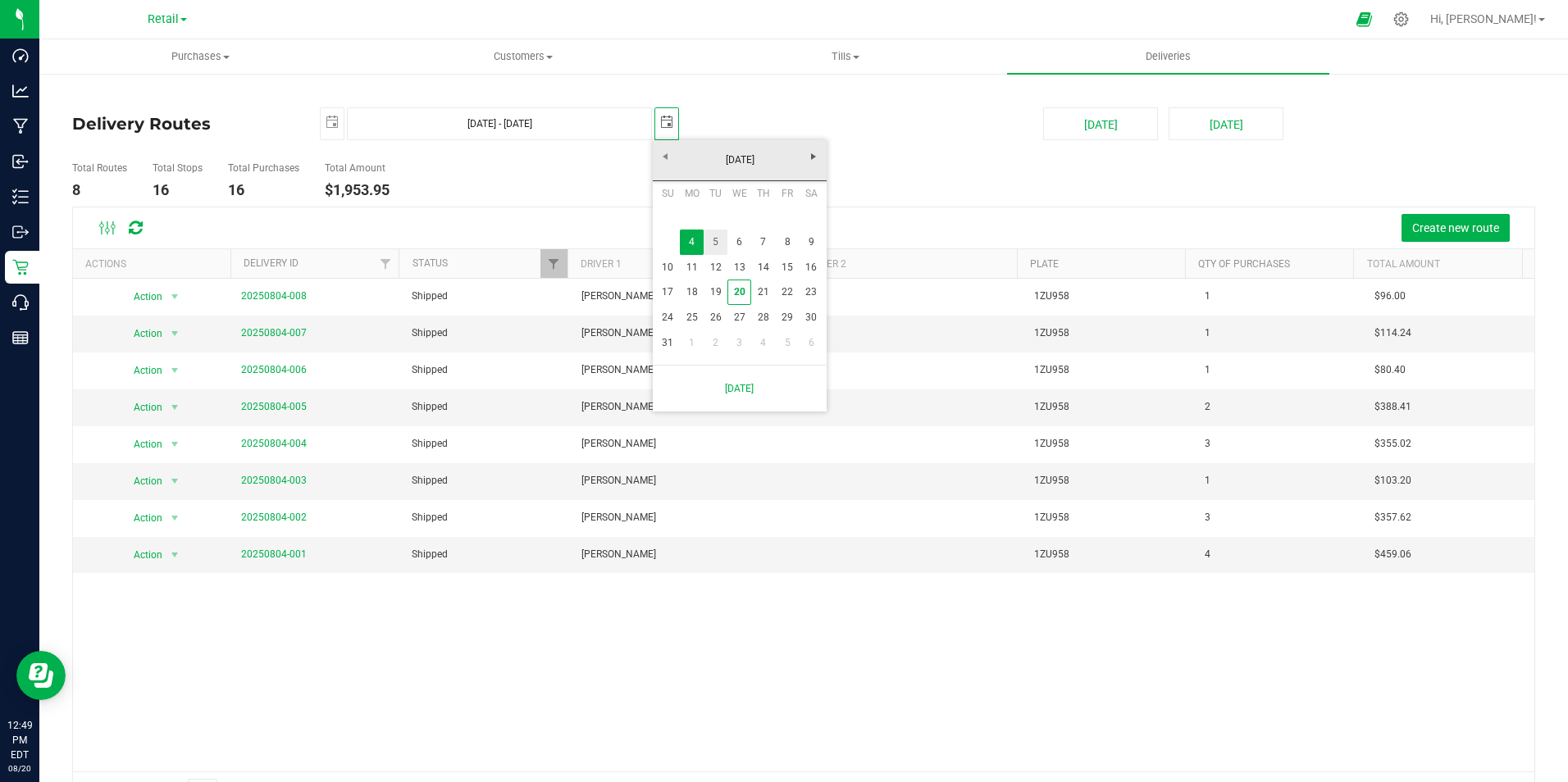
click at [716, 242] on link "5" at bounding box center [715, 242] width 23 height 25
type input "[DATE] - [DATE]"
type input "[DATE]"
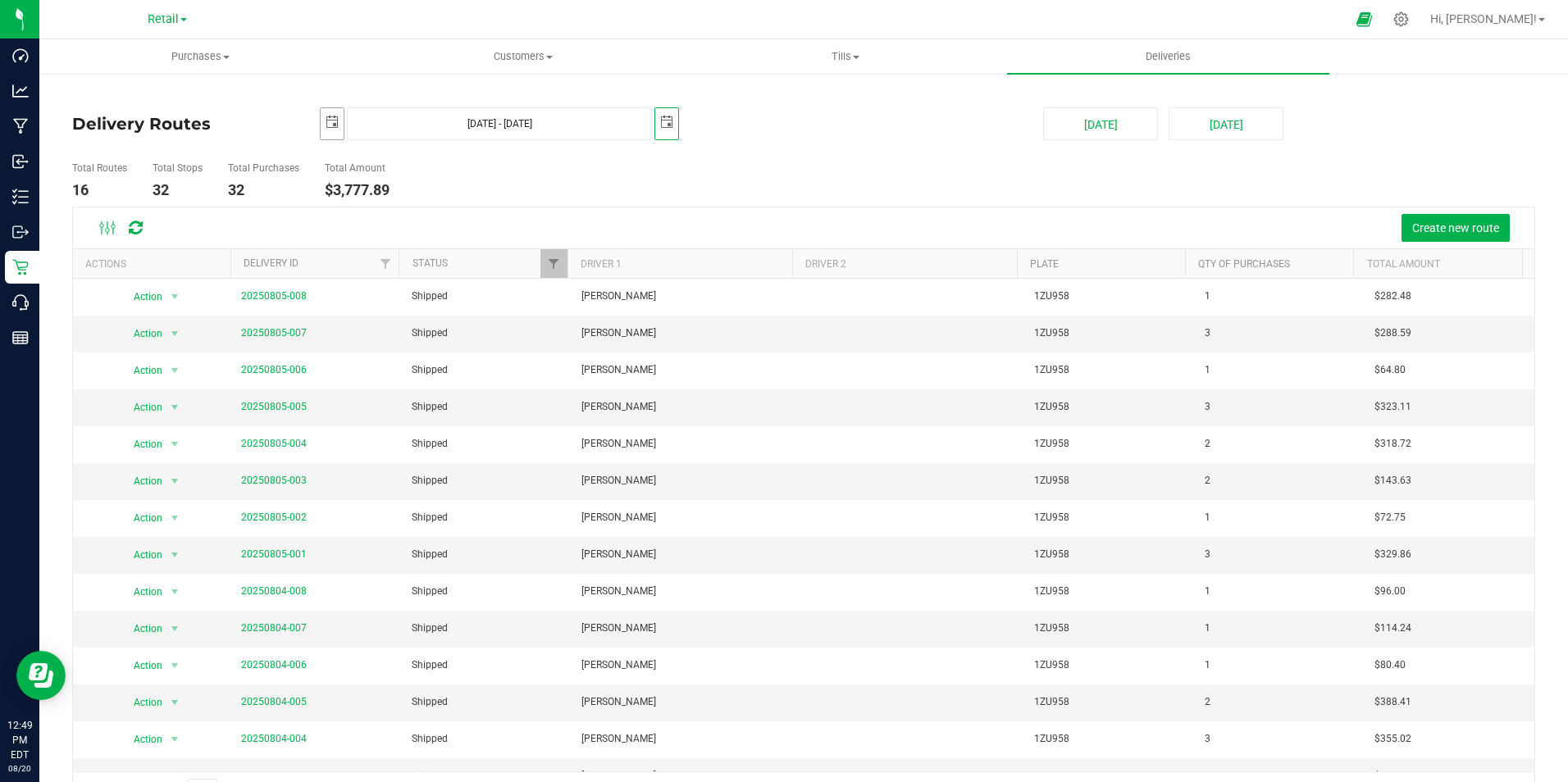
click at [328, 121] on span "select" at bounding box center [331, 121] width 13 height 13
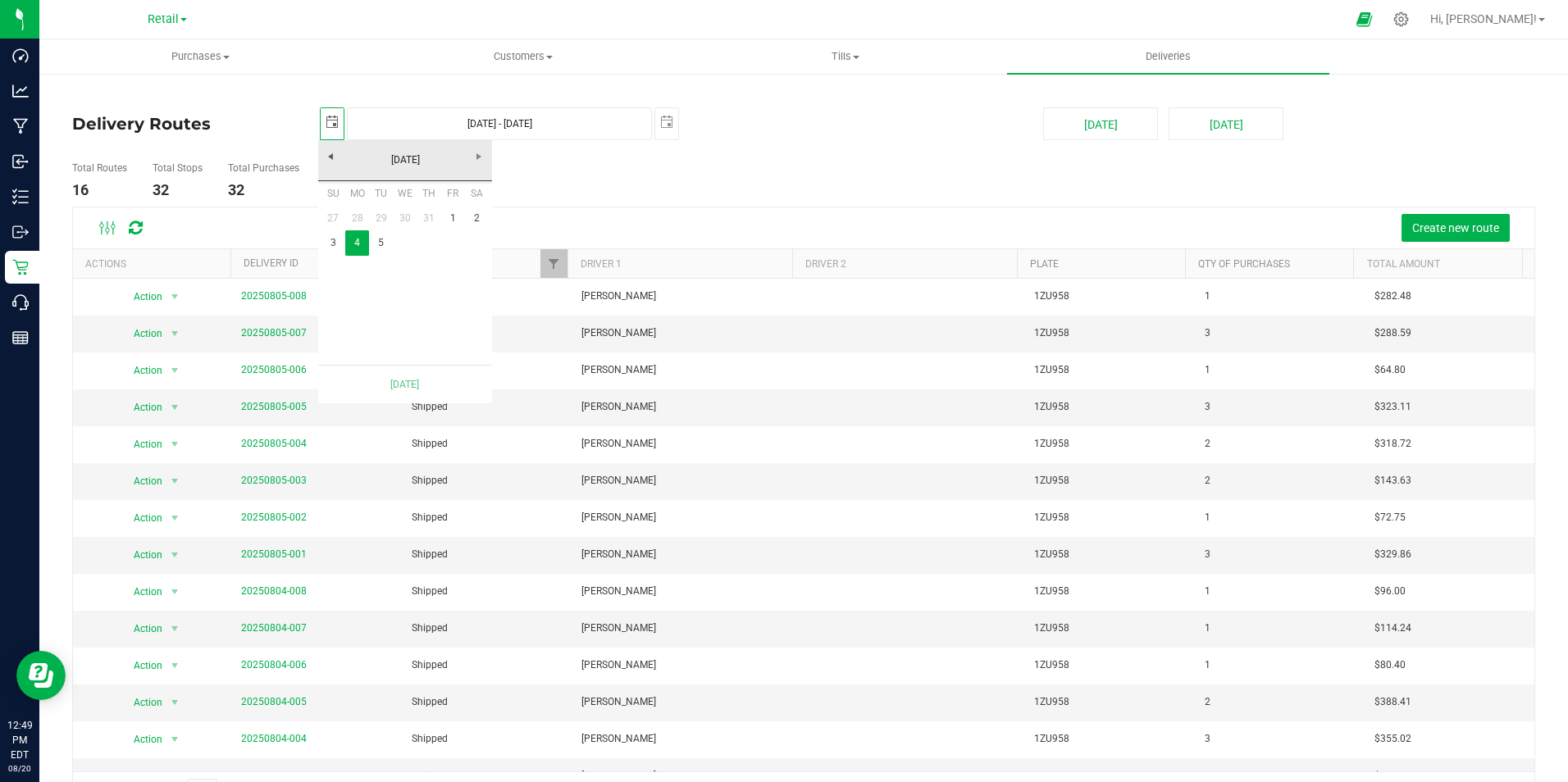
scroll to position [0, 41]
click at [376, 242] on link "5" at bounding box center [381, 243] width 23 height 25
type input "[DATE] - [DATE]"
type input "[DATE]"
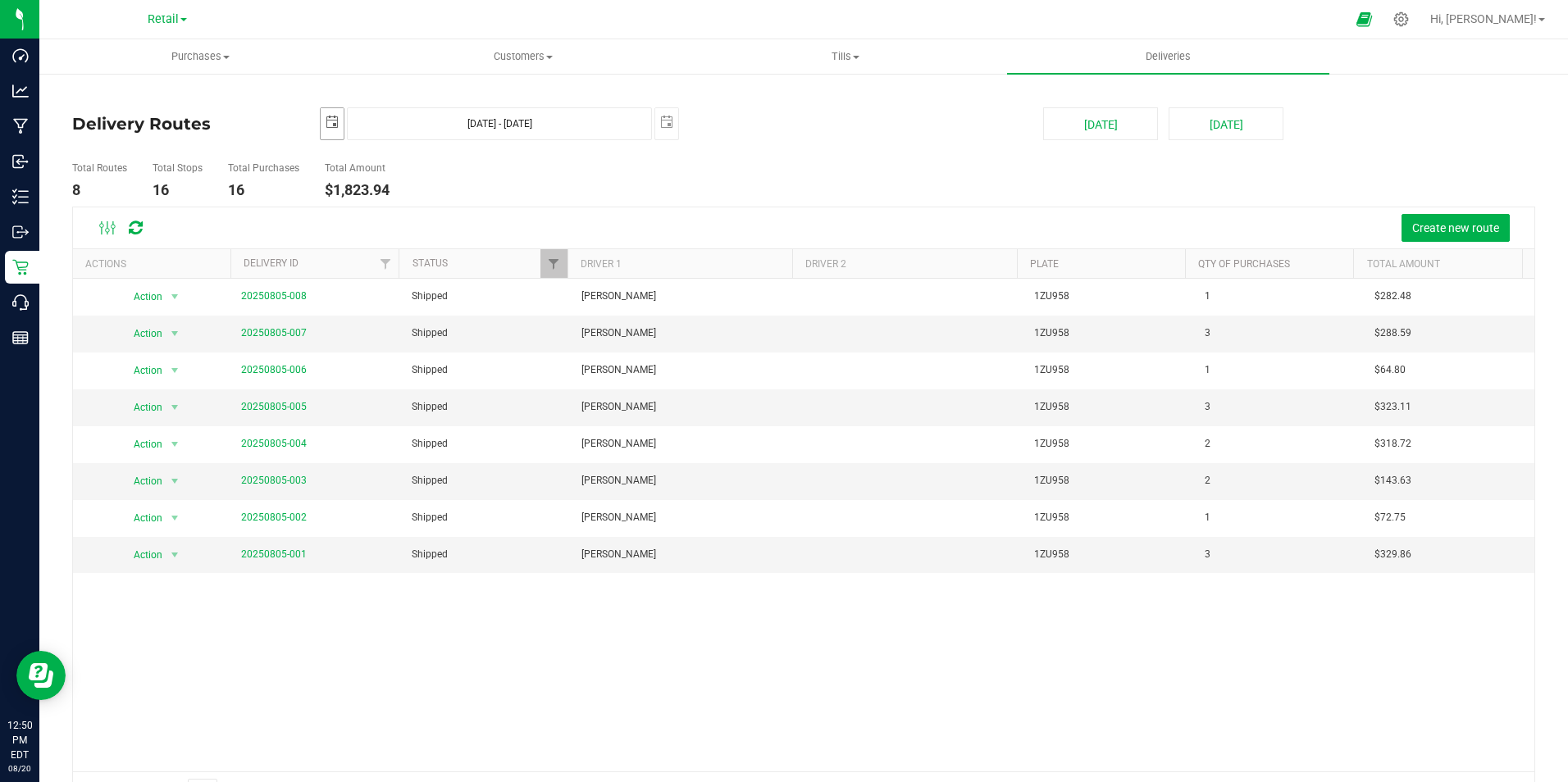
drag, startPoint x: 336, startPoint y: 127, endPoint x: 340, endPoint y: 149, distance: 22.4
click at [336, 127] on span "select" at bounding box center [331, 121] width 13 height 13
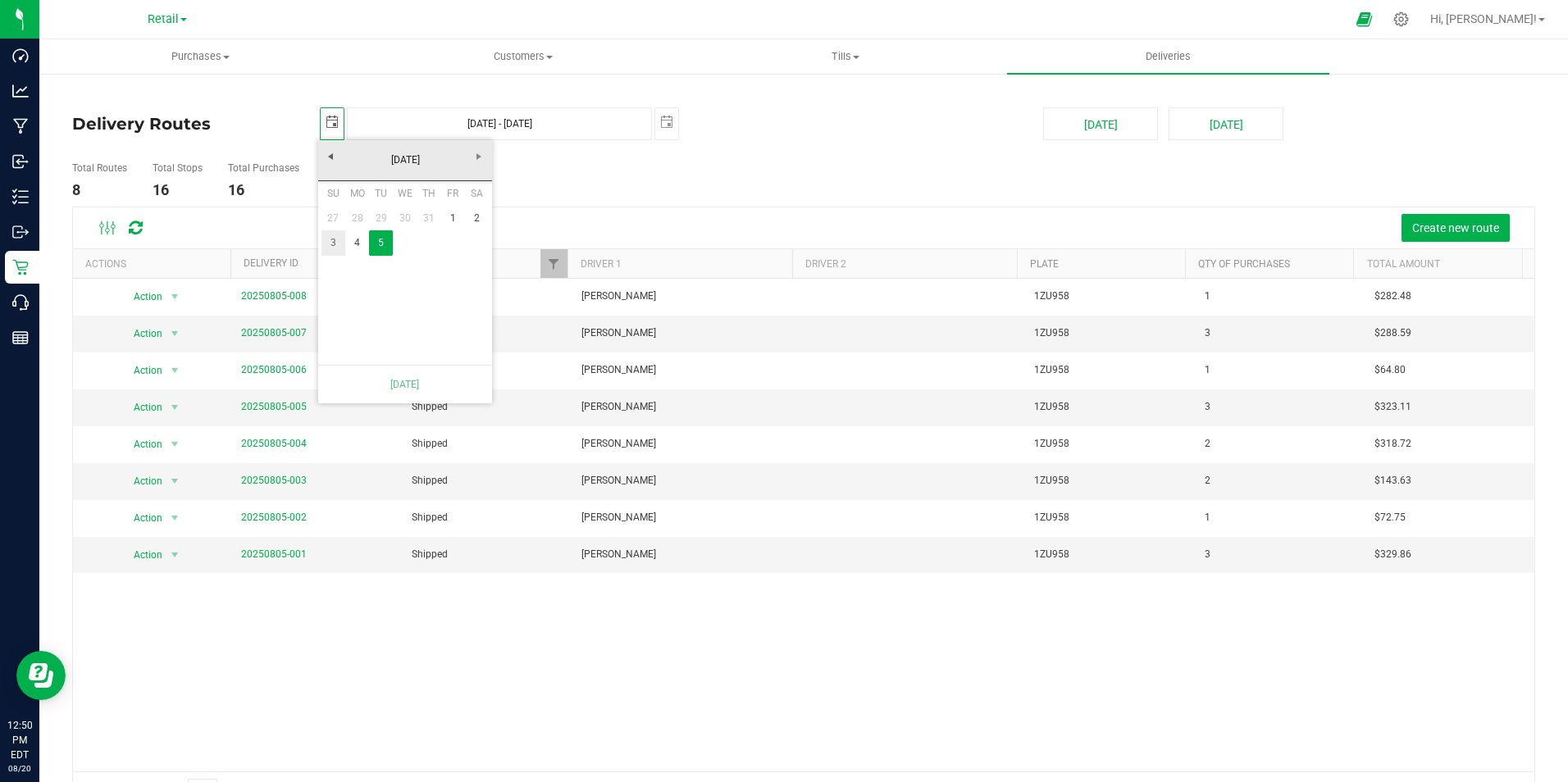
click at [337, 240] on link "3" at bounding box center [333, 243] width 23 height 25
type input "[DATE] - [DATE]"
type input "[DATE]"
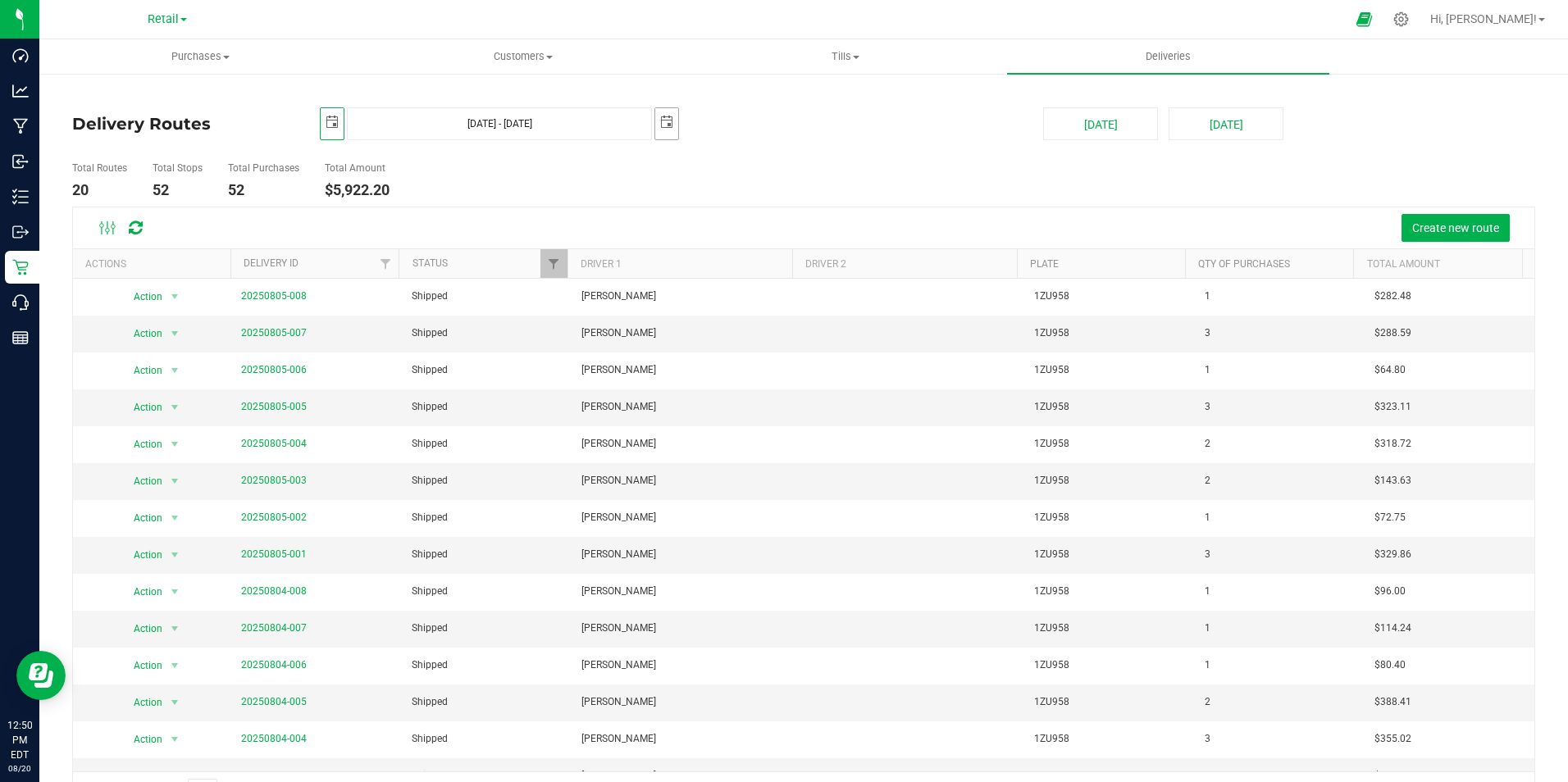
click at [662, 123] on span "select" at bounding box center [666, 121] width 13 height 13
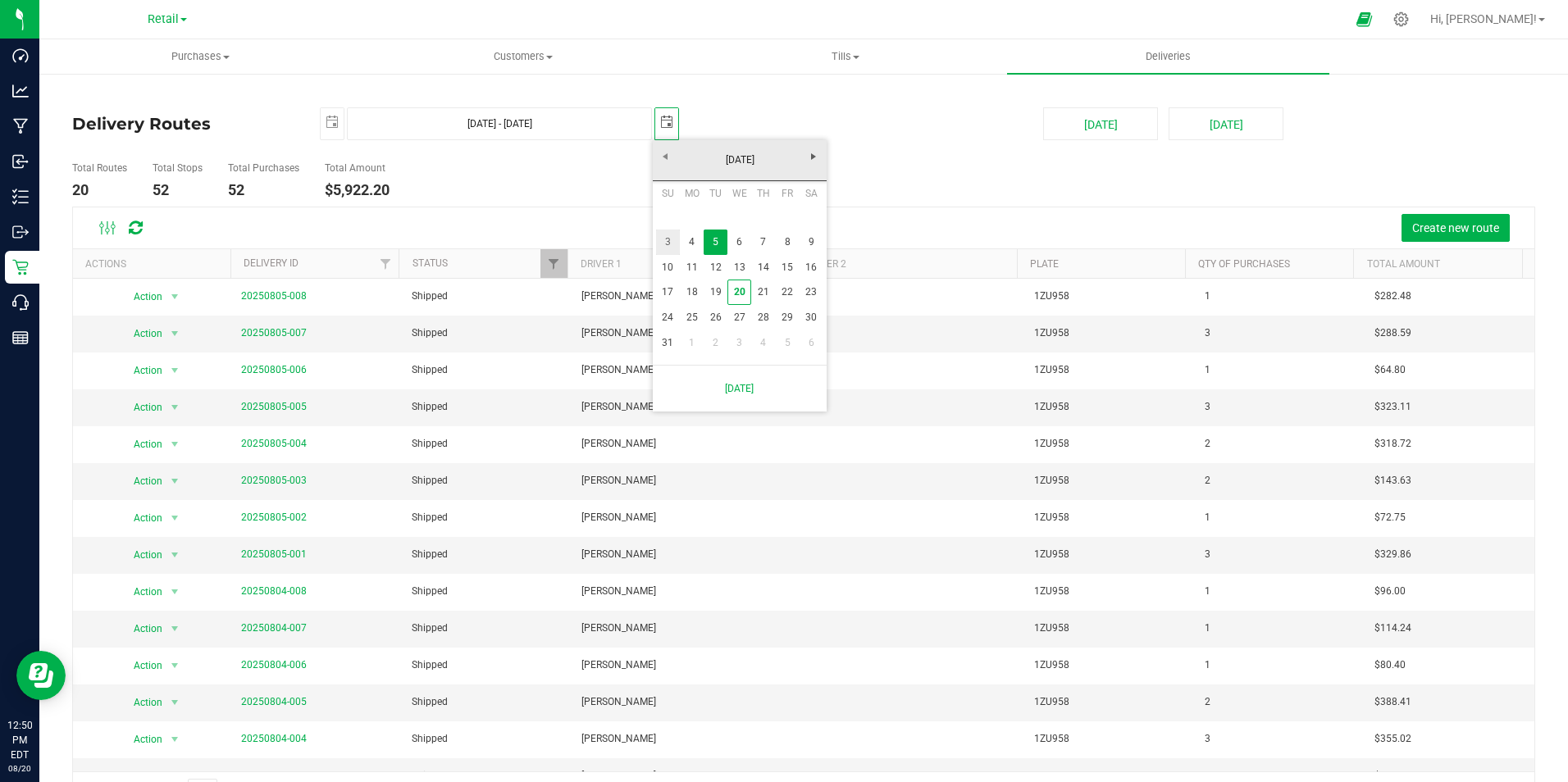
click at [665, 240] on link "3" at bounding box center [667, 242] width 23 height 25
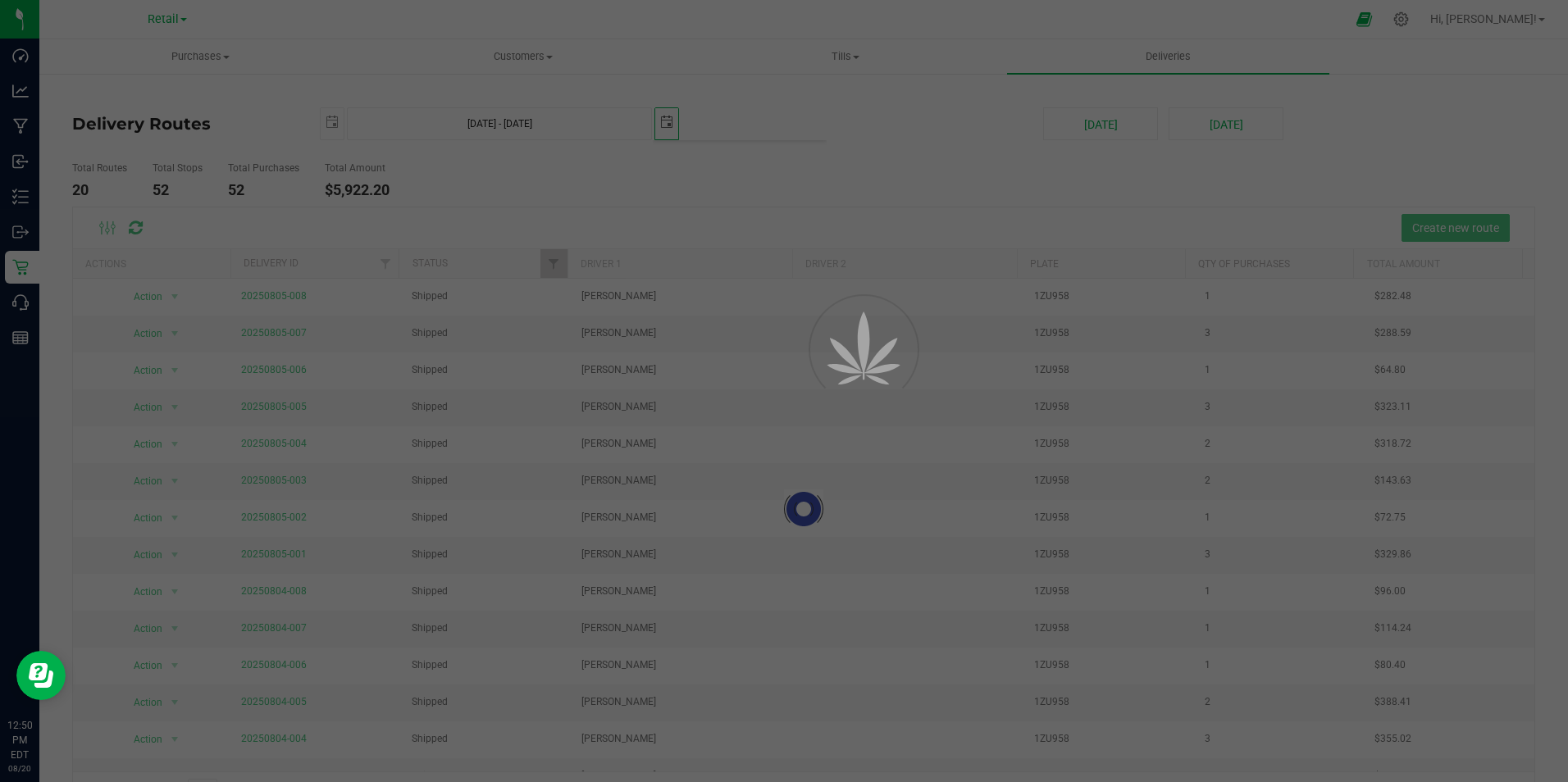
type input "[DATE] - [DATE]"
type input "[DATE]"
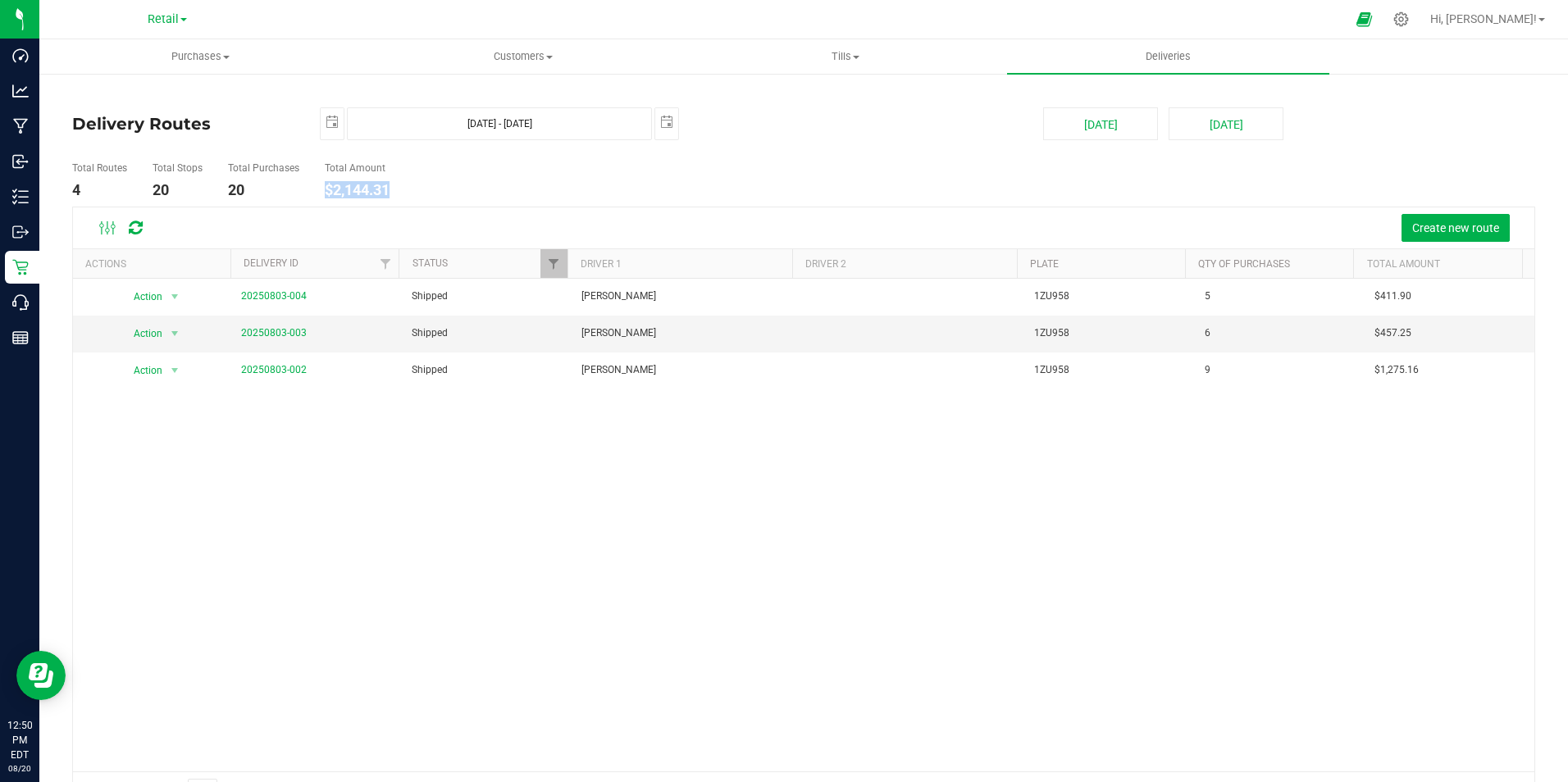
drag, startPoint x: 395, startPoint y: 191, endPoint x: 323, endPoint y: 192, distance: 72.0
click at [323, 192] on li "Total Amount $2,144.31" at bounding box center [357, 181] width 73 height 52
drag, startPoint x: 323, startPoint y: 192, endPoint x: 336, endPoint y: 187, distance: 13.9
click at [327, 125] on span "select" at bounding box center [331, 121] width 13 height 13
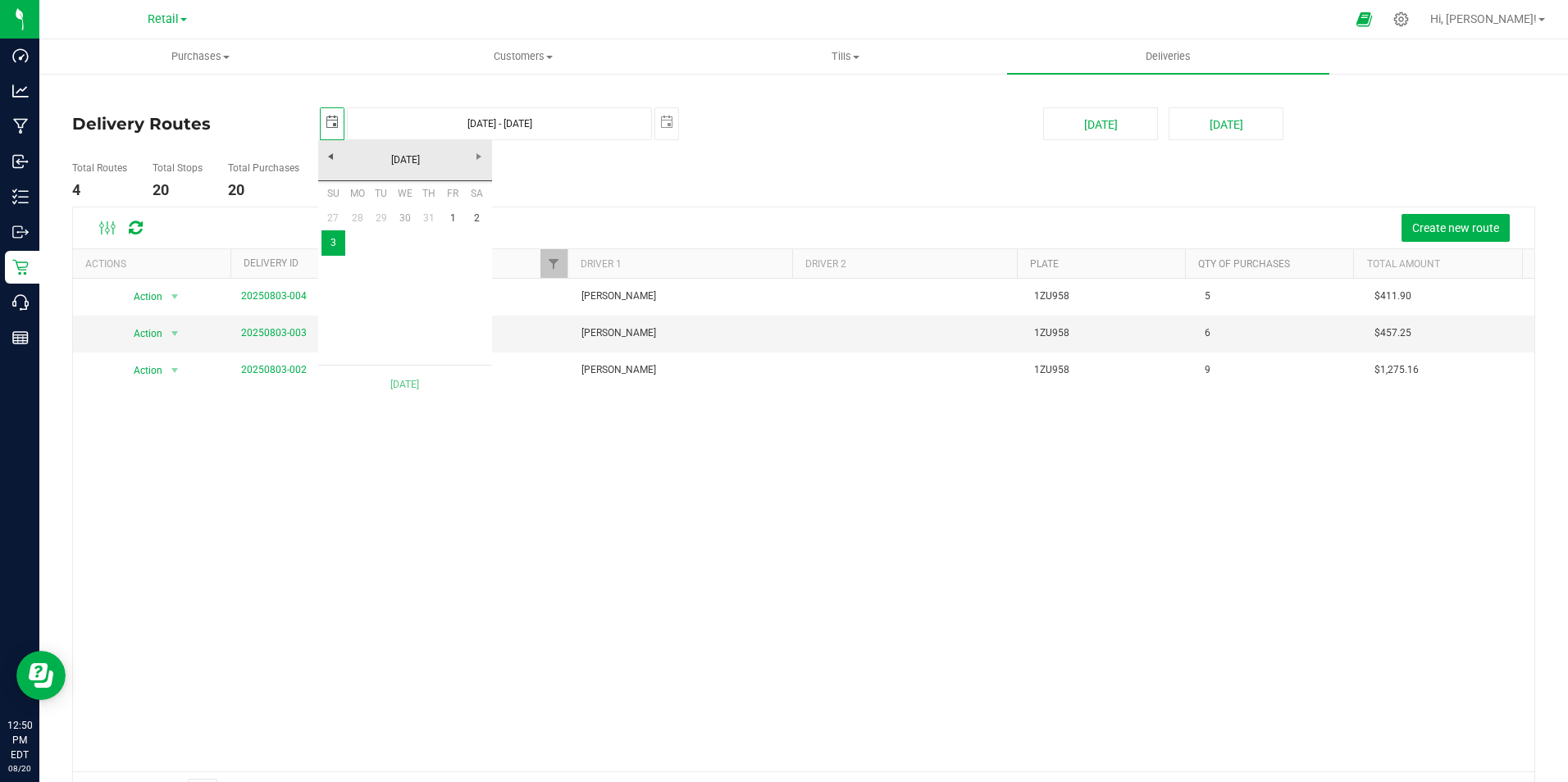
scroll to position [0, 41]
click at [469, 213] on link "2" at bounding box center [476, 218] width 23 height 25
type input "[DATE] - [DATE]"
type input "[DATE]"
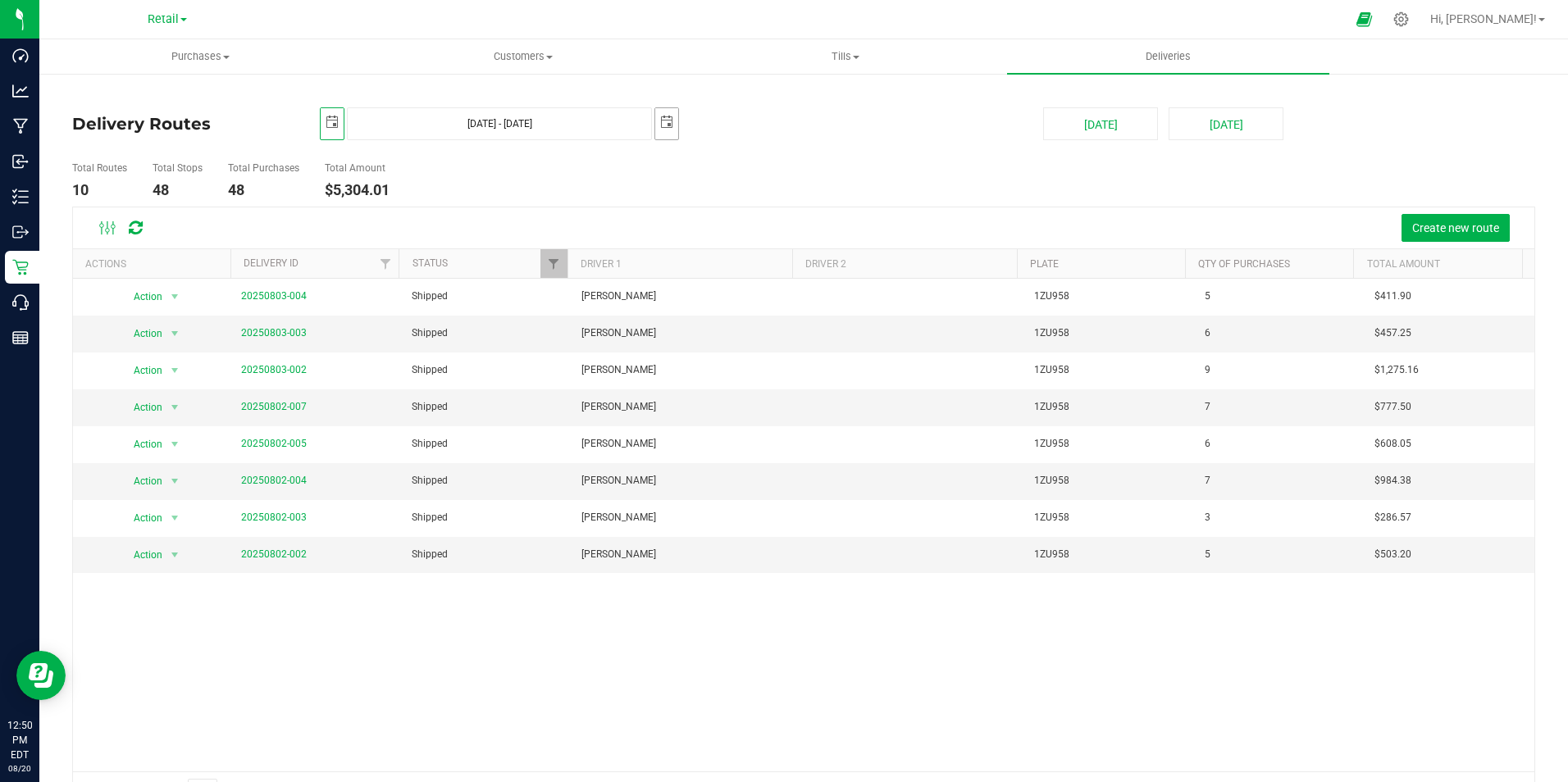
click at [660, 119] on span "select" at bounding box center [666, 121] width 13 height 13
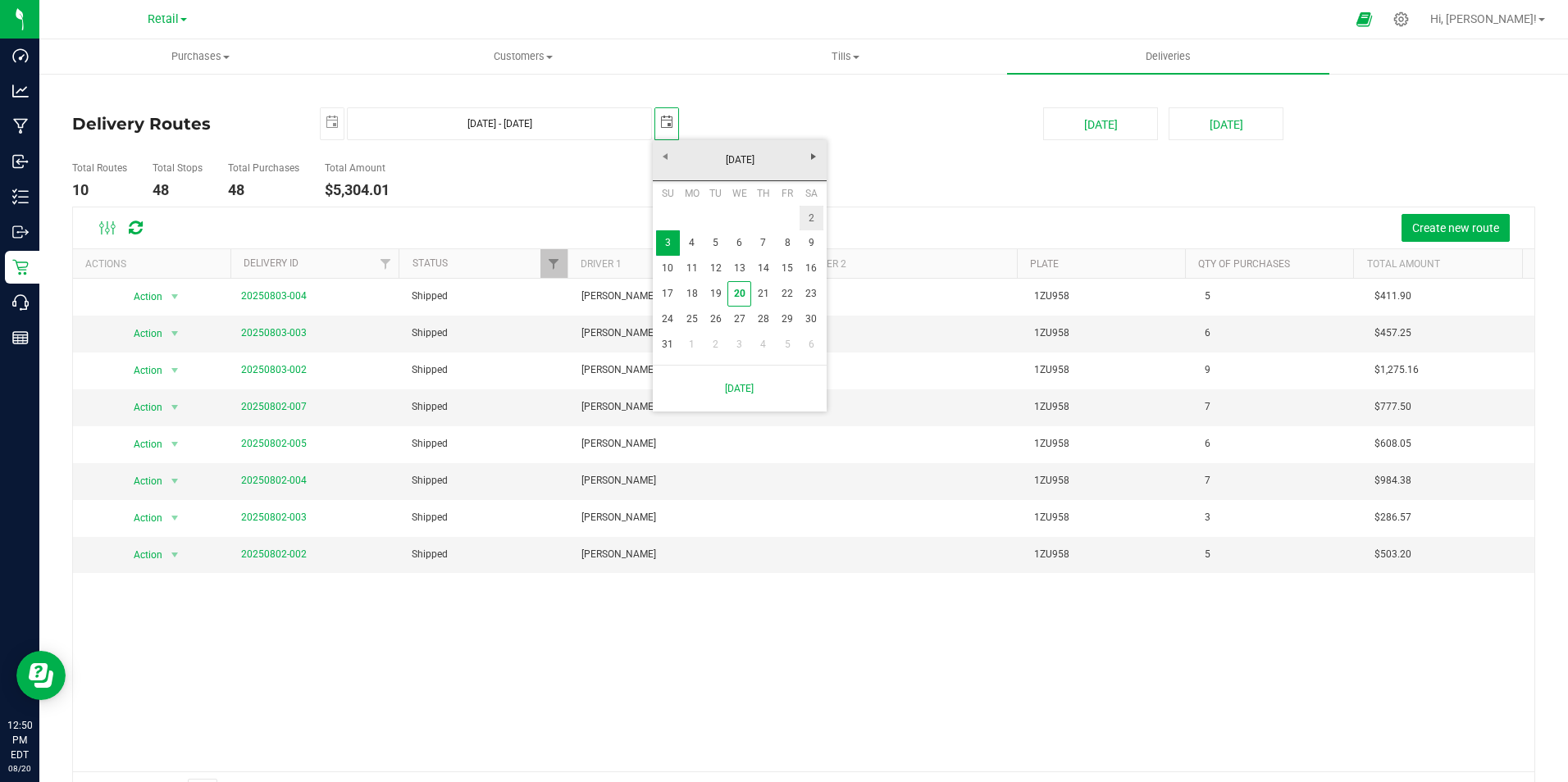
click at [812, 219] on link "2" at bounding box center [811, 218] width 23 height 25
type input "[DATE] - [DATE]"
type input "[DATE]"
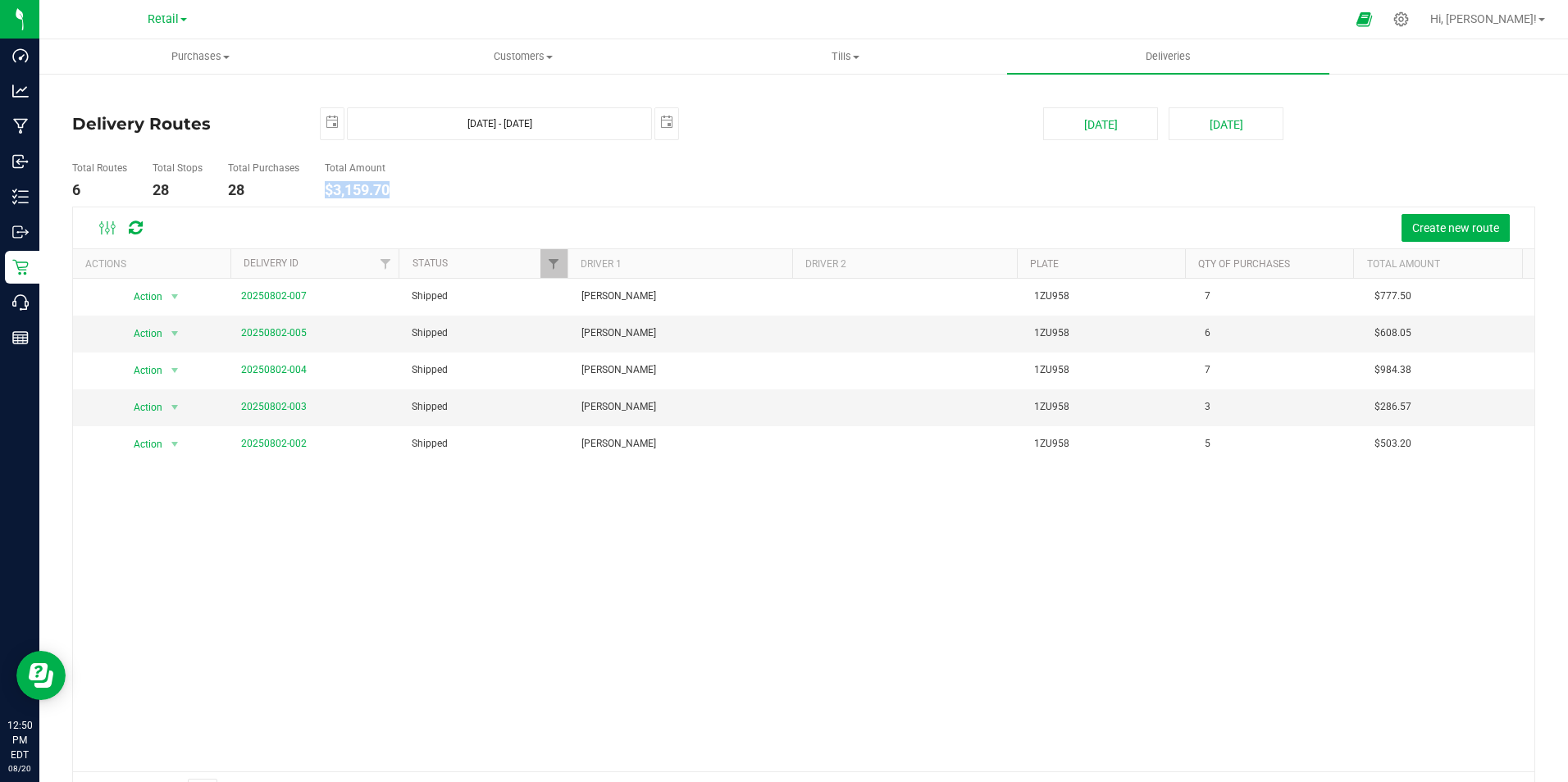
drag, startPoint x: 403, startPoint y: 188, endPoint x: 323, endPoint y: 190, distance: 80.0
click at [323, 190] on ul "Total Routes 6 Total Stops 28 Total Purchases 28 Total Amount $3,159.70" at bounding box center [553, 181] width 971 height 52
drag, startPoint x: 323, startPoint y: 190, endPoint x: 336, endPoint y: 190, distance: 13.0
click at [329, 120] on span "select" at bounding box center [331, 121] width 13 height 13
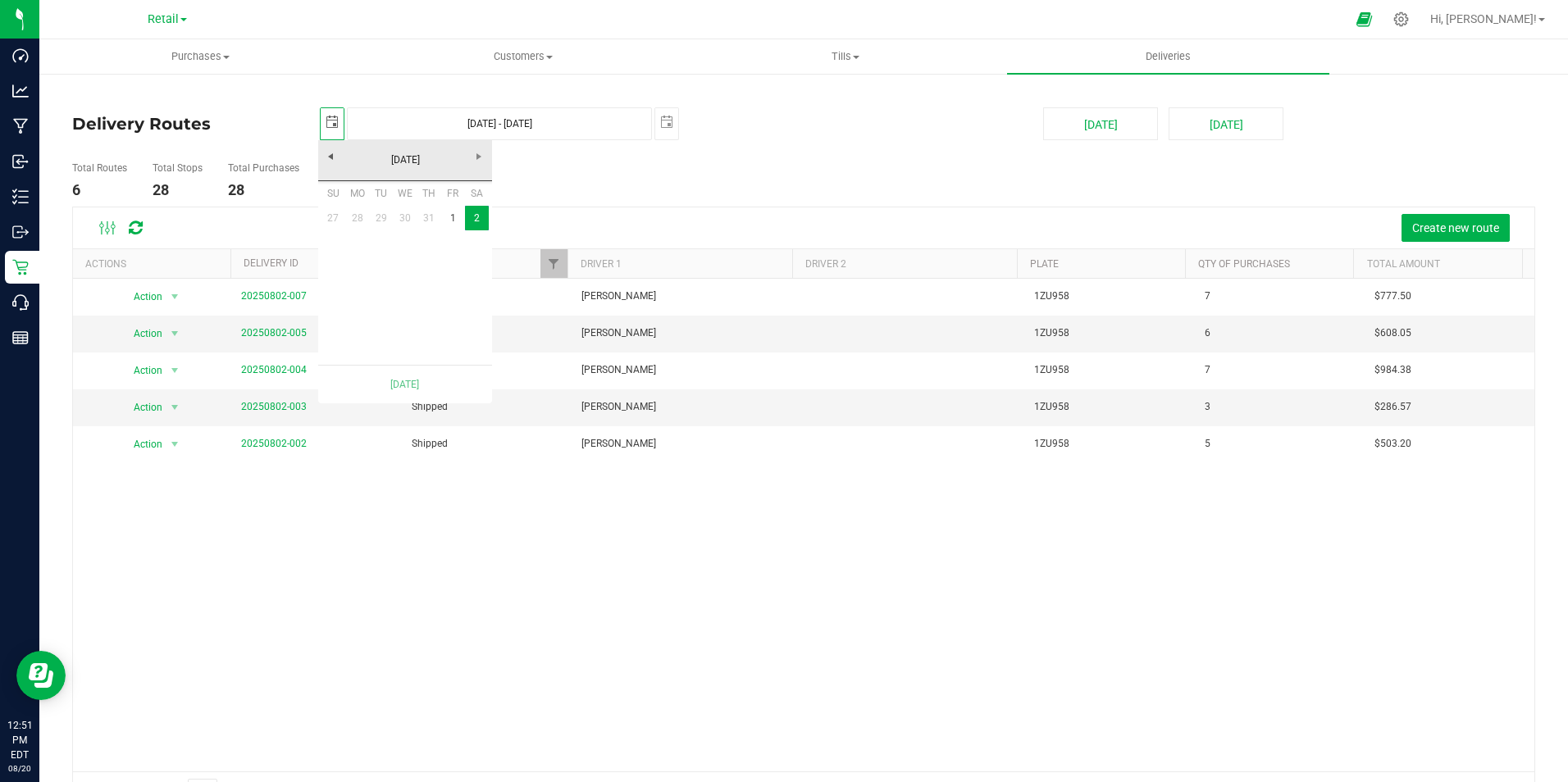
scroll to position [0, 41]
click at [445, 213] on link "1" at bounding box center [453, 218] width 23 height 25
type input "[DATE] - [DATE]"
type input "[DATE]"
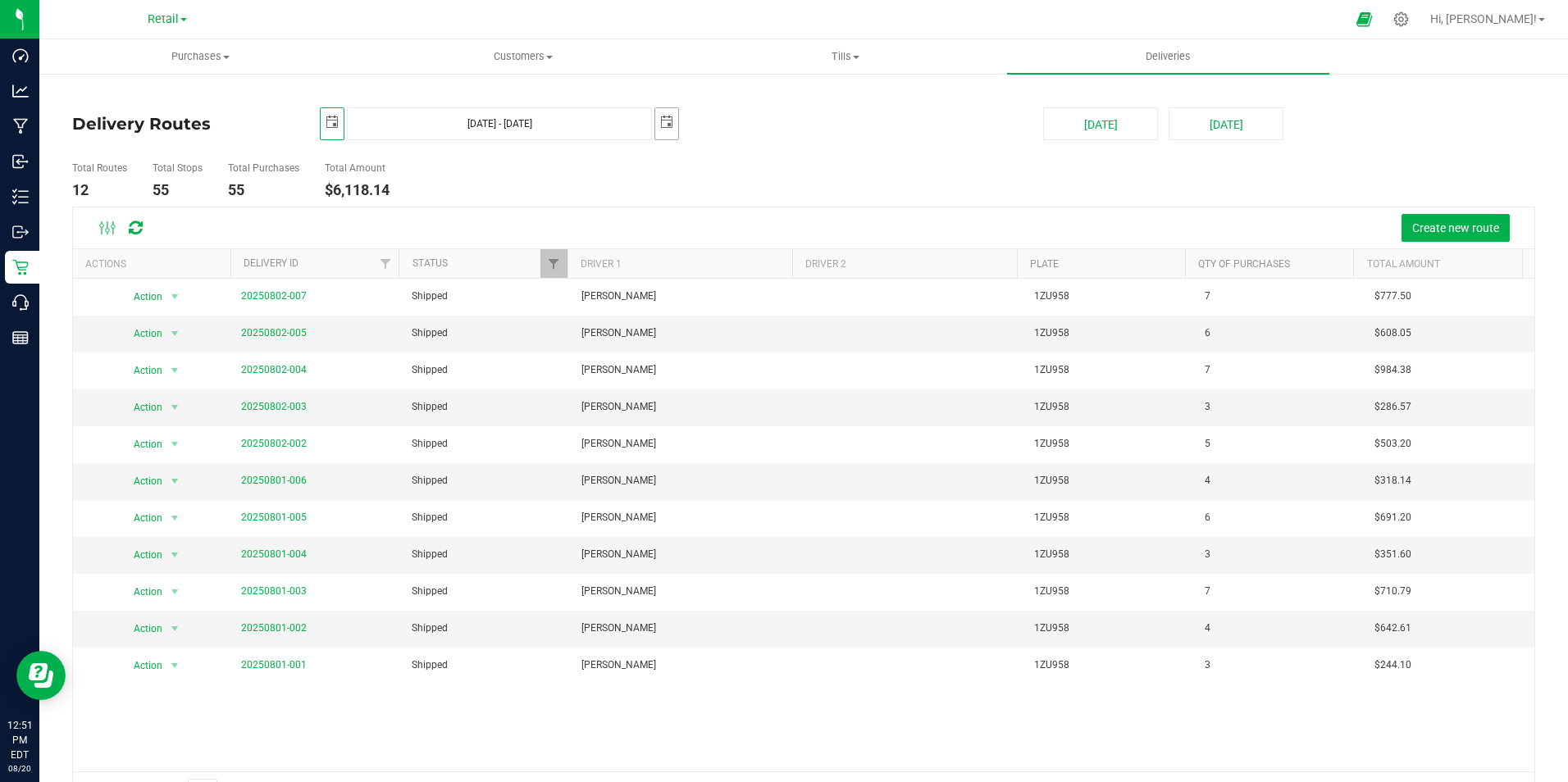
click at [657, 120] on span "select" at bounding box center [667, 122] width 23 height 29
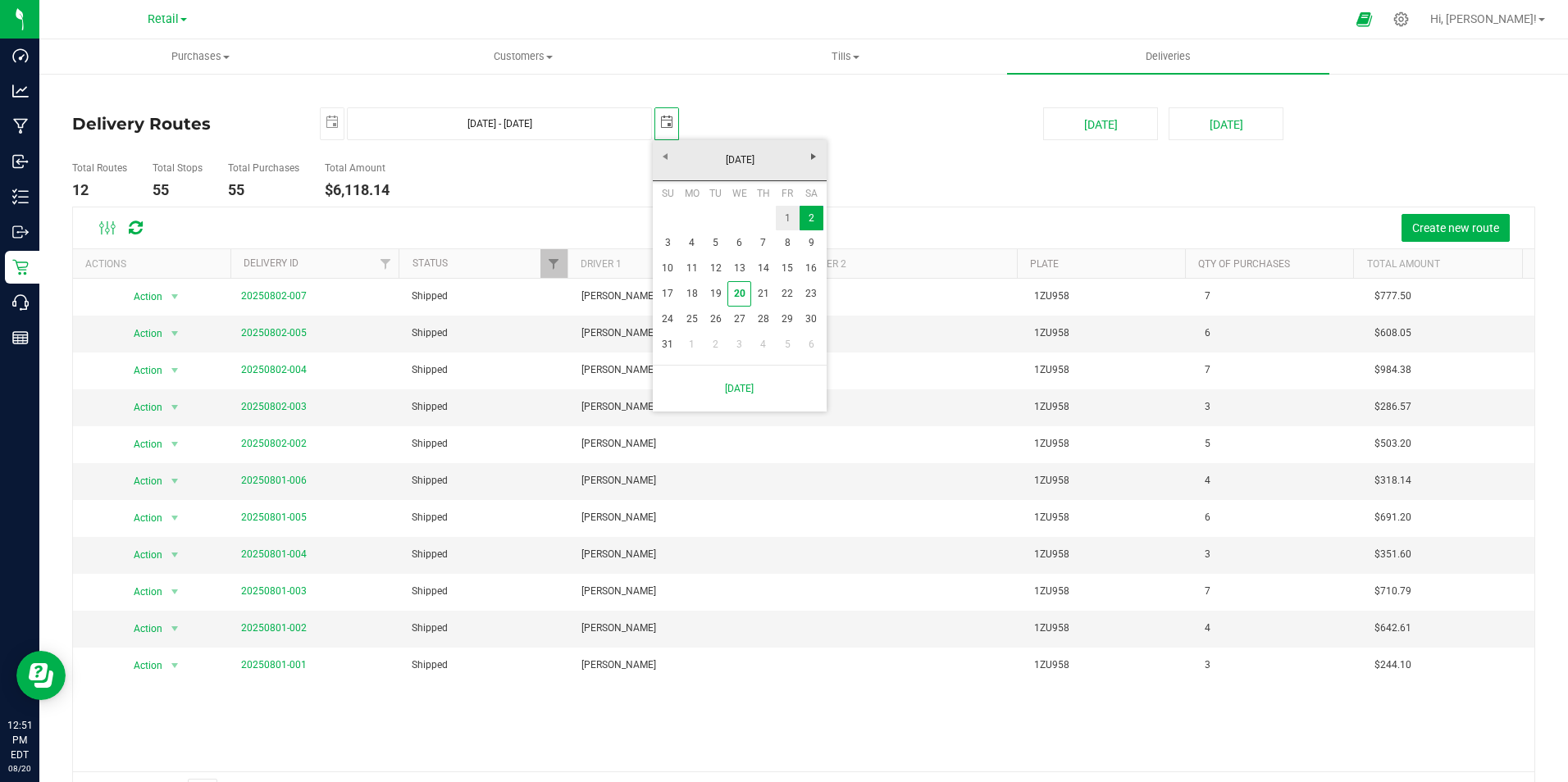
click at [786, 221] on link "1" at bounding box center [787, 218] width 23 height 25
type input "[DATE] - [DATE]"
type input "[DATE]"
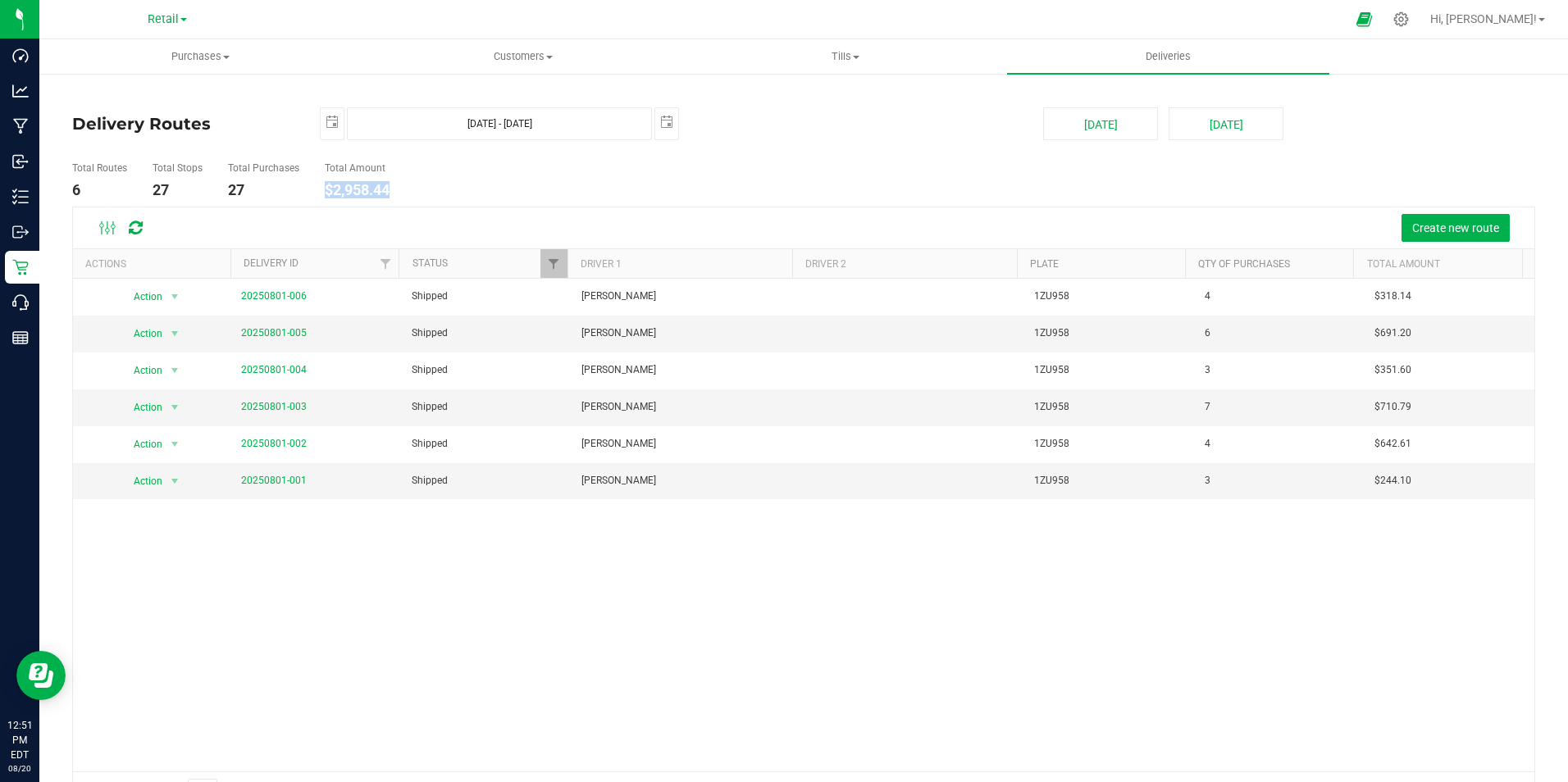
drag, startPoint x: 393, startPoint y: 187, endPoint x: 327, endPoint y: 188, distance: 66.0
click at [327, 188] on li "Total Amount $2,958.44" at bounding box center [357, 181] width 73 height 52
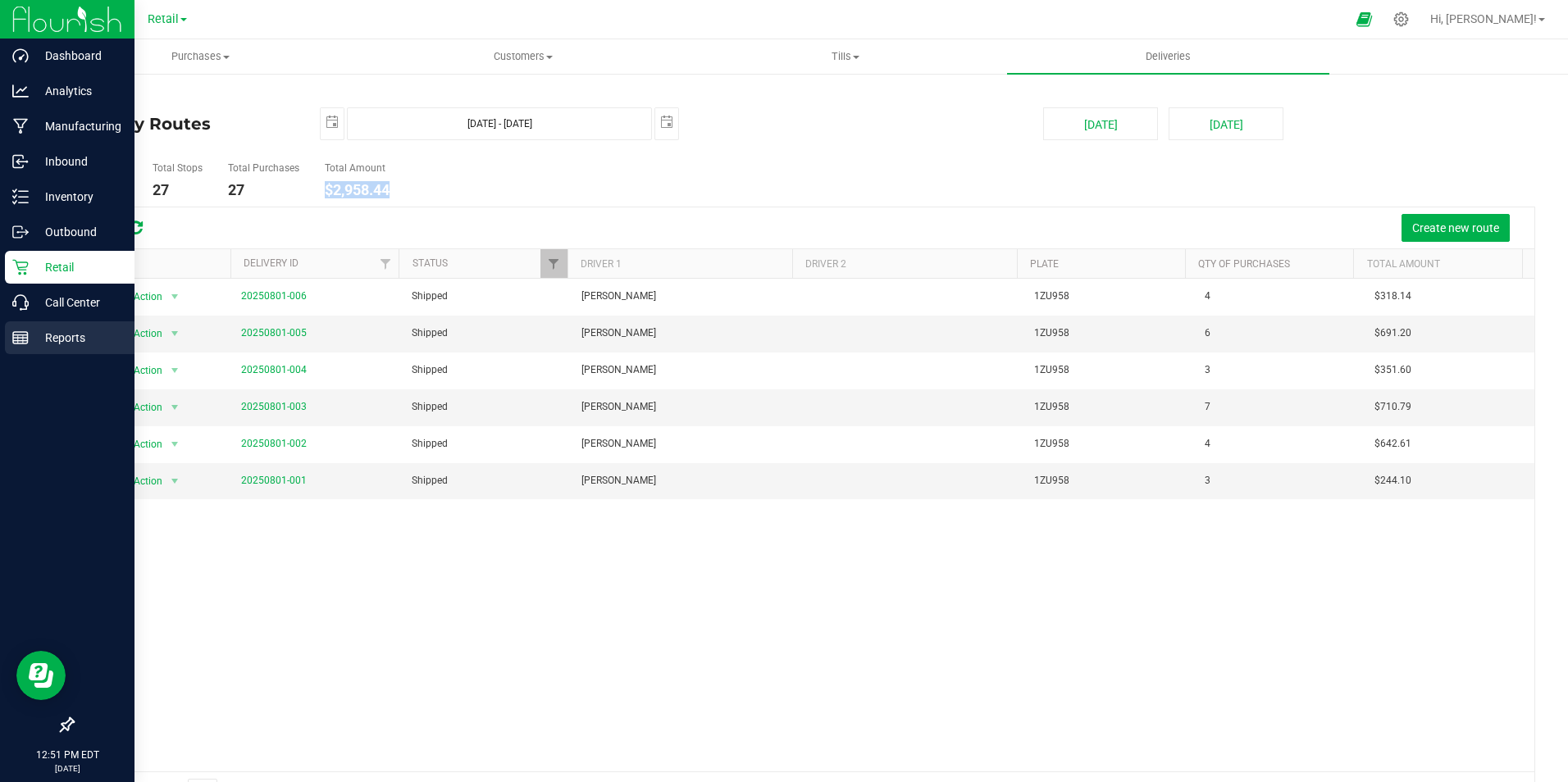
click at [67, 332] on p "Reports" at bounding box center [77, 337] width 98 height 20
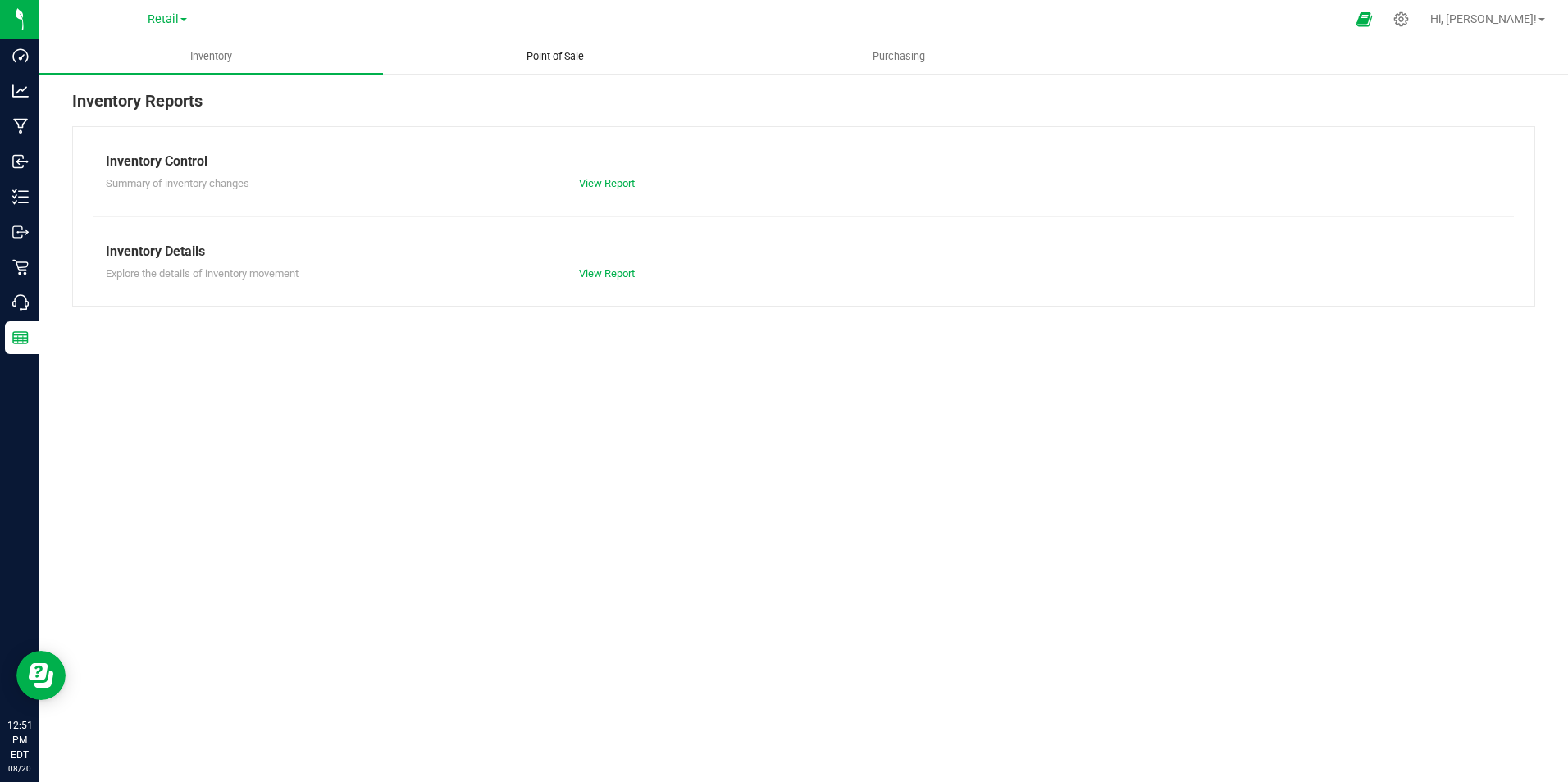
click at [546, 53] on span "Point of Sale" at bounding box center [555, 56] width 101 height 15
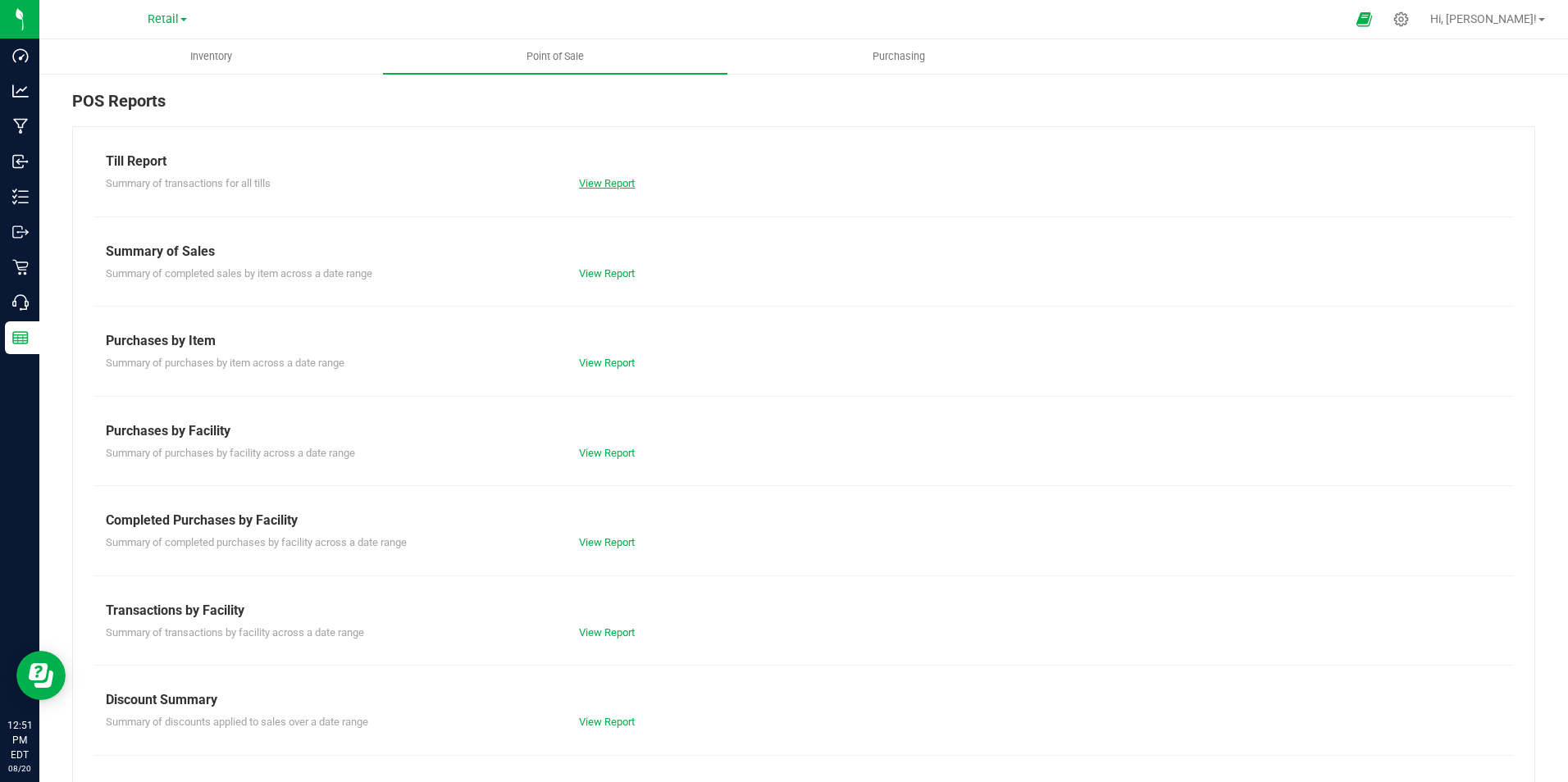
click at [591, 179] on link "View Report" at bounding box center [607, 183] width 56 height 12
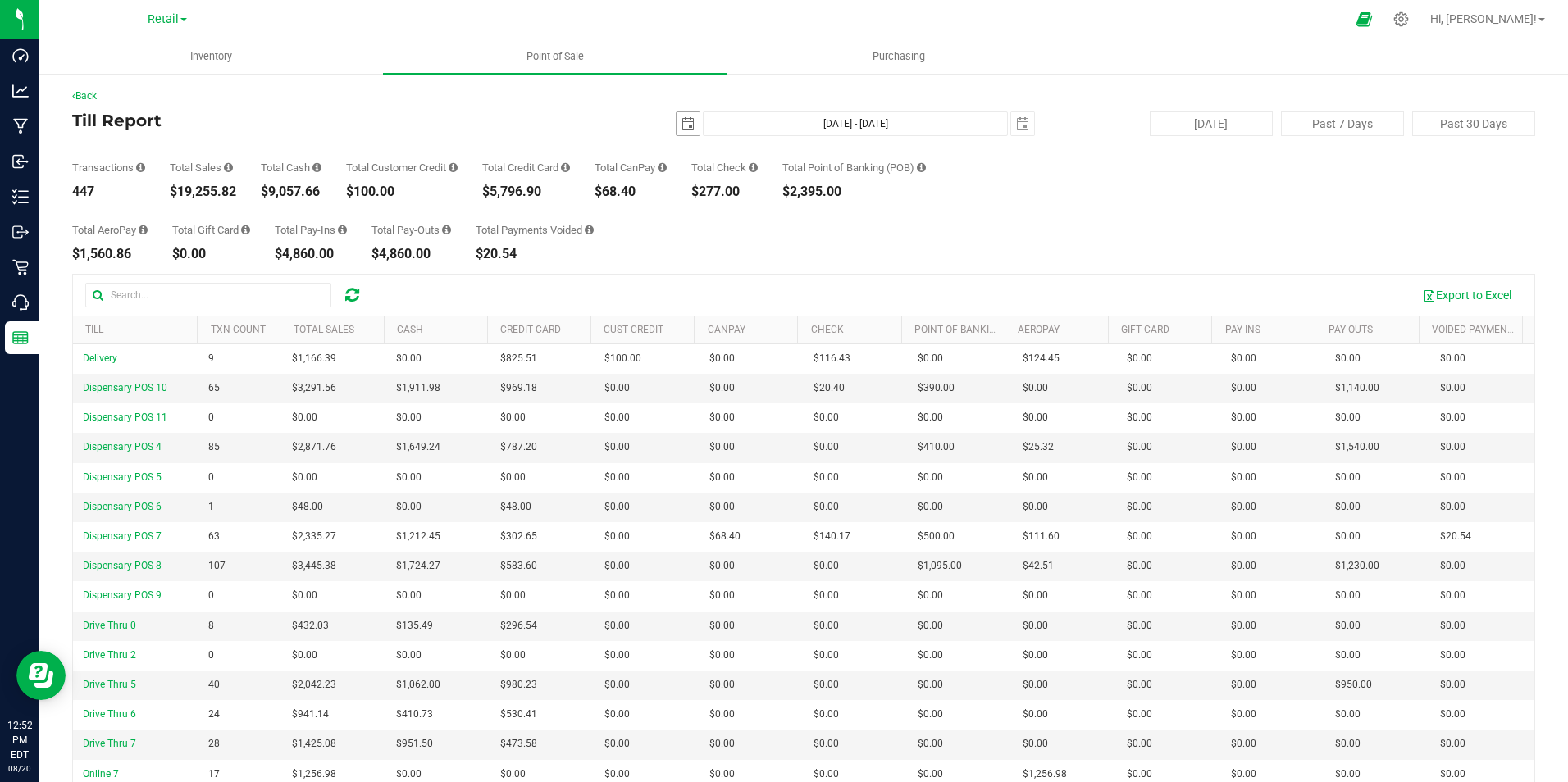
click at [682, 128] on span "select" at bounding box center [688, 123] width 13 height 13
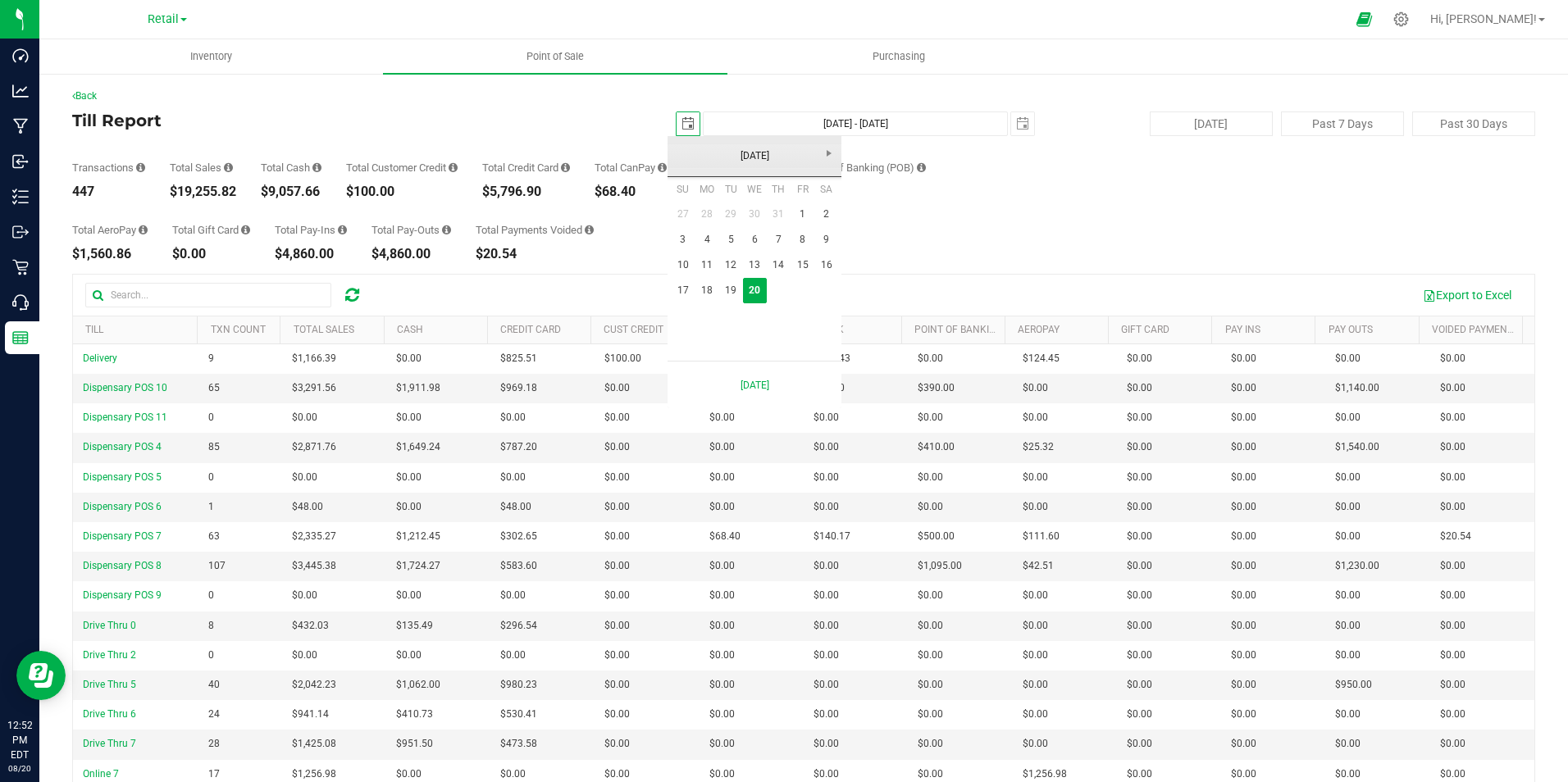
scroll to position [0, 41]
drag, startPoint x: 726, startPoint y: 238, endPoint x: 749, endPoint y: 206, distance: 39.4
click at [726, 238] on link "5" at bounding box center [730, 239] width 23 height 25
type input "[DATE]"
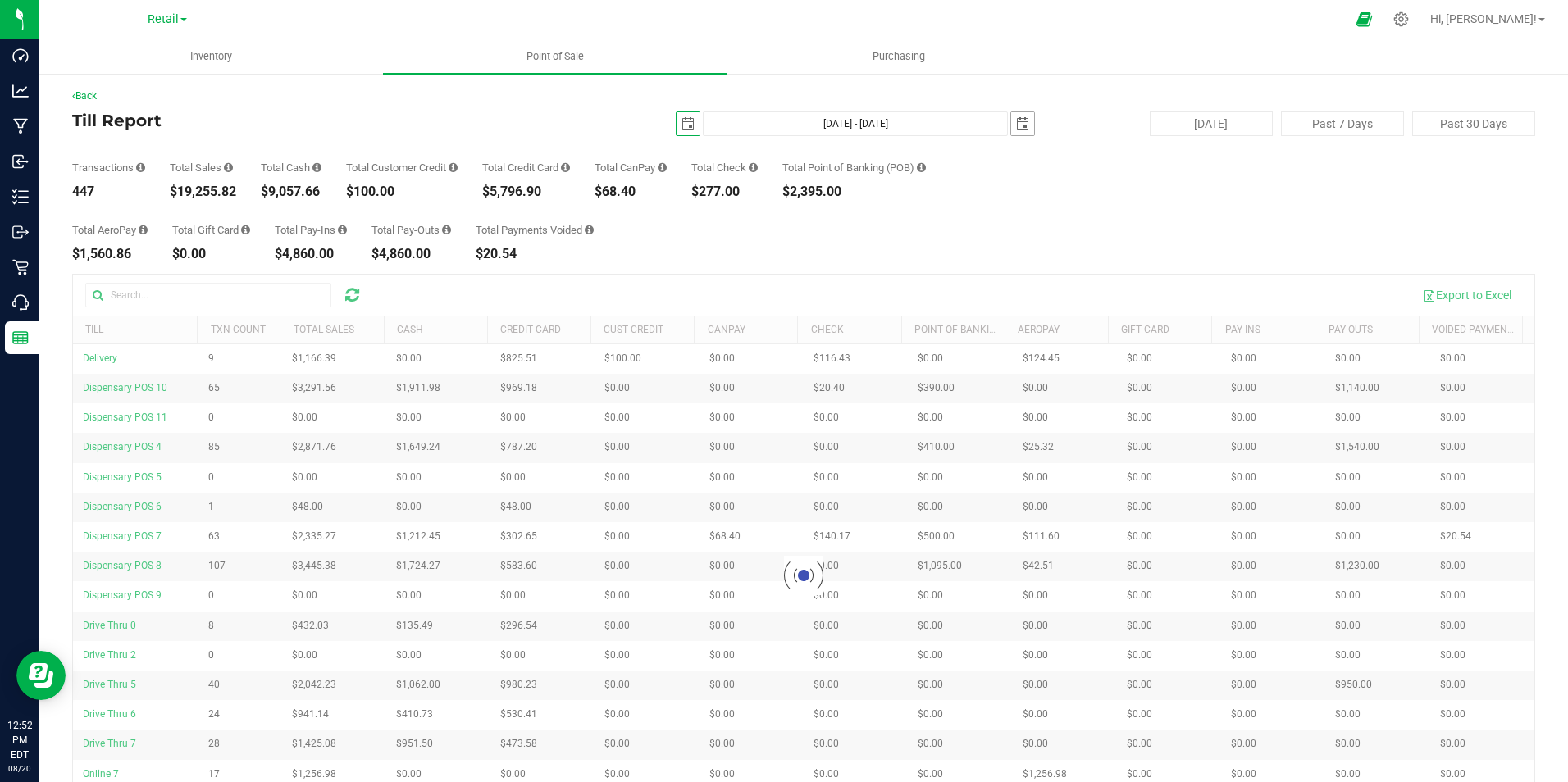
click at [1016, 127] on span "select" at bounding box center [1022, 123] width 13 height 13
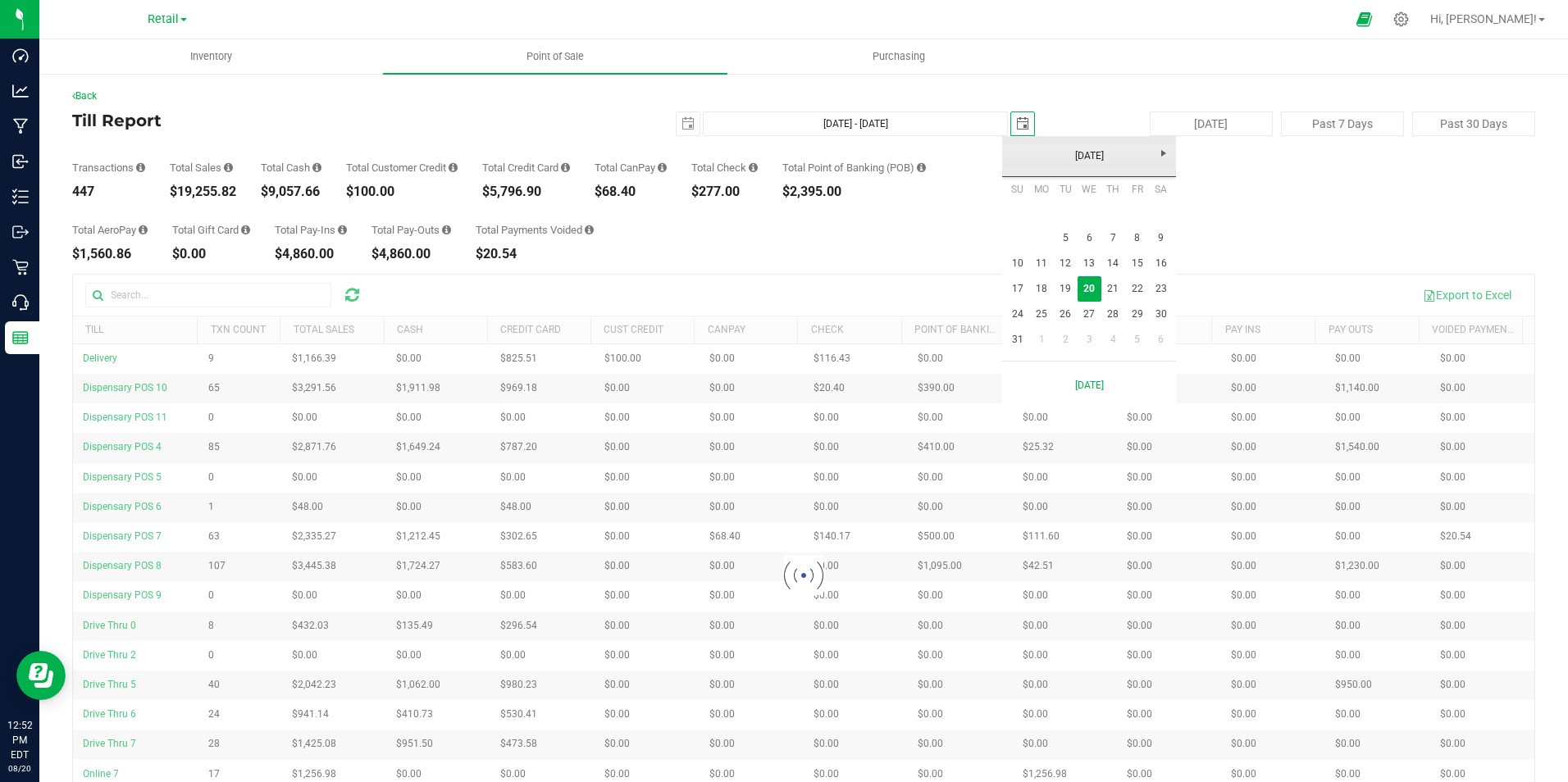
scroll to position [0, 41]
click at [1067, 238] on link "5" at bounding box center [1065, 238] width 23 height 25
type input "[DATE] - [DATE]"
type input "[DATE]"
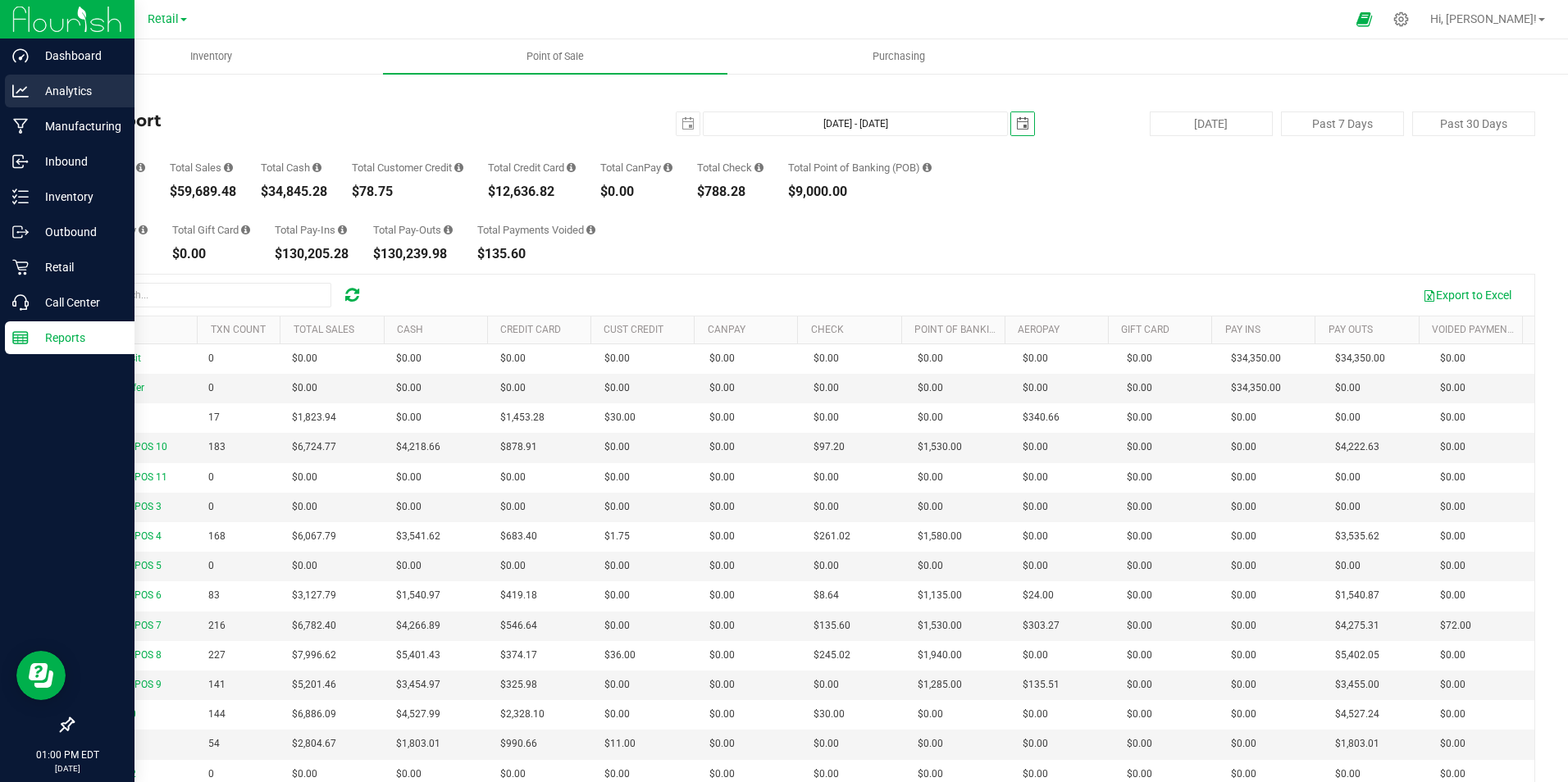
click at [62, 87] on p "Analytics" at bounding box center [77, 91] width 98 height 20
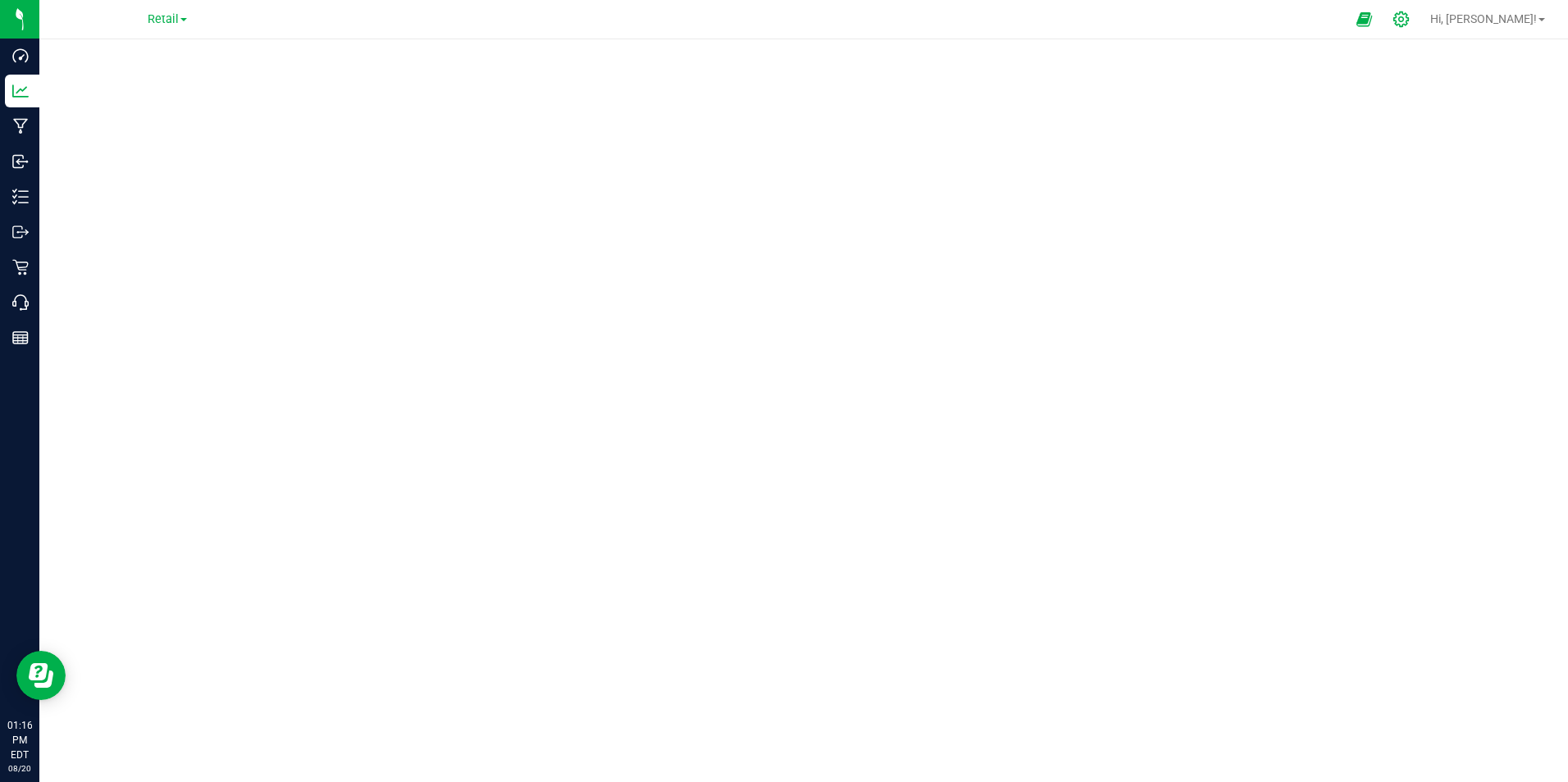
click at [1409, 16] on icon at bounding box center [1401, 19] width 17 height 17
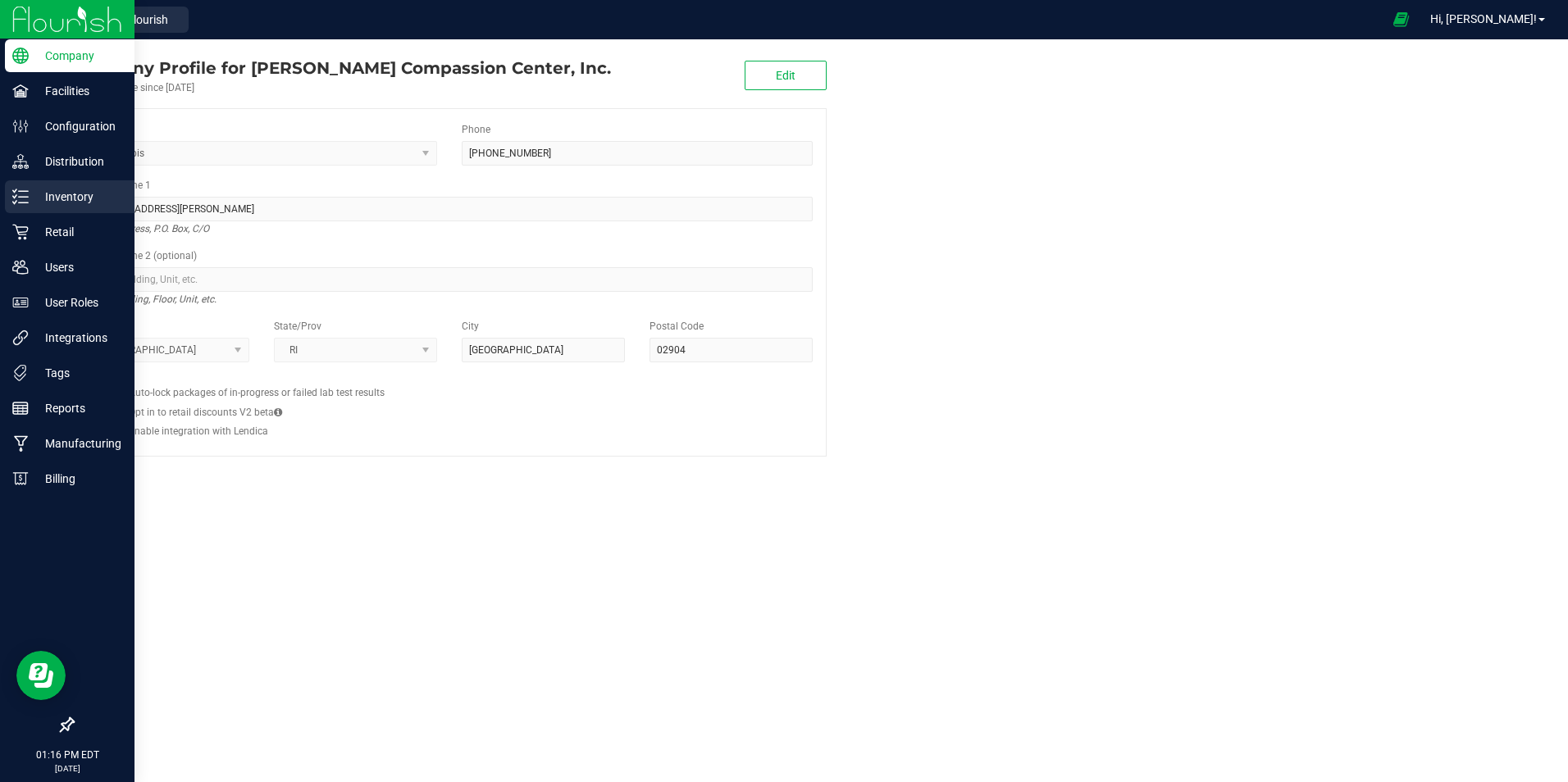
click at [67, 191] on p "Inventory" at bounding box center [77, 197] width 98 height 20
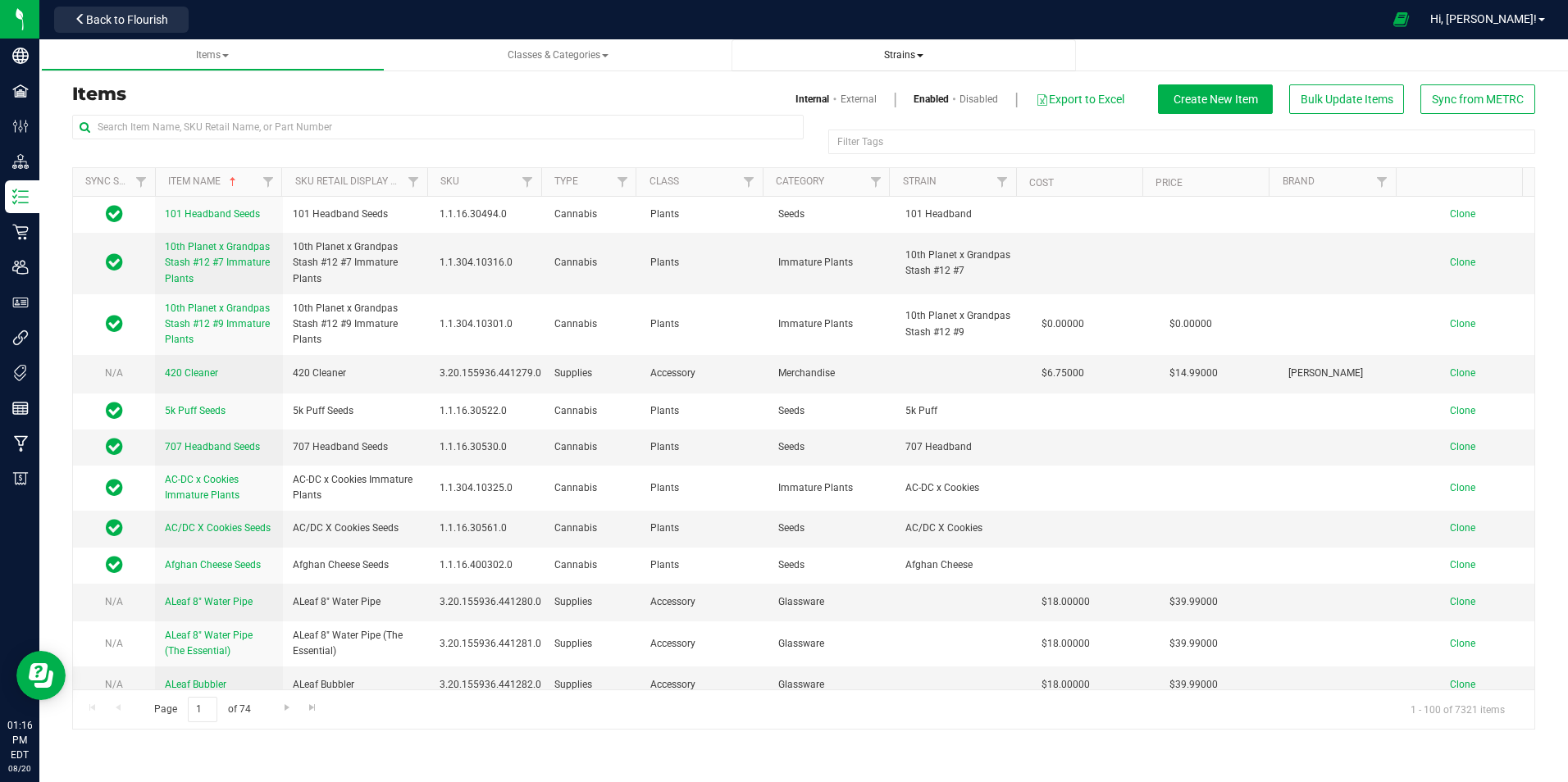
click at [899, 53] on span "Strains" at bounding box center [903, 55] width 39 height 11
click at [800, 126] on span "Create new strain" at bounding box center [801, 122] width 89 height 13
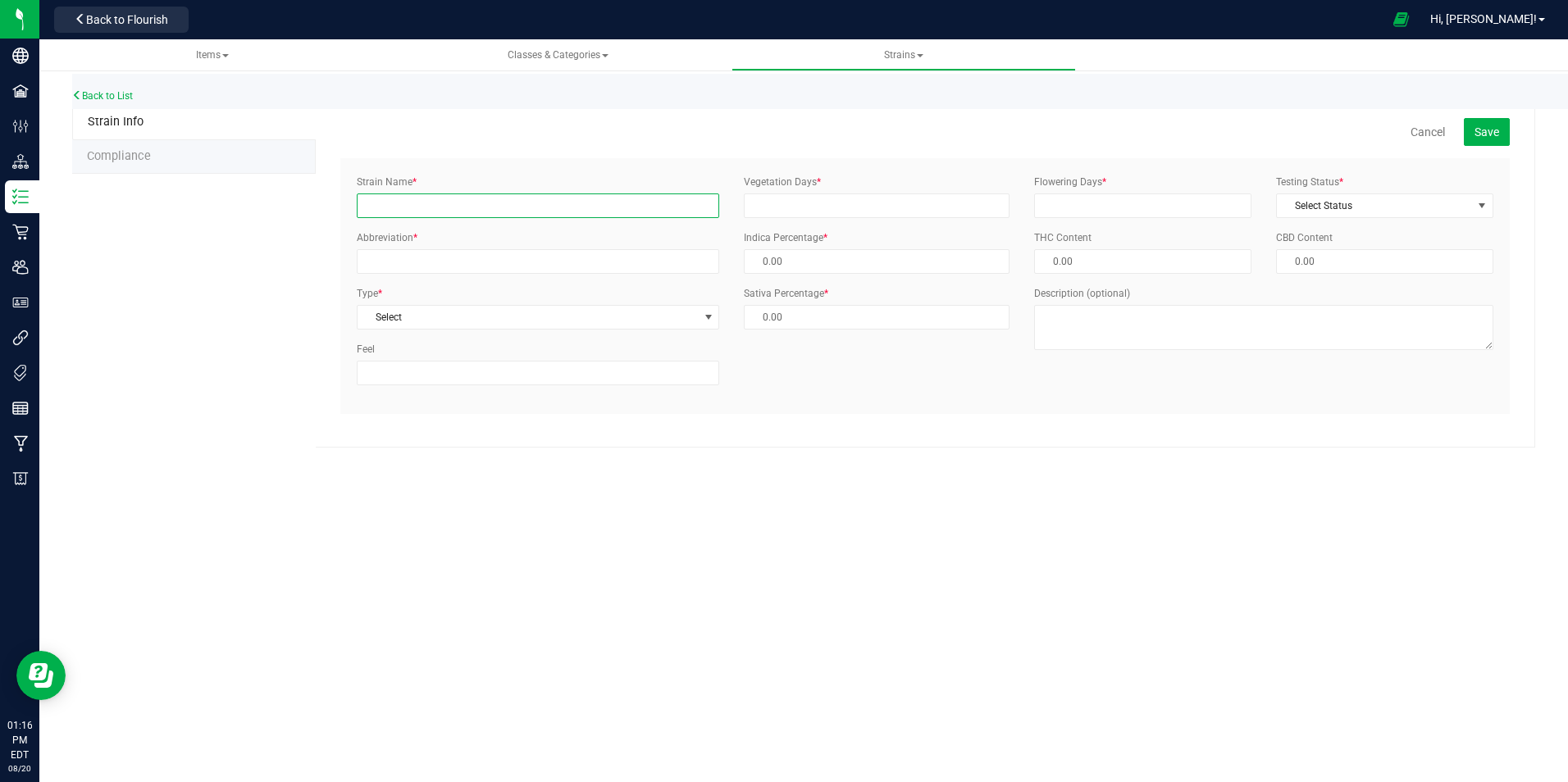
click at [412, 208] on input "Strain Name *" at bounding box center [538, 205] width 363 height 24
type input "Strawberry Sherb Cream Pie x Grape Gas"
click at [392, 259] on input "Abbreviation *" at bounding box center [538, 261] width 363 height 24
type input "SSCPGG"
click at [377, 315] on span "Select" at bounding box center [527, 317] width 340 height 23
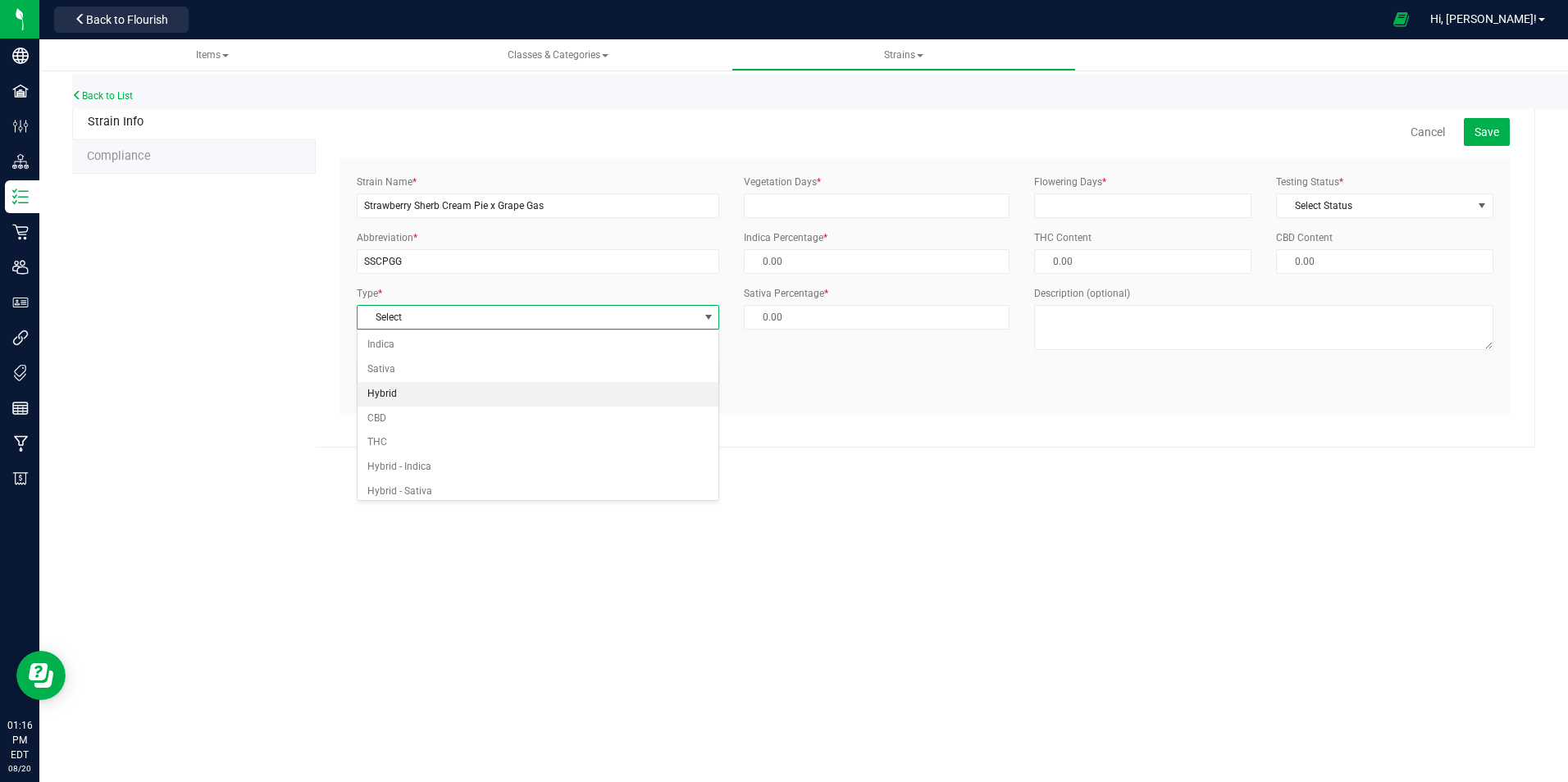
click at [395, 390] on li "Hybrid" at bounding box center [538, 394] width 361 height 24
type input "50.00 %"
click at [853, 199] on input "Vegetation Days *" at bounding box center [877, 205] width 265 height 24
type input "1"
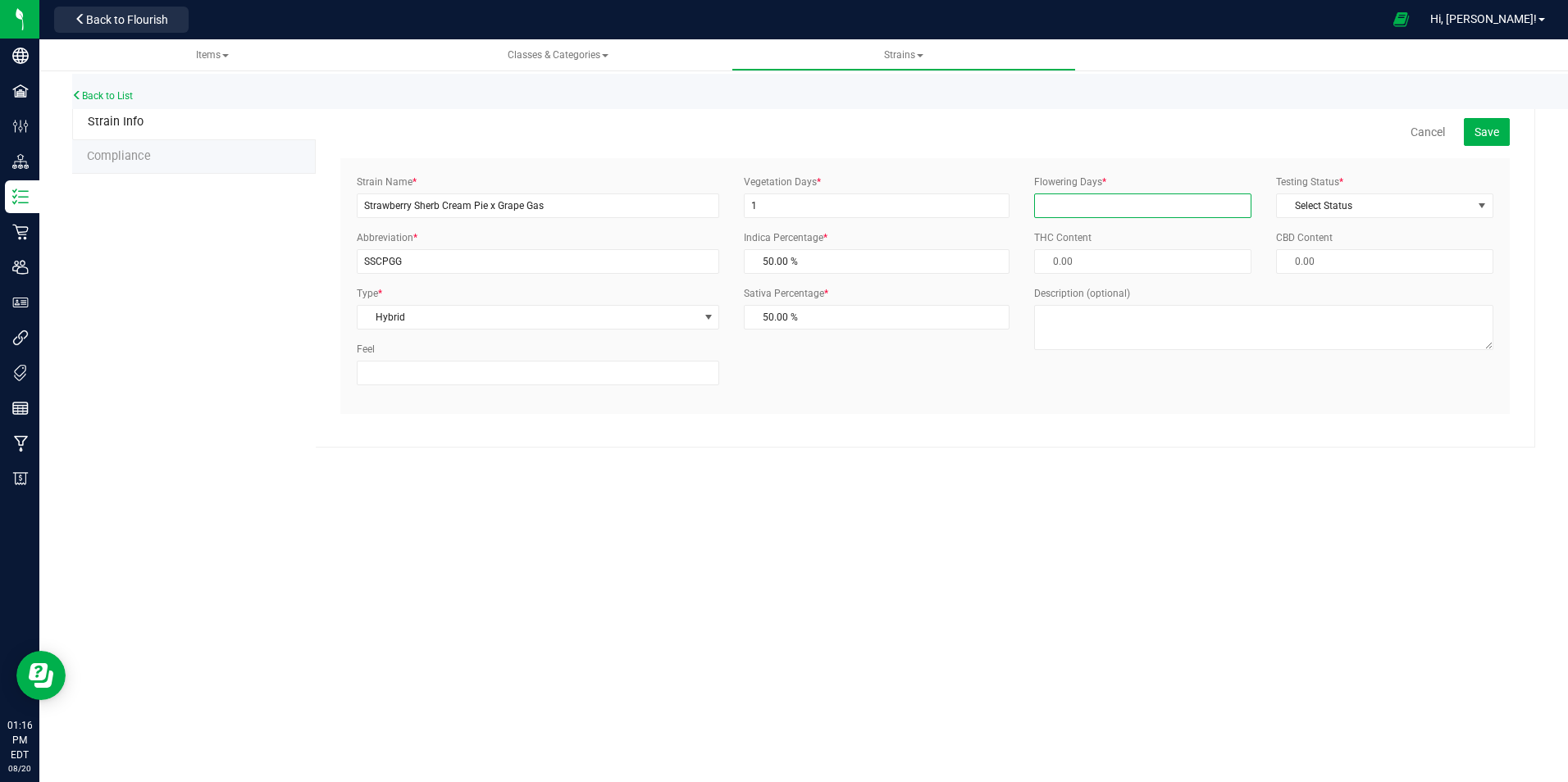
drag, startPoint x: 1140, startPoint y: 204, endPoint x: 1220, endPoint y: 206, distance: 80.0
click at [1140, 204] on input "Flowering Days *" at bounding box center [1142, 205] width 218 height 24
type input "1"
click at [1331, 207] on span "Select Status" at bounding box center [1374, 205] width 195 height 23
click at [1324, 260] on li "ThirdParty" at bounding box center [1384, 258] width 216 height 24
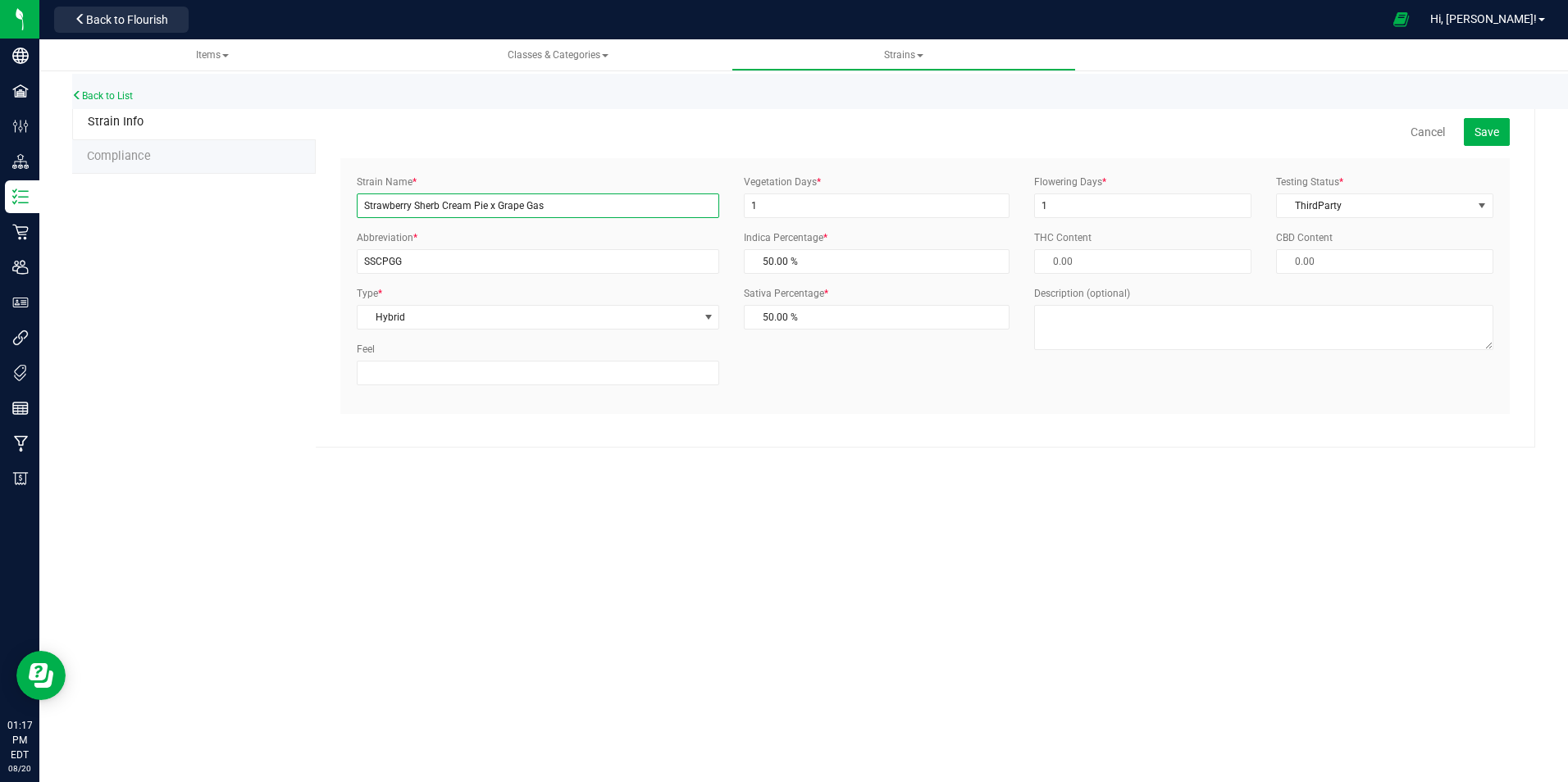
drag, startPoint x: 551, startPoint y: 209, endPoint x: 354, endPoint y: 195, distance: 197.5
click at [354, 195] on div "Strain Name * Strawberry Sherb Cream Pie x Grape Gas" at bounding box center [538, 196] width 387 height 43
click at [1488, 131] on span "Save" at bounding box center [1486, 132] width 24 height 13
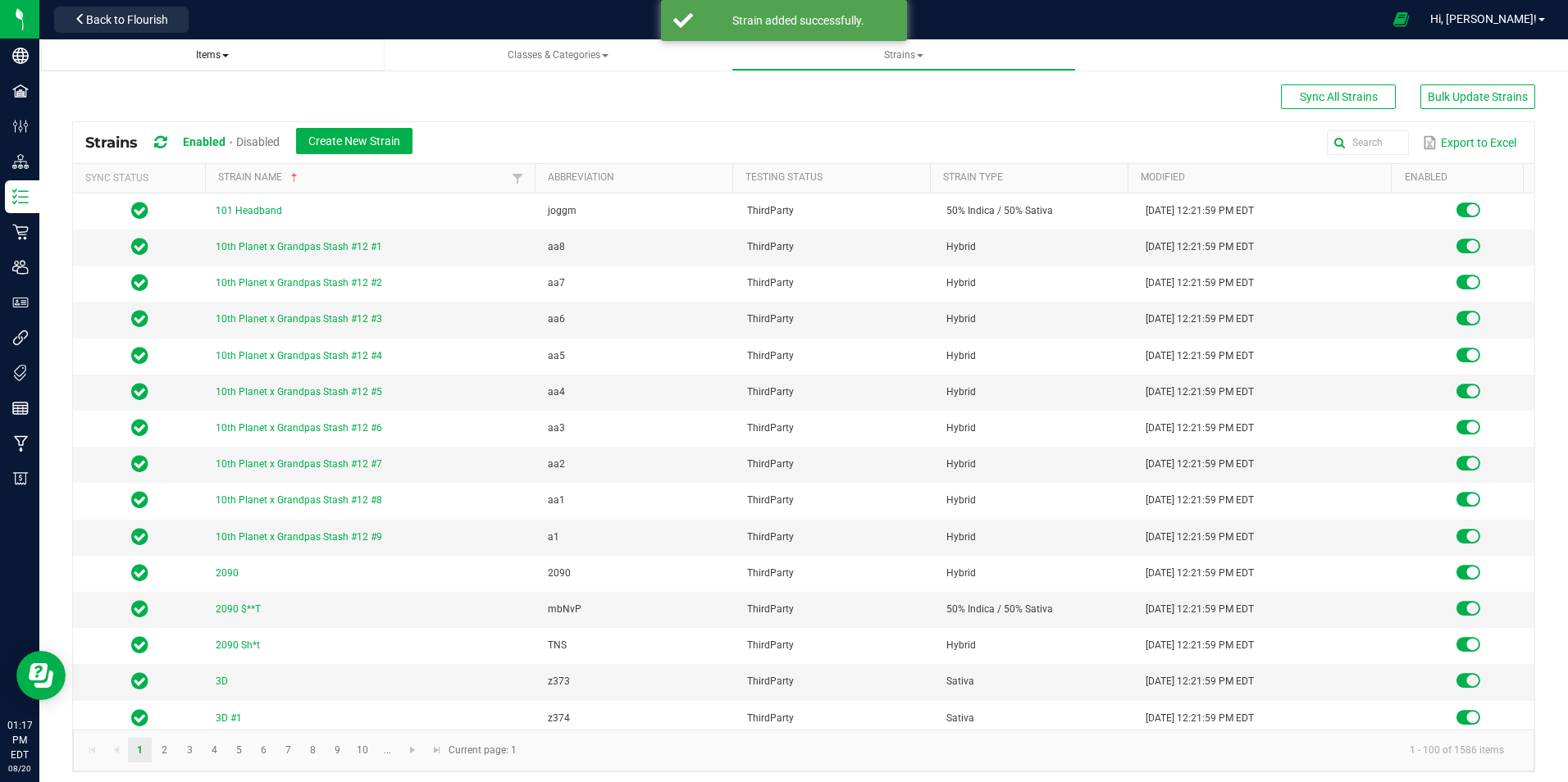
click at [210, 55] on span "Items" at bounding box center [212, 55] width 33 height 11
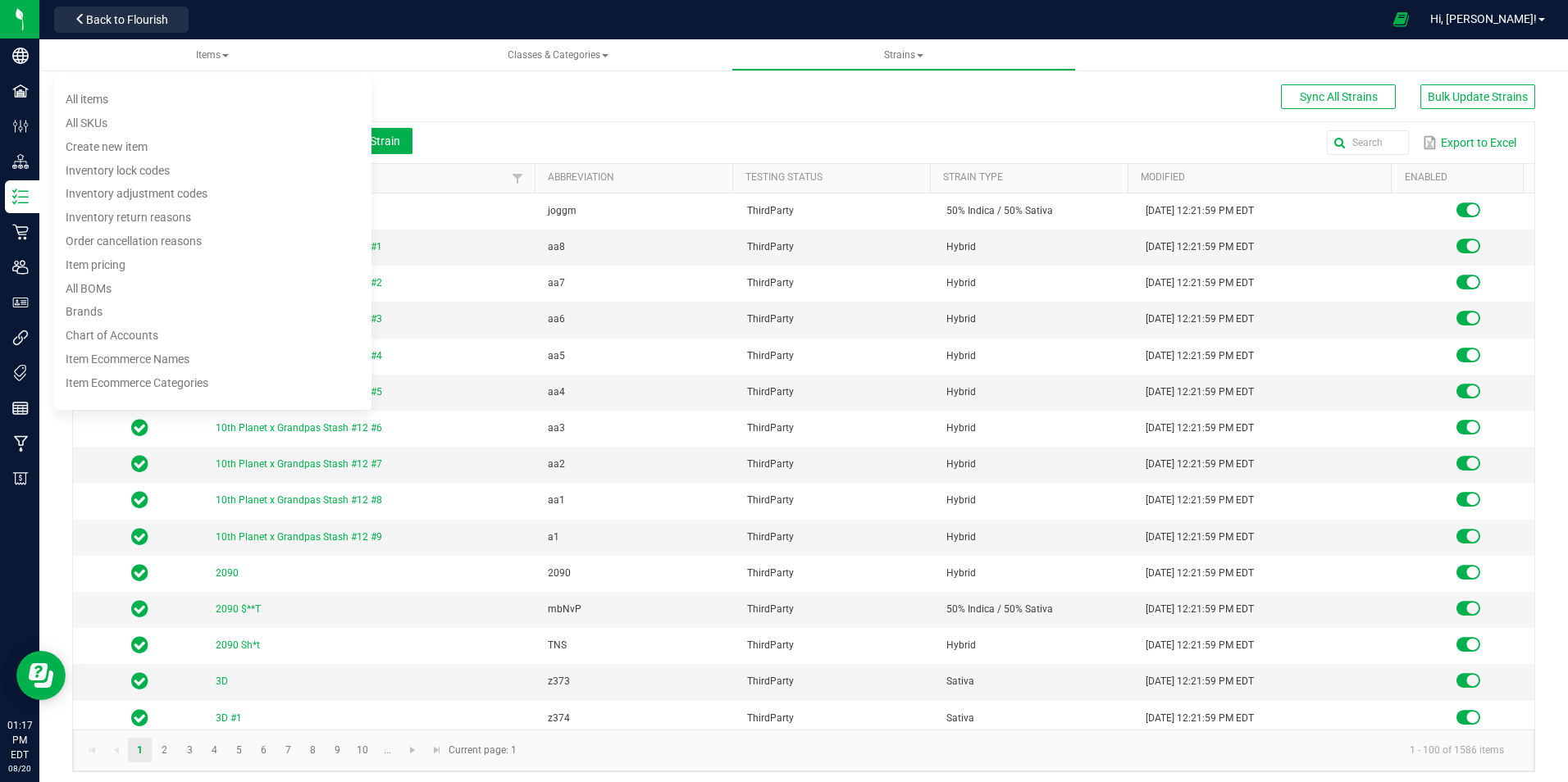
click at [480, 141] on div "Export to Excel" at bounding box center [973, 142] width 1097 height 28
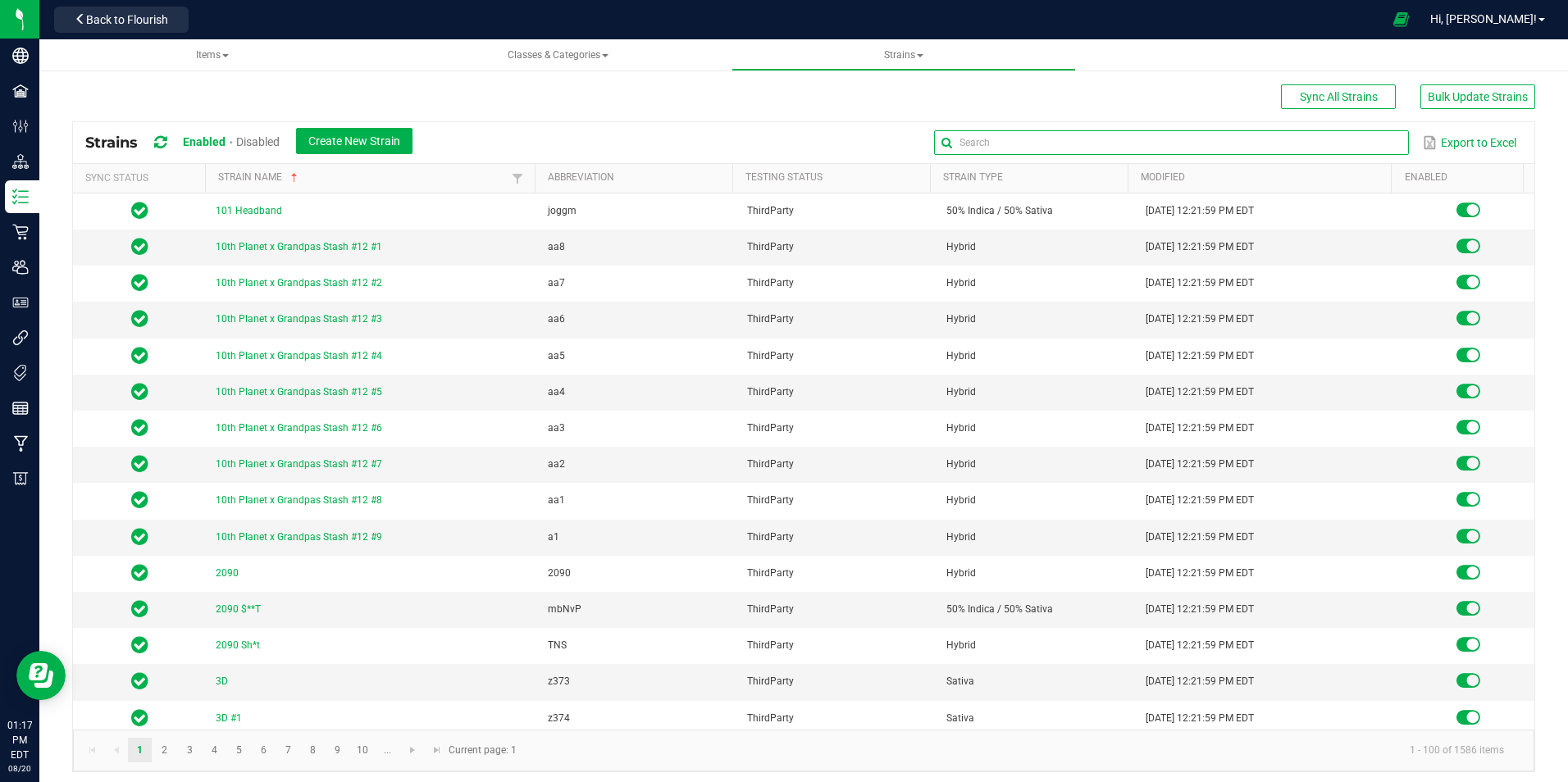
click at [1339, 137] on input "text" at bounding box center [1172, 142] width 475 height 24
paste input "[PERSON_NAME]-Bulk-Cured Resin Premix"
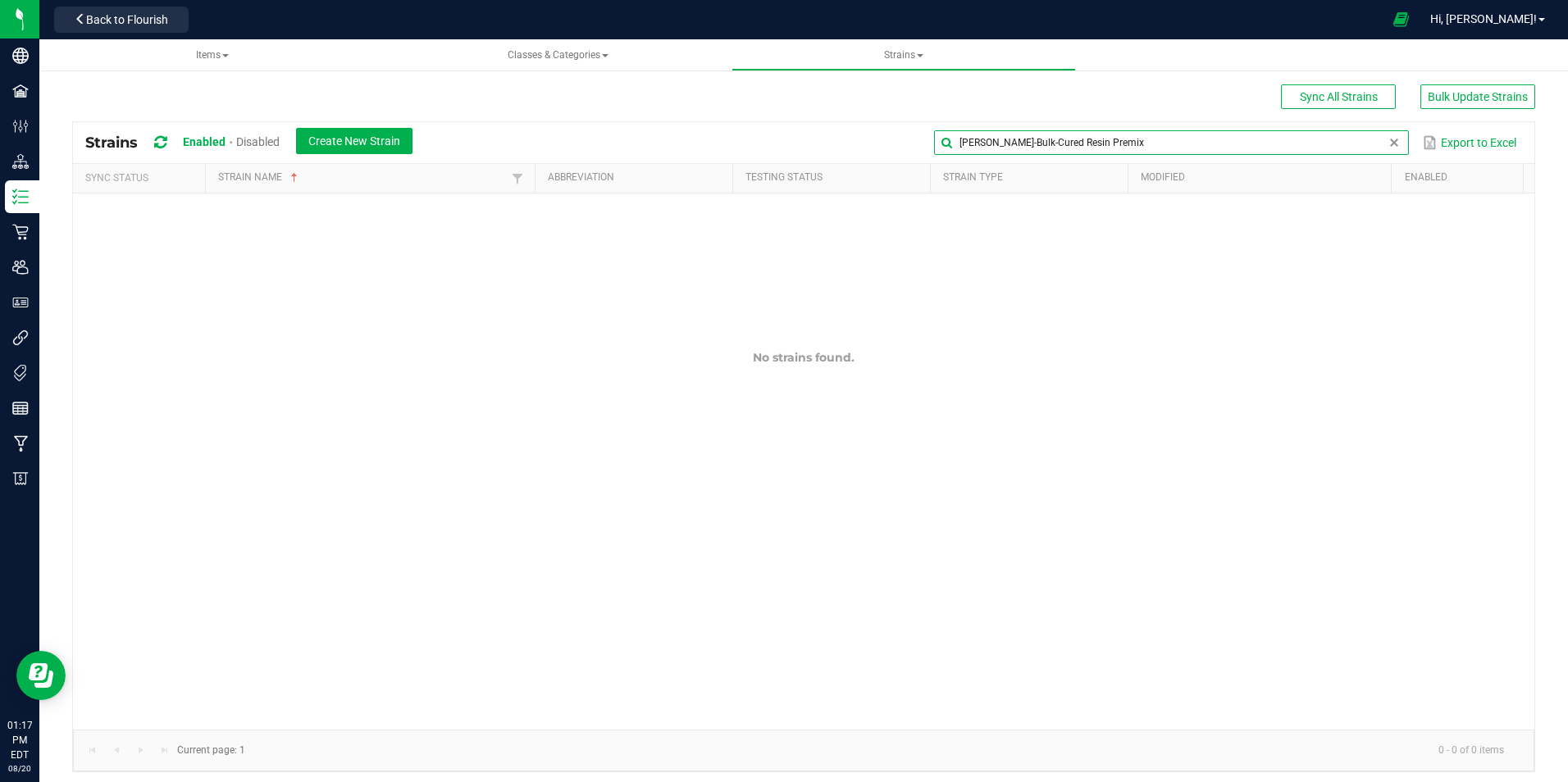
click at [996, 140] on input "[PERSON_NAME]-Bulk-Cured Resin Premix" at bounding box center [1172, 142] width 475 height 24
drag, startPoint x: 1123, startPoint y: 140, endPoint x: 893, endPoint y: 134, distance: 230.1
click at [893, 134] on div "[PERSON_NAME]-Bulk Cured Resin Premix Export to Excel" at bounding box center [973, 142] width 1097 height 28
type input "Cured Resin Premix"
click at [219, 52] on span "Items" at bounding box center [212, 55] width 33 height 11
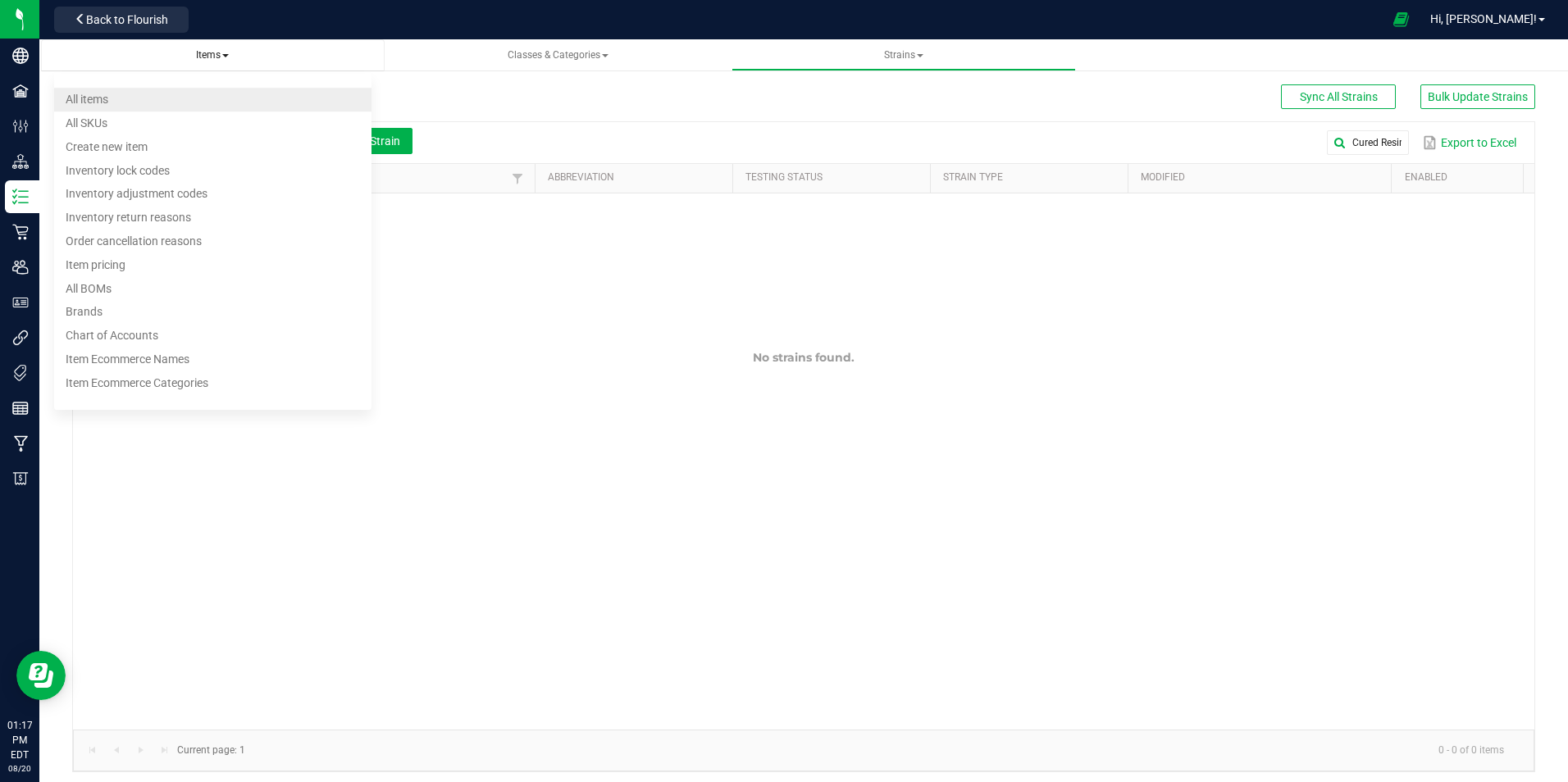
click at [88, 93] on span "All items" at bounding box center [87, 99] width 42 height 13
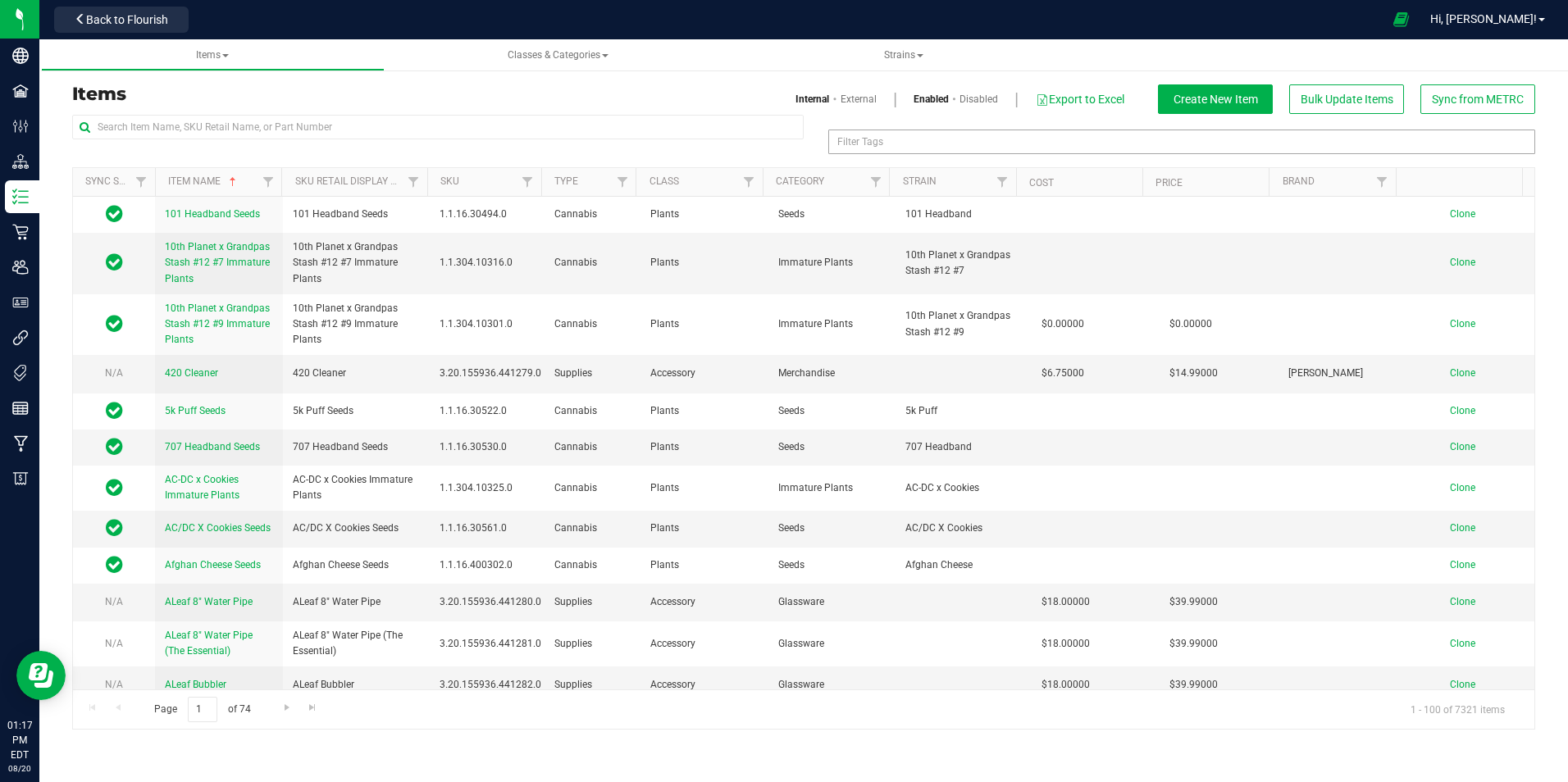
drag, startPoint x: 853, startPoint y: 137, endPoint x: 866, endPoint y: 146, distance: 15.8
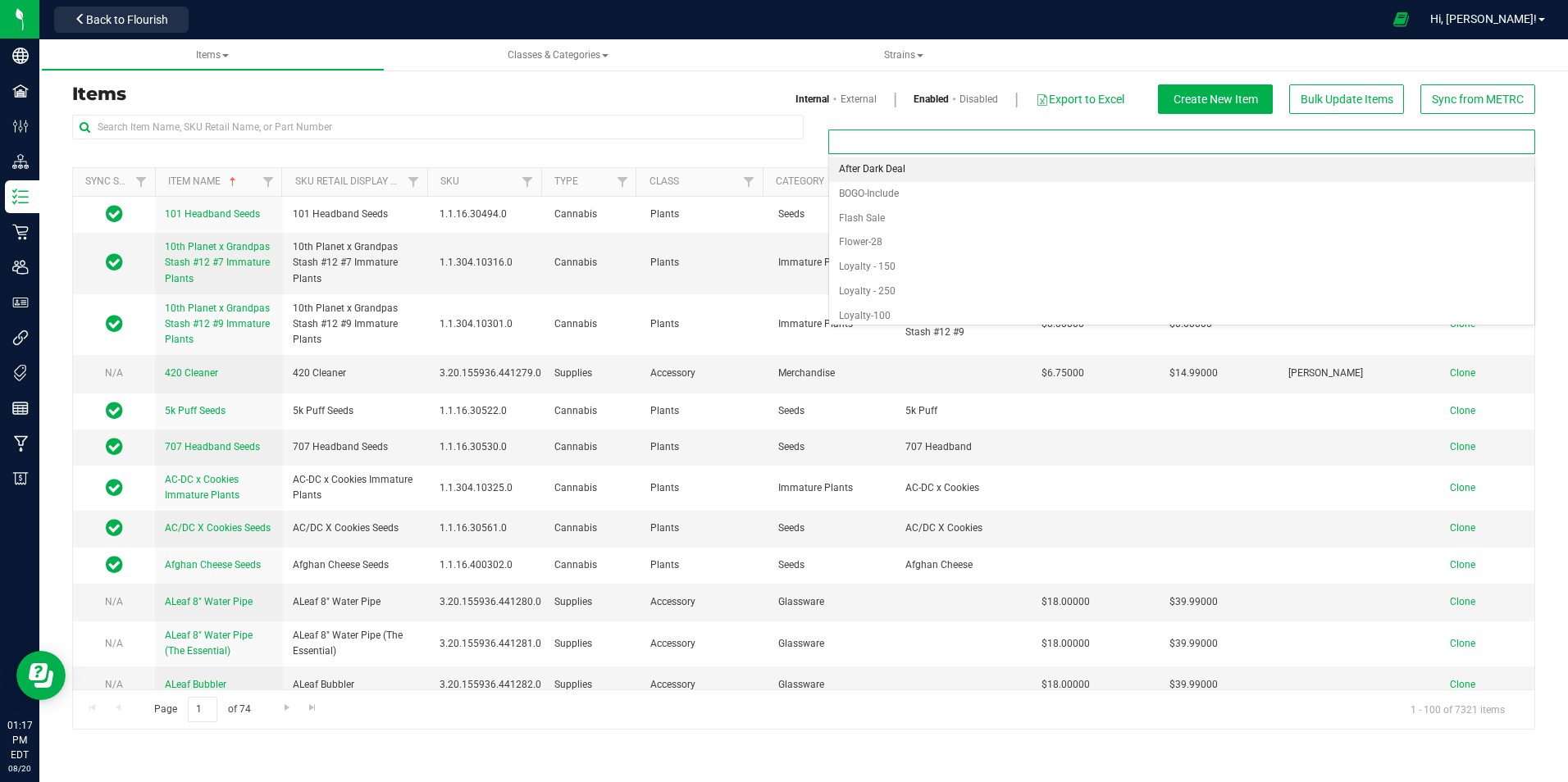
paste input "[PERSON_NAME]-Bulk-Cured Resin Premix"
type input "[PERSON_NAME]-Bulk-Cured Resin Premix"
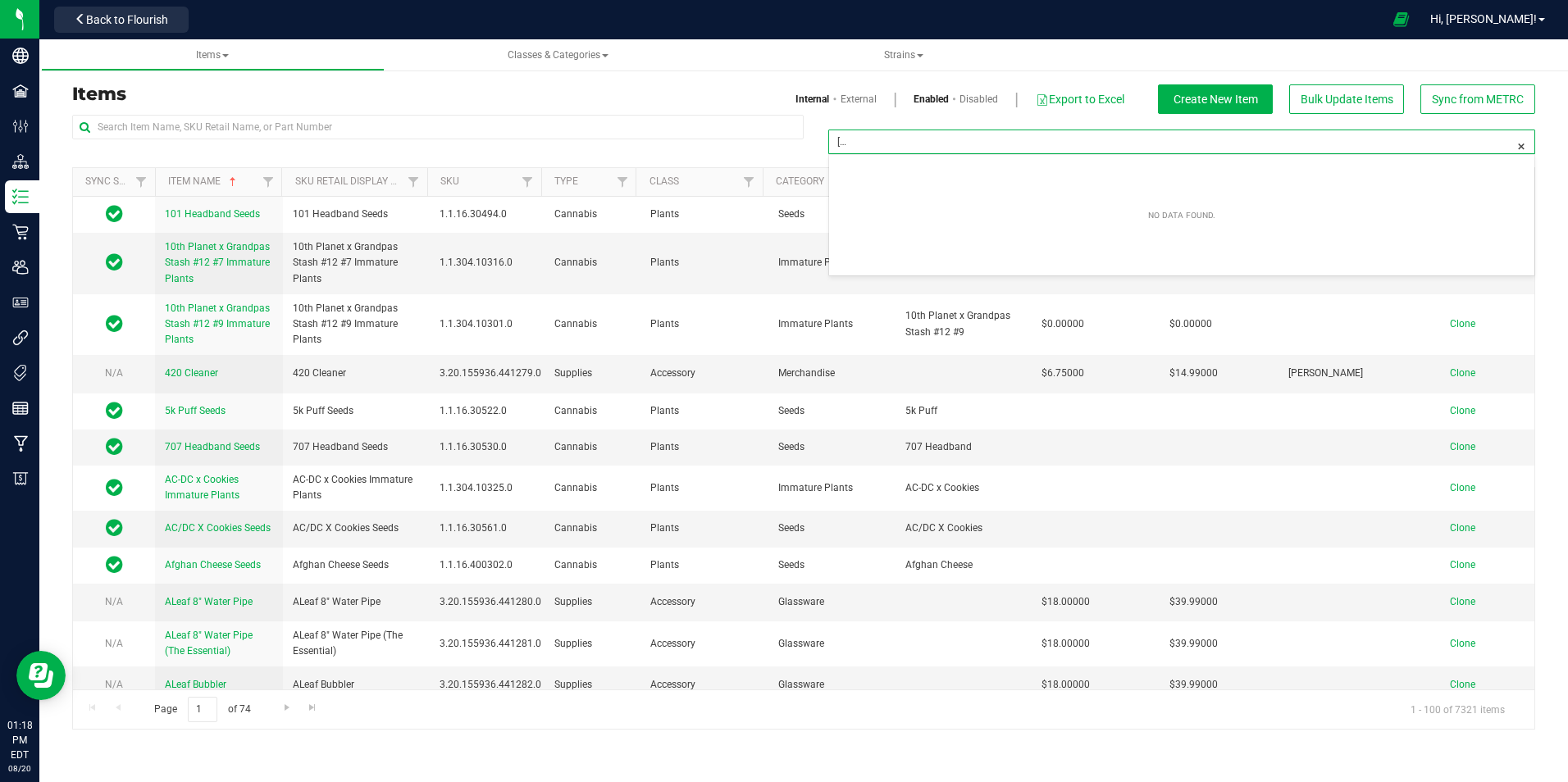
drag, startPoint x: 855, startPoint y: 144, endPoint x: 812, endPoint y: 136, distance: 43.7
click at [812, 136] on div "[PERSON_NAME]-Bulk-Cured Resin Premix" at bounding box center [1169, 147] width 731 height 37
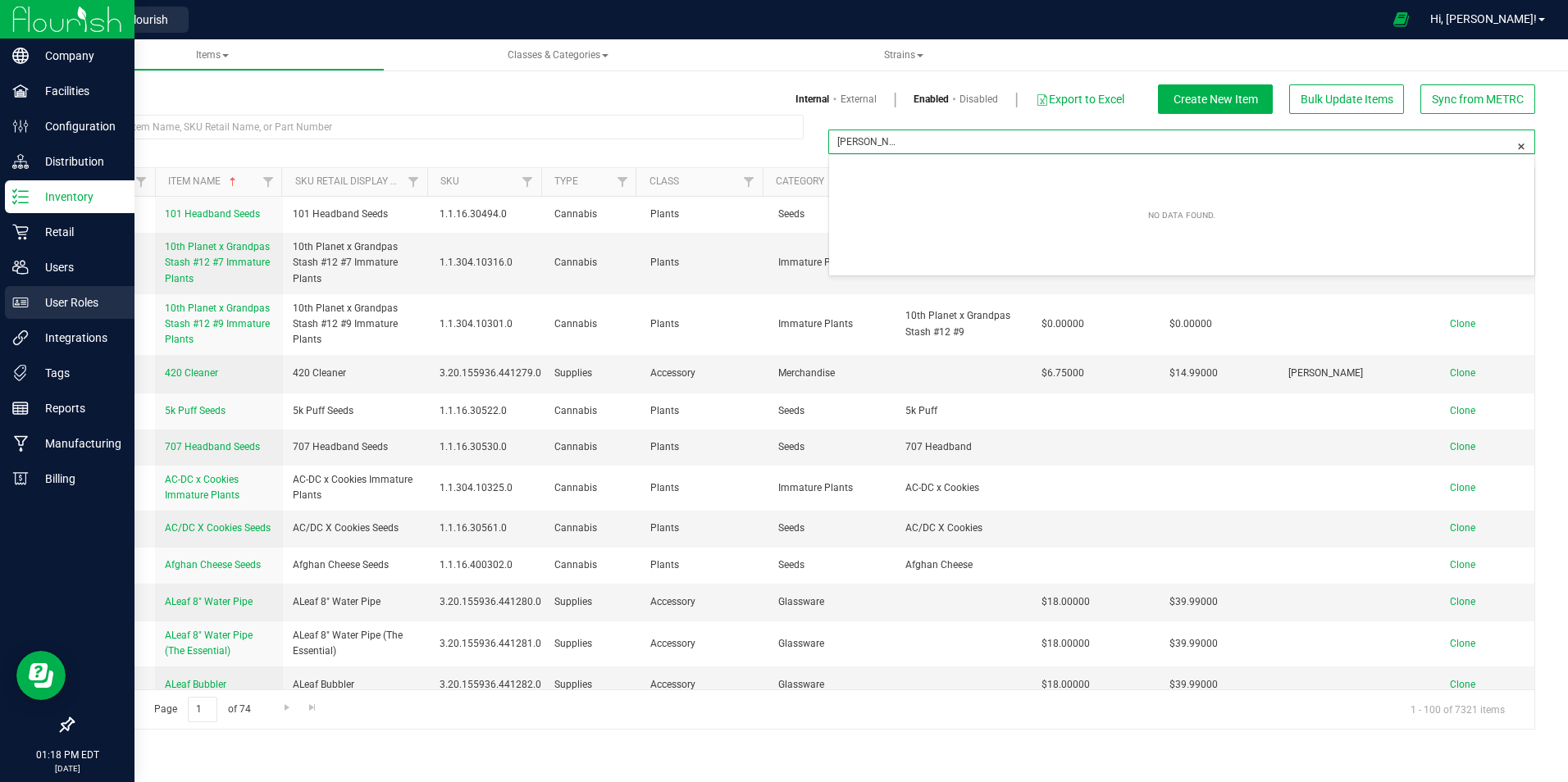
type input "Filter Tags"
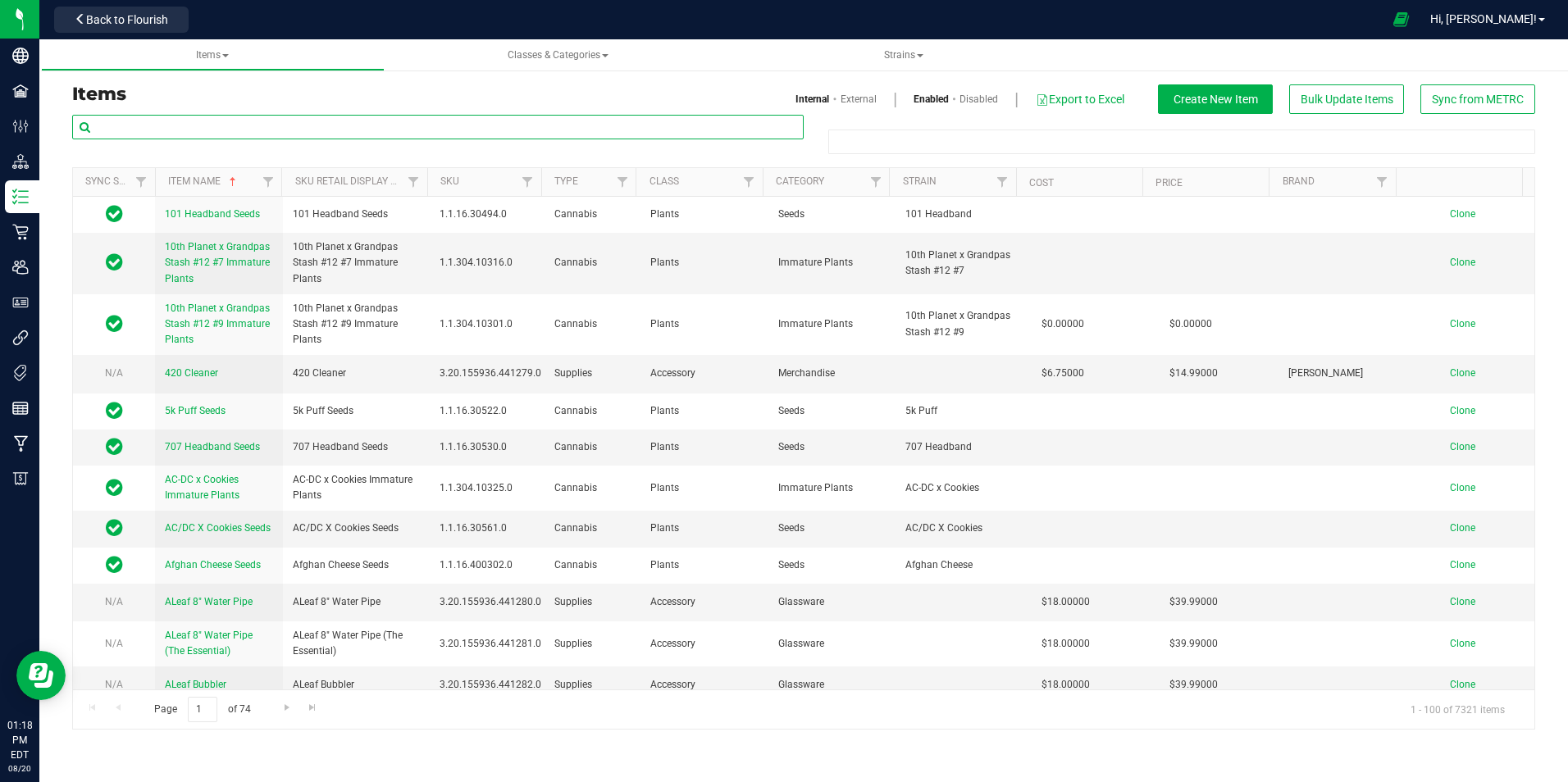
type input "Filter Tags"
paste input "[PERSON_NAME]-Bulk-Cured Resin Premix"
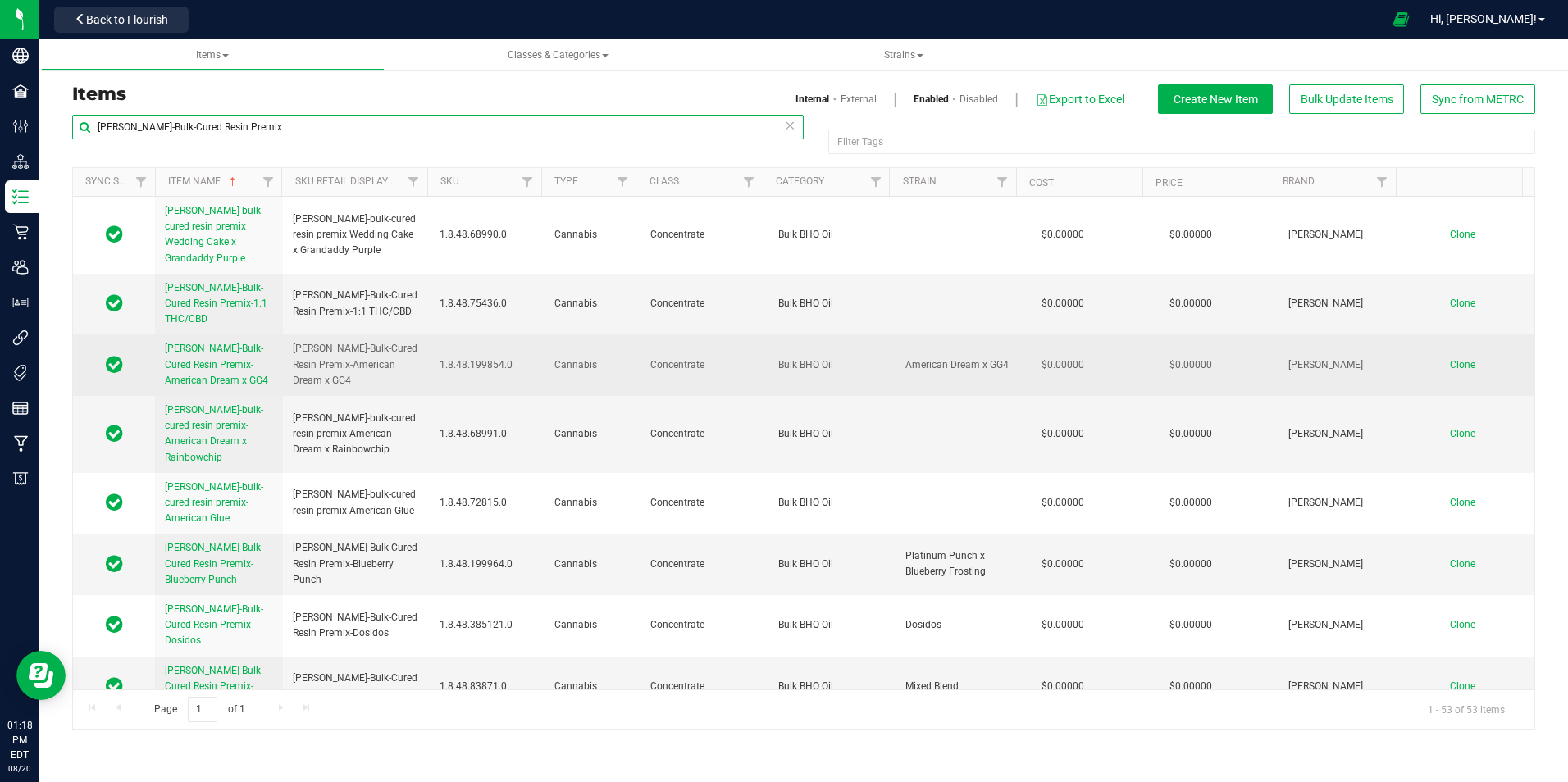
type input "[PERSON_NAME]-Bulk-Cured Resin Premix"
click at [1450, 359] on span "Clone" at bounding box center [1462, 364] width 25 height 11
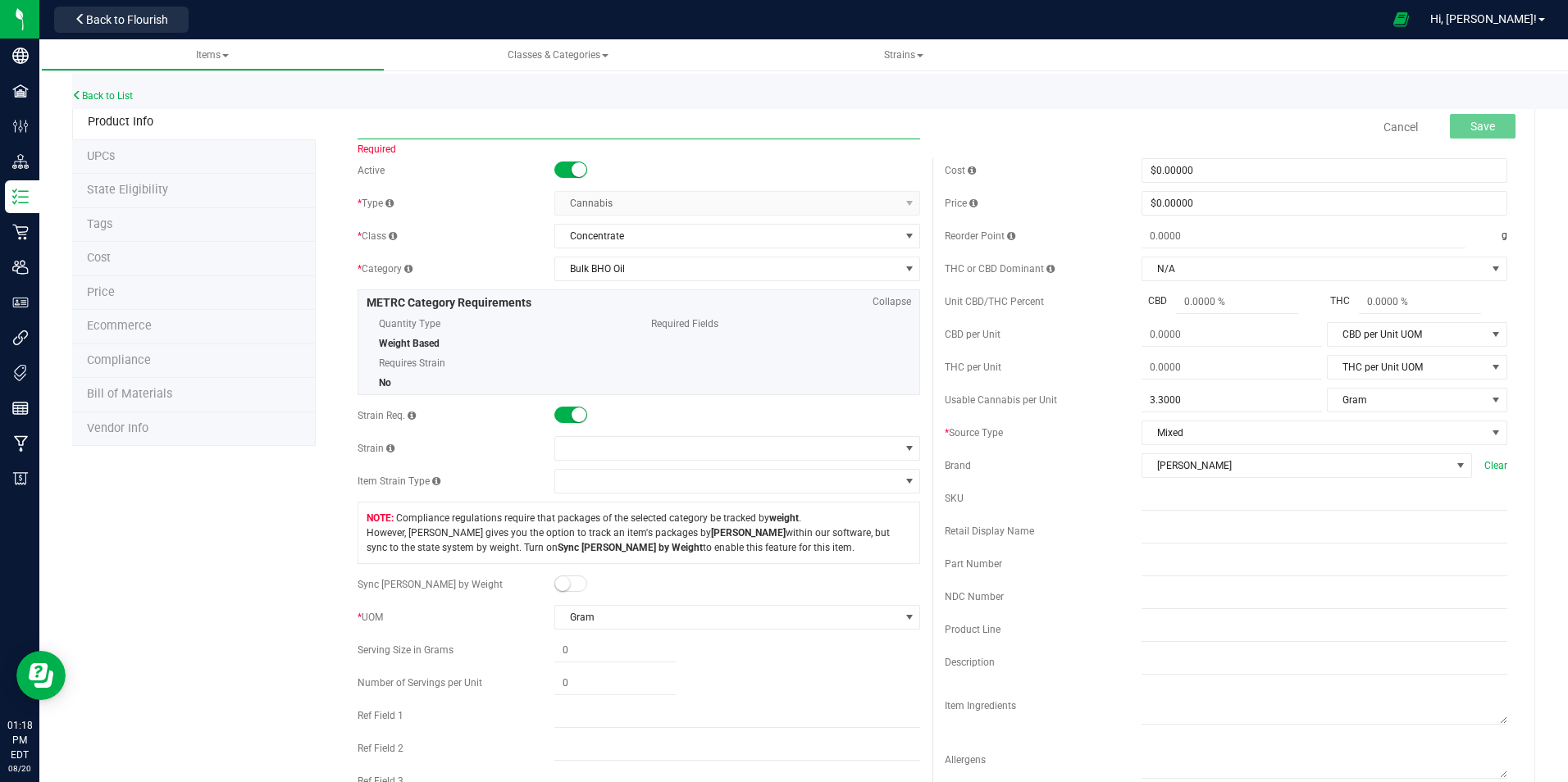
paste input "[PERSON_NAME]-Bulk-Cured Resin Premix-GMP Sherb Cream Pie x Grape Gas"
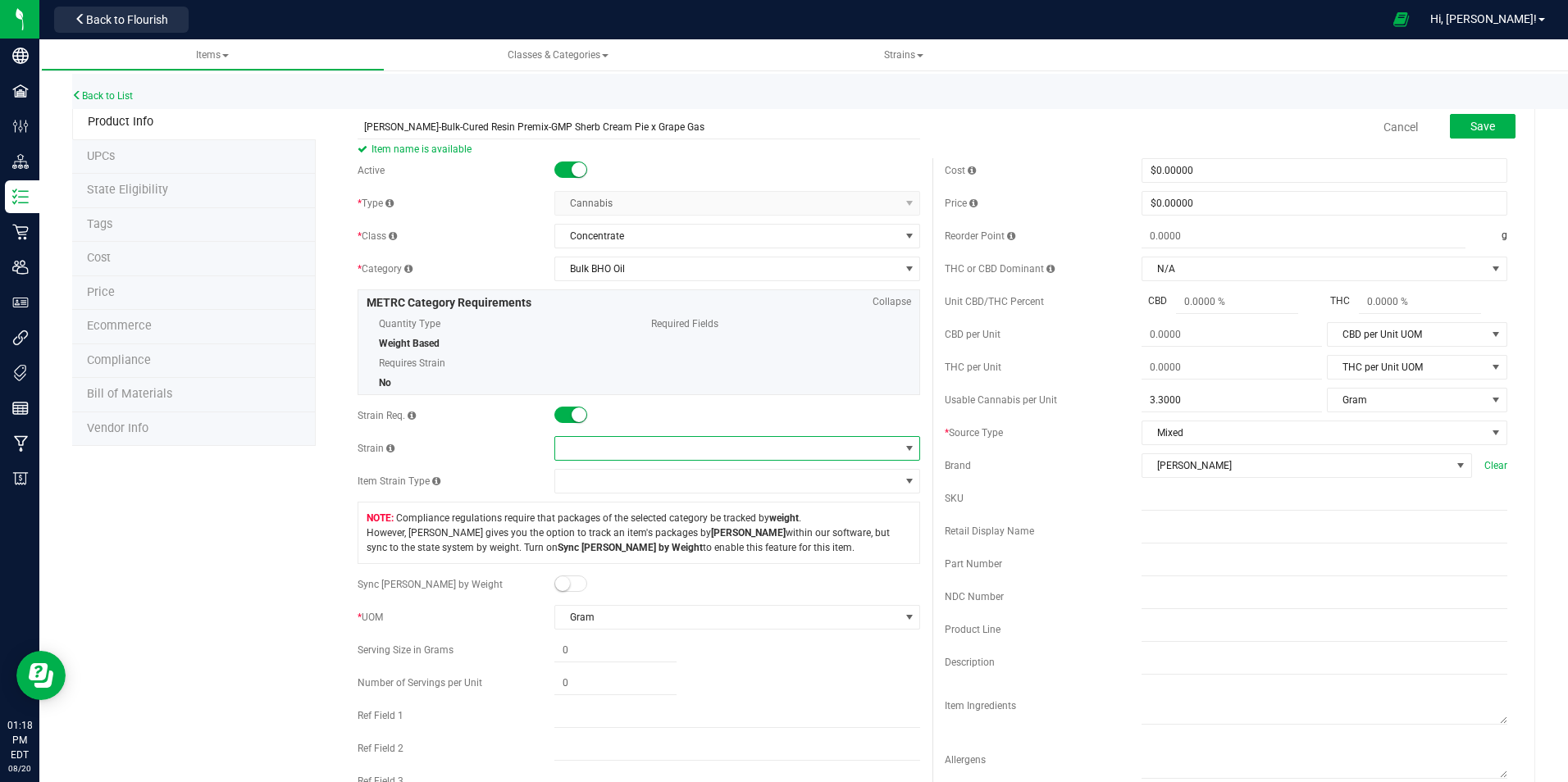
click at [586, 445] on span at bounding box center [727, 448] width 343 height 23
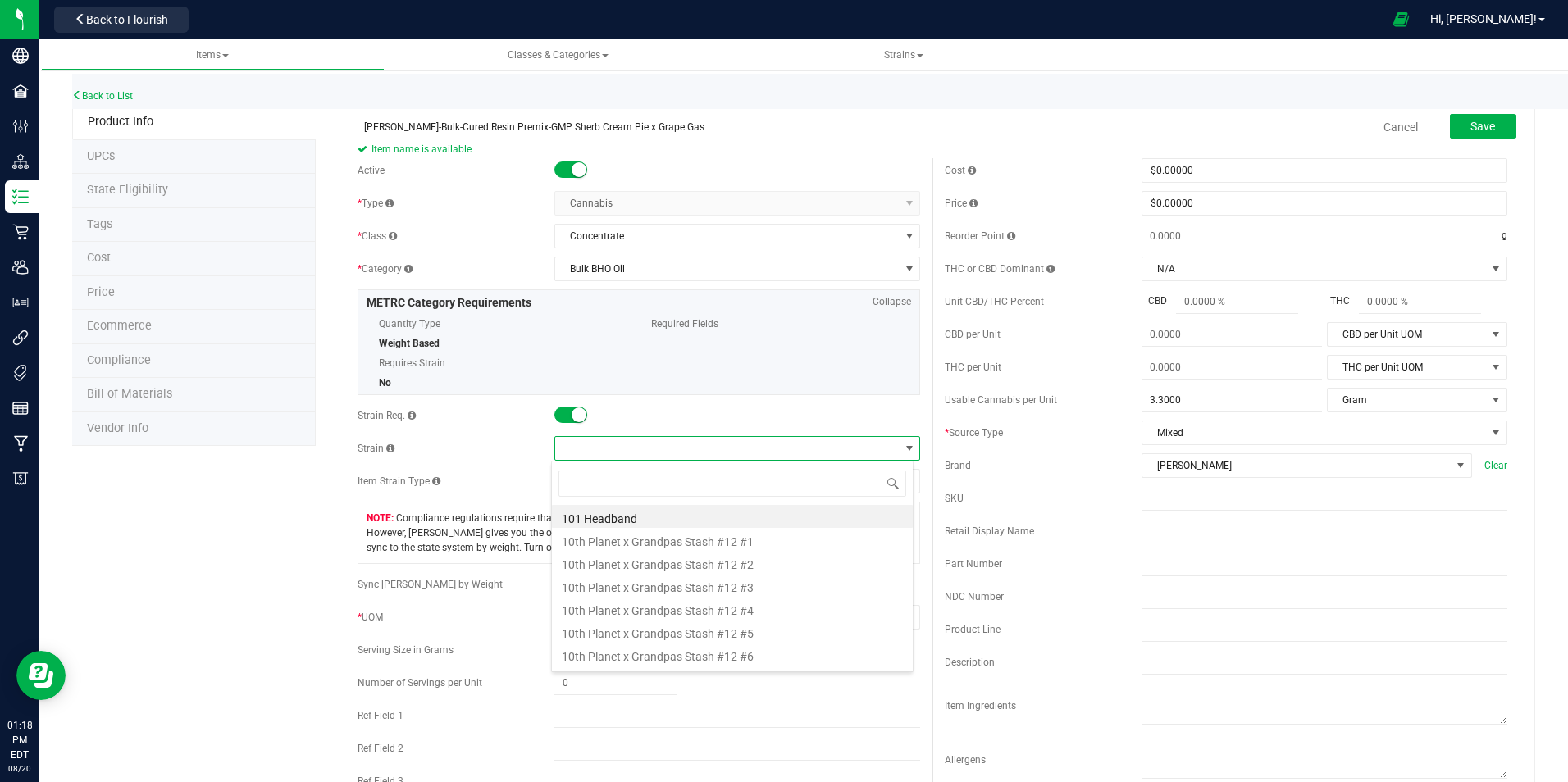
scroll to position [24, 362]
click at [526, 126] on input "[PERSON_NAME]-Bulk-Cured Resin Premix-GMP Sherb Cream Pie x Grape Gas" at bounding box center [638, 127] width 563 height 24
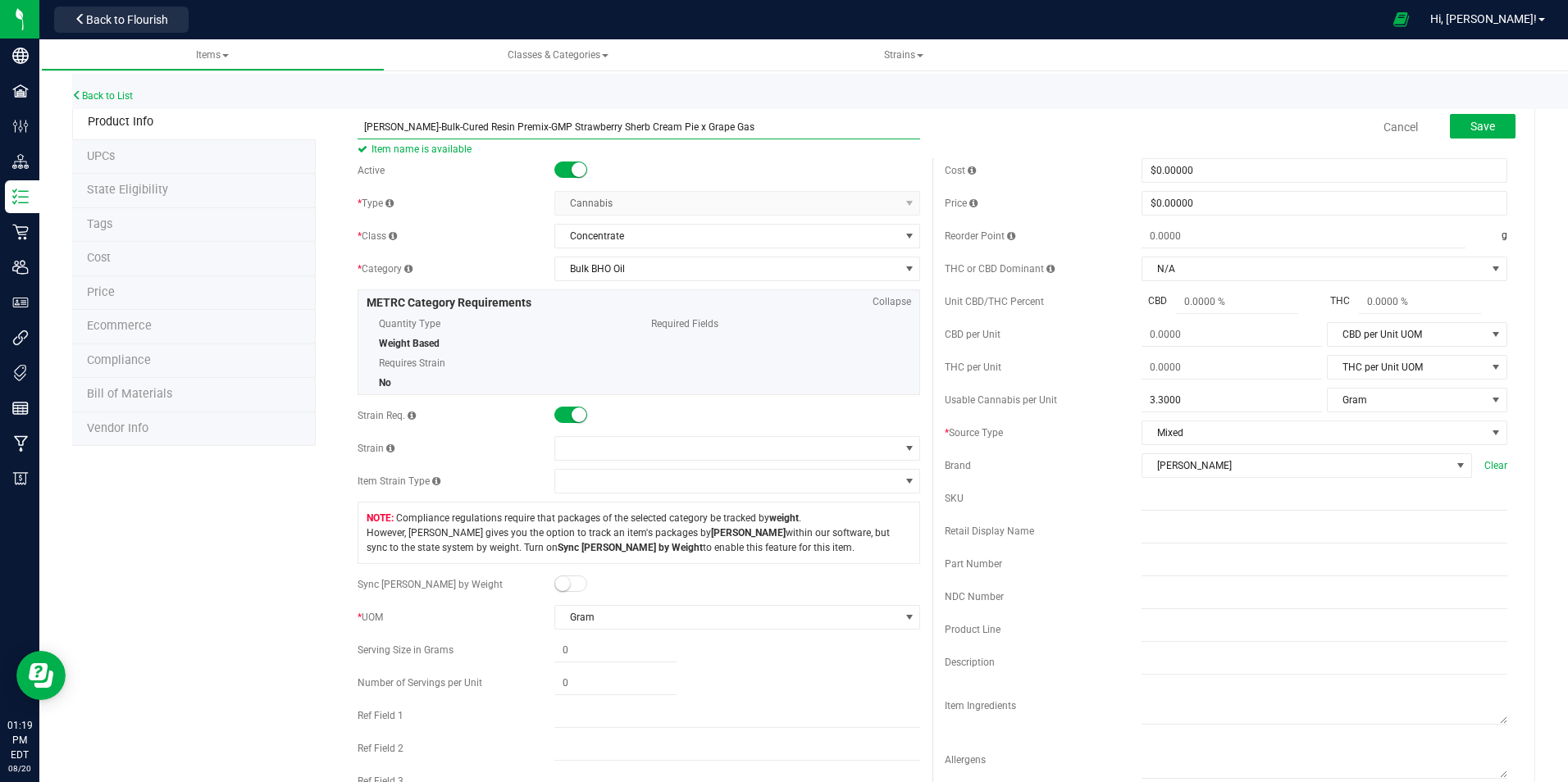
drag, startPoint x: 602, startPoint y: 123, endPoint x: 573, endPoint y: 127, distance: 29.3
click at [573, 127] on input "[PERSON_NAME]-Bulk-Cured Resin Premix-GMP Strawberry Sherb Cream Pie x Grape Gas" at bounding box center [638, 127] width 563 height 24
type input "[PERSON_NAME]-Bulk-Cured Resin Premix-GMP Strawberry Sherb Cream Pie x Grape Gas"
click at [579, 453] on span at bounding box center [727, 448] width 343 height 23
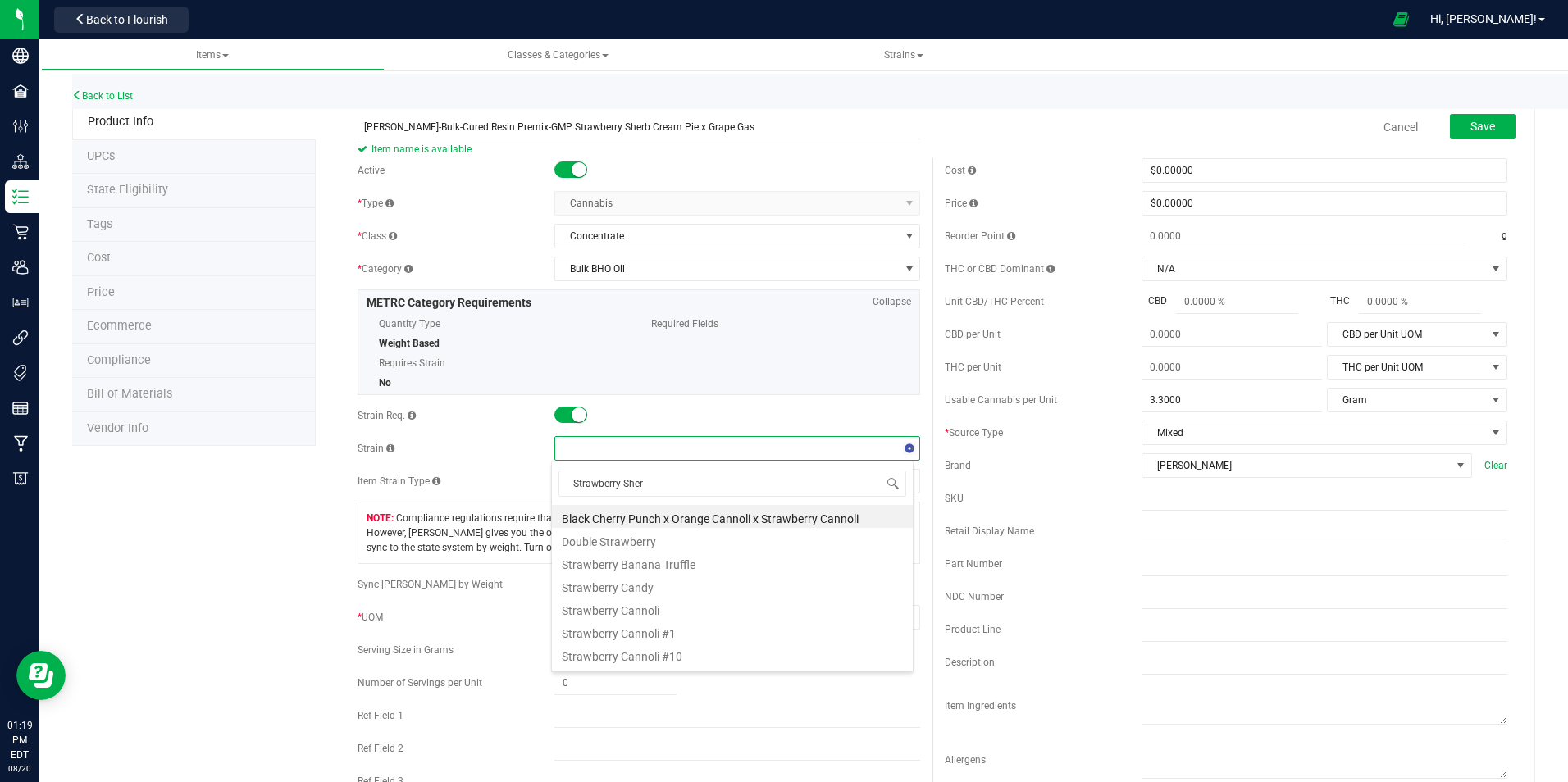
type input "Strawberry Sherb"
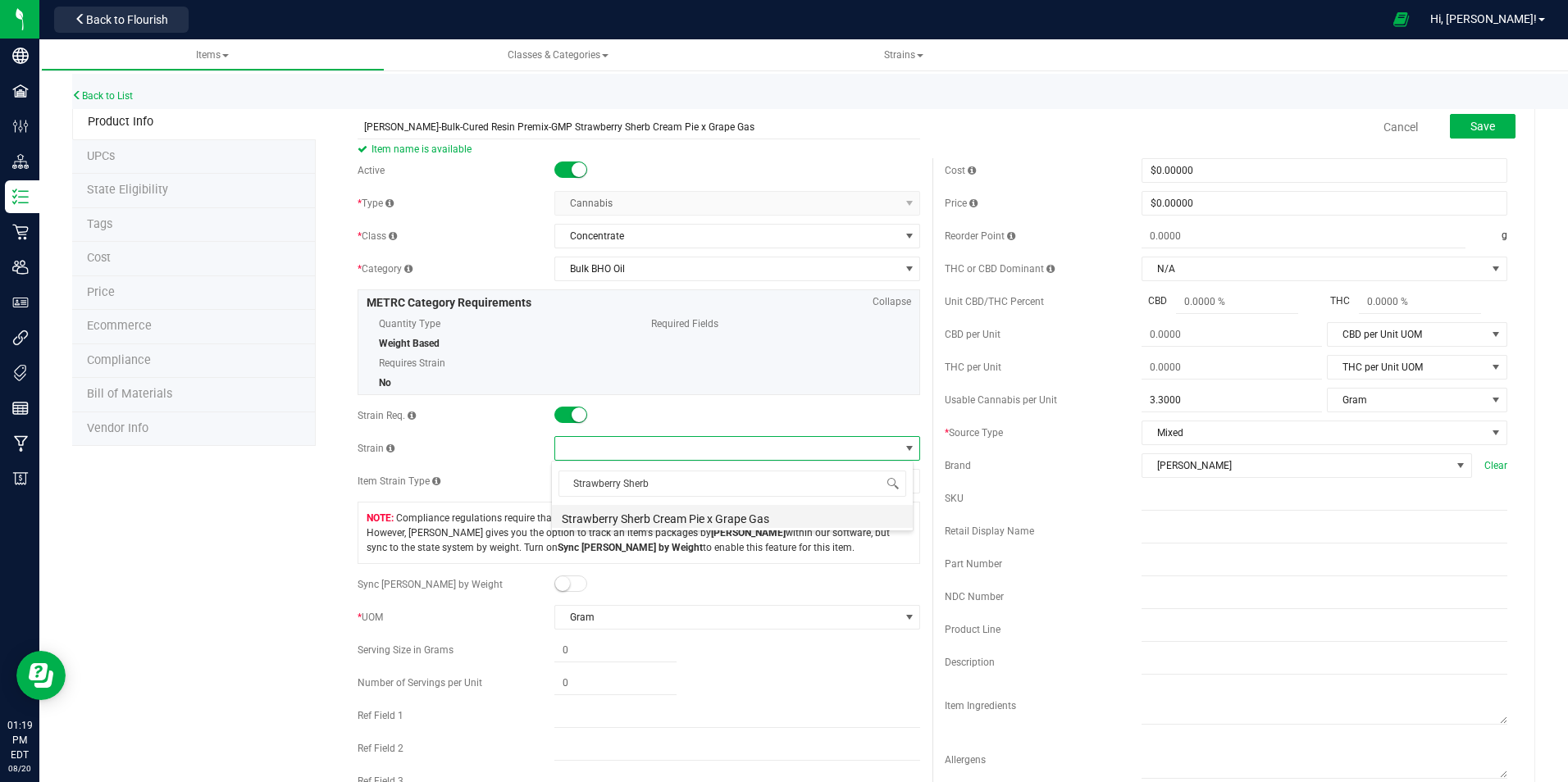
click at [638, 518] on li "Strawberry Sherb Cream Pie x Grape Gas" at bounding box center [732, 516] width 361 height 23
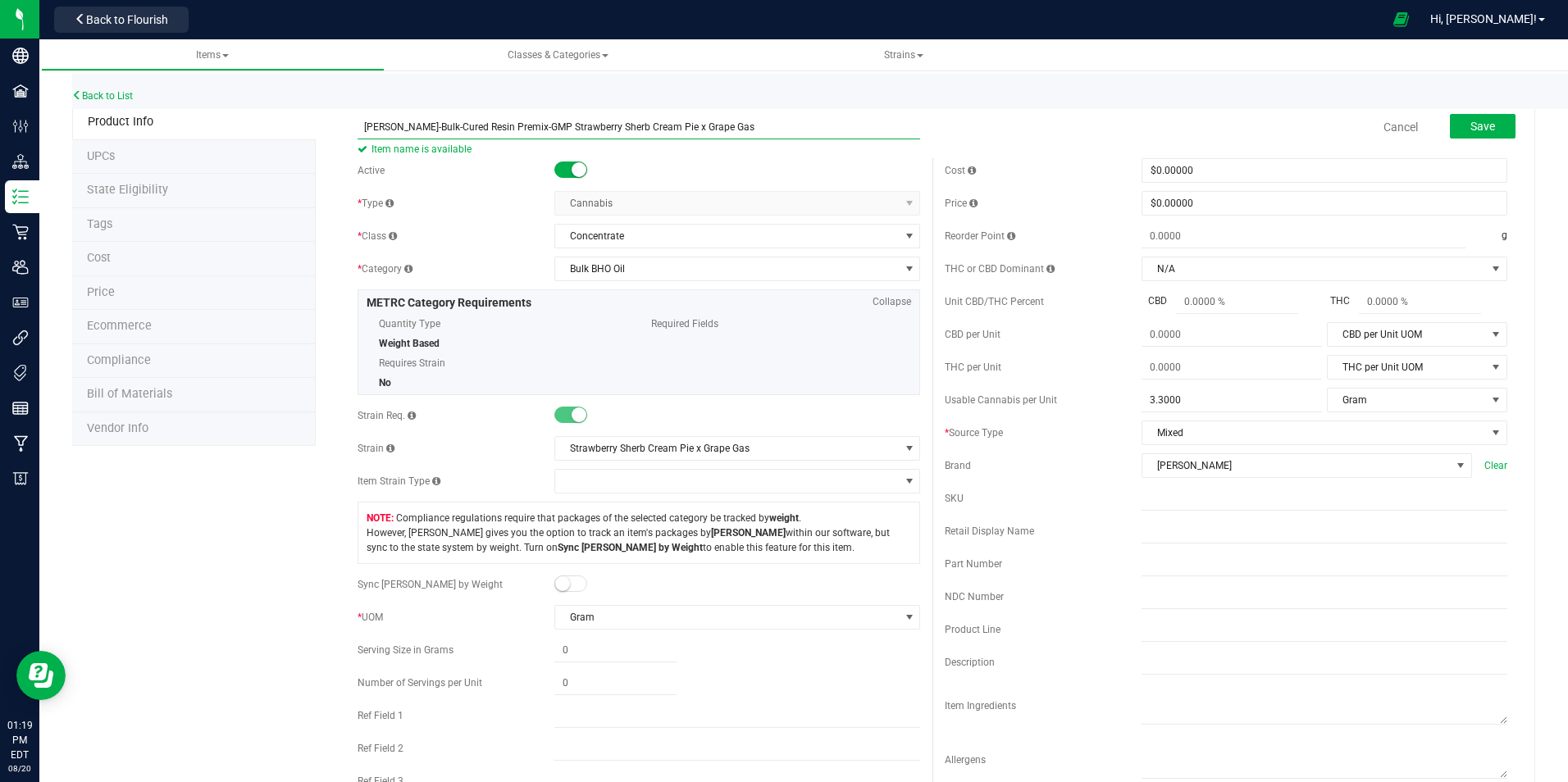
drag, startPoint x: 704, startPoint y: 119, endPoint x: 359, endPoint y: 126, distance: 345.1
click at [359, 126] on input "[PERSON_NAME]-Bulk-Cured Resin Premix-GMP Strawberry Sherb Cream Pie x Grape Gas" at bounding box center [638, 127] width 563 height 24
click at [1141, 531] on input "text" at bounding box center [1324, 531] width 366 height 24
paste input "[PERSON_NAME]-Bulk-Cured Resin Premix-GMP Strawberry Sherb Cream Pie x Grape Gas"
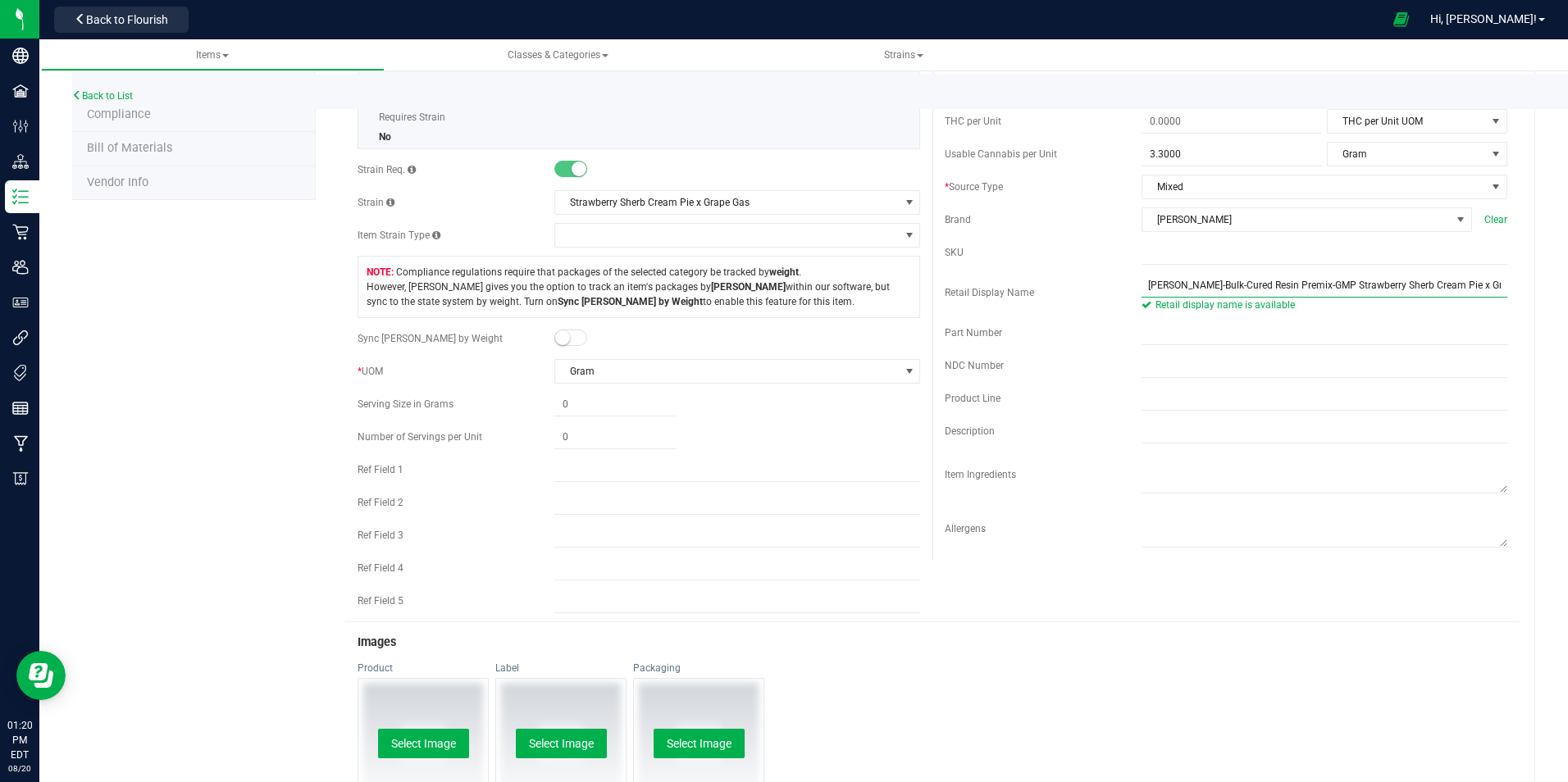
scroll to position [0, 0]
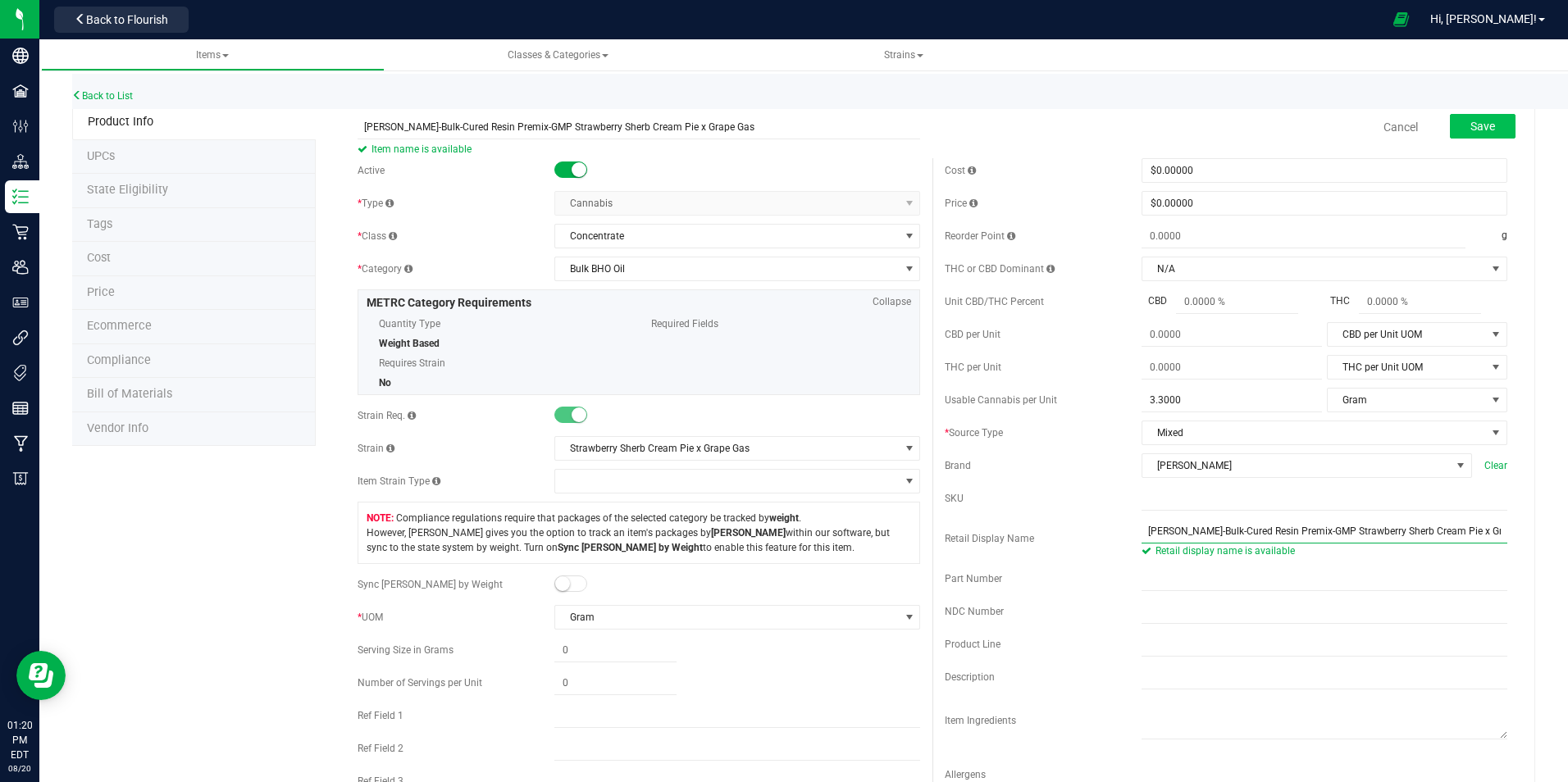
type input "[PERSON_NAME]-Bulk-Cured Resin Premix-GMP Strawberry Sherb Cream Pie x Grape Gas"
click at [1473, 117] on button "Save" at bounding box center [1483, 126] width 66 height 24
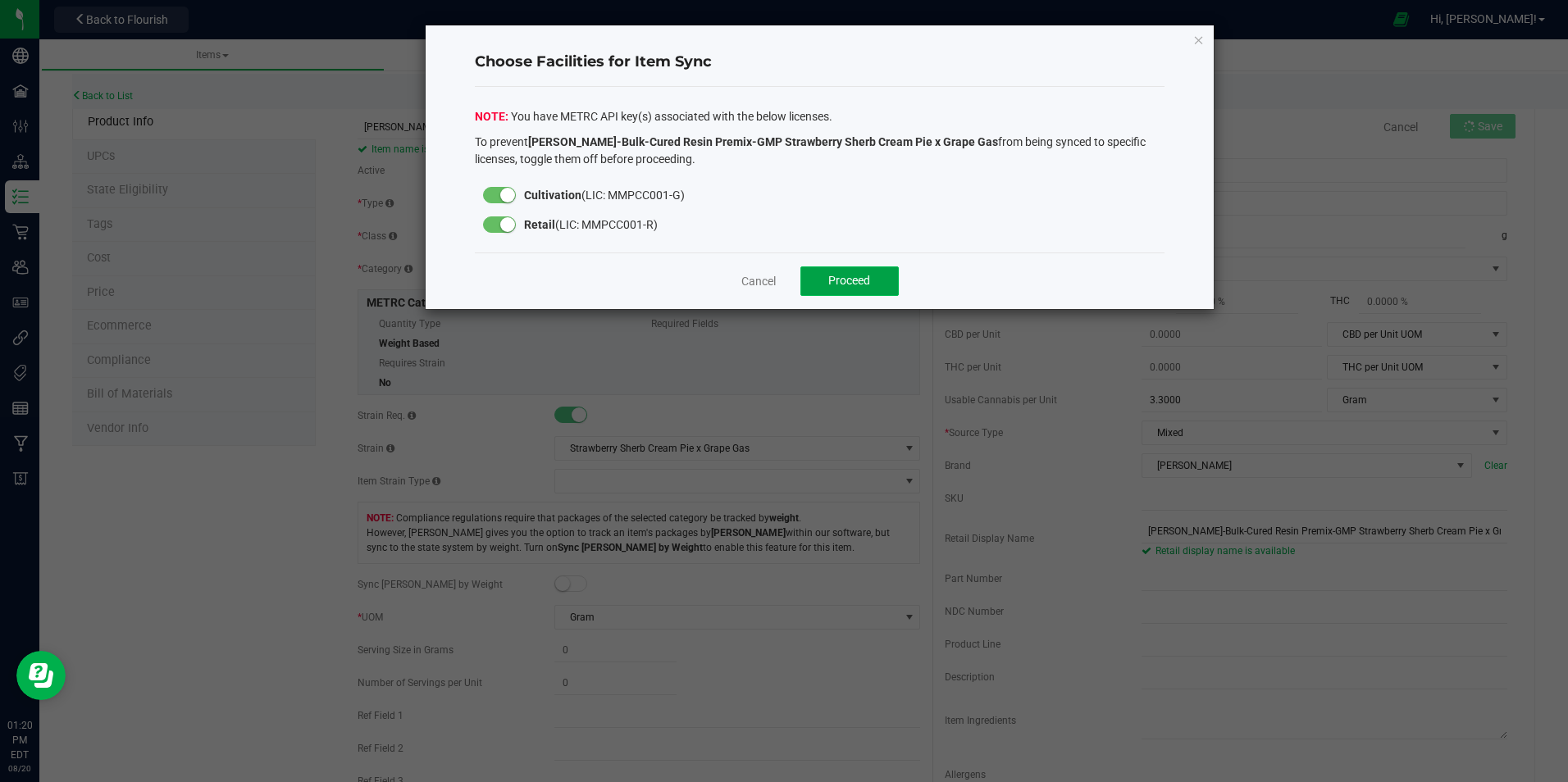
click at [820, 279] on button "Proceed" at bounding box center [849, 281] width 98 height 29
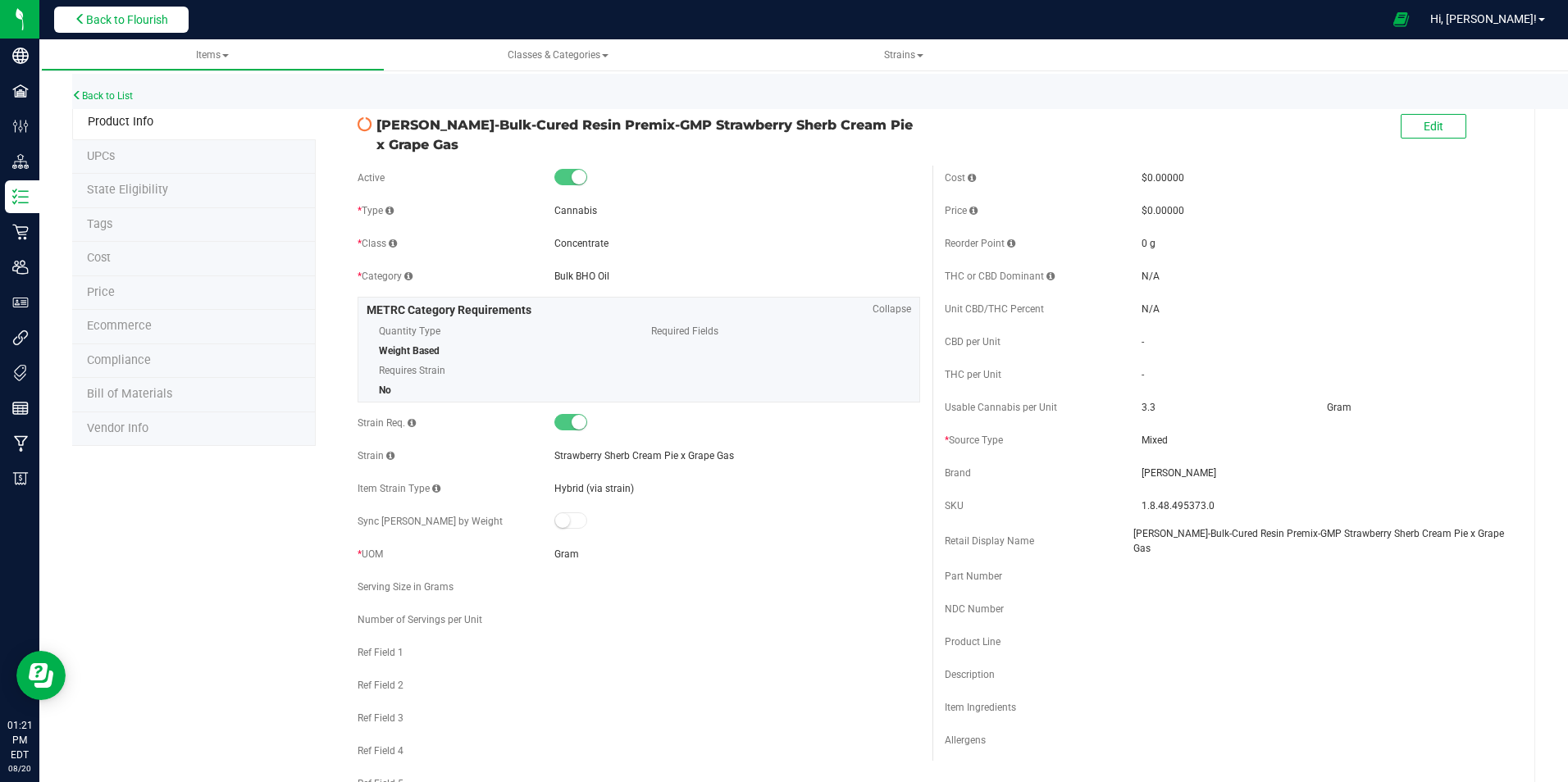
click at [104, 28] on button "Back to Flourish" at bounding box center [121, 20] width 134 height 26
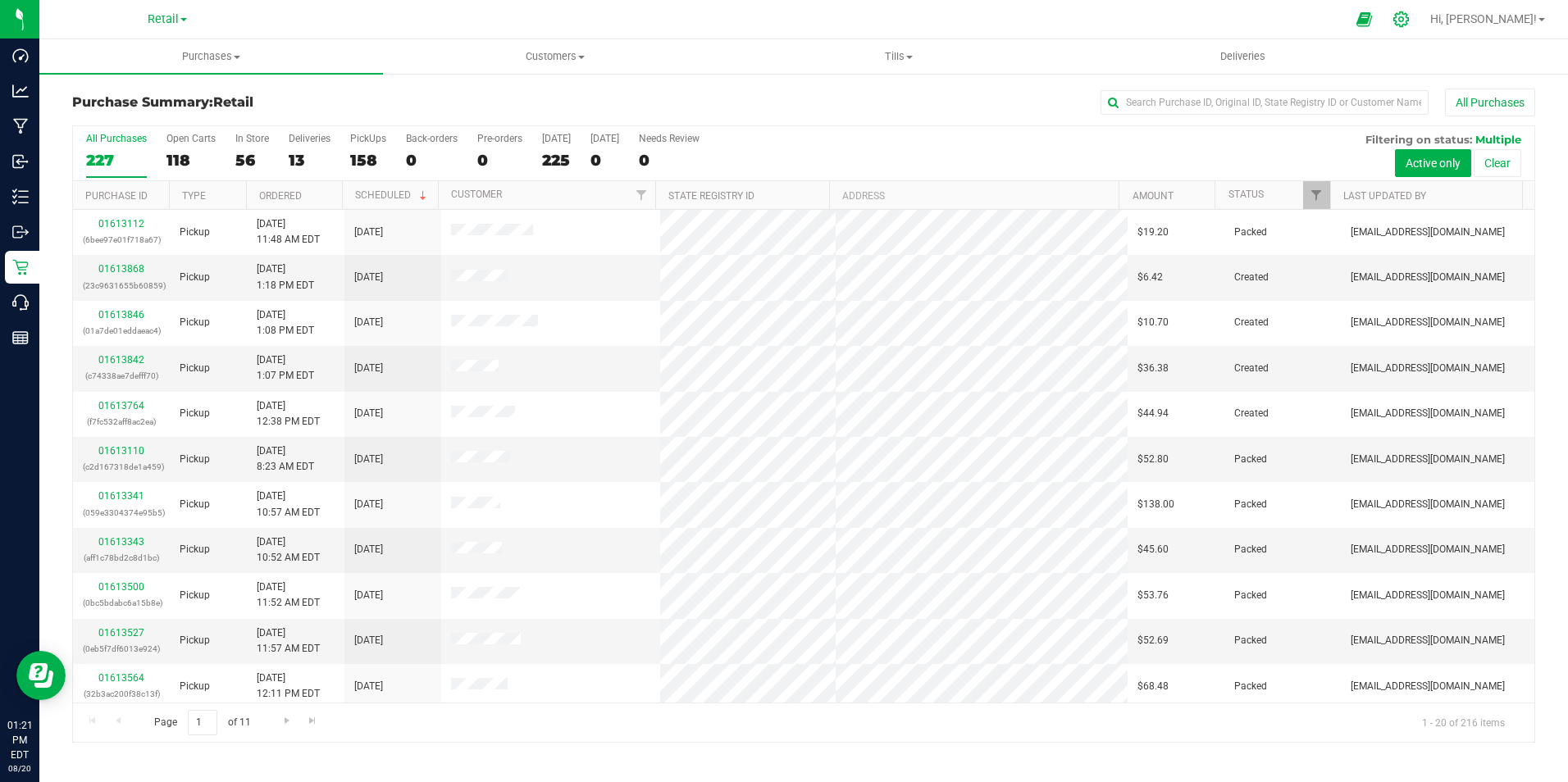
click at [1409, 20] on icon at bounding box center [1401, 19] width 17 height 17
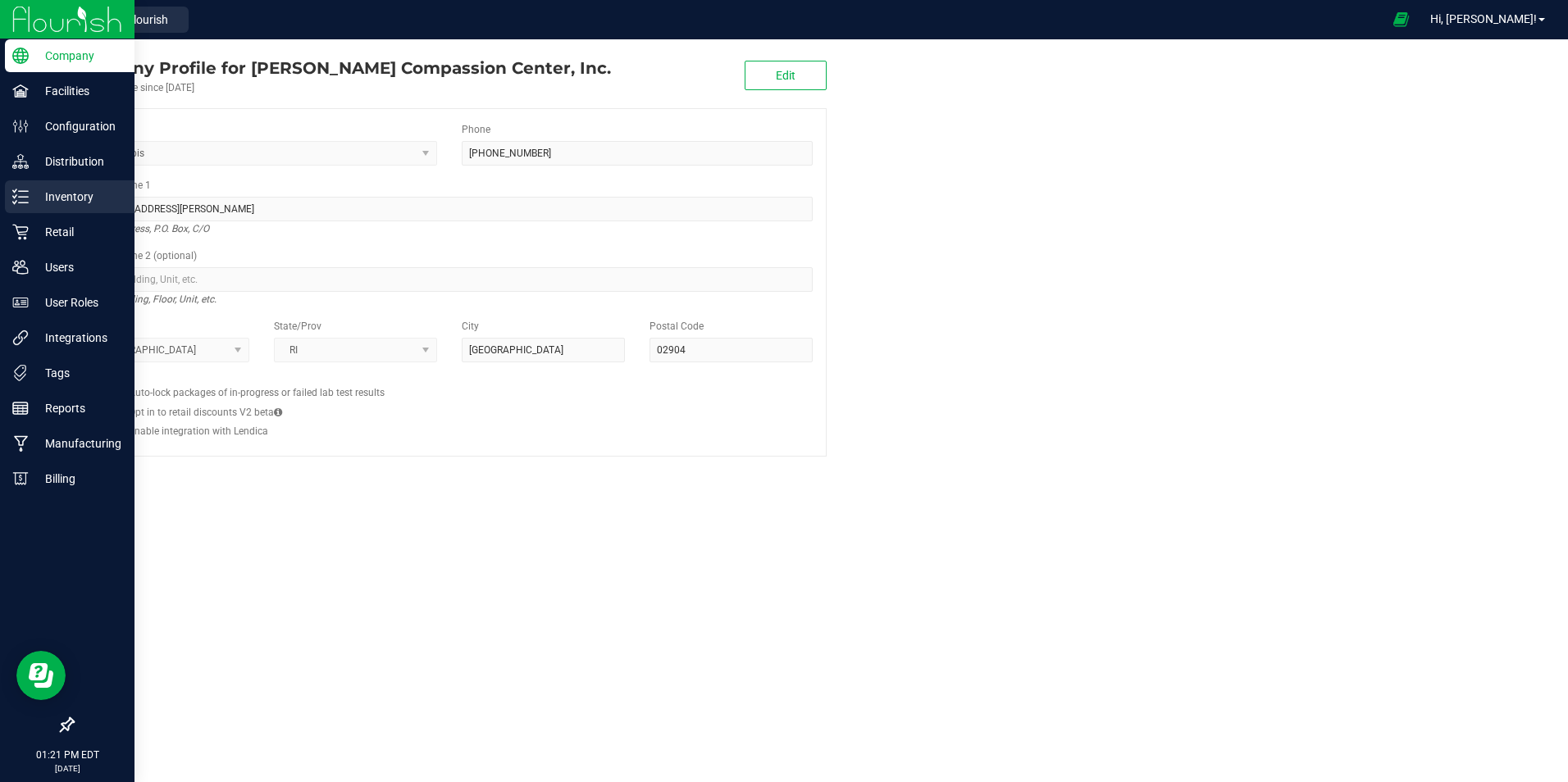
click at [61, 196] on p "Inventory" at bounding box center [77, 197] width 98 height 20
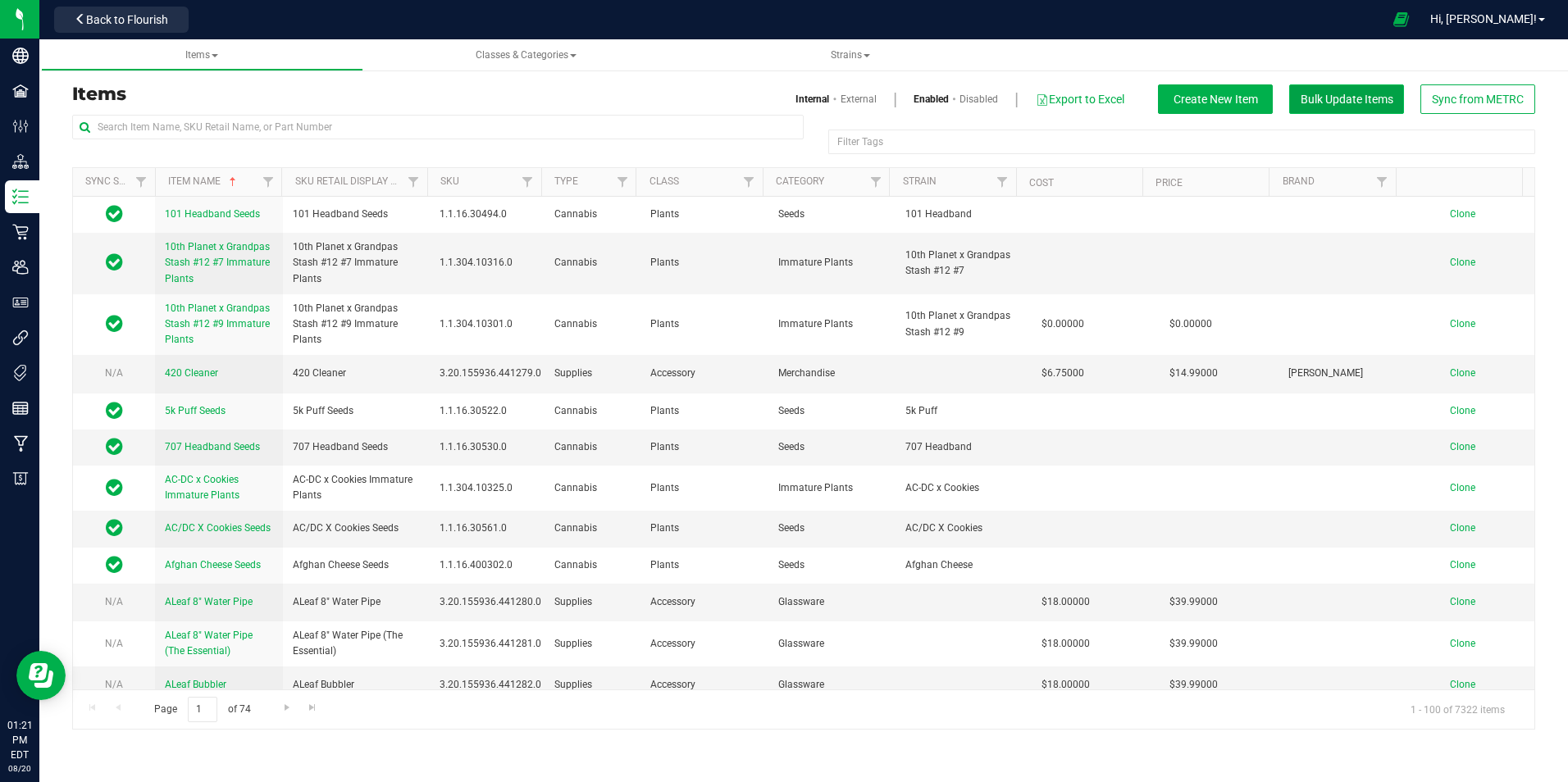
click at [1324, 98] on span "Bulk Update Items" at bounding box center [1347, 99] width 93 height 13
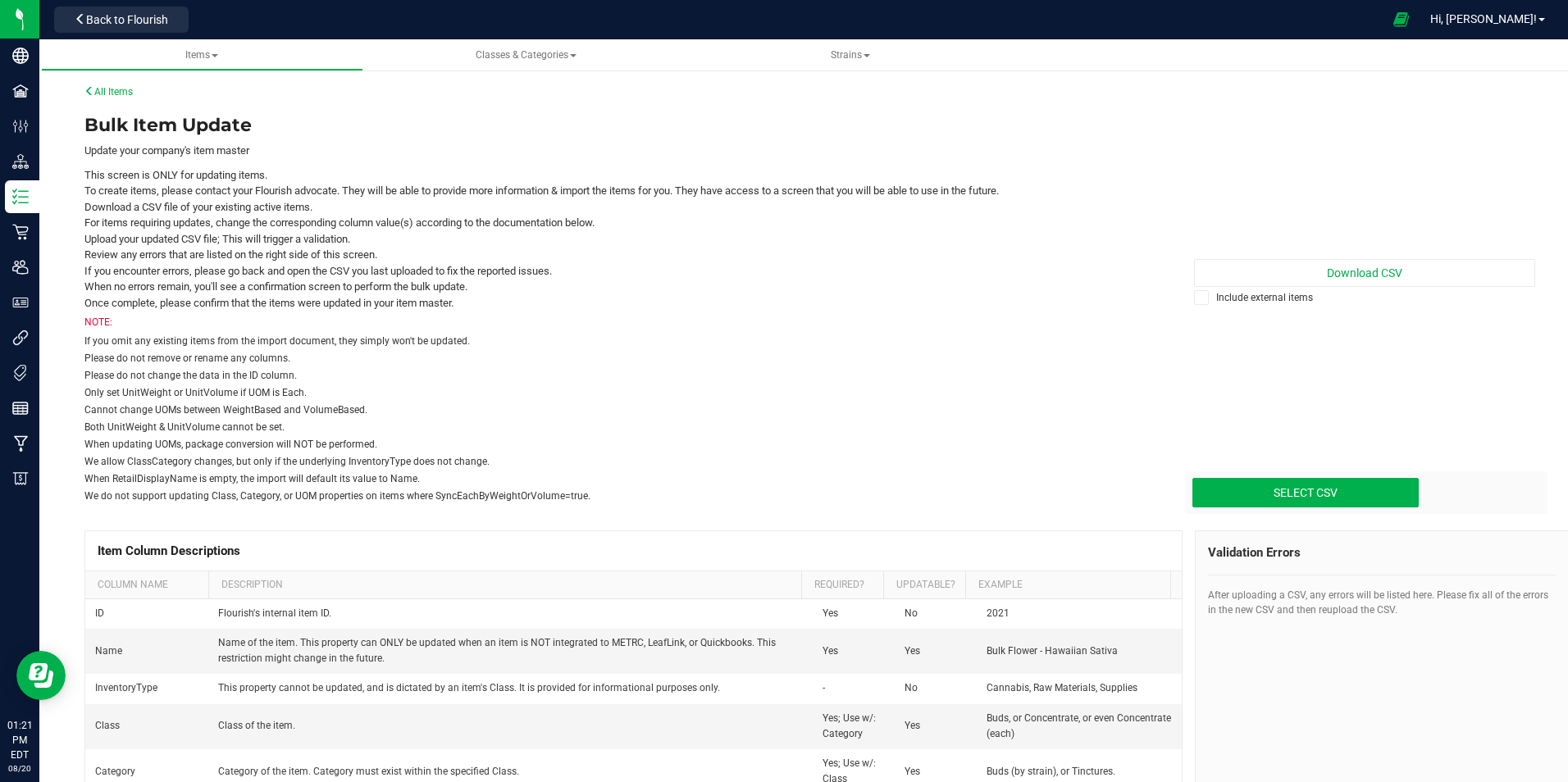
click at [1197, 297] on icon at bounding box center [1202, 297] width 10 height 0
click at [0, 0] on input "Include external items" at bounding box center [0, 0] width 0 height 0
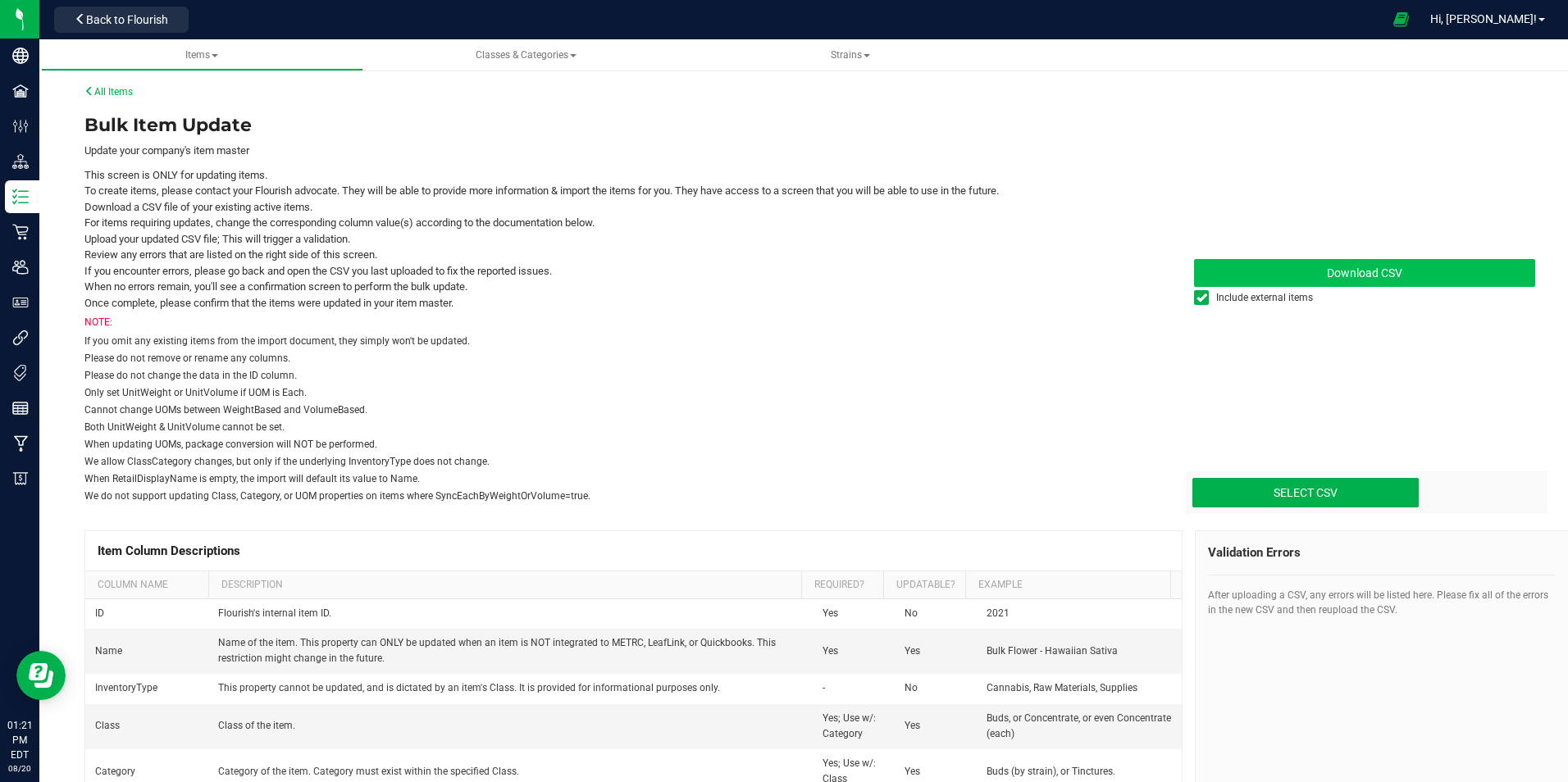
click at [1335, 279] on span "Download CSV" at bounding box center [1364, 272] width 75 height 13
type input "C:\fakepath\update-items_[DATE].csv"
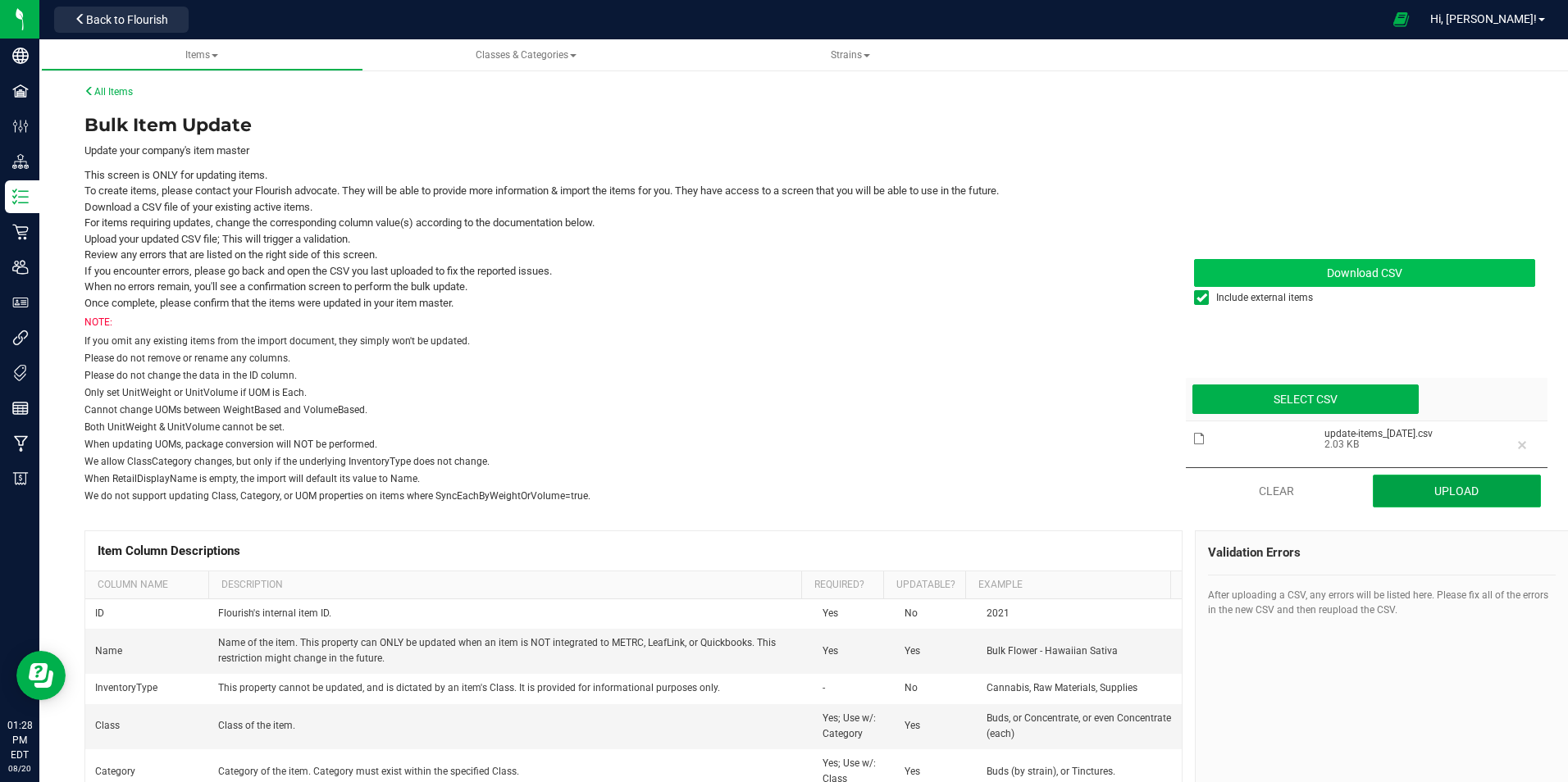
click at [1456, 487] on button "Upload" at bounding box center [1457, 492] width 169 height 33
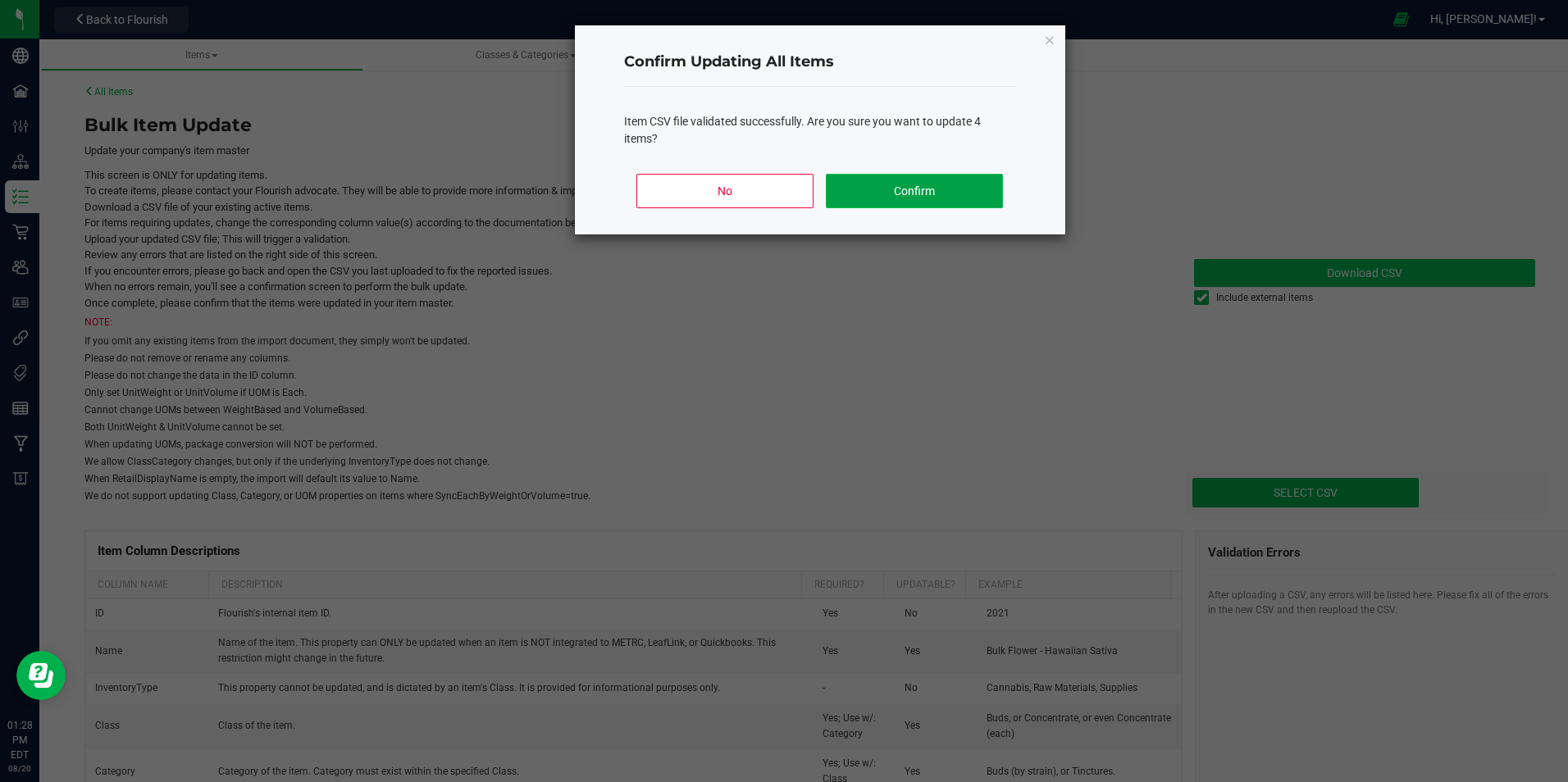
click at [915, 196] on button "Confirm" at bounding box center [913, 191] width 176 height 35
